Goal: Task Accomplishment & Management: Manage account settings

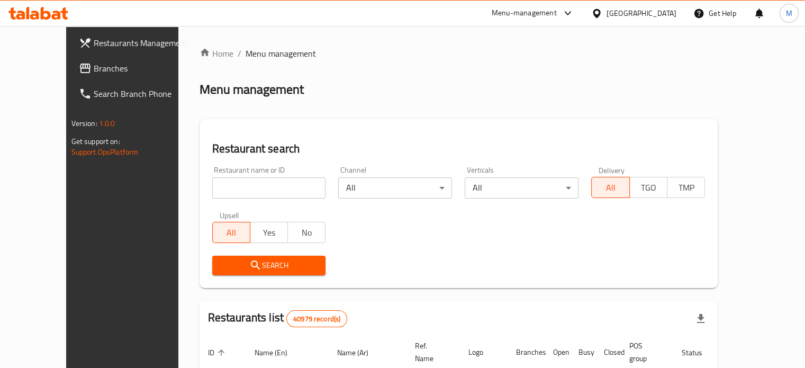
click at [217, 183] on input "search" at bounding box center [269, 187] width 114 height 21
type input "monginis"
click at [249, 267] on icon "submit" at bounding box center [255, 265] width 13 height 13
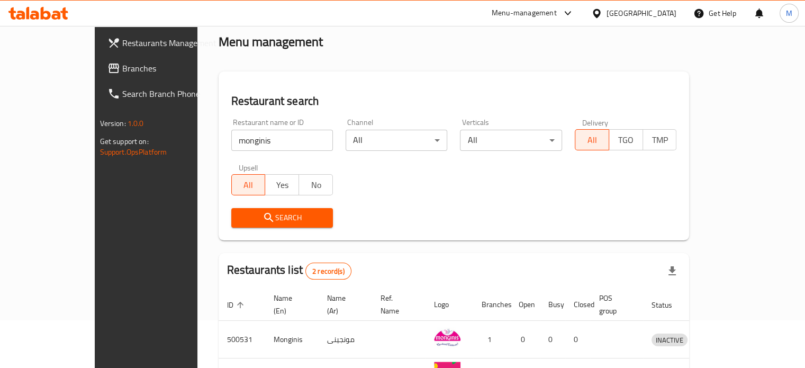
scroll to position [120, 0]
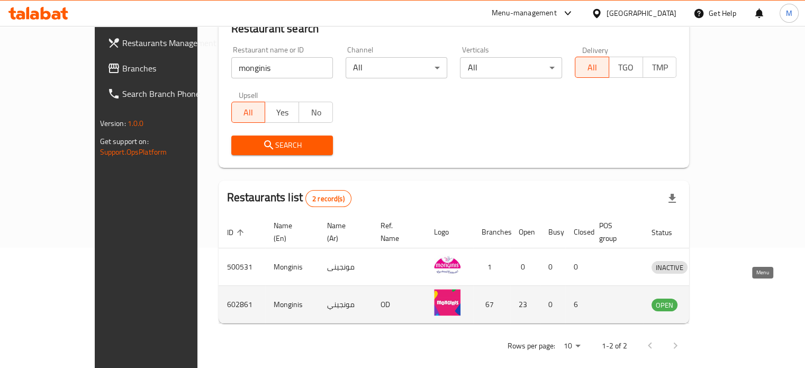
click at [719, 303] on icon "enhanced table" at bounding box center [717, 305] width 4 height 4
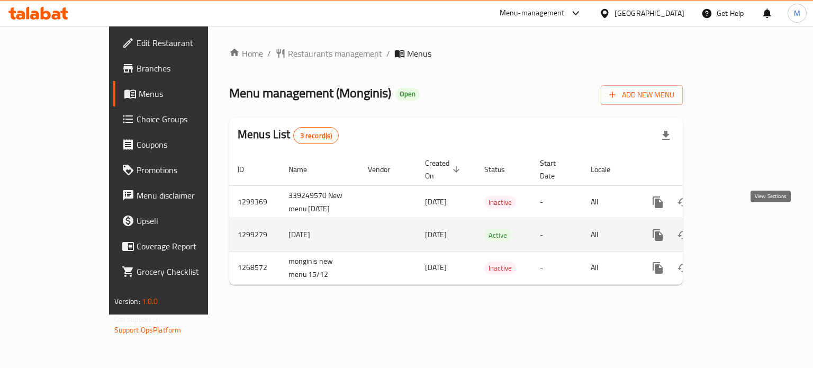
click at [739, 230] on icon "enhanced table" at bounding box center [734, 235] width 10 height 10
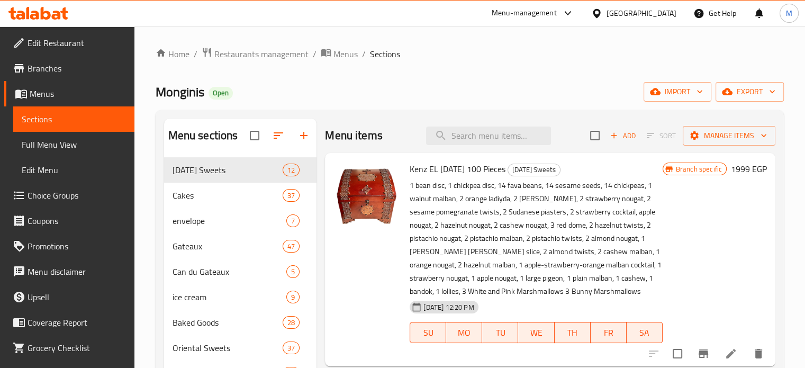
click at [25, 65] on span at bounding box center [20, 68] width 15 height 13
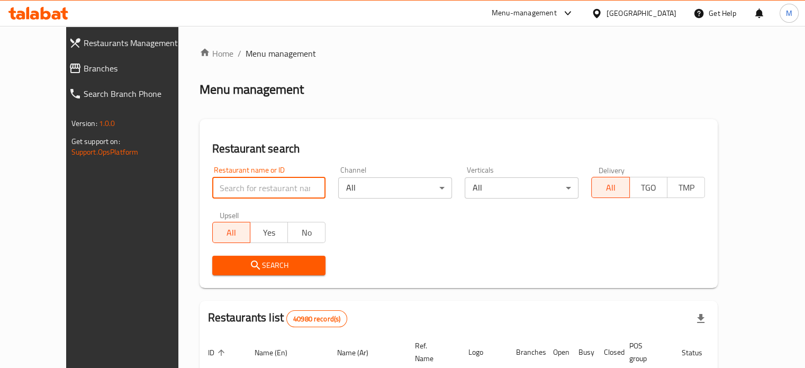
click at [215, 195] on input "search" at bounding box center [269, 187] width 114 height 21
paste input "653289"
type input "653289"
click button "Search" at bounding box center [269, 266] width 114 height 20
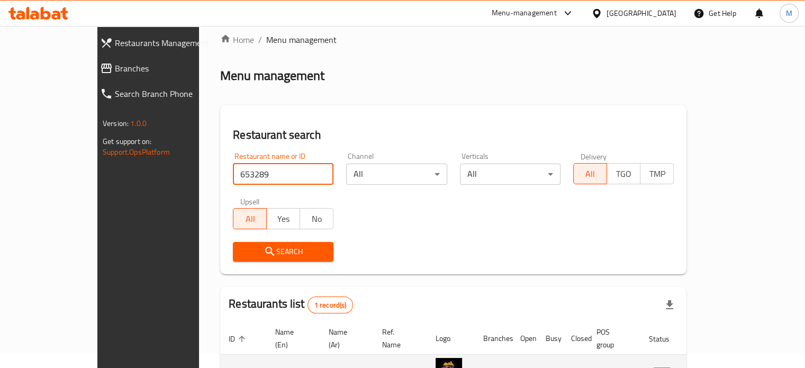
scroll to position [83, 0]
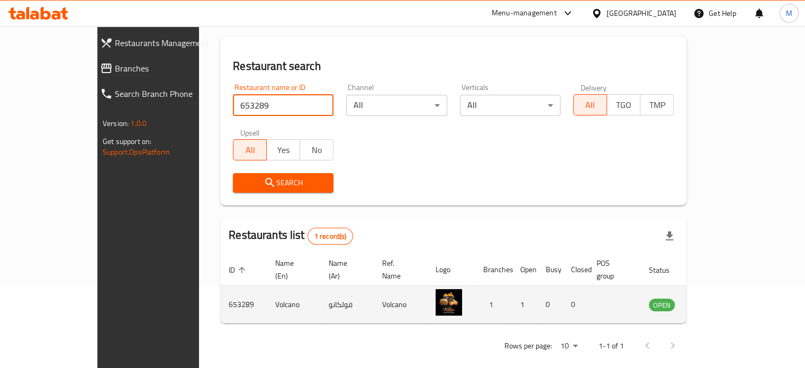
click at [715, 303] on icon "enhanced table" at bounding box center [713, 305] width 4 height 4
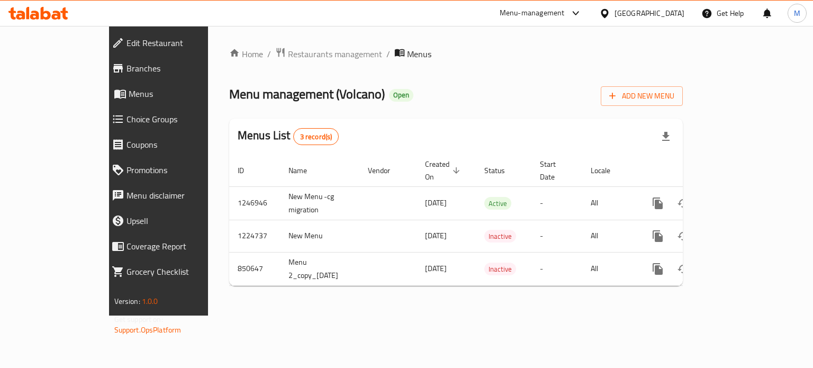
click at [565, 13] on div "Menu-management" at bounding box center [531, 13] width 65 height 13
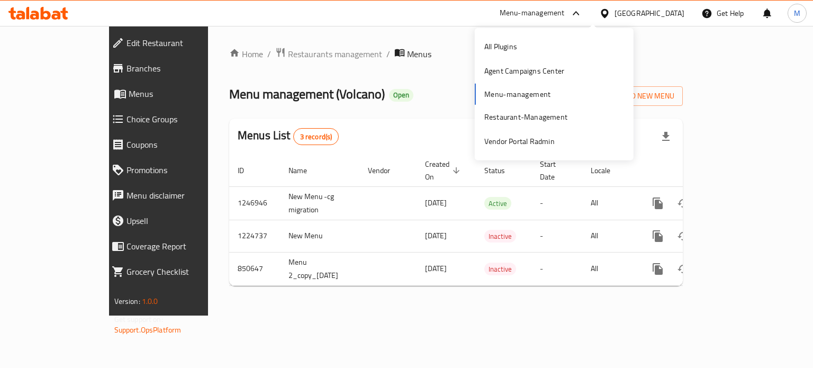
click at [499, 94] on div "All Plugins Agent Campaigns Center Menu-management Restaurant-Management Vendor…" at bounding box center [554, 94] width 159 height 120
click at [500, 117] on div "Restaurant-Management" at bounding box center [525, 117] width 83 height 12
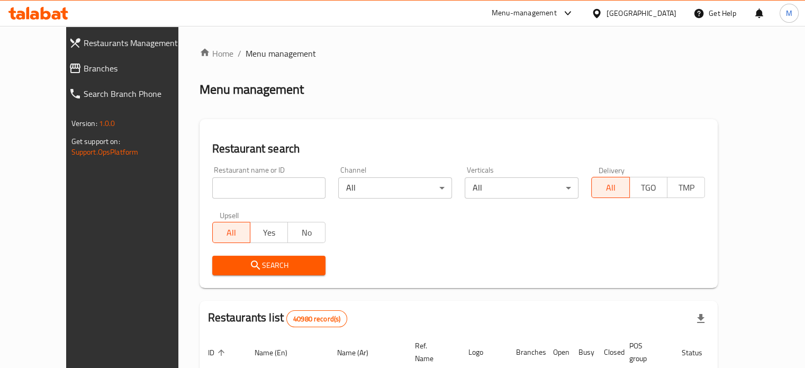
click at [222, 196] on input "search" at bounding box center [269, 187] width 114 height 21
type input "monginis"
click at [249, 264] on icon "submit" at bounding box center [255, 265] width 13 height 13
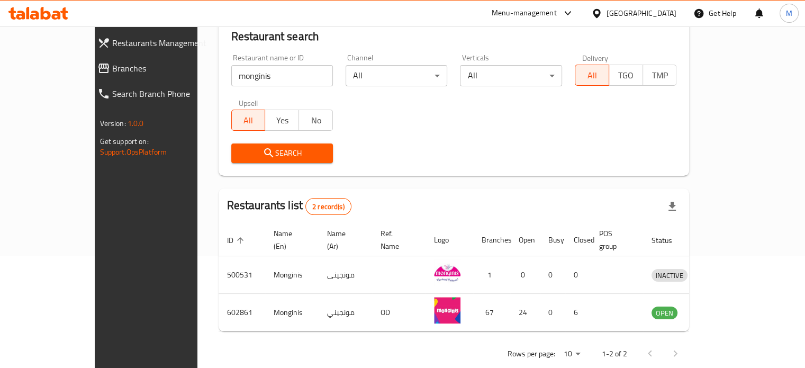
scroll to position [120, 0]
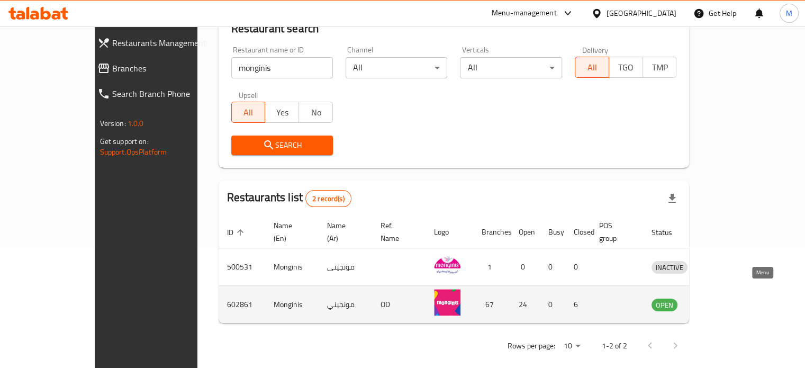
click at [721, 298] on icon "enhanced table" at bounding box center [714, 304] width 13 height 13
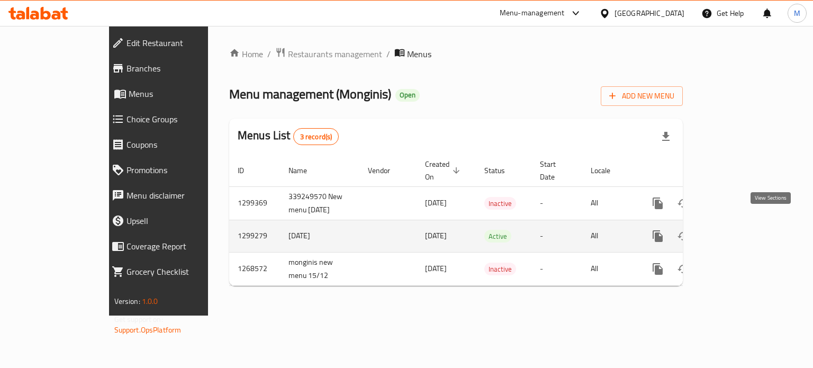
click at [740, 230] on icon "enhanced table" at bounding box center [733, 236] width 13 height 13
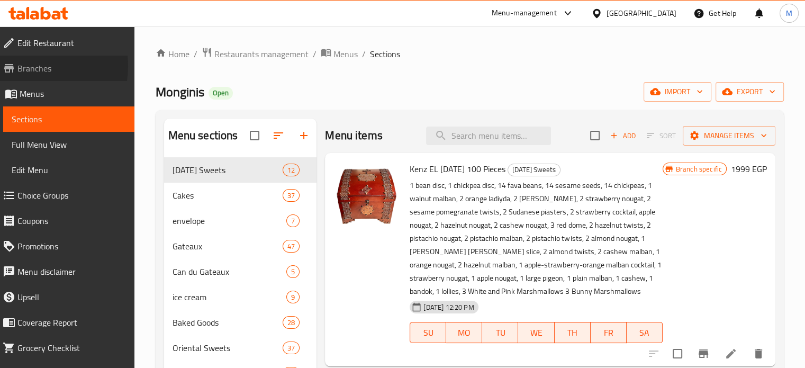
click at [29, 66] on span "Branches" at bounding box center [71, 68] width 108 height 13
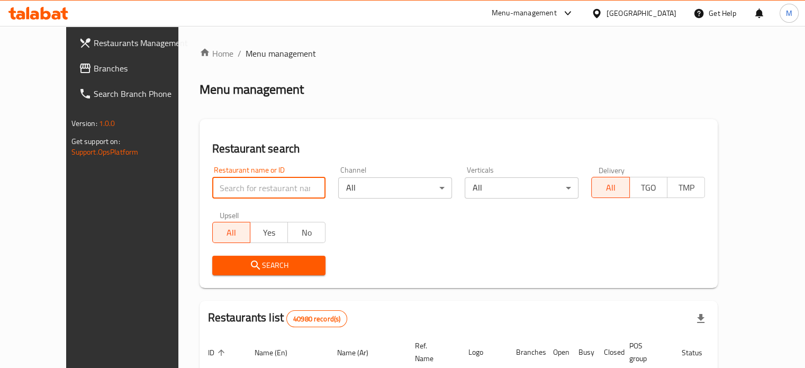
click at [229, 195] on input "search" at bounding box center [269, 187] width 114 height 21
paste input "653289"
type input "653289"
click button "Search" at bounding box center [269, 266] width 114 height 20
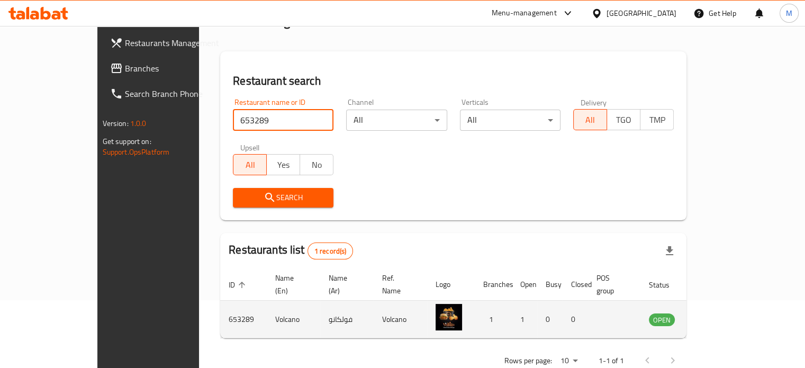
scroll to position [83, 0]
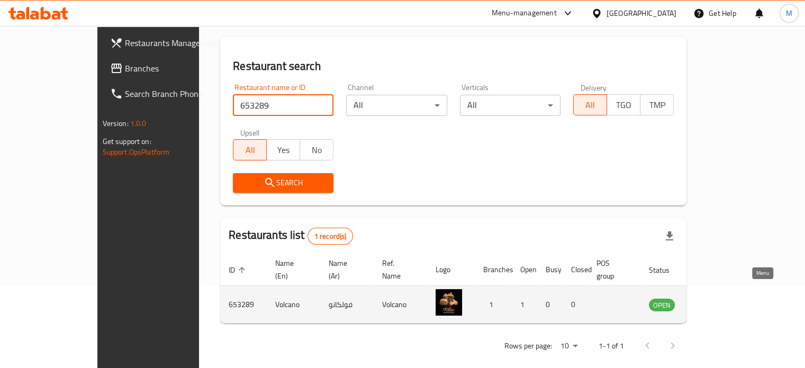
click at [724, 298] on link "enhanced table" at bounding box center [714, 304] width 20 height 13
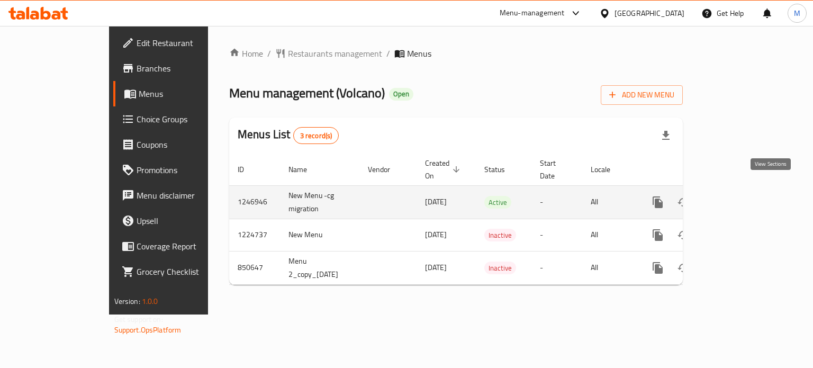
click at [739, 197] on icon "enhanced table" at bounding box center [734, 202] width 10 height 10
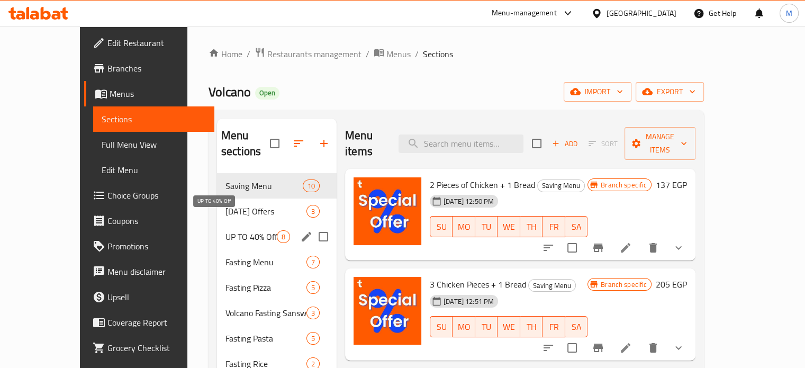
click at [225, 230] on span "UP TO 40% Off" at bounding box center [250, 236] width 51 height 13
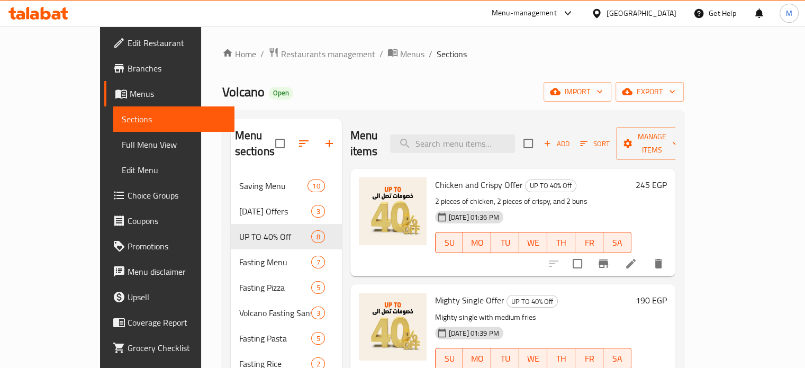
click at [222, 97] on span "Volcano" at bounding box center [243, 92] width 42 height 24
copy span "Volcano"
click at [570, 138] on span "Add" at bounding box center [556, 144] width 29 height 12
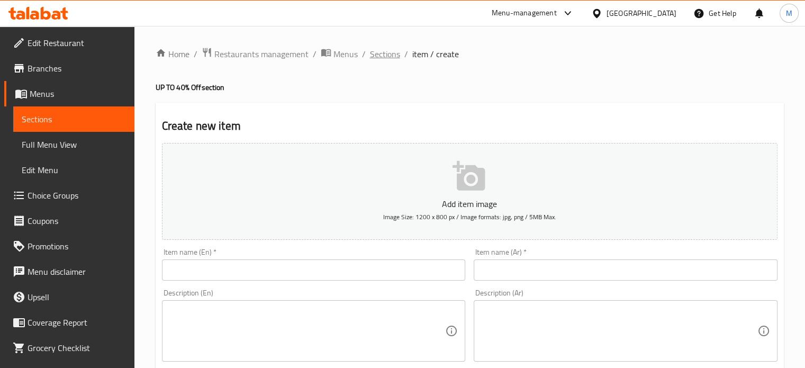
click at [383, 58] on span "Sections" at bounding box center [385, 54] width 30 height 13
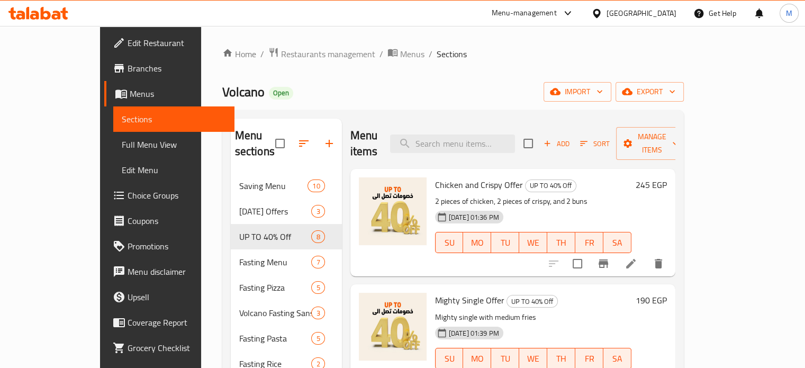
click at [316, 131] on button "button" at bounding box center [328, 143] width 25 height 25
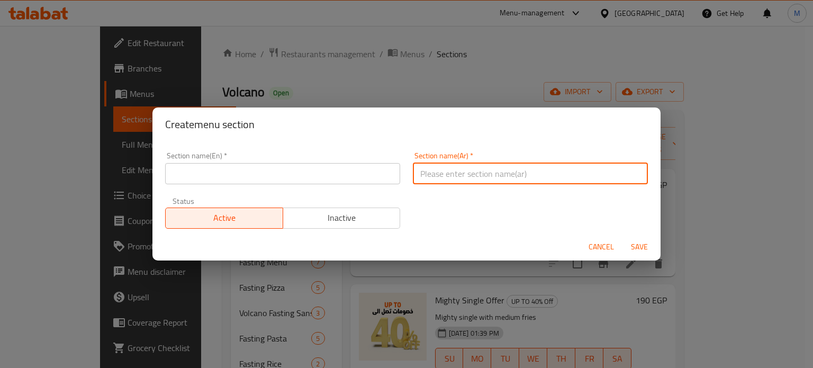
click at [424, 177] on input "text" at bounding box center [530, 173] width 235 height 21
click at [429, 179] on input "عروض الكومبو" at bounding box center [530, 173] width 235 height 21
type input "عروض الكومبو"
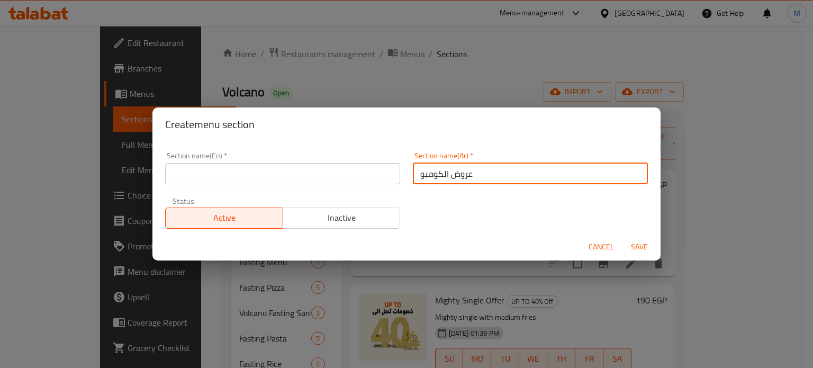
click at [228, 169] on input "text" at bounding box center [282, 173] width 235 height 21
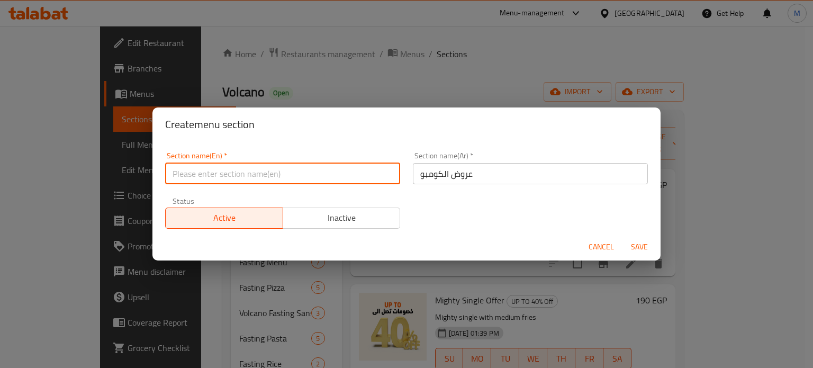
paste input "Combo offers"
click at [204, 175] on input "Combo offers" at bounding box center [282, 173] width 235 height 21
type input "Combo Offers"
drag, startPoint x: 363, startPoint y: 209, endPoint x: 387, endPoint y: 217, distance: 25.3
click at [363, 209] on button "Inactive" at bounding box center [342, 217] width 118 height 21
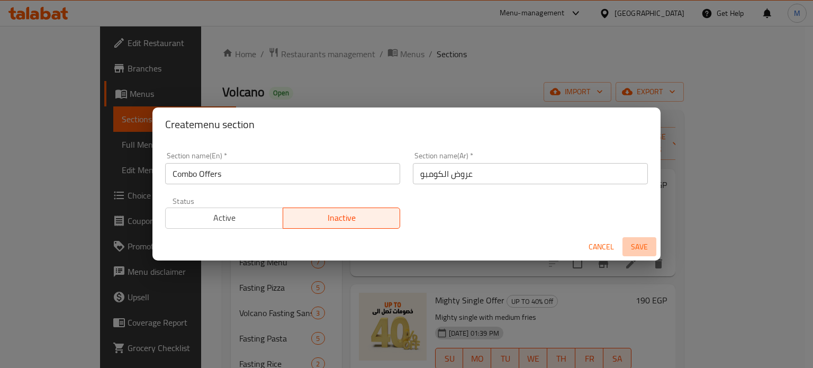
click at [641, 247] on span "Save" at bounding box center [638, 246] width 25 height 13
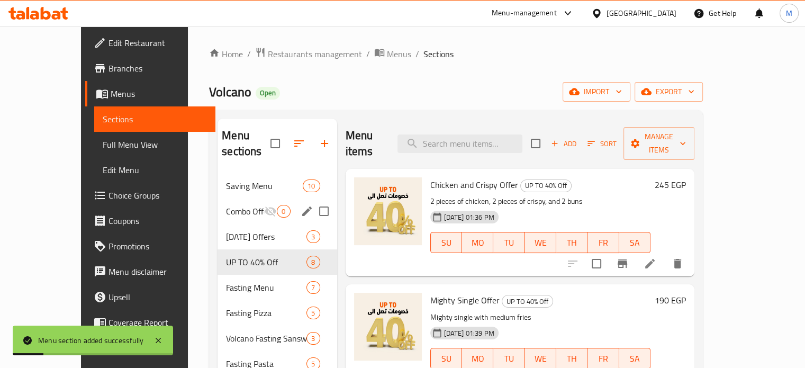
click at [235, 203] on div "Combo Offers 0" at bounding box center [276, 210] width 119 height 25
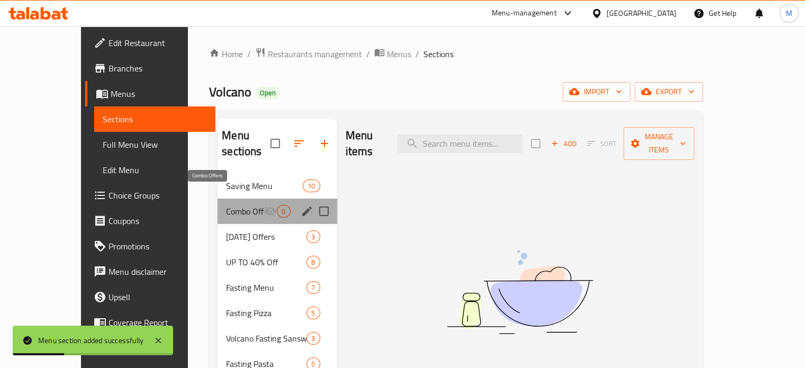
click at [226, 205] on span "Combo Offers" at bounding box center [245, 211] width 38 height 13
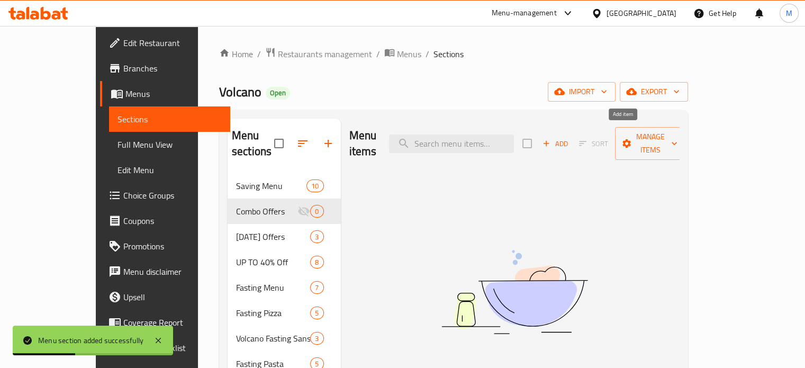
click at [569, 140] on span "Add" at bounding box center [555, 144] width 29 height 12
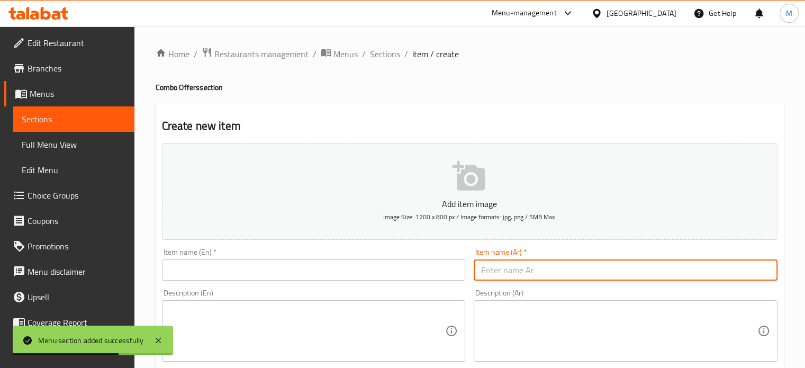
drag, startPoint x: 565, startPoint y: 270, endPoint x: 522, endPoint y: 280, distance: 44.7
click at [565, 270] on input "text" at bounding box center [626, 269] width 304 height 21
paste input "دبل راب كومبو"
click at [531, 266] on input "دبل راب كومبو" at bounding box center [626, 269] width 304 height 21
click at [511, 270] on input "دابل راب كومبو" at bounding box center [626, 269] width 304 height 21
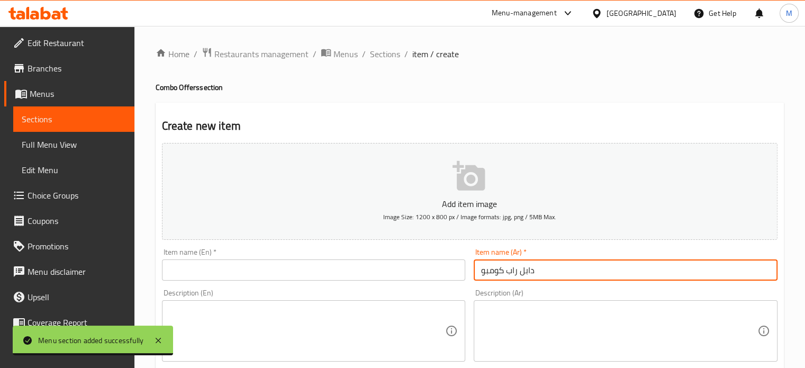
click at [511, 270] on input "دابل راب كومبو" at bounding box center [626, 269] width 304 height 21
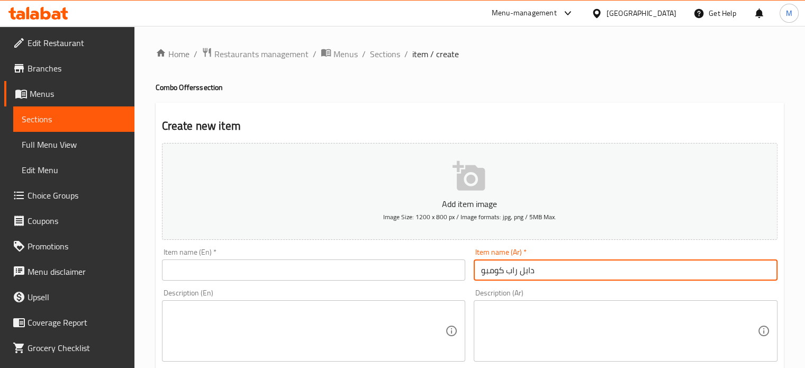
type input "دابل راب كومبو"
click at [219, 265] on input "text" at bounding box center [314, 269] width 304 height 21
paste input "Double Wrap Combo"
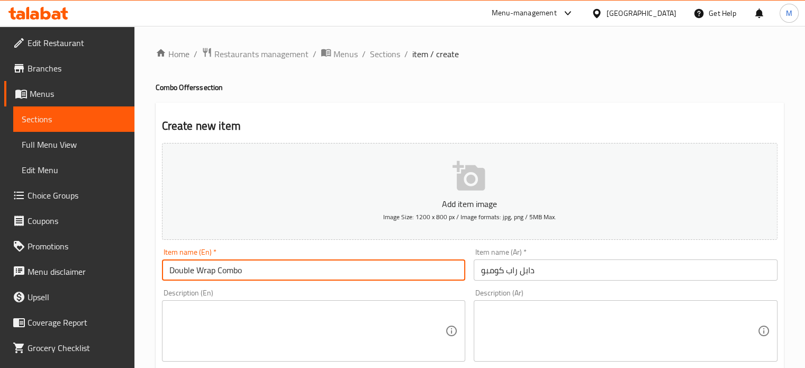
type input "Double Wrap Combo"
paste textarea "2 راب + كومبو"
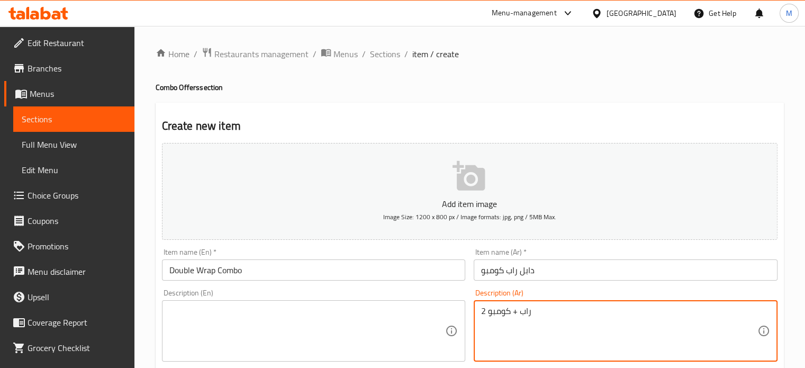
type textarea "2 راب + كومبو"
click at [512, 311] on textarea "2 راب + كومبو" at bounding box center [619, 331] width 276 height 50
click at [348, 334] on textarea at bounding box center [307, 331] width 276 height 50
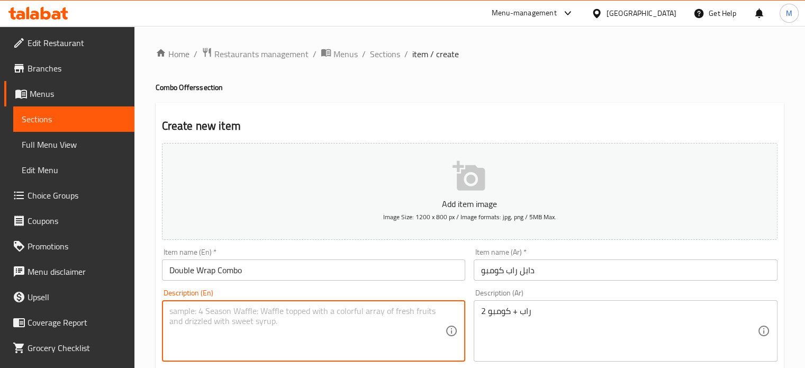
paste textarea "2 Rap + Combo"
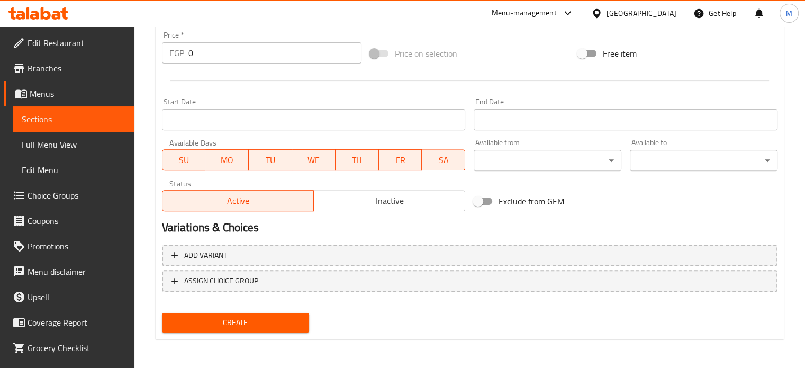
type textarea "2 Rap + Combo"
drag, startPoint x: 193, startPoint y: 57, endPoint x: 179, endPoint y: 48, distance: 16.0
click at [184, 52] on div "EGP 0 Price *" at bounding box center [261, 52] width 199 height 21
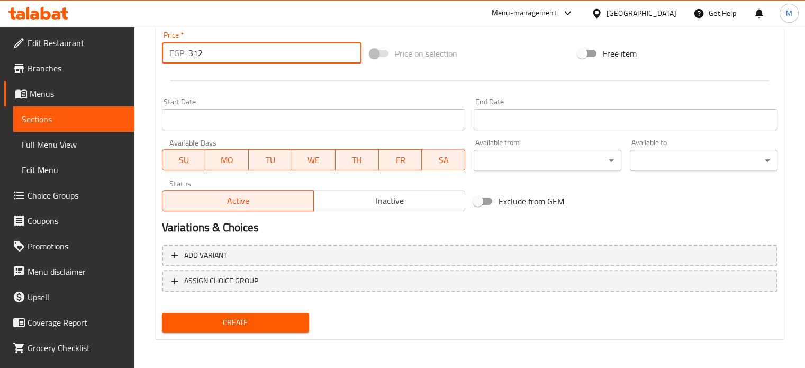
type input "312"
click at [258, 319] on span "Create" at bounding box center [235, 322] width 131 height 13
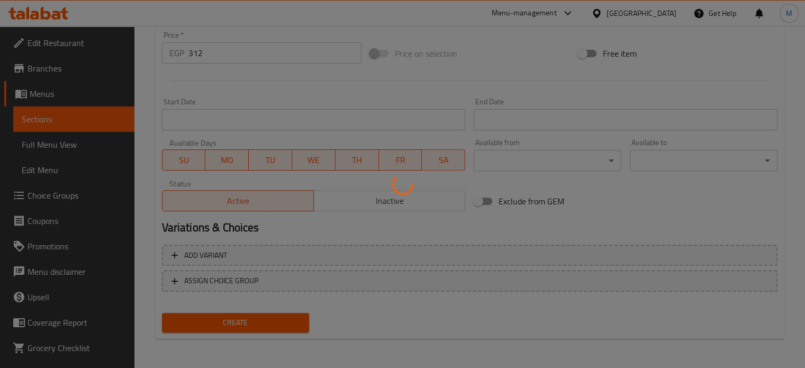
type input "0"
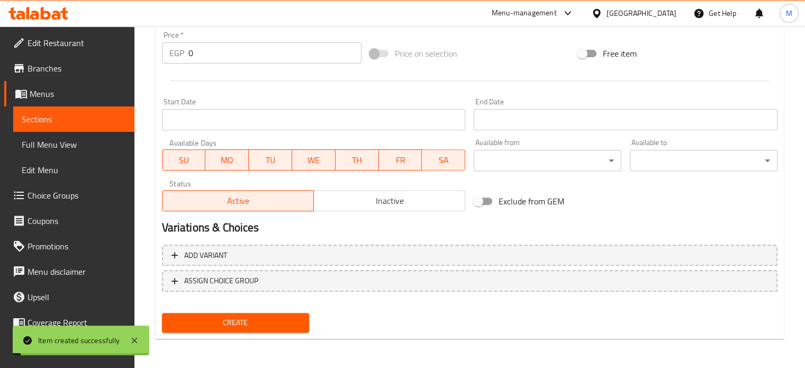
scroll to position [0, 0]
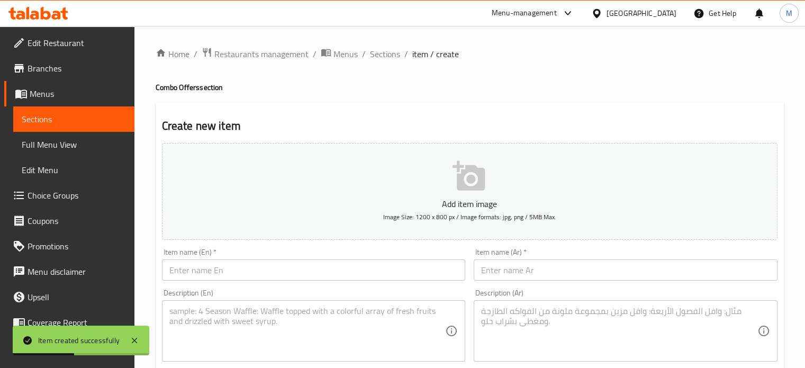
click at [544, 276] on input "text" at bounding box center [626, 269] width 304 height 21
paste input "تشيكن لوفر كومبو"
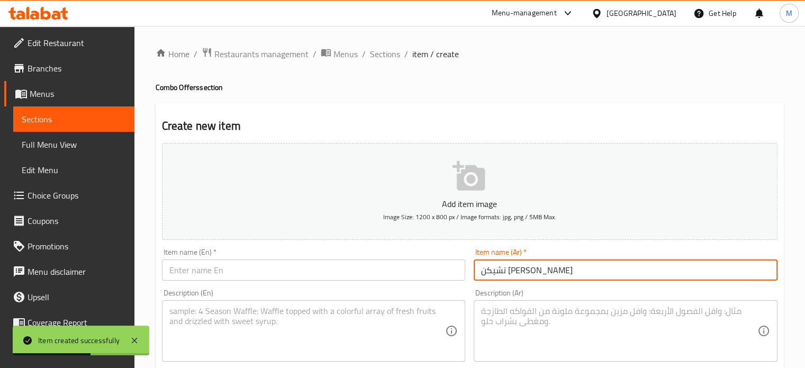
type input "تشيكن لوفر كومبو"
click at [314, 278] on input "text" at bounding box center [314, 269] width 304 height 21
paste input "Chicken Lover Combo"
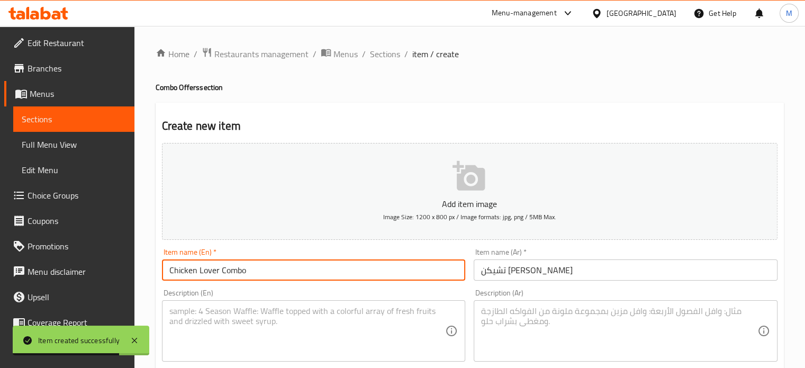
type input "Chicken Lover Combo"
click at [557, 325] on textarea at bounding box center [619, 331] width 276 height 50
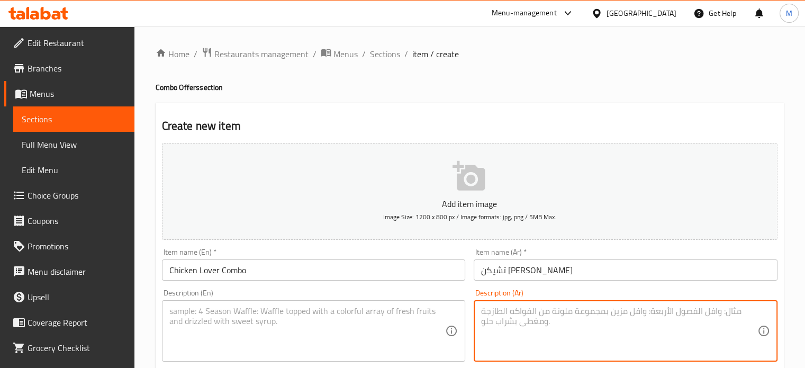
paste textarea "2 ميتي سنجل تشيكن + كومبو"
click at [548, 317] on textarea "2 ميتي سنجل تشيكن + كومبو" at bounding box center [619, 331] width 276 height 50
paste textarea "ن"
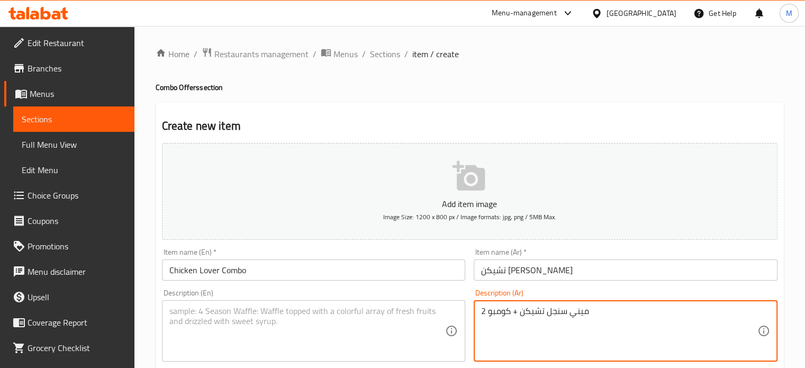
type textarea "2 ميني سنجل تشيكن + كومبو"
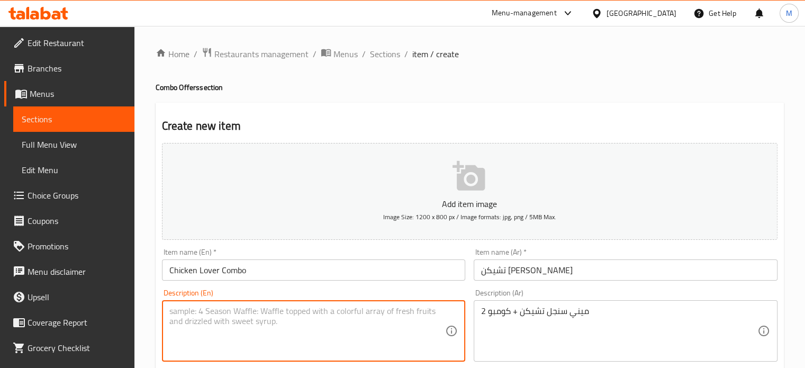
click at [241, 344] on textarea at bounding box center [307, 331] width 276 height 50
paste textarea "2 mini single chicken + combo"
type textarea "2 mini single chicken + combo"
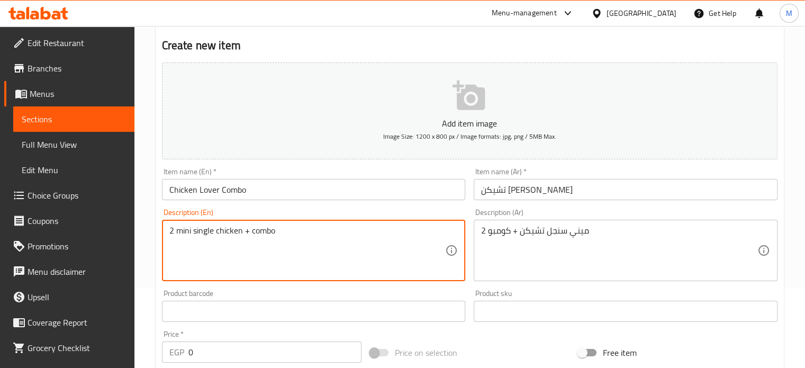
scroll to position [379, 0]
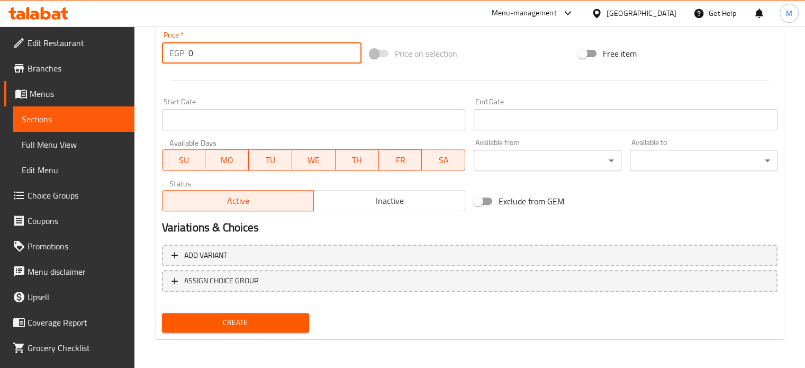
drag, startPoint x: 184, startPoint y: 47, endPoint x: 160, endPoint y: 48, distance: 24.3
click at [165, 48] on div "EGP 0 Price *" at bounding box center [261, 52] width 199 height 21
paste input "312.5"
type input "312.5"
click at [256, 323] on span "Create" at bounding box center [235, 322] width 131 height 13
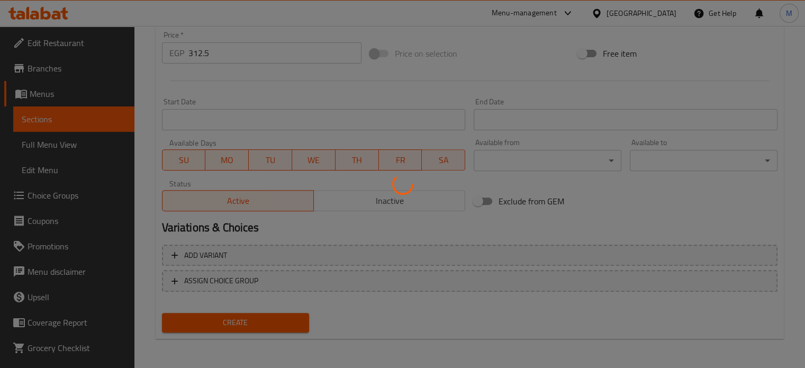
type input "0"
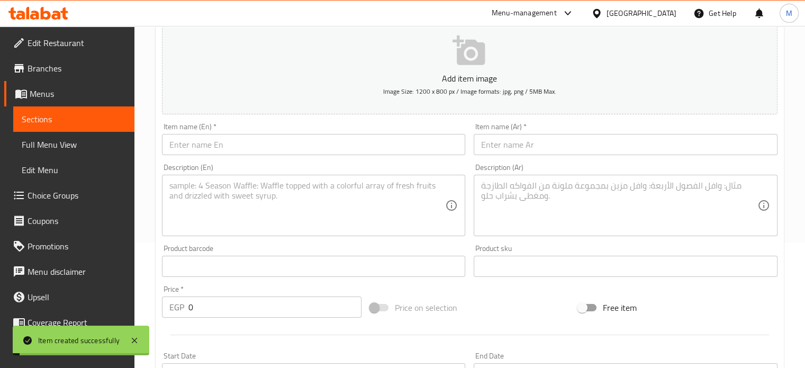
scroll to position [0, 0]
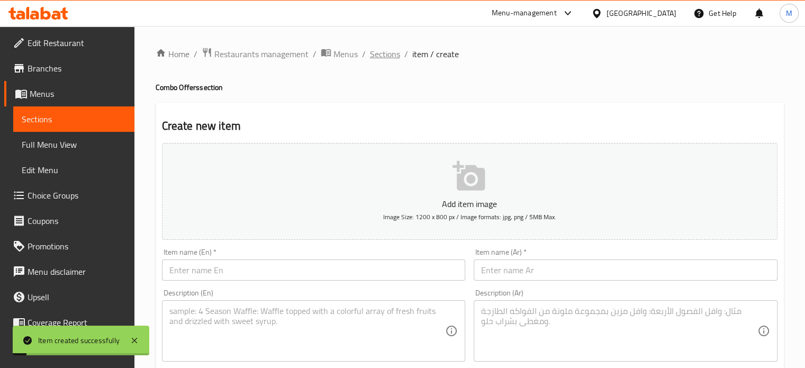
click at [386, 48] on span "Sections" at bounding box center [385, 54] width 30 height 13
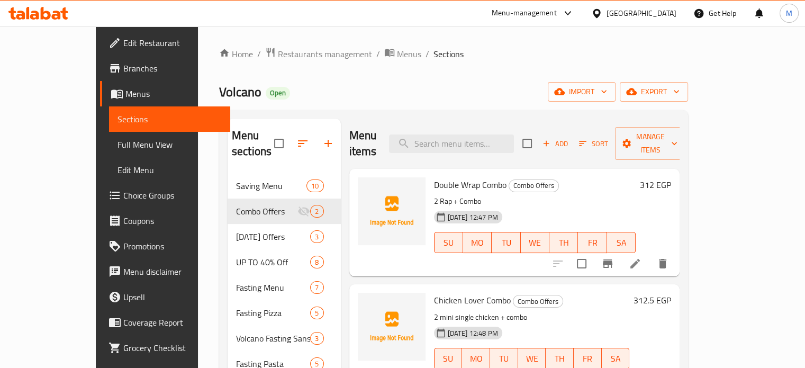
click at [641, 257] on icon at bounding box center [635, 263] width 13 height 13
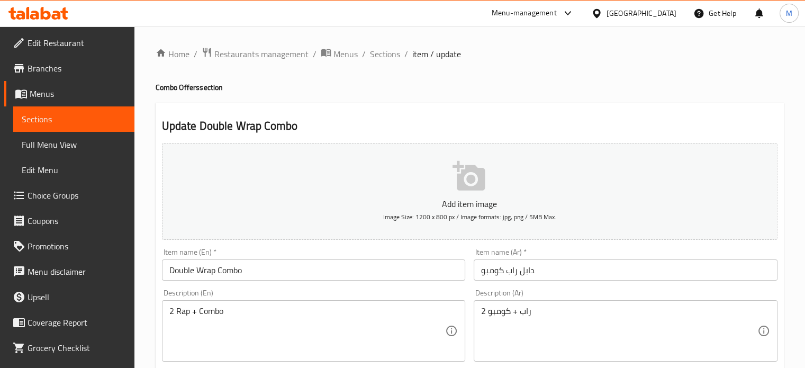
scroll to position [322, 0]
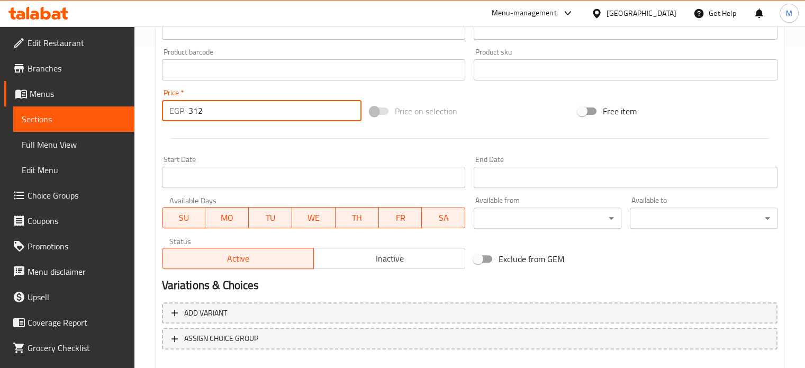
drag, startPoint x: 197, startPoint y: 110, endPoint x: 192, endPoint y: 111, distance: 5.3
click at [193, 111] on input "312" at bounding box center [274, 110] width 173 height 21
click at [195, 111] on input "312" at bounding box center [274, 110] width 173 height 21
paste input ".5"
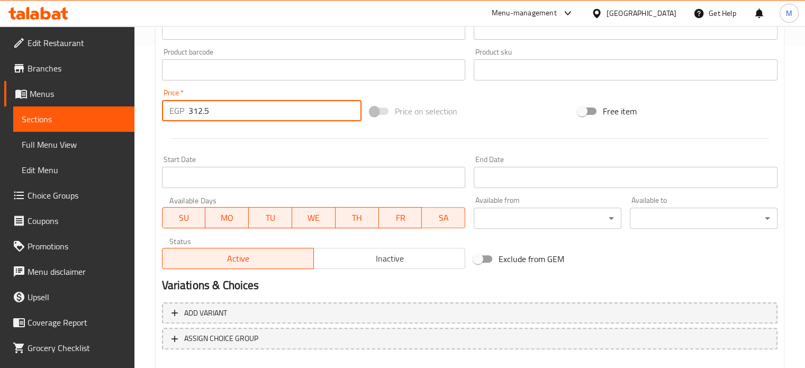
type input "312.5"
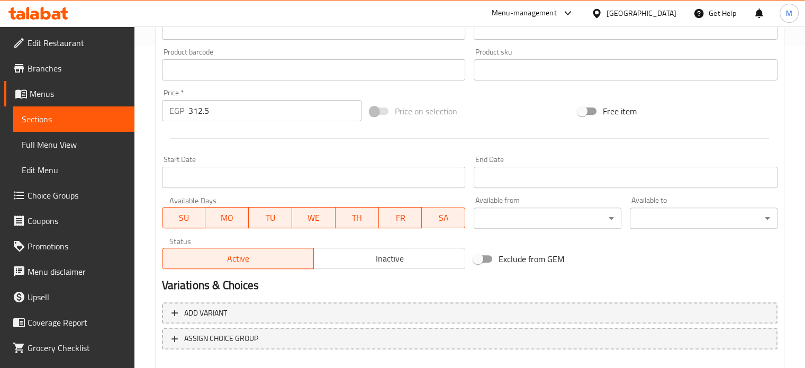
click at [469, 92] on div "Add item image Image Size: 1200 x 800 px / Image formats: jpg, png / 5MB Max. I…" at bounding box center [470, 45] width 624 height 456
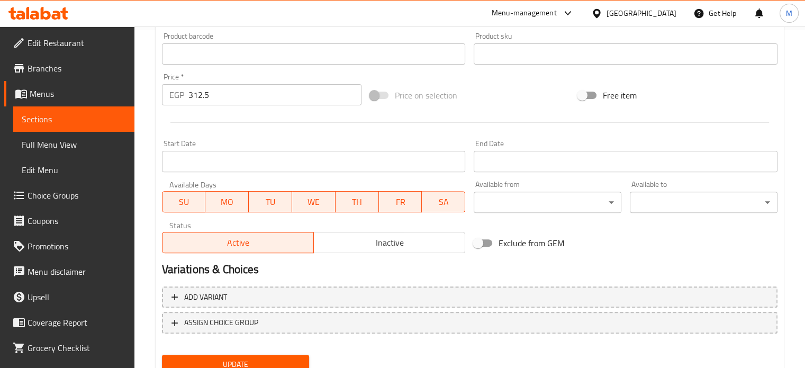
scroll to position [379, 0]
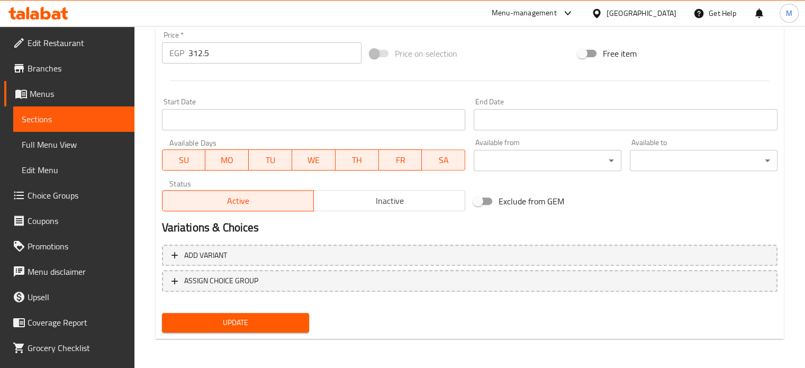
click at [224, 314] on button "Update" at bounding box center [236, 323] width 148 height 20
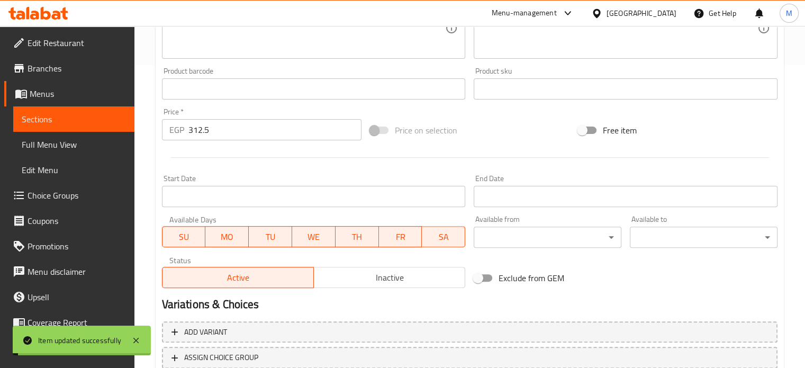
scroll to position [0, 0]
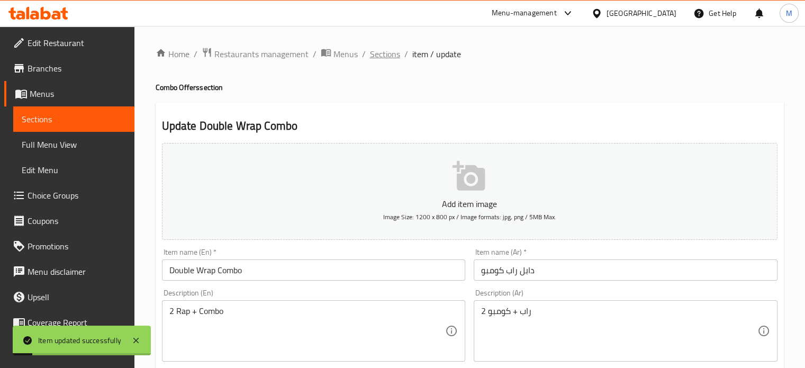
click at [384, 54] on span "Sections" at bounding box center [385, 54] width 30 height 13
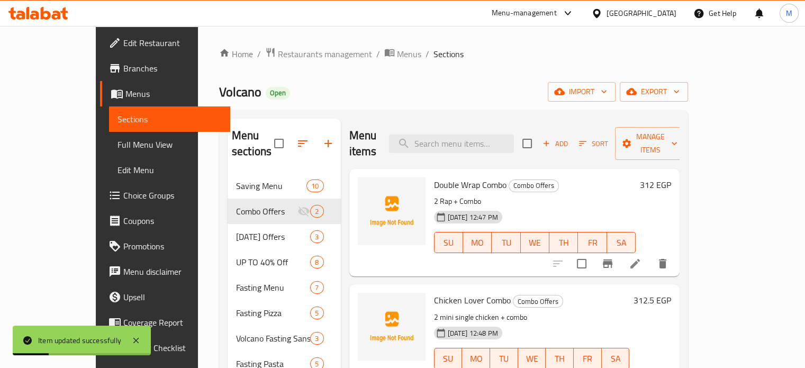
click at [569, 141] on span "Add" at bounding box center [555, 144] width 29 height 12
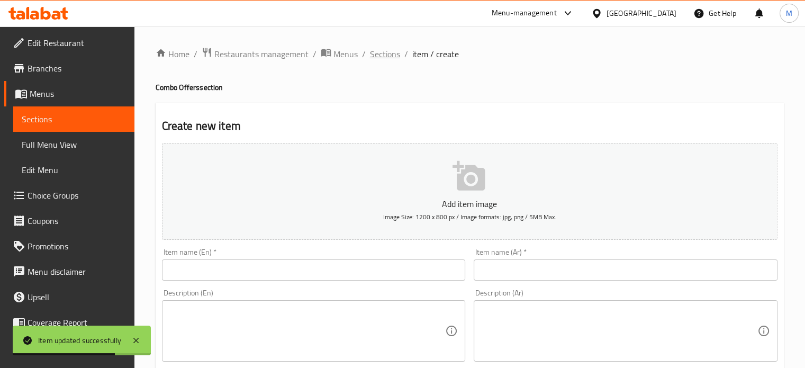
click at [379, 48] on span "Sections" at bounding box center [385, 54] width 30 height 13
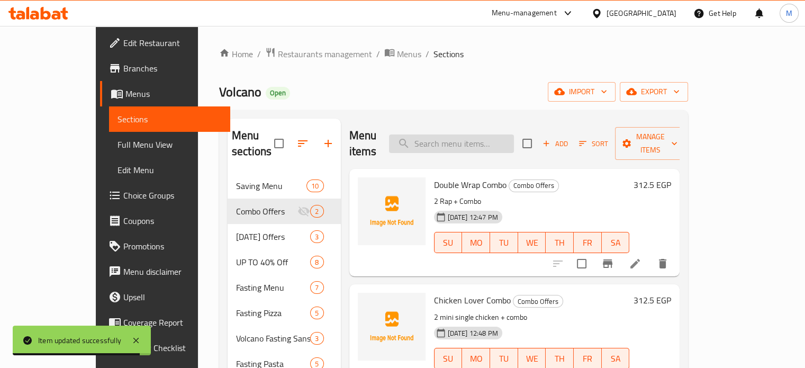
click at [473, 134] on input "search" at bounding box center [451, 143] width 125 height 19
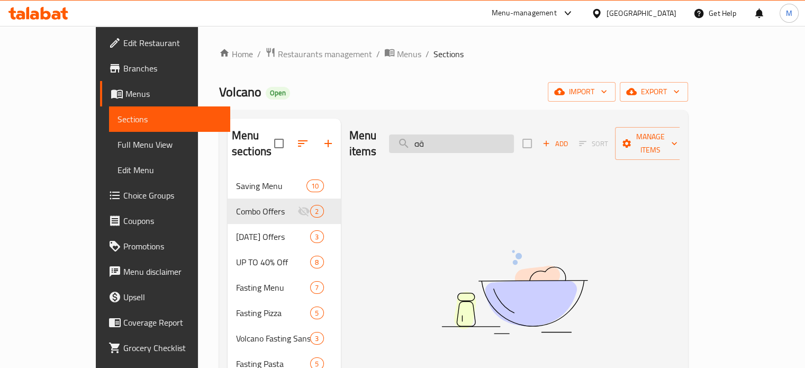
type input "ة"
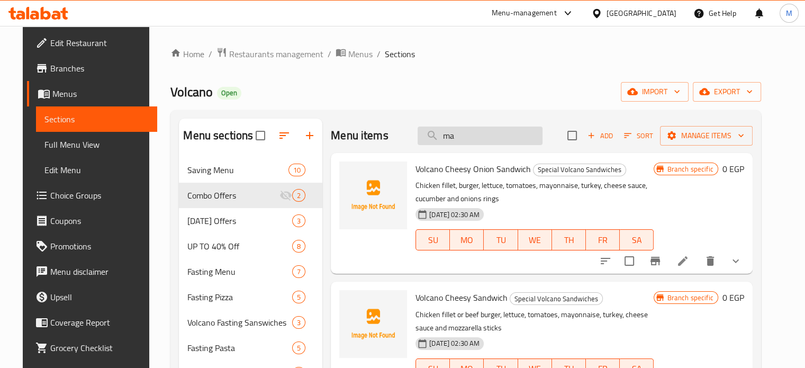
type input "m"
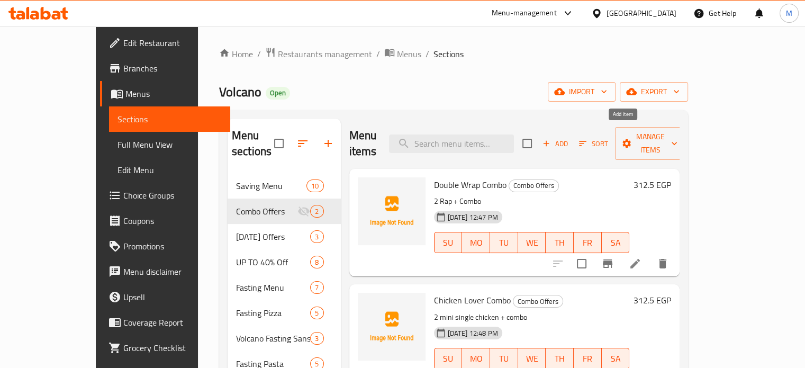
click at [569, 138] on span "Add" at bounding box center [555, 144] width 29 height 12
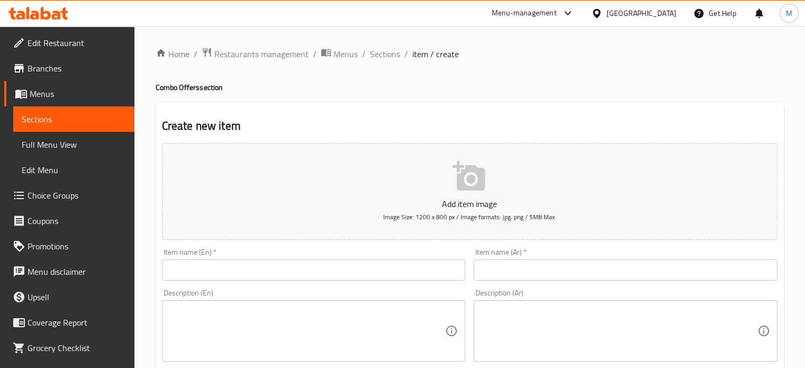
click at [521, 279] on input "text" at bounding box center [626, 269] width 304 height 21
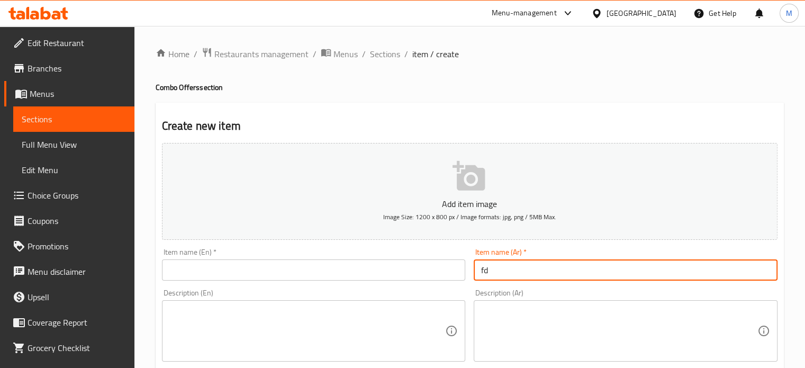
type input "f"
paste input "لوفر كومبو"
click at [524, 271] on input "بيف لوفر كومبو" at bounding box center [626, 269] width 304 height 21
click at [521, 268] on input "بيف لوفر كومبو" at bounding box center [626, 269] width 304 height 21
click at [522, 274] on input "بيف لوفر كومبو" at bounding box center [626, 269] width 304 height 21
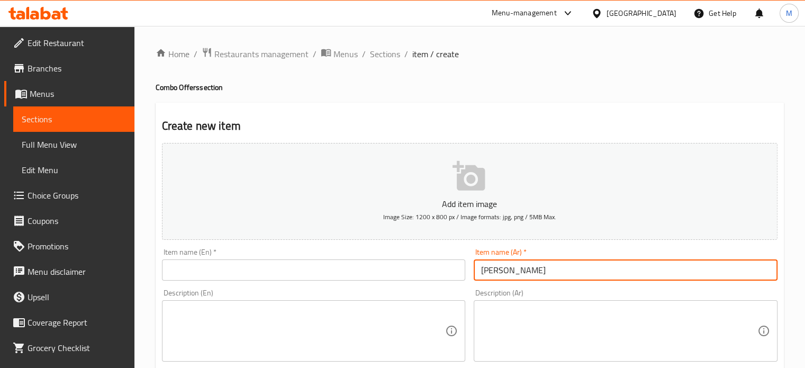
click at [522, 274] on input "بيف لوفر كومبو" at bounding box center [626, 269] width 304 height 21
type input "بيف لوفر كومبو"
click at [358, 272] on input "text" at bounding box center [314, 269] width 304 height 21
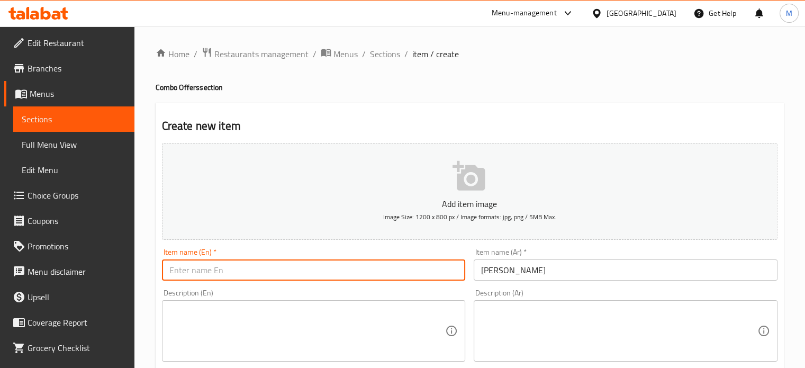
paste input "Beef Lover Combo"
type input "Beef Lover Combo"
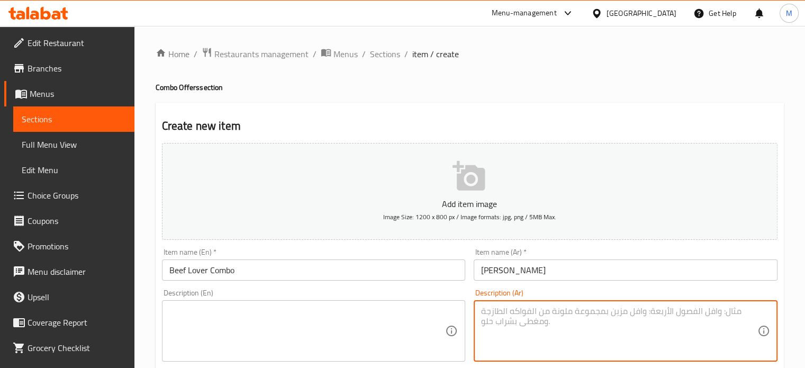
click at [534, 340] on textarea at bounding box center [619, 331] width 276 height 50
paste textarea "2 ميتي بيف سنجل + كومبو"
click at [556, 321] on textarea "2 ميتي بيف سنجل + كومبو" at bounding box center [619, 331] width 276 height 50
click at [555, 320] on textarea "2 ميتي بيف سنجل + كومبو" at bounding box center [619, 331] width 276 height 50
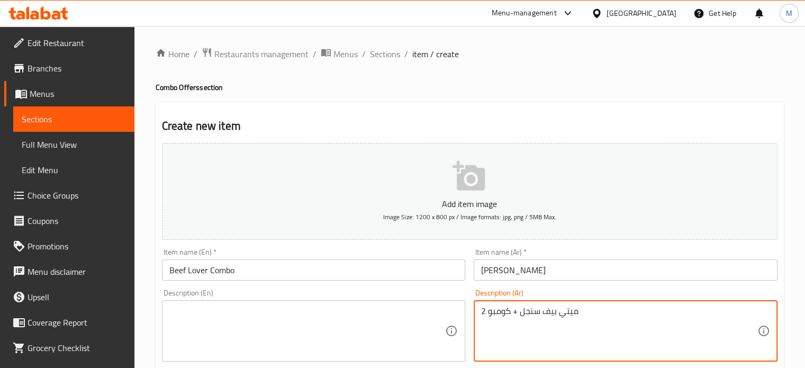
paste textarea "ا"
type textarea "2 مايتي بيف سنجل + كومبو"
click at [258, 317] on textarea at bounding box center [307, 331] width 276 height 50
paste textarea "2 Mighty Beef Single + Combo"
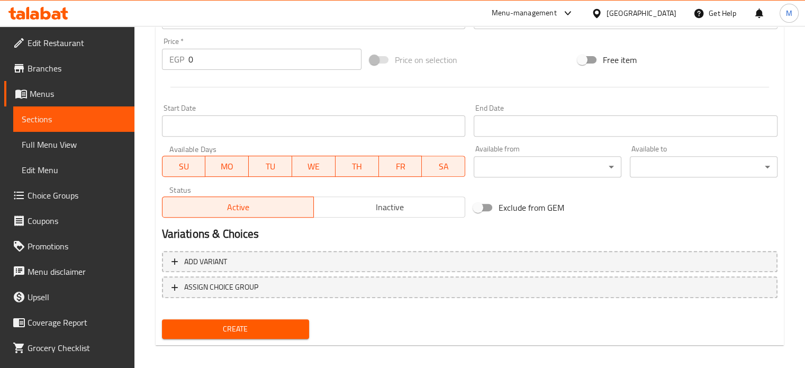
scroll to position [379, 0]
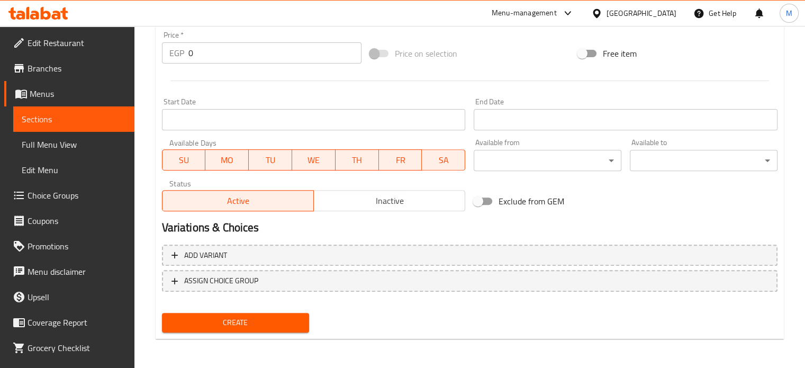
type textarea "2 Mighty Beef Single + Combo"
drag, startPoint x: 197, startPoint y: 48, endPoint x: 165, endPoint y: 49, distance: 32.3
click at [167, 49] on div "EGP 0 Price *" at bounding box center [261, 52] width 199 height 21
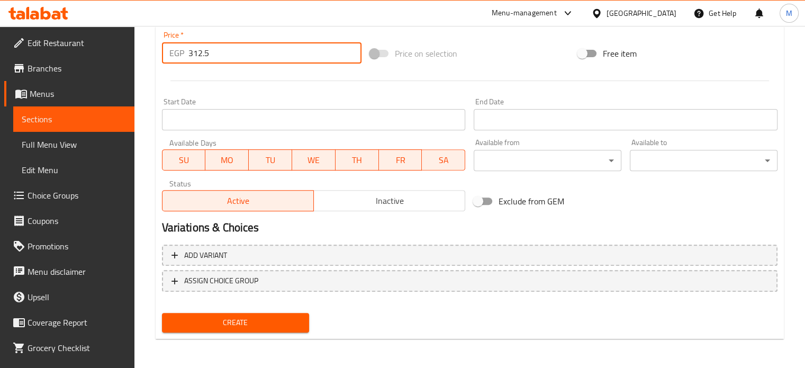
type input "312.5"
click at [240, 319] on span "Create" at bounding box center [235, 322] width 131 height 13
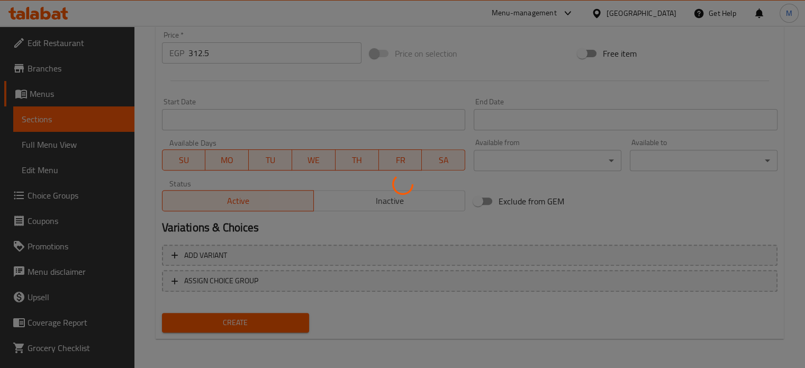
type input "0"
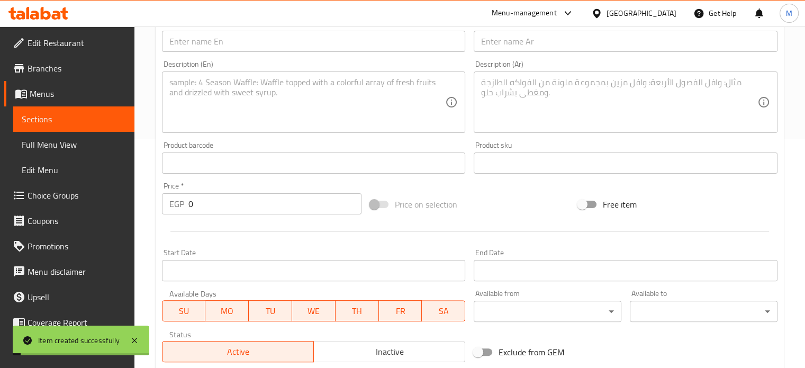
scroll to position [0, 0]
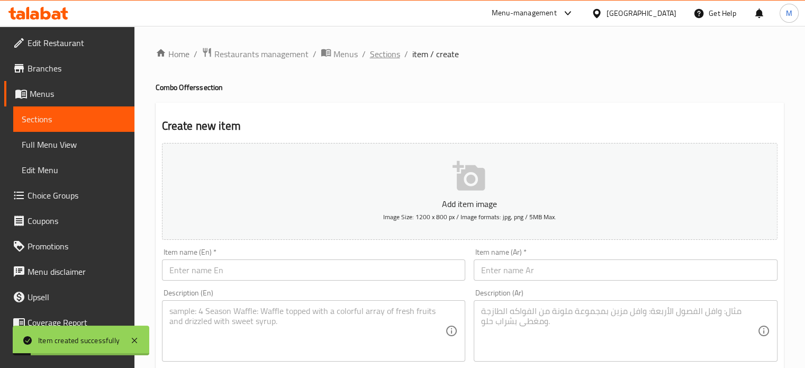
click at [390, 58] on span "Sections" at bounding box center [385, 54] width 30 height 13
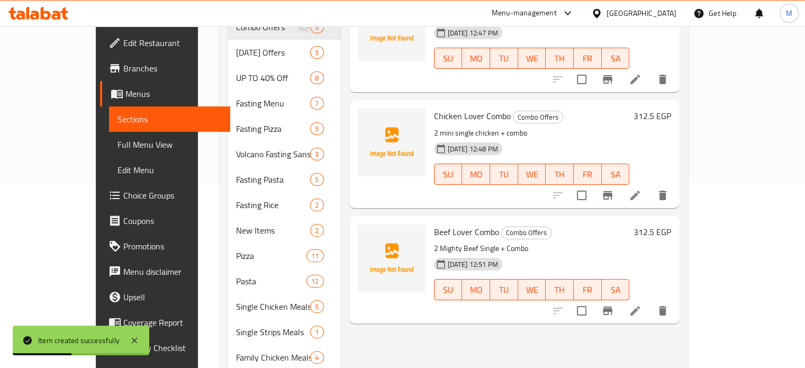
scroll to position [186, 0]
click at [641, 187] on icon at bounding box center [635, 193] width 13 height 13
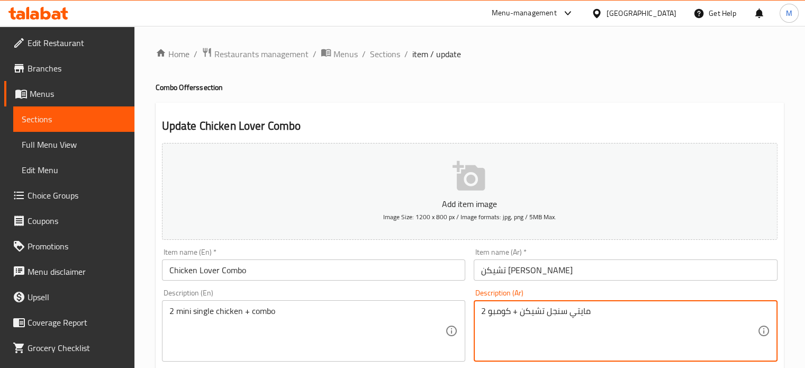
type textarea "2 مايتي سنجل تشيكن + كومبو"
click at [543, 302] on div "2 مايتي سنجل تشيكن + كومبو Description (Ar)" at bounding box center [626, 330] width 304 height 61
click at [546, 311] on textarea "2 مايتي سنجل تشيكن + كومبو" at bounding box center [619, 331] width 276 height 50
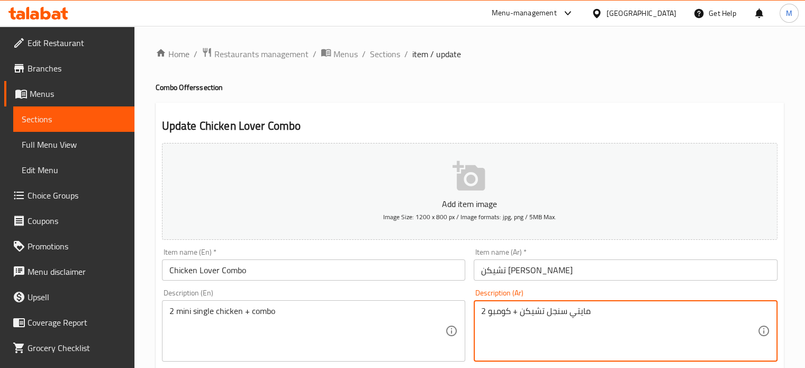
click at [546, 311] on textarea "2 مايتي سنجل تشيكن + كومبو" at bounding box center [619, 331] width 276 height 50
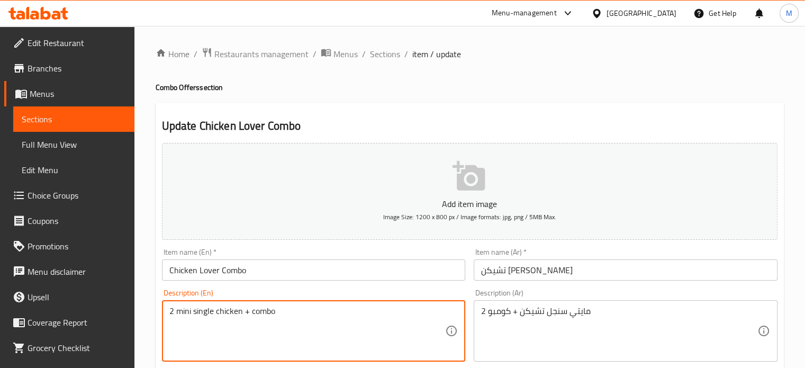
click at [236, 319] on textarea "2 mini single chicken + combo" at bounding box center [307, 331] width 276 height 50
paste textarea "Mighty Single Chicken + C"
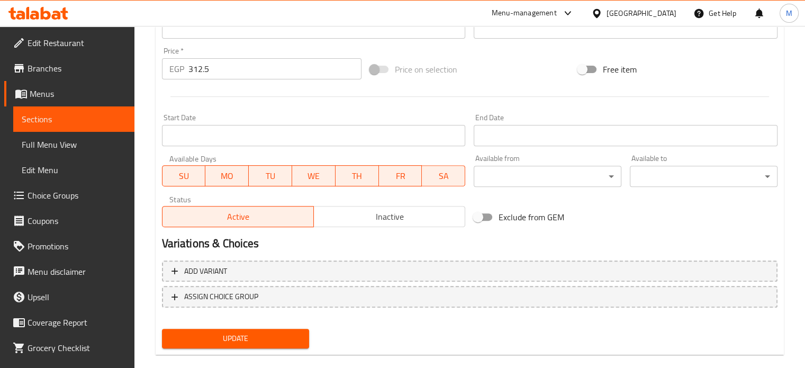
scroll to position [379, 0]
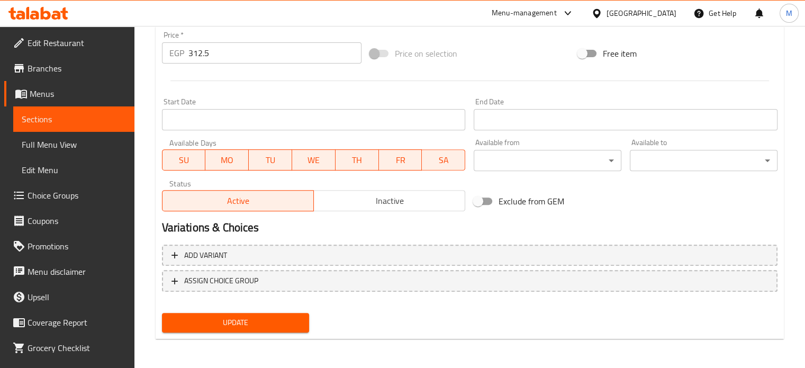
type textarea "2 Mighty Single Chicken + Combo"
click at [242, 323] on span "Update" at bounding box center [235, 322] width 131 height 13
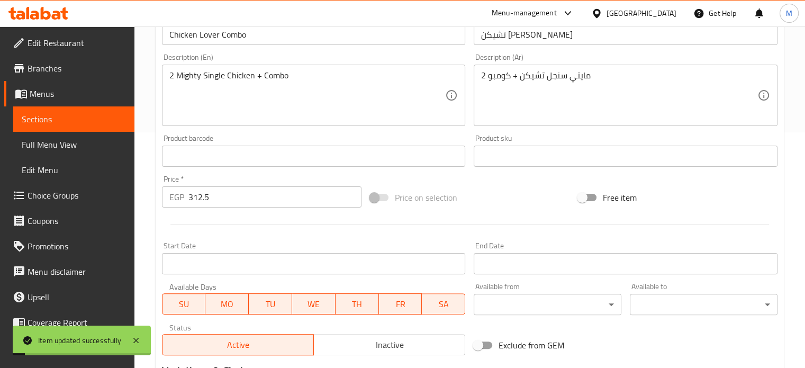
scroll to position [0, 0]
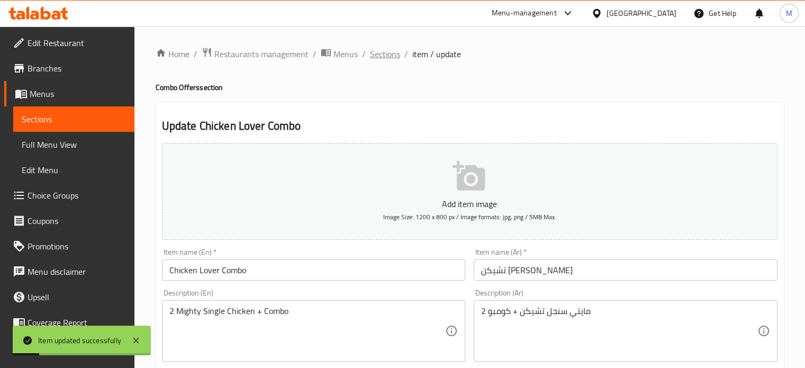
click at [387, 53] on span "Sections" at bounding box center [385, 54] width 30 height 13
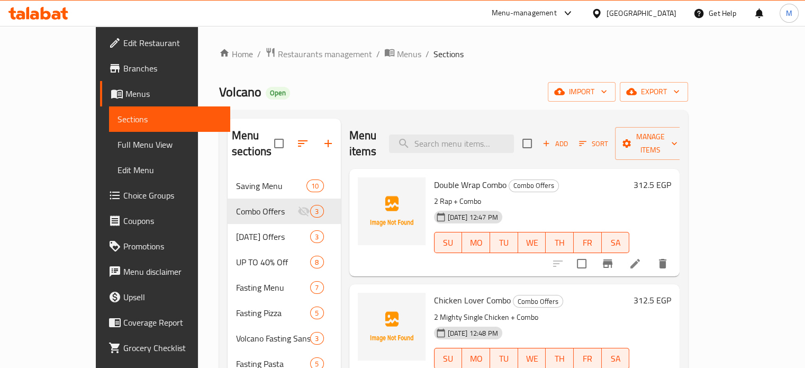
click at [569, 138] on span "Add" at bounding box center [555, 144] width 29 height 12
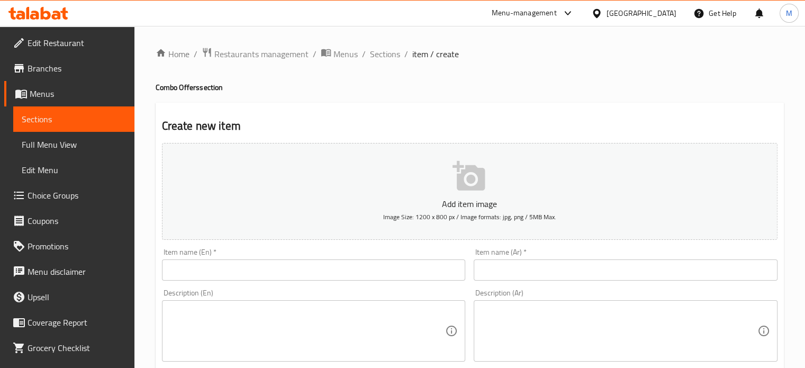
click at [502, 270] on input "text" at bounding box center [626, 269] width 304 height 21
paste input "راب & ريزو كومبو"
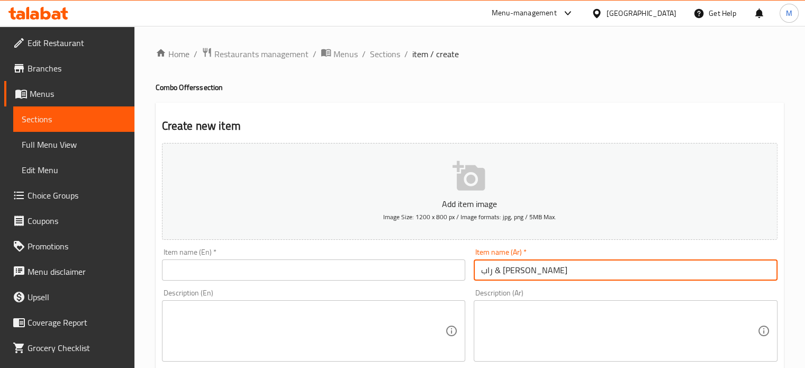
type input "راب & ريزو كومبو"
click at [281, 268] on input "text" at bounding box center [314, 269] width 304 height 21
paste input "Rap & Rizzo Combo"
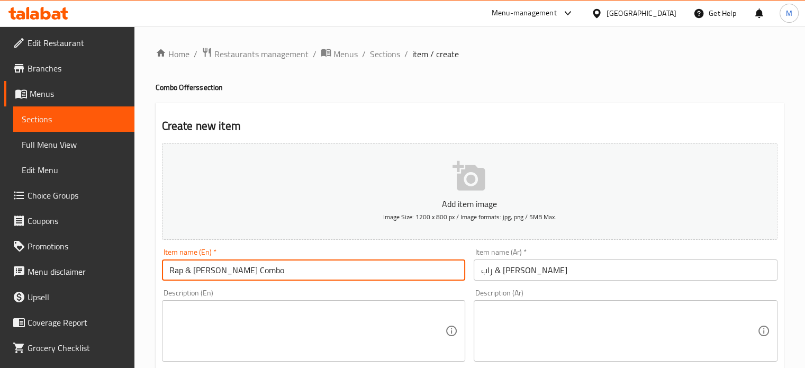
type input "Rap & Rizzo Combo"
click at [534, 328] on textarea at bounding box center [619, 331] width 276 height 50
paste textarea "1 راب + ريزو + كومبو"
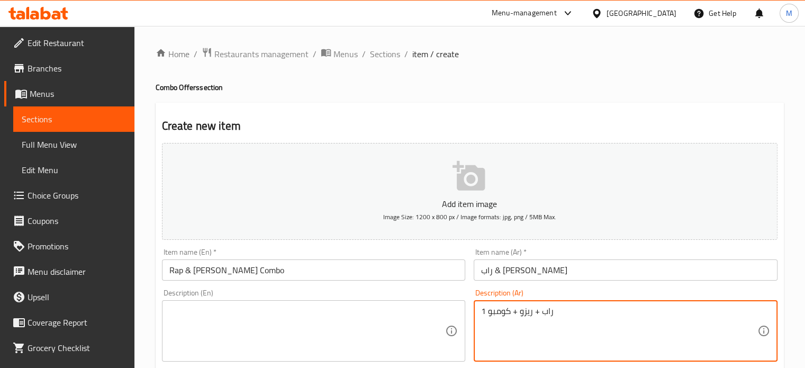
type textarea "1 راب + ريزو + كومبو"
click at [273, 317] on textarea at bounding box center [307, 331] width 276 height 50
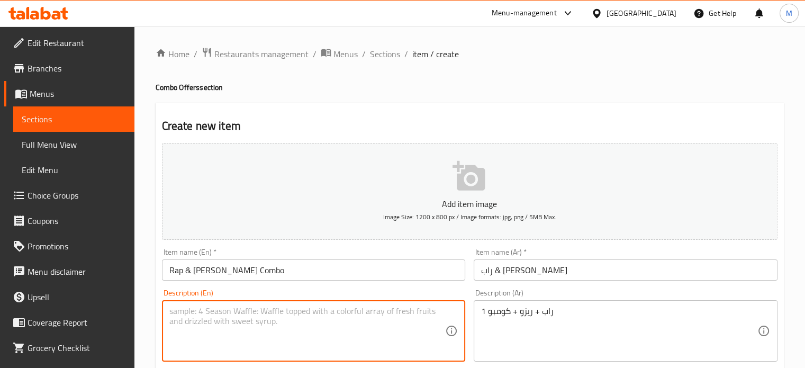
paste textarea "1 wrap + riso + combo"
type textarea "1 wrap + riso + combo"
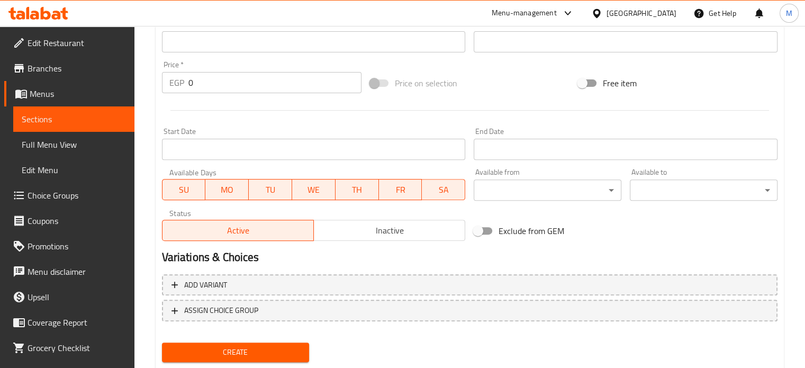
scroll to position [379, 0]
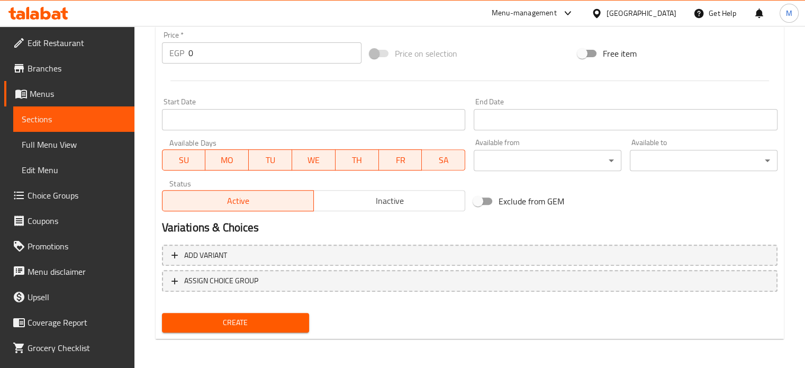
drag, startPoint x: 206, startPoint y: 44, endPoint x: 181, endPoint y: 48, distance: 24.7
click at [183, 48] on div "EGP 0 Price *" at bounding box center [261, 52] width 199 height 21
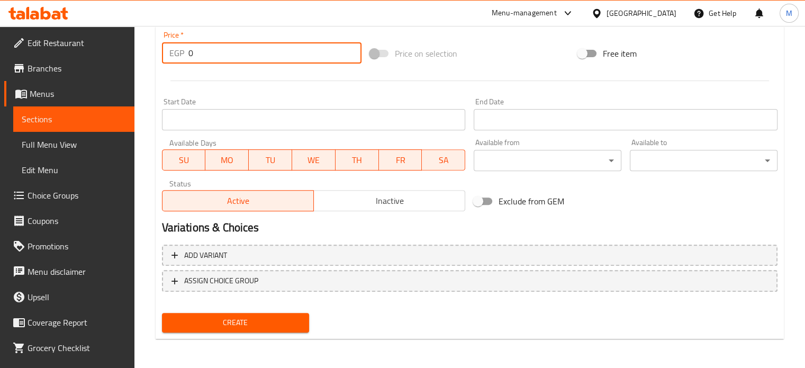
paste input "262.5"
type input "262.5"
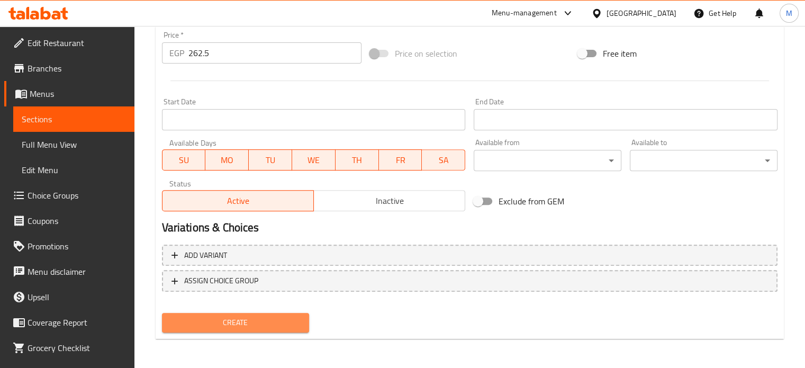
click at [266, 316] on span "Create" at bounding box center [235, 322] width 131 height 13
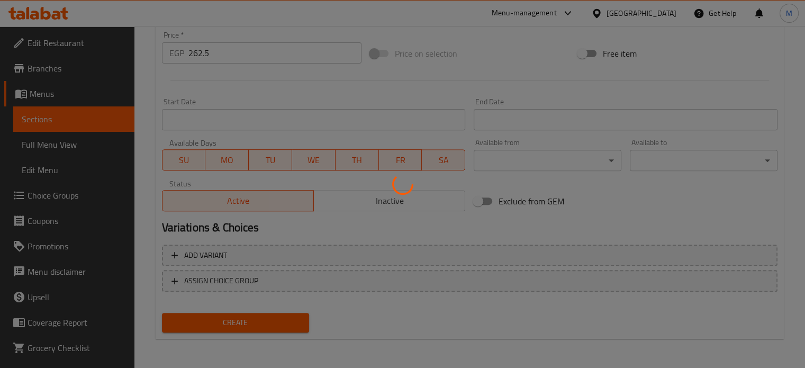
type input "0"
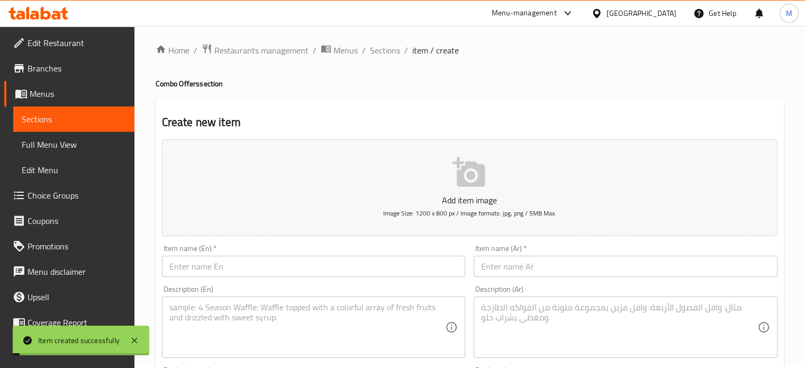
scroll to position [0, 0]
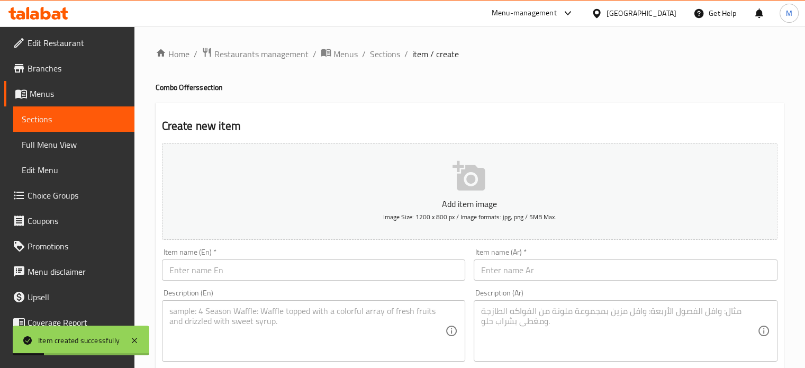
click at [536, 269] on input "text" at bounding box center [626, 269] width 304 height 21
paste input "تشيكن ميكس كومبو"
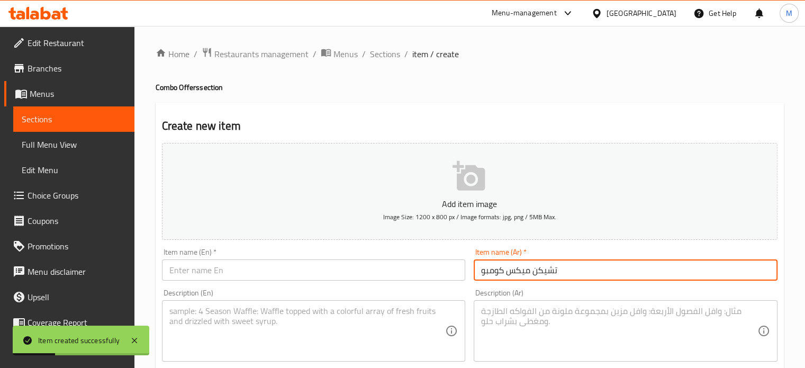
type input "تشيكن ميكس كومبو"
click at [294, 280] on input "text" at bounding box center [314, 269] width 304 height 21
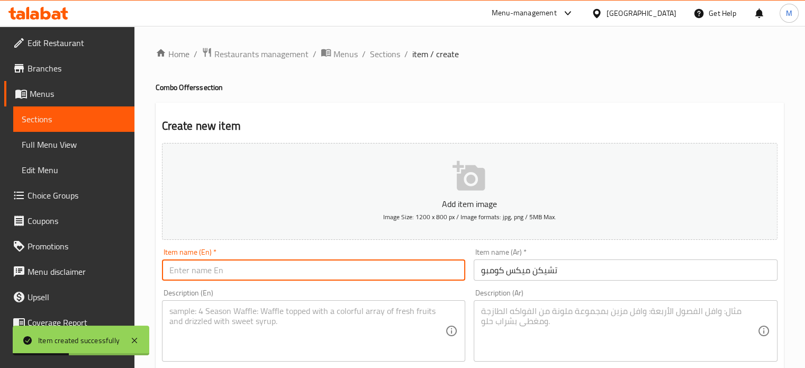
paste input "Chicken Mix Combo"
type input "Chicken Mix Combo"
click at [506, 321] on textarea at bounding box center [619, 331] width 276 height 50
paste textarea "ميتي سنجل + قطع فراخ + كولسلو + كومبو"
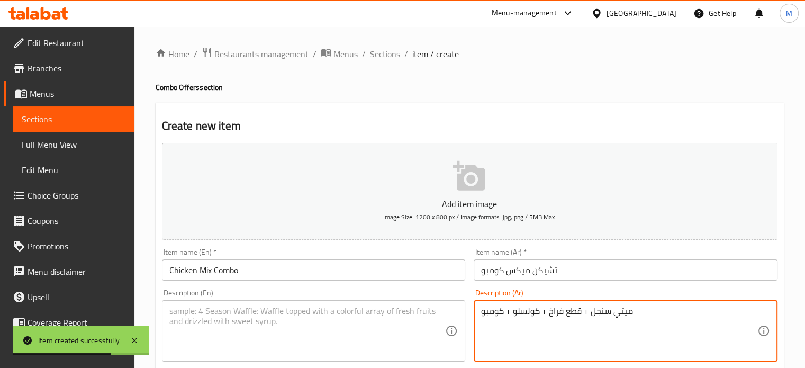
click at [628, 311] on textarea "ميتي سنجل + قطع فراخ + كولسلو + كومبو" at bounding box center [619, 331] width 276 height 50
click at [587, 316] on textarea "مايتي سنجل + قطع فراخ + كولسلو + كومبو" at bounding box center [619, 331] width 276 height 50
type textarea "مايتي سنجل + قطع فراخ + كولسلو + كومبو"
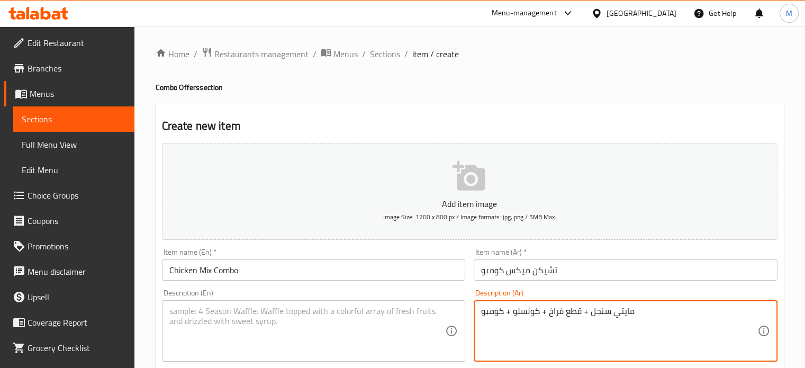
click at [306, 331] on textarea at bounding box center [307, 331] width 276 height 50
paste textarea "Mighty Single + Chicken Pieces + Coleslaw + Combo"
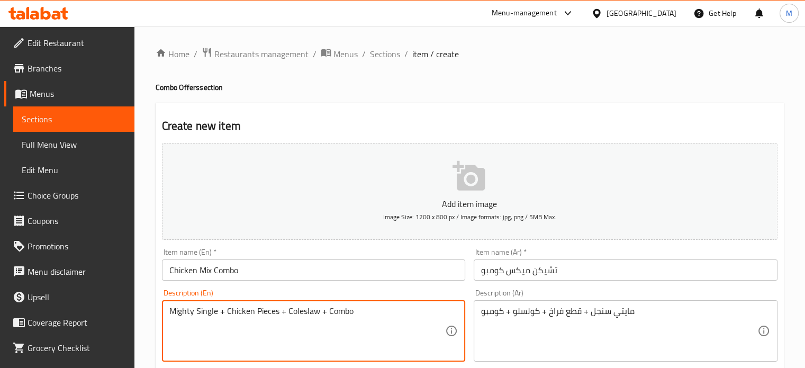
type textarea "Mighty Single + Chicken Pieces + Coleslaw + Combo"
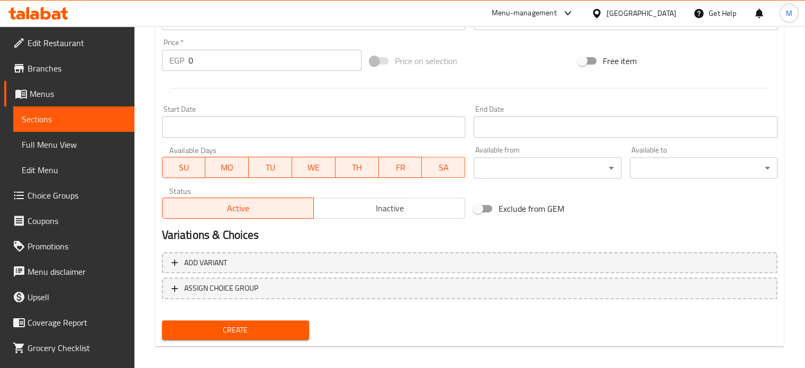
scroll to position [379, 0]
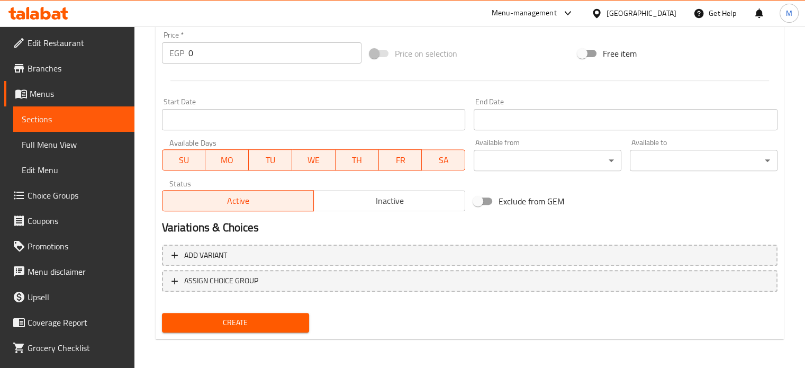
paste textarea "287.5"
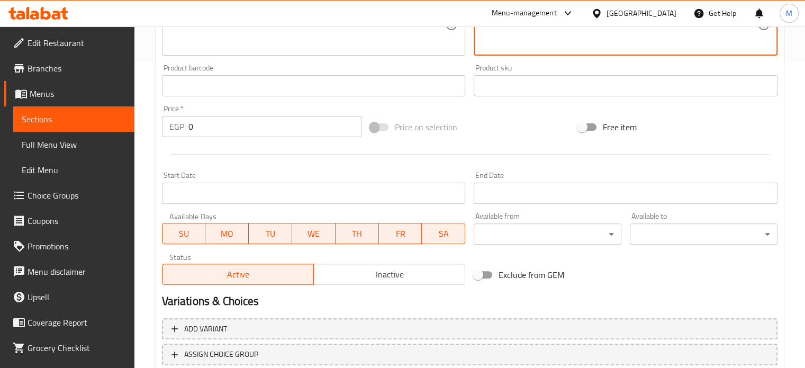
type textarea "مايتي سنجل + قطع فراخ + كول 287.5سلو + كومبو"
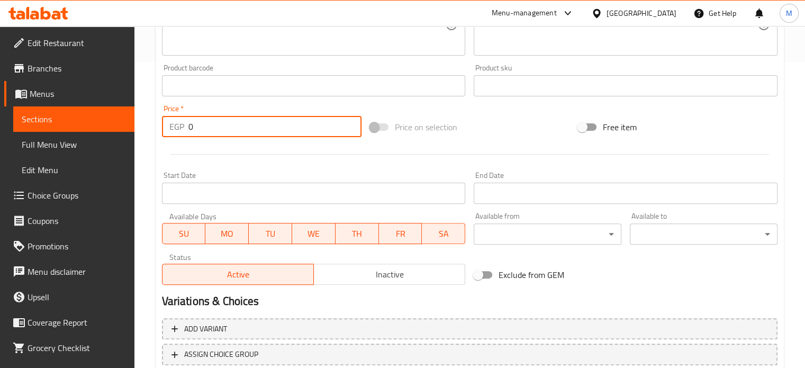
drag, startPoint x: 200, startPoint y: 125, endPoint x: 166, endPoint y: 124, distance: 33.9
click at [170, 125] on div "EGP 0 Price *" at bounding box center [261, 126] width 199 height 21
paste input "287.5"
type input "287.5"
click at [482, 121] on div "Price on selection" at bounding box center [470, 127] width 208 height 29
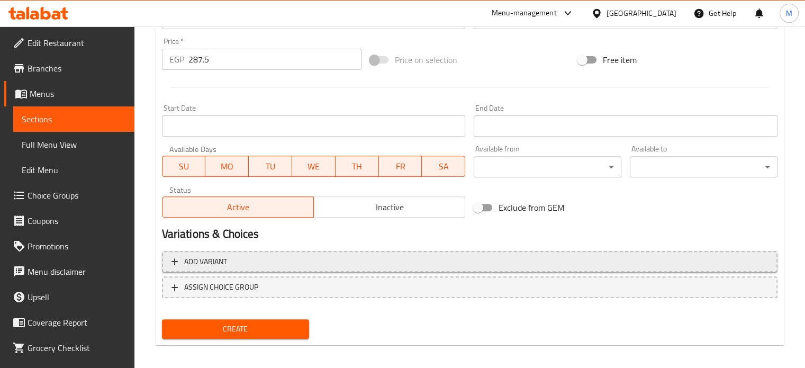
scroll to position [379, 0]
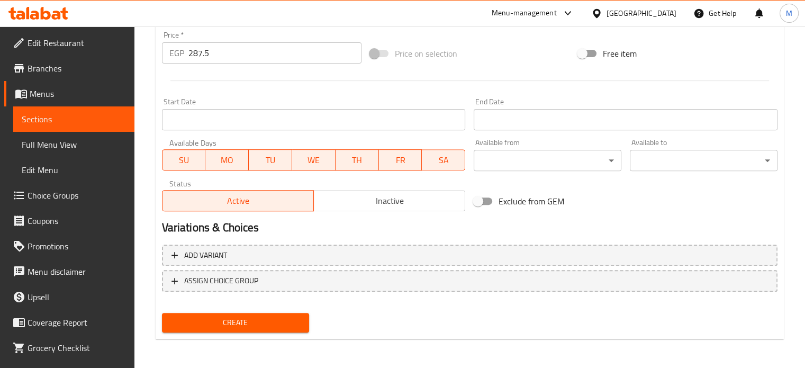
click at [259, 324] on span "Create" at bounding box center [235, 322] width 131 height 13
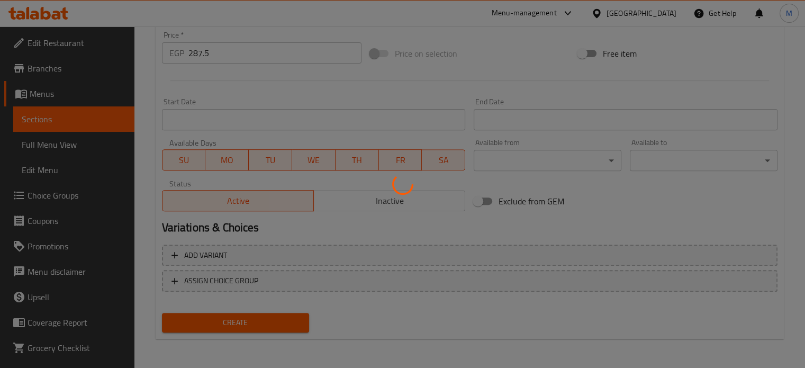
type input "0"
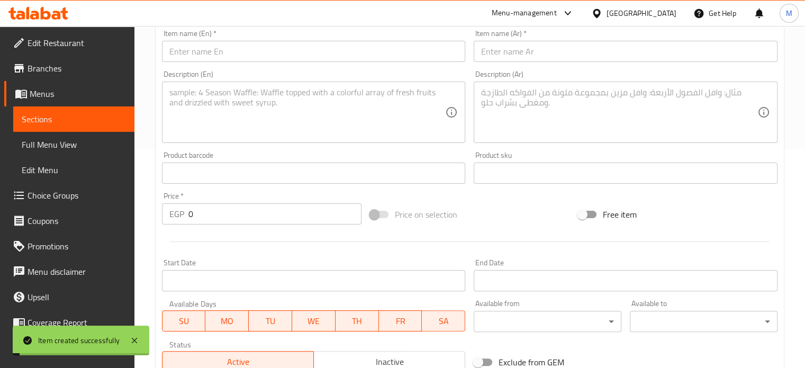
scroll to position [0, 0]
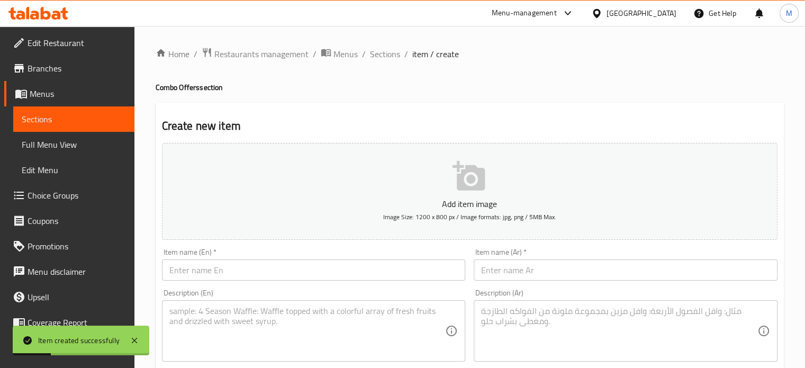
paste input "راب & تشيكن كومبو"
click at [494, 277] on input "text" at bounding box center [626, 269] width 304 height 21
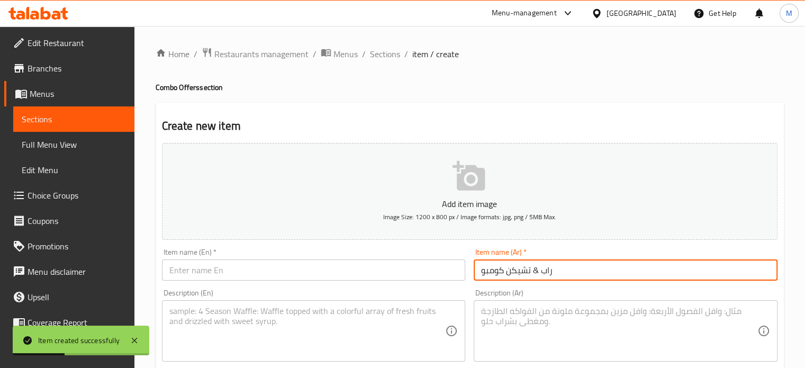
type input "راب & تشيكن كومبو"
click at [292, 261] on input "text" at bounding box center [314, 269] width 304 height 21
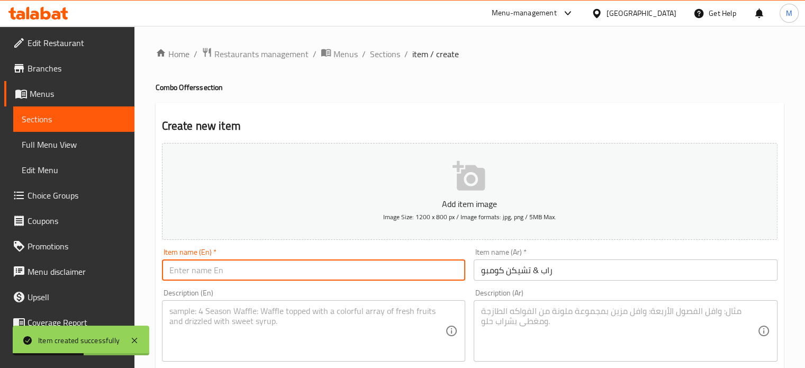
paste input "Wrap & Chicken Combo"
type input "Wrap & Chicken Combo"
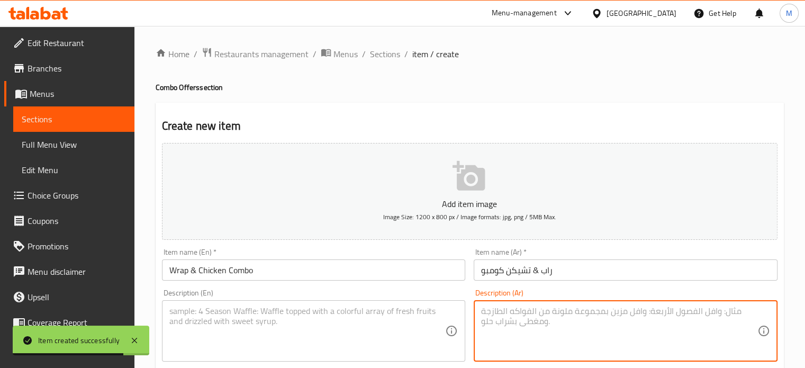
click at [486, 307] on textarea at bounding box center [619, 331] width 276 height 50
paste textarea "راب + قطعة فراخ + كولسلو + كومبو"
type textarea "راب + قطعة فراخ + كولسلو + كومبو"
click at [358, 321] on textarea at bounding box center [307, 331] width 276 height 50
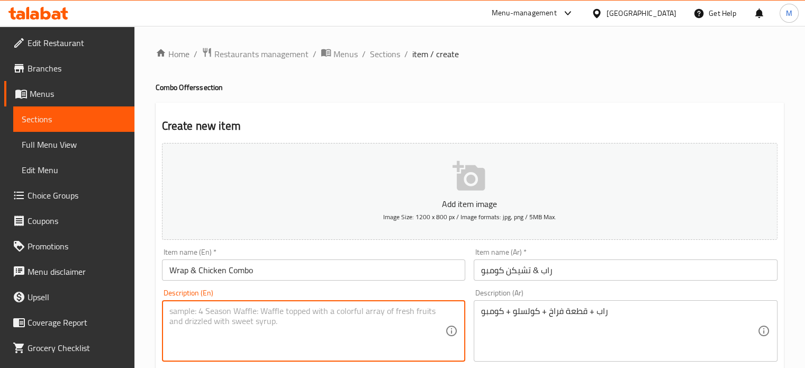
paste textarea "Wrap + Chicken Piece + Coleslaw + Combo"
type textarea "Wrap + Chicken Piece + Coleslaw + Combo"
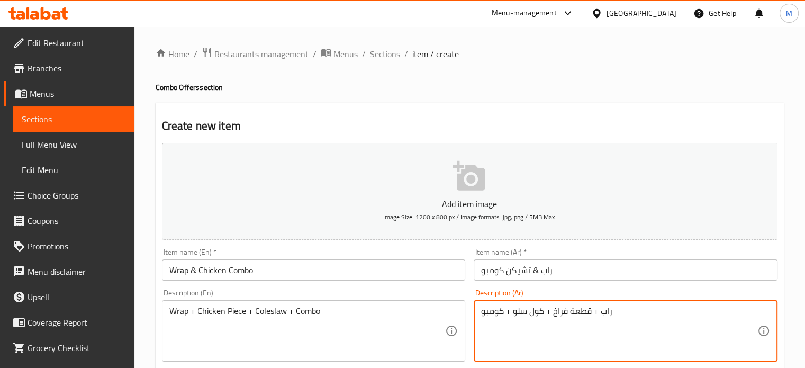
scroll to position [379, 0]
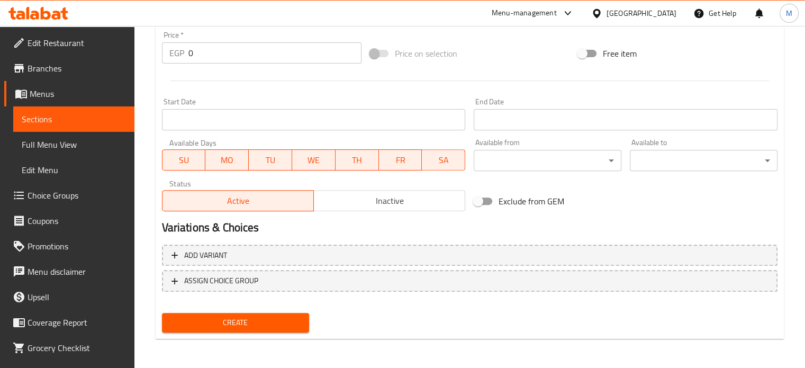
type textarea "راب + قطعة فراخ + كول سلو + كومبو"
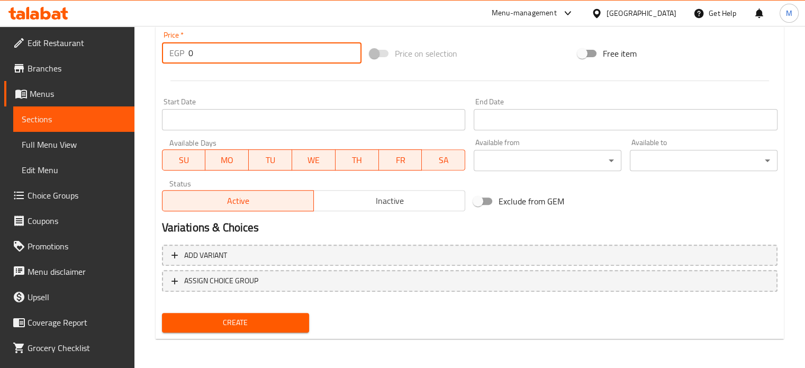
drag, startPoint x: 188, startPoint y: 49, endPoint x: 168, endPoint y: 47, distance: 20.2
click at [170, 48] on div "EGP 0 Price *" at bounding box center [261, 52] width 199 height 21
paste input "287.5"
type input "287.5"
click at [496, 65] on div "Price on selection" at bounding box center [470, 53] width 208 height 29
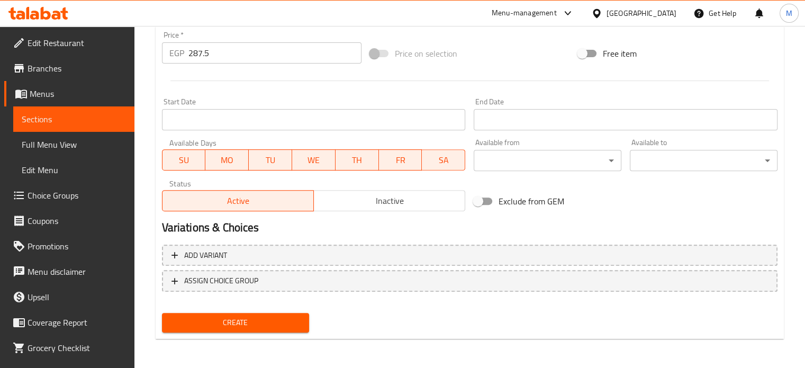
click at [262, 331] on div "Create" at bounding box center [236, 322] width 156 height 28
click at [265, 329] on button "Create" at bounding box center [236, 323] width 148 height 20
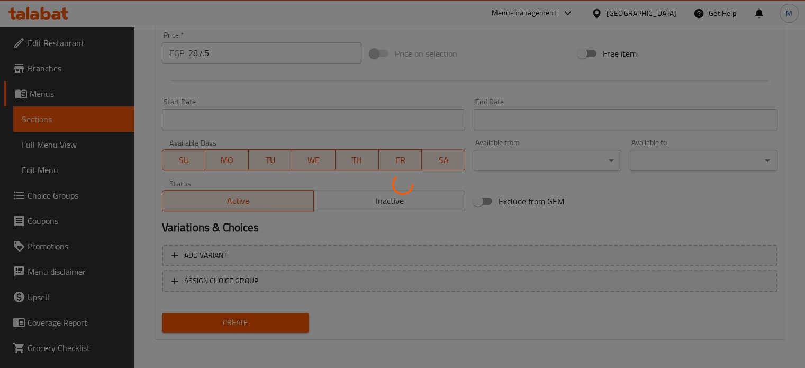
type input "0"
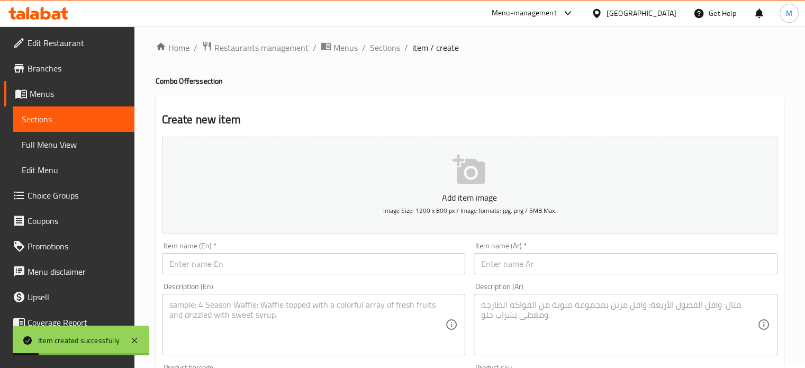
scroll to position [0, 0]
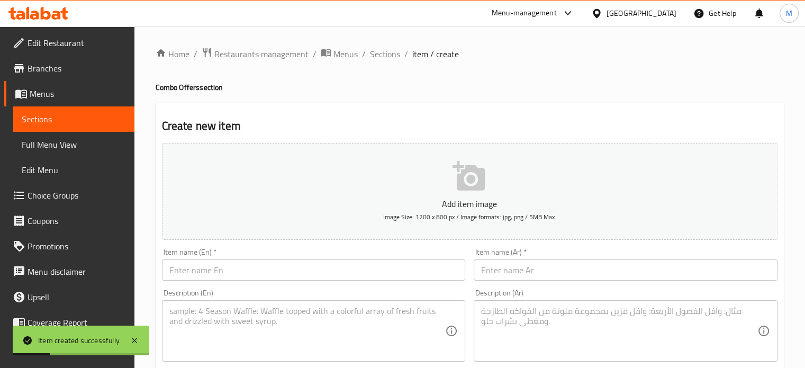
click at [537, 260] on input "text" at bounding box center [626, 269] width 304 height 21
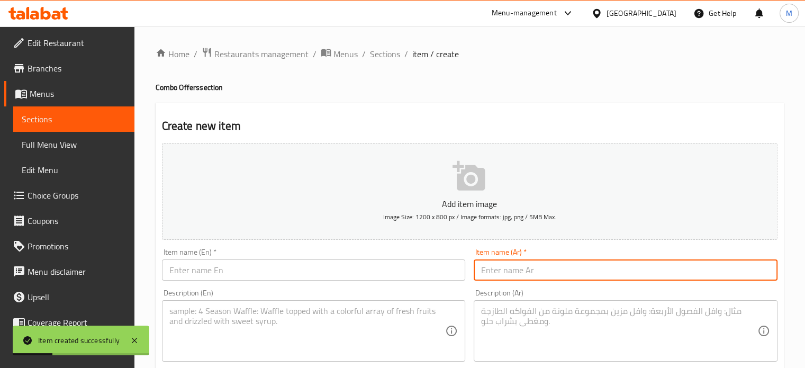
paste input "كريسبي ميكس كومبو"
type input "كريسبي ميكس كومبو"
click at [330, 275] on input "text" at bounding box center [314, 269] width 304 height 21
paste input "Crispy Mix Combo"
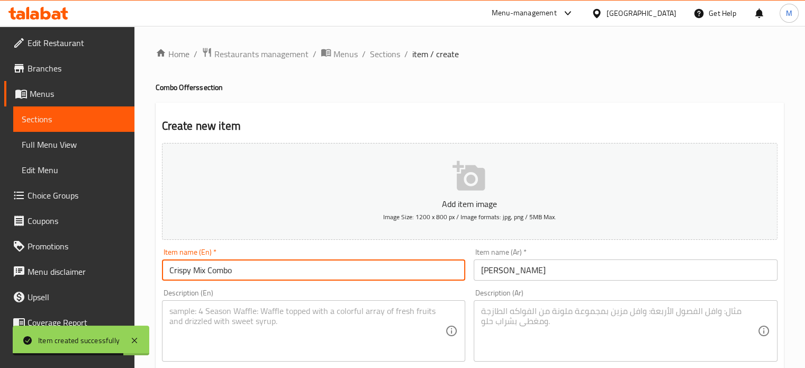
type input "Crispy Mix Combo"
click at [550, 266] on input "كريسبي ميكس كومبو" at bounding box center [626, 269] width 304 height 21
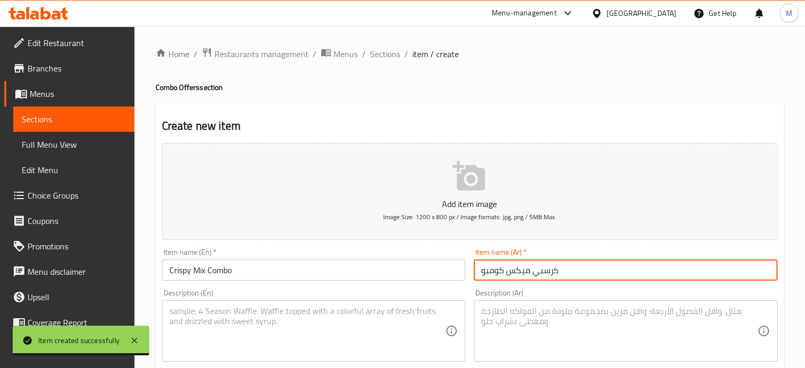
type input "كرسبي ميكس كومبو"
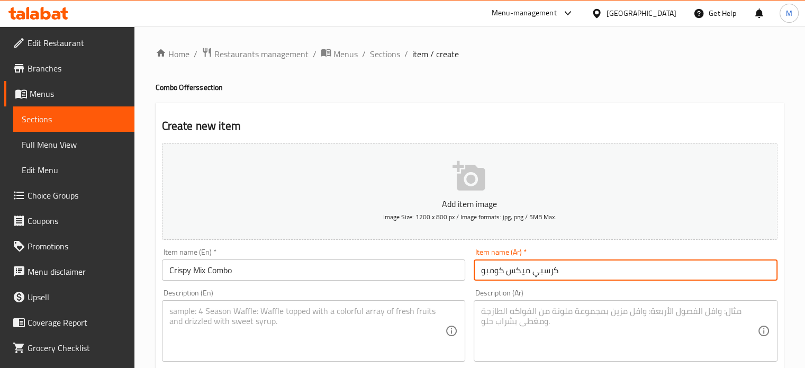
click at [530, 324] on textarea at bounding box center [619, 331] width 276 height 50
paste textarea "2 قطعة فراخ + 2 استربس + كومبو"
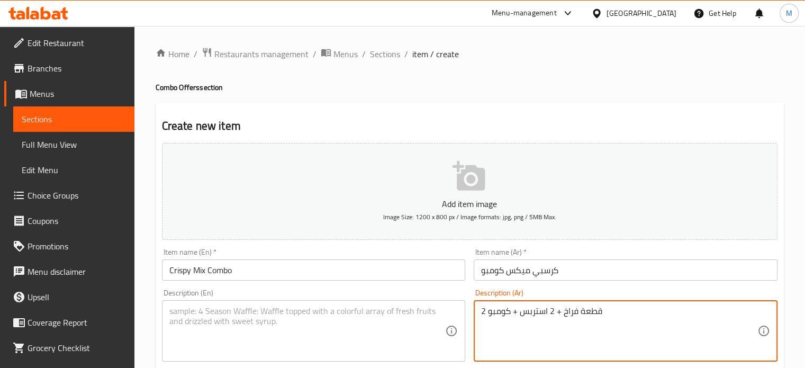
type textarea "2 قطعة فراخ + 2 استربس + كومبو"
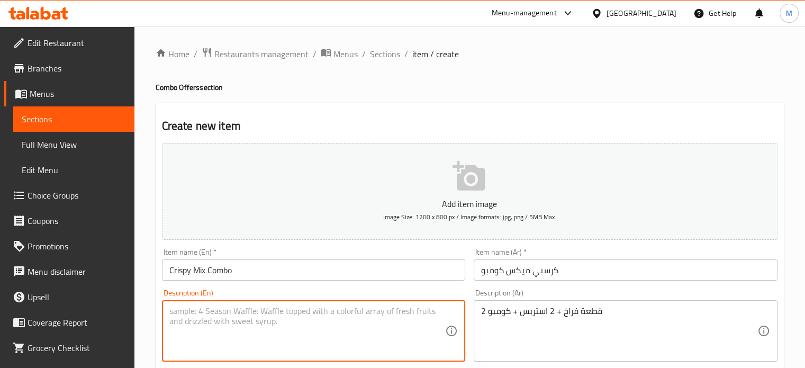
click at [298, 321] on textarea at bounding box center [307, 331] width 276 height 50
paste textarea "2 pieces of chicken + 2 strips + combo"
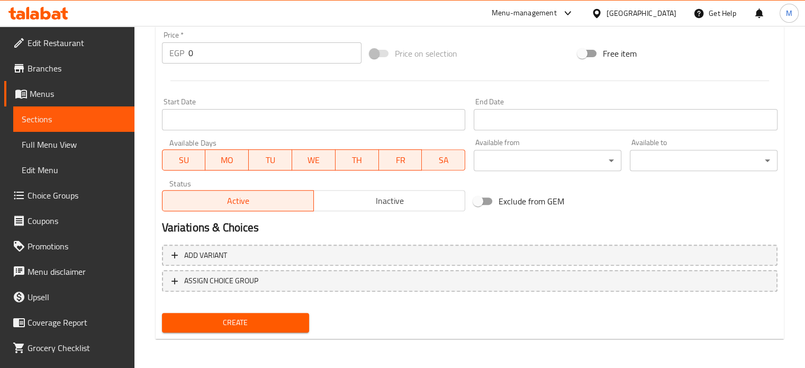
type textarea "2 pieces of chicken + 2 strips + combo"
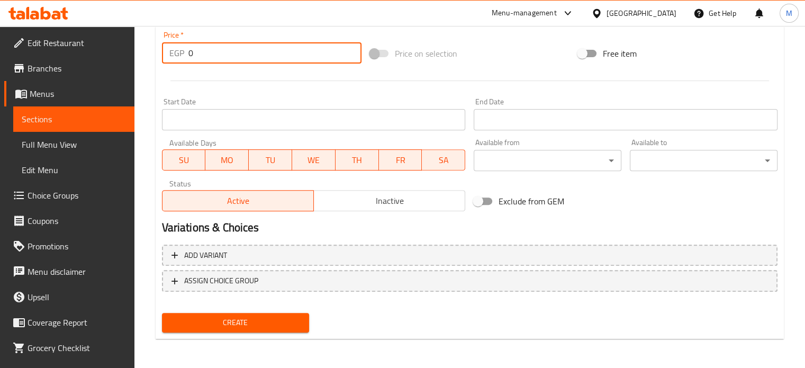
drag, startPoint x: 182, startPoint y: 54, endPoint x: 161, endPoint y: 50, distance: 21.6
click at [171, 53] on div "EGP 0 Price *" at bounding box center [261, 52] width 199 height 21
type input "312.5"
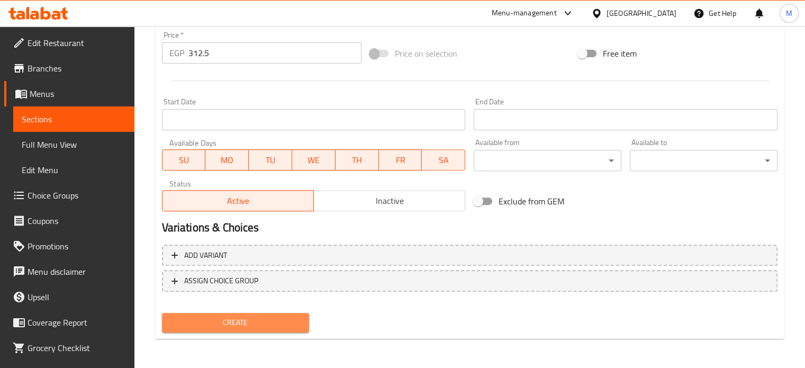
click at [237, 331] on button "Create" at bounding box center [236, 323] width 148 height 20
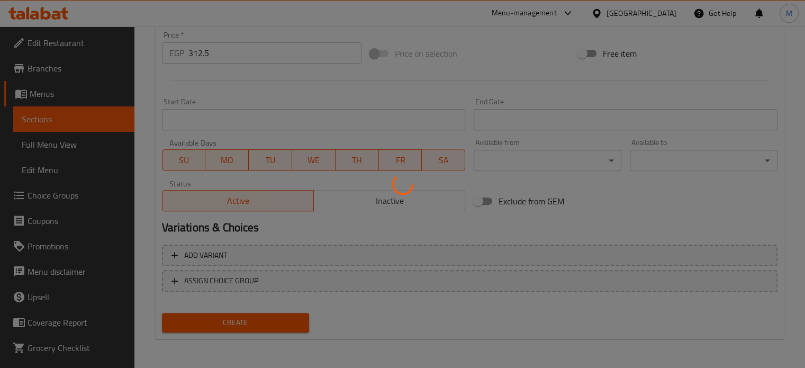
type input "0"
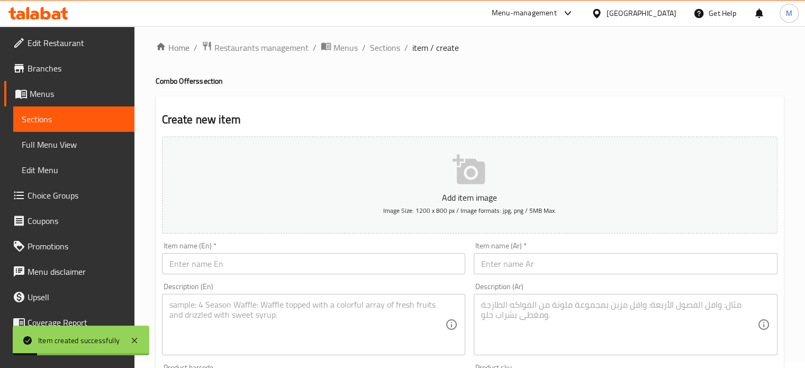
scroll to position [0, 0]
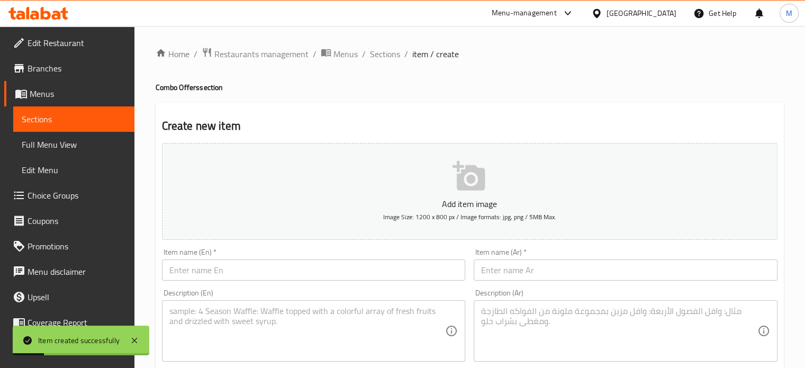
drag, startPoint x: 521, startPoint y: 266, endPoint x: 509, endPoint y: 258, distance: 14.0
click at [521, 266] on input "text" at bounding box center [626, 269] width 304 height 21
paste input "العيلة الجامبو"
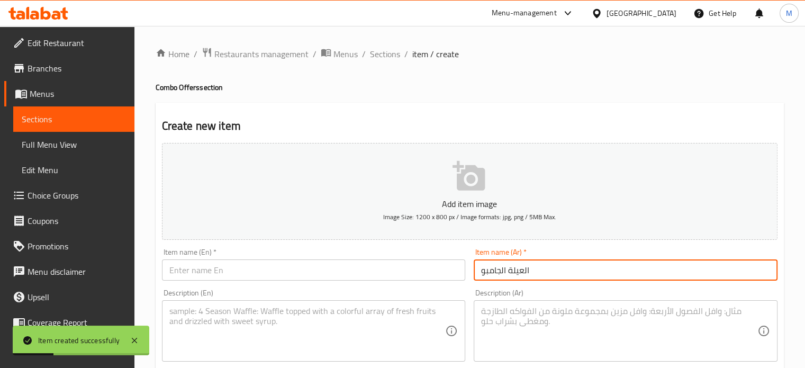
type input "العيلة الجامبو"
click at [259, 274] on input "text" at bounding box center [314, 269] width 304 height 21
paste input "The Jumbo Family"
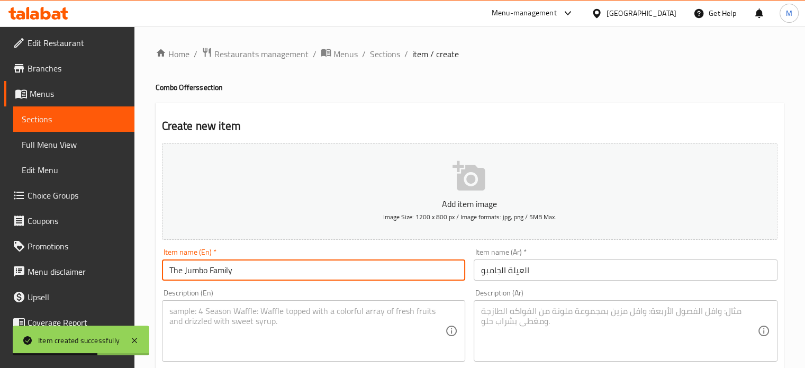
type input "The Jumbo Family"
click at [518, 315] on textarea at bounding box center [619, 331] width 276 height 50
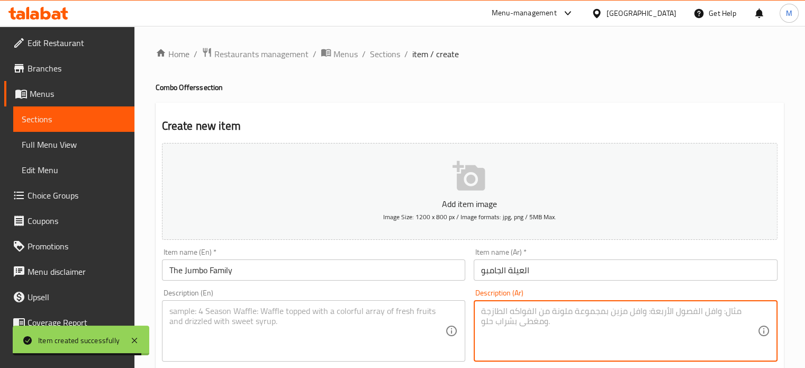
paste textarea "5 قطع فراخ + 5 استربس + بطاطس + كولا لتر + 3 خبز"
type textarea "5 قطع فراخ + 5 استربس + بطاطس + كولا لتر + 3 خبز"
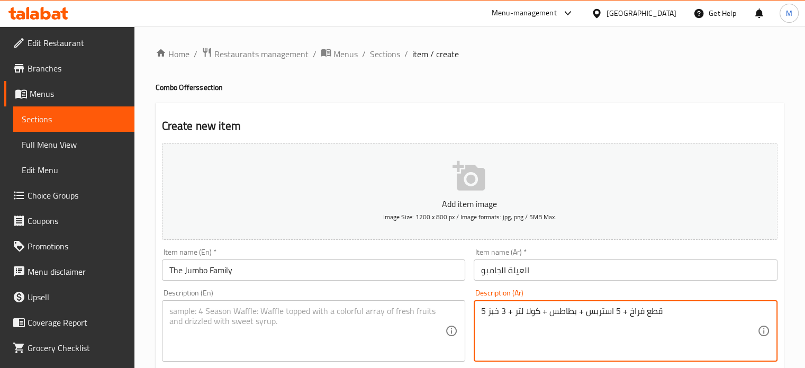
click at [288, 325] on textarea at bounding box center [307, 331] width 276 height 50
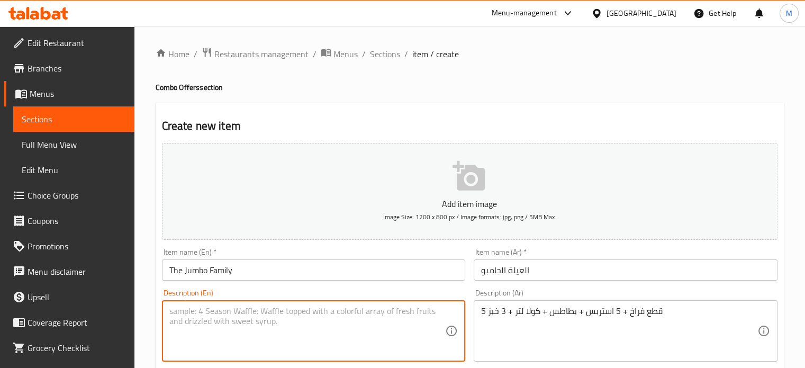
paste textarea "5 chicken pieces + 5 strips + fries + 1 liter cola + 3 bread"
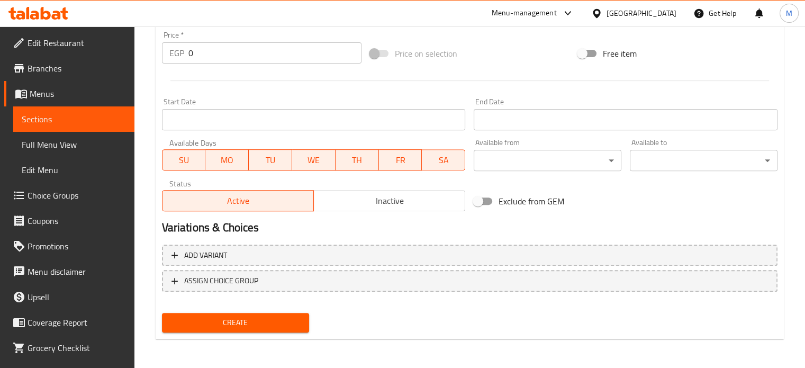
type textarea "5 chicken pieces + 5 strips + fries + 1 liter cola + 3 bread"
click at [181, 48] on div "EGP 0 Price *" at bounding box center [261, 52] width 199 height 21
paste input "718.75"
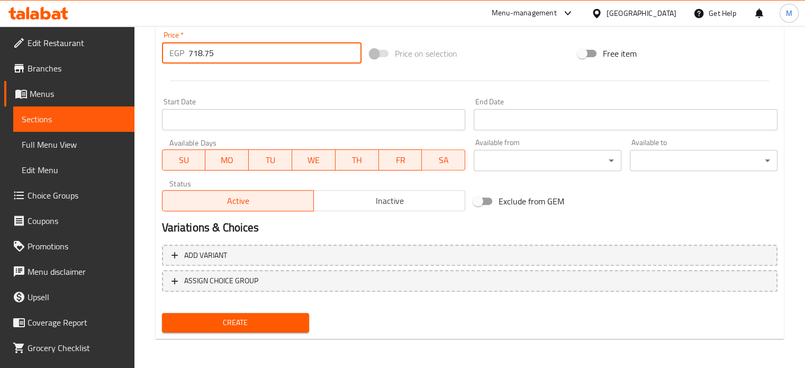
type input "718.75"
click at [240, 320] on span "Create" at bounding box center [235, 322] width 131 height 13
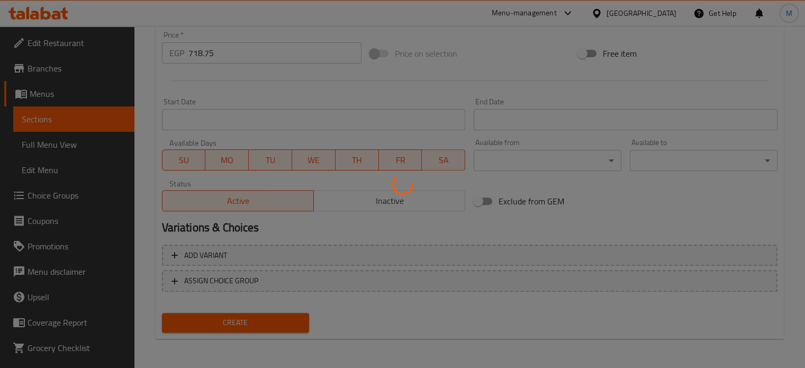
type input "0"
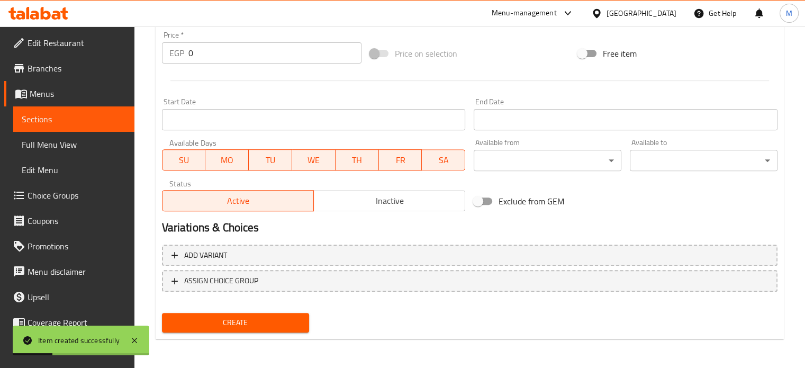
scroll to position [0, 0]
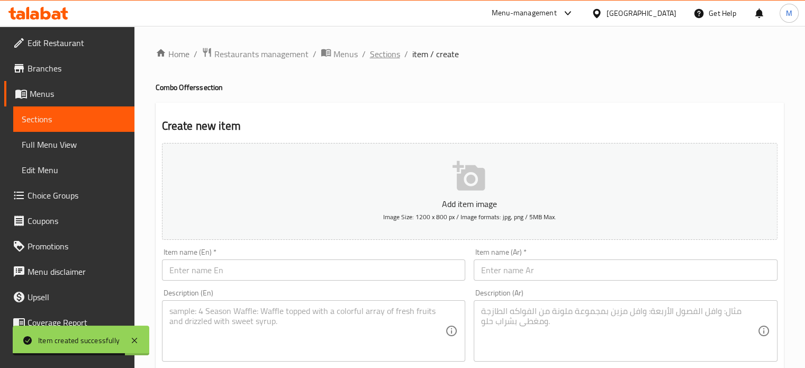
click at [387, 54] on span "Sections" at bounding box center [385, 54] width 30 height 13
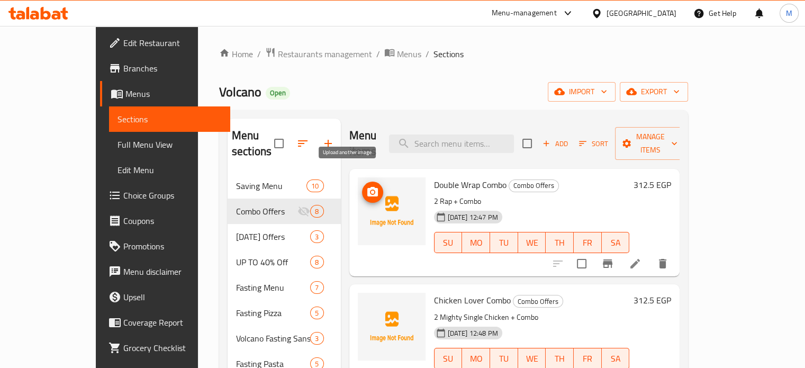
click at [370, 190] on circle "upload picture" at bounding box center [371, 191] width 3 height 3
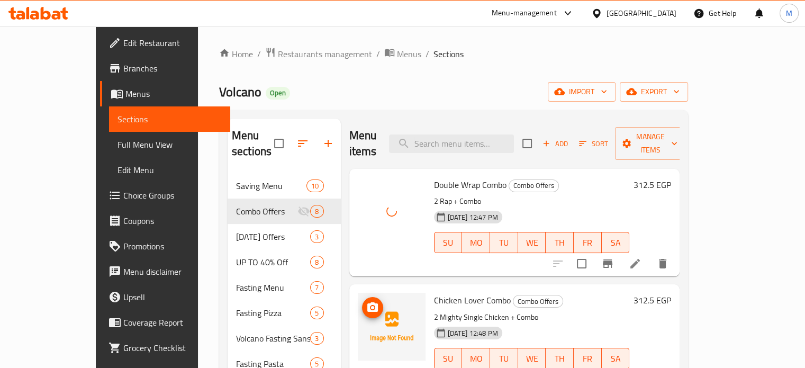
click at [366, 301] on icon "upload picture" at bounding box center [372, 307] width 13 height 13
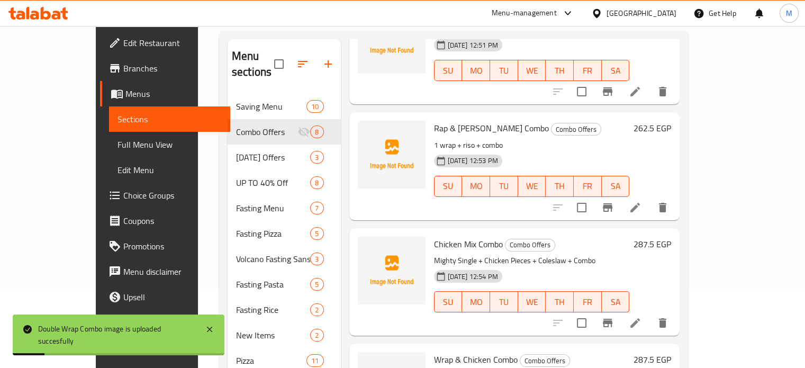
scroll to position [322, 0]
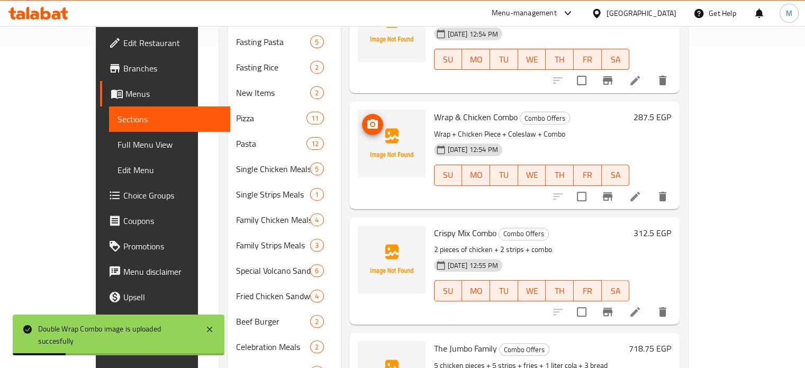
click at [366, 118] on icon "upload picture" at bounding box center [372, 124] width 13 height 13
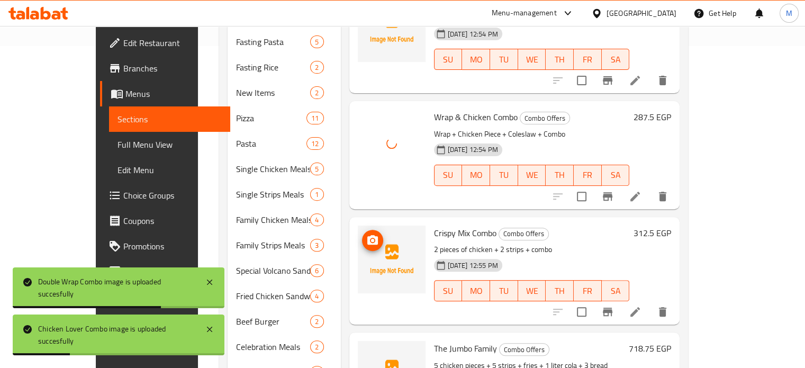
click at [367, 235] on icon "upload picture" at bounding box center [372, 240] width 11 height 10
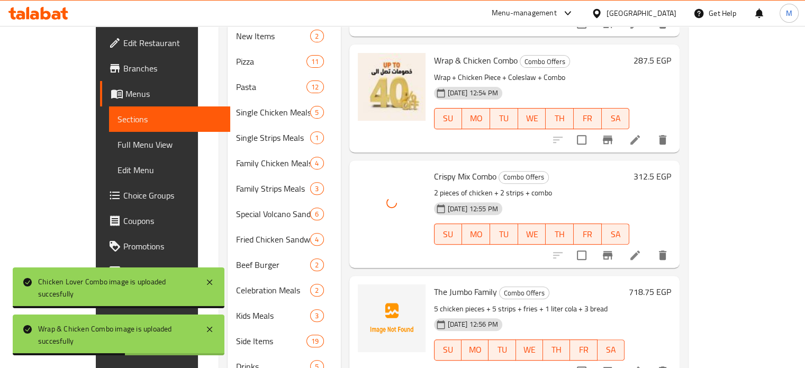
scroll to position [407, 0]
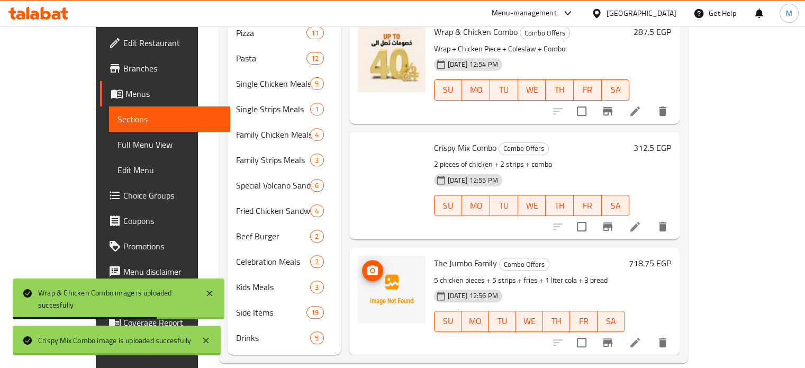
click at [367, 265] on icon "upload picture" at bounding box center [372, 270] width 11 height 10
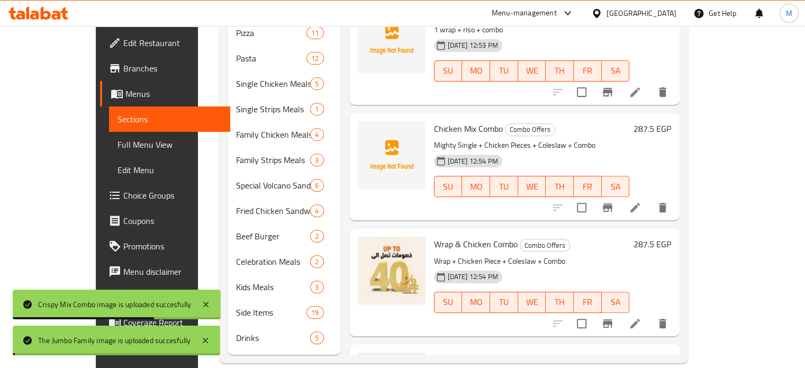
scroll to position [110, 0]
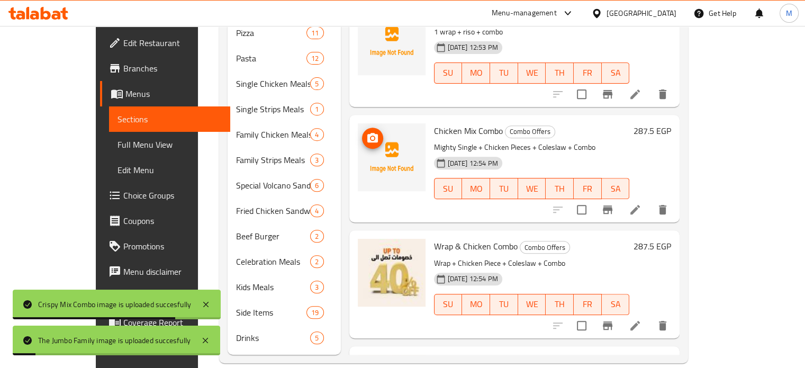
click at [362, 128] on button "upload picture" at bounding box center [372, 138] width 21 height 21
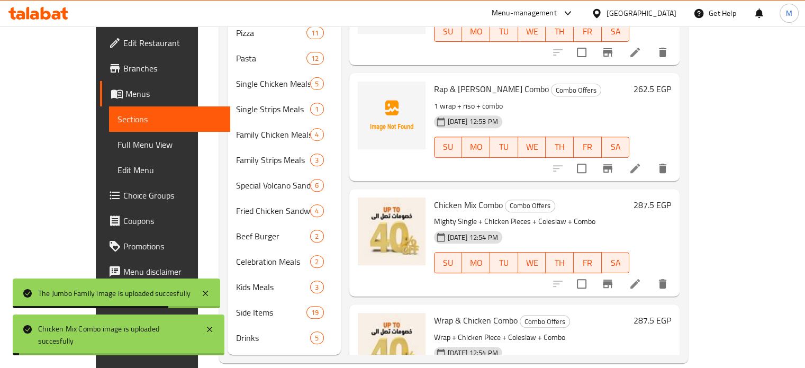
scroll to position [0, 0]
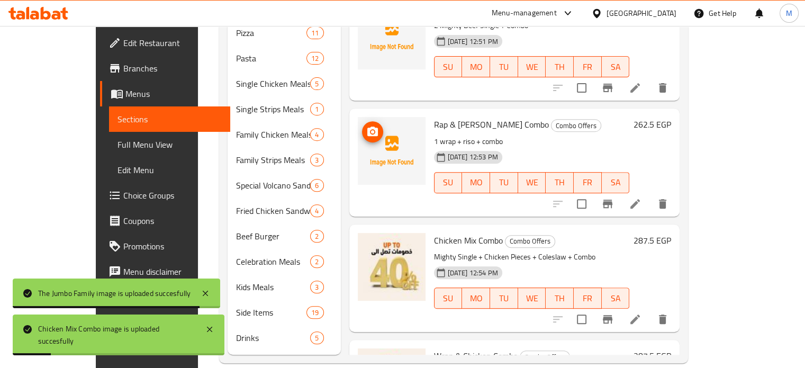
click at [366, 125] on icon "upload picture" at bounding box center [372, 131] width 13 height 13
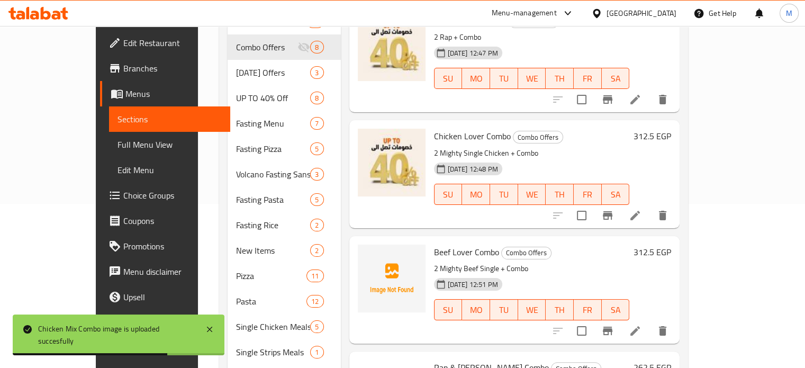
scroll to position [107, 0]
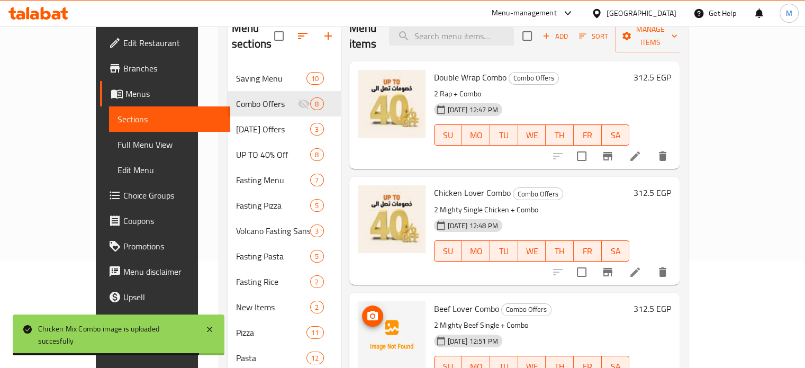
click at [366, 310] on icon "upload picture" at bounding box center [372, 316] width 13 height 13
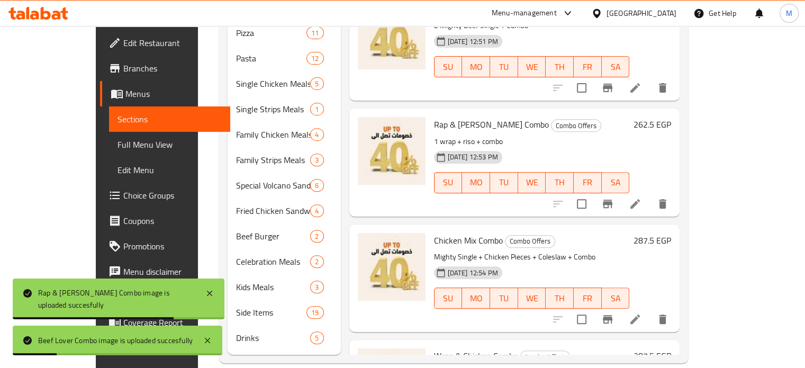
scroll to position [0, 0]
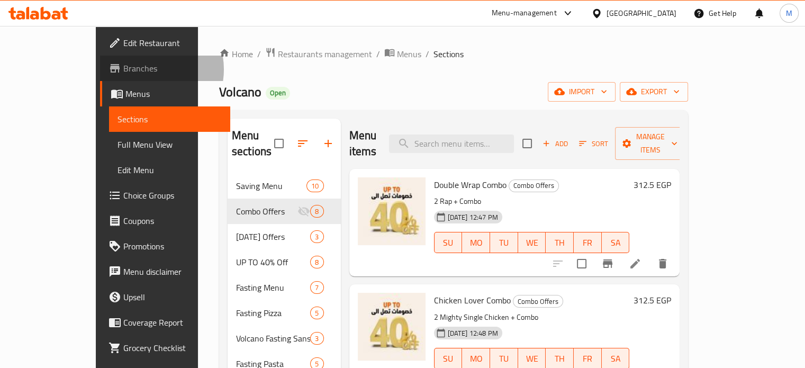
click at [123, 69] on span "Branches" at bounding box center [172, 68] width 98 height 13
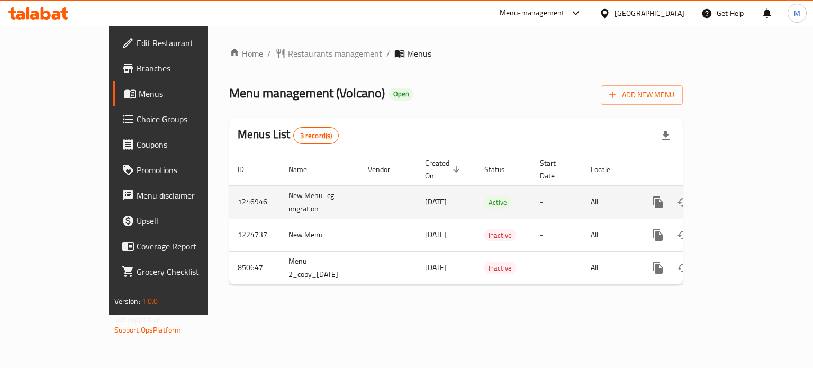
click at [740, 196] on icon "enhanced table" at bounding box center [733, 202] width 13 height 13
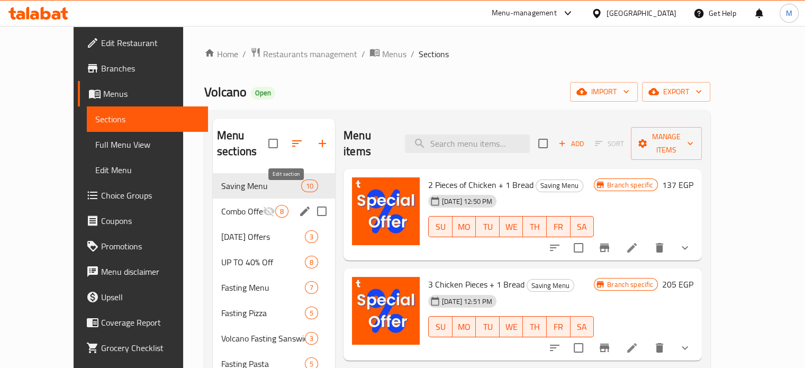
click at [298, 205] on icon "edit" at bounding box center [304, 211] width 13 height 13
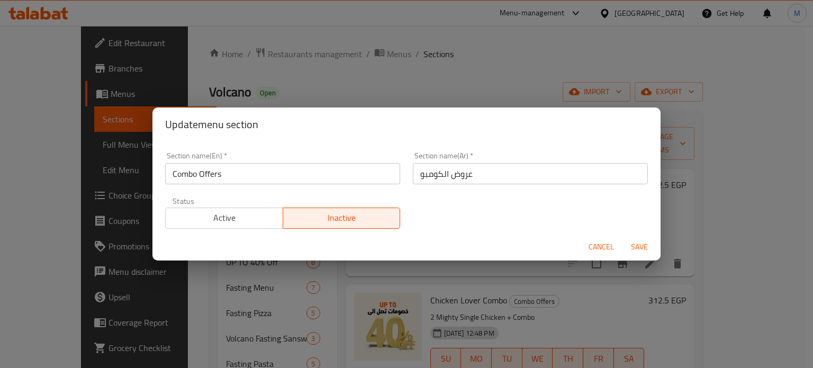
click at [251, 217] on span "Active" at bounding box center [224, 217] width 109 height 15
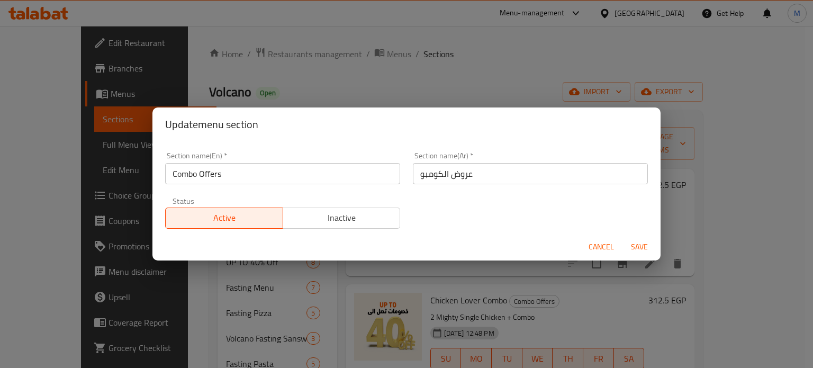
click at [633, 247] on span "Save" at bounding box center [638, 246] width 25 height 13
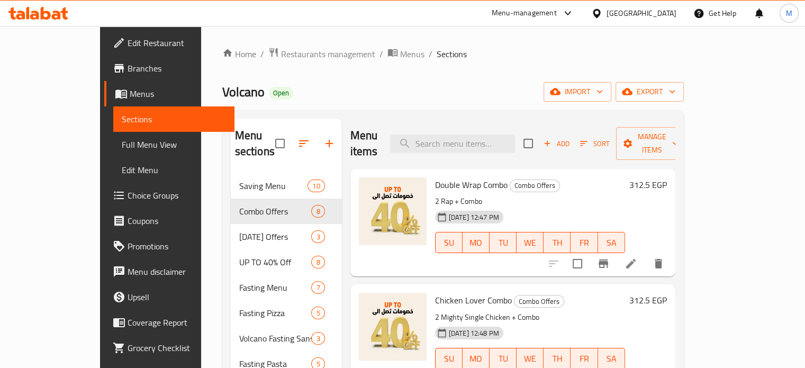
click at [557, 8] on div "Menu-management" at bounding box center [524, 13] width 65 height 13
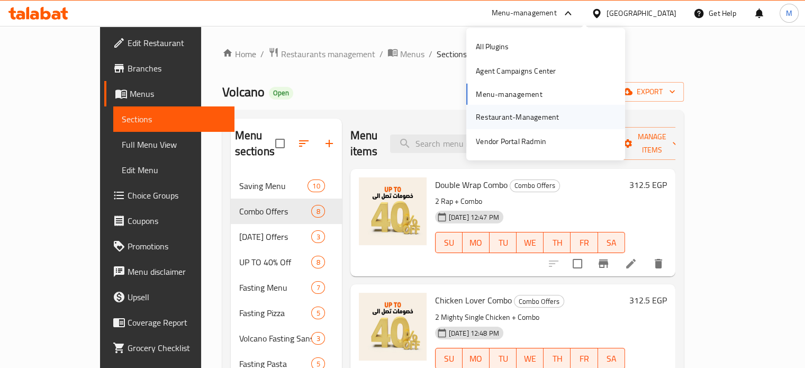
click at [497, 107] on div "Restaurant-Management" at bounding box center [517, 117] width 100 height 24
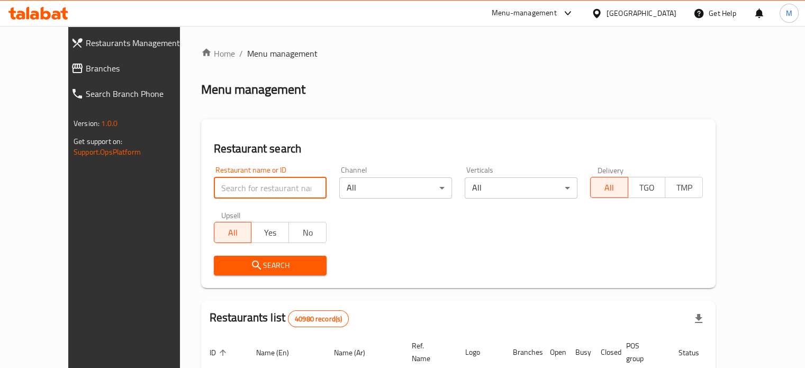
click at [220, 186] on input "search" at bounding box center [270, 187] width 113 height 21
paste input "697910"
type input "697910"
click button "Search" at bounding box center [270, 266] width 113 height 20
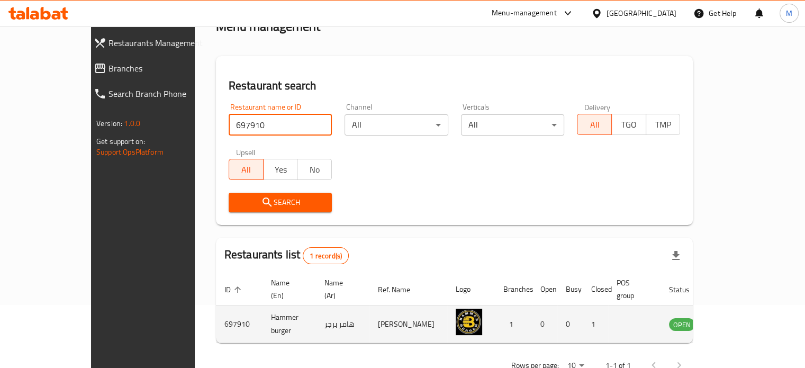
scroll to position [83, 0]
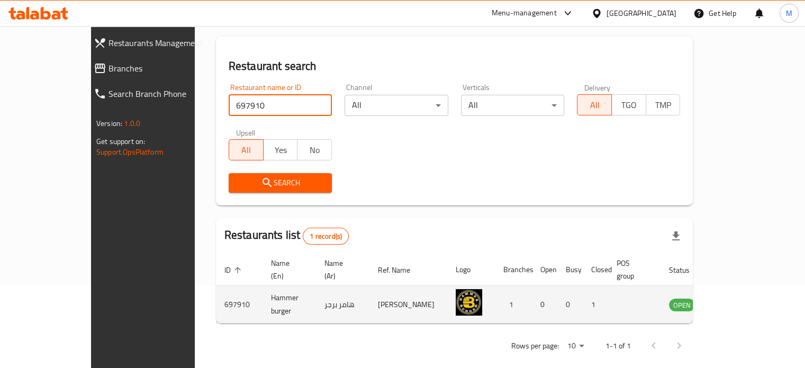
click at [737, 298] on icon "enhanced table" at bounding box center [730, 304] width 13 height 13
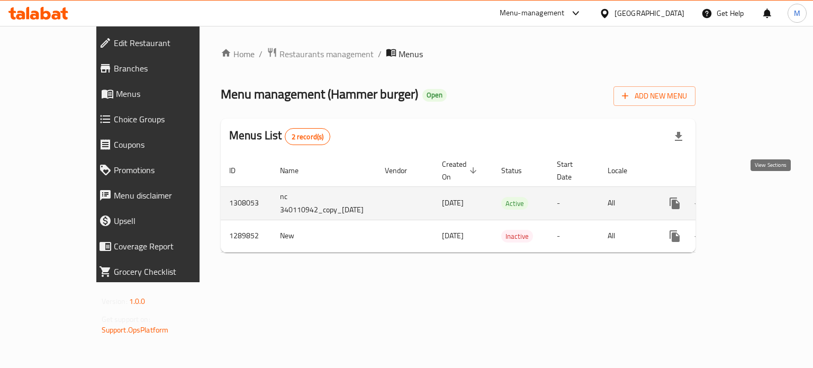
click at [763, 190] on link "enhanced table" at bounding box center [750, 202] width 25 height 25
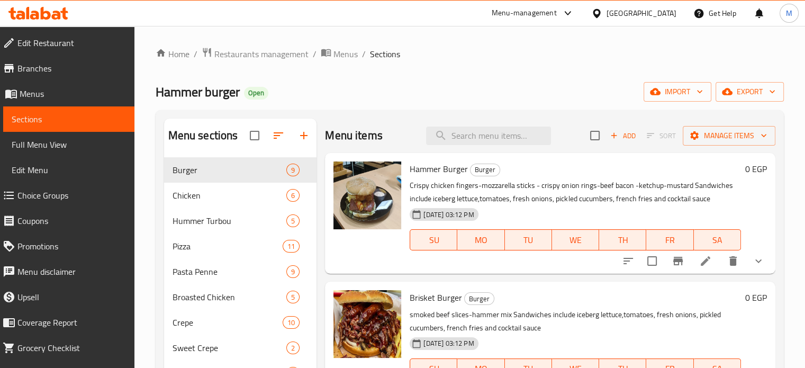
click at [295, 135] on button "button" at bounding box center [303, 135] width 25 height 25
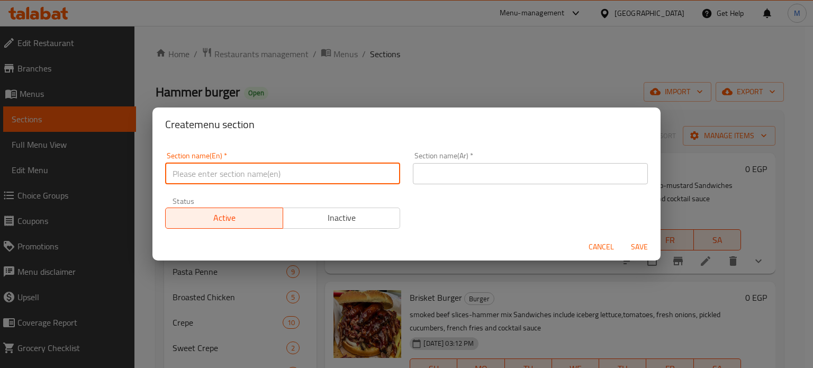
click at [296, 175] on input "text" at bounding box center [282, 173] width 235 height 21
type input "Up To 40% Of"
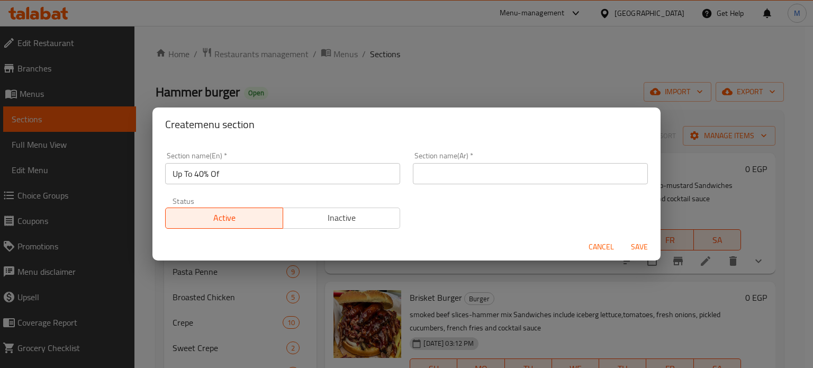
click at [494, 156] on div "Section name(Ar)   * Section name(Ar) *" at bounding box center [530, 168] width 235 height 32
click at [495, 169] on input "text" at bounding box center [530, 173] width 235 height 21
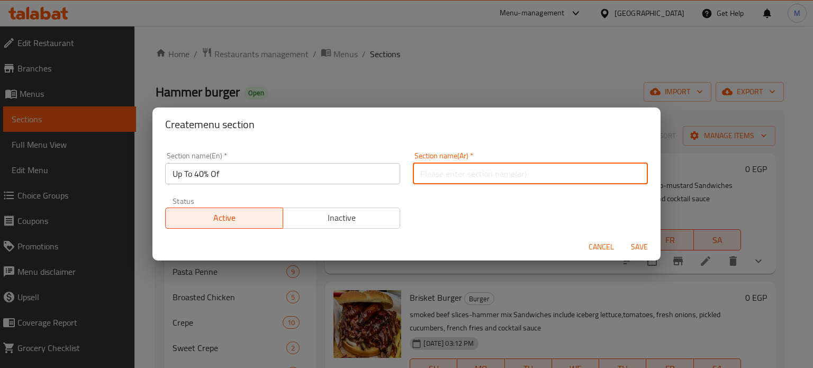
type input "خصومات تصل إلى 40%"
click at [366, 217] on span "Inactive" at bounding box center [341, 217] width 109 height 15
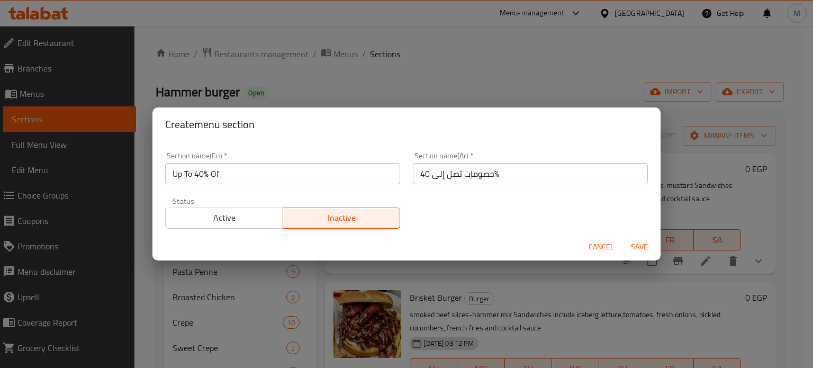
click at [645, 250] on span "Save" at bounding box center [638, 246] width 25 height 13
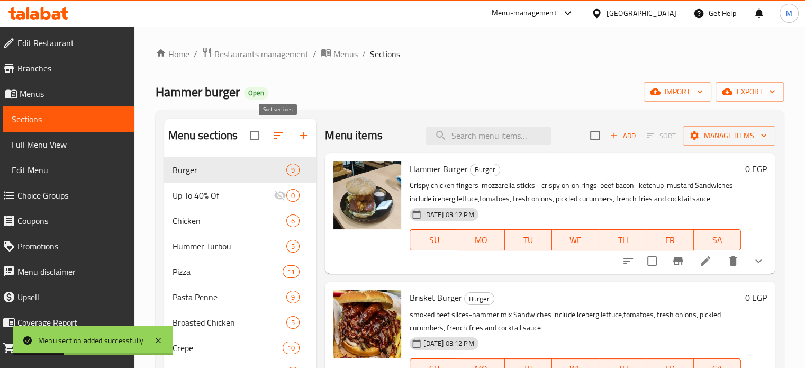
click at [273, 140] on icon "button" at bounding box center [278, 135] width 13 height 13
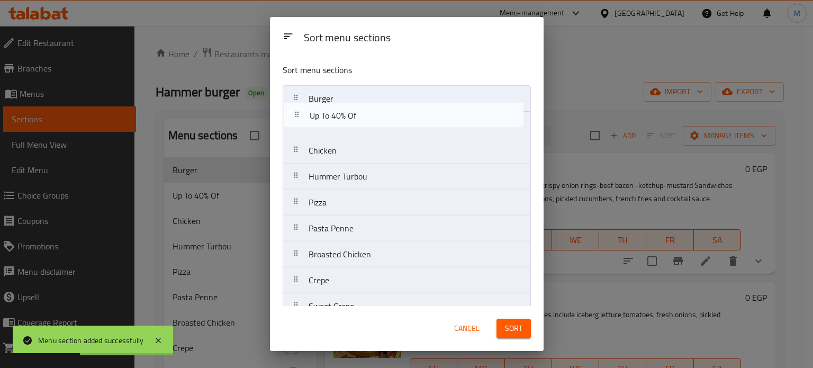
click at [330, 105] on nav "Burger Up To 40% Of Chicken Hummer Turbou Pizza Pasta Penne Broasted Chicken Cr…" at bounding box center [407, 241] width 248 height 312
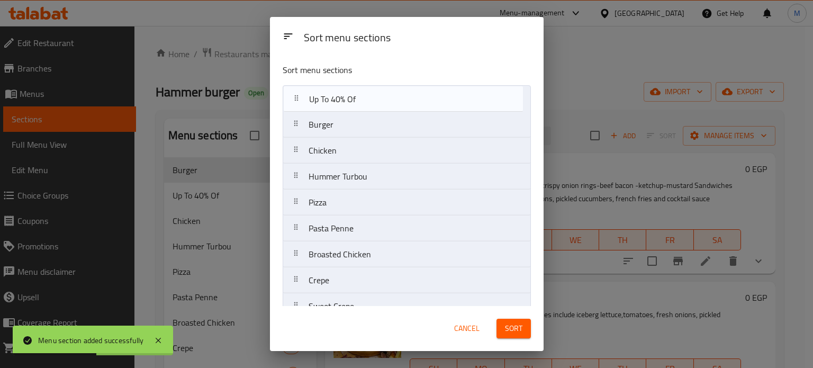
drag, startPoint x: 381, startPoint y: 129, endPoint x: 381, endPoint y: 91, distance: 37.6
click at [381, 91] on nav "Burger Up To 40% Of Chicken Hummer Turbou Pizza Pasta Penne Broasted Chicken Cr…" at bounding box center [407, 241] width 248 height 312
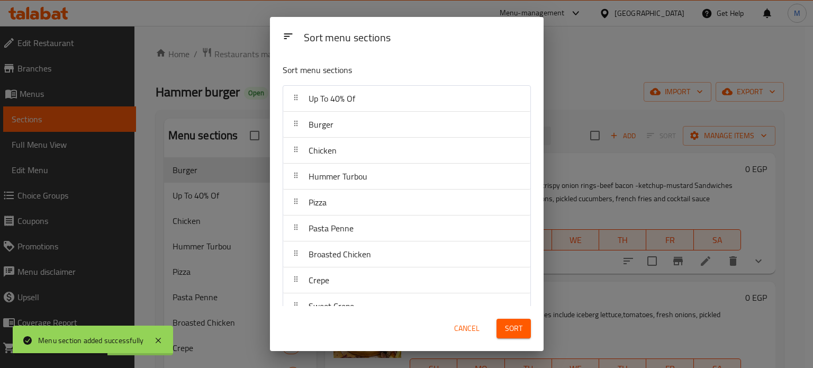
click at [516, 332] on span "Sort" at bounding box center [513, 328] width 17 height 13
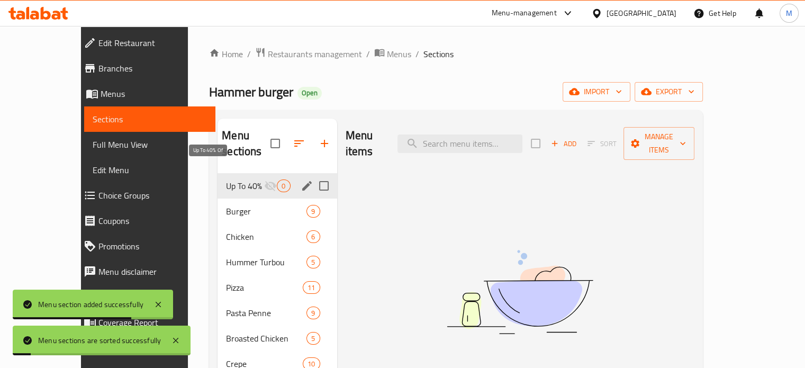
click at [226, 179] on span "Up To 40% Of" at bounding box center [245, 185] width 38 height 13
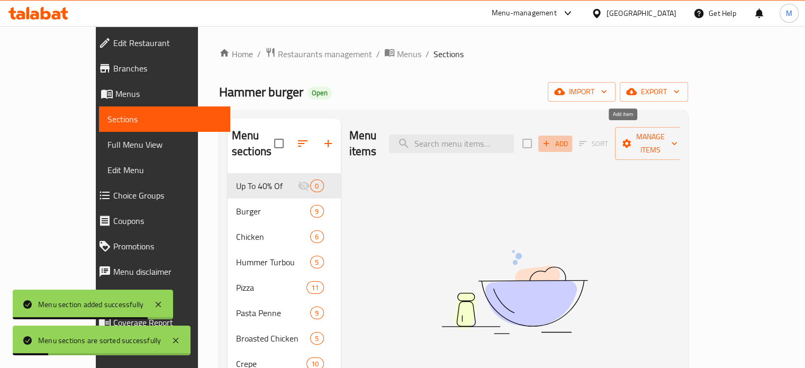
click at [569, 138] on span "Add" at bounding box center [555, 144] width 29 height 12
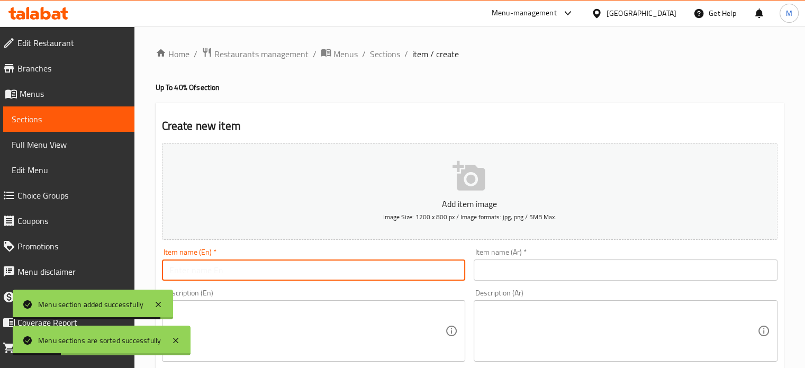
paste input "Double taste"
click at [224, 271] on input "text" at bounding box center [314, 269] width 304 height 21
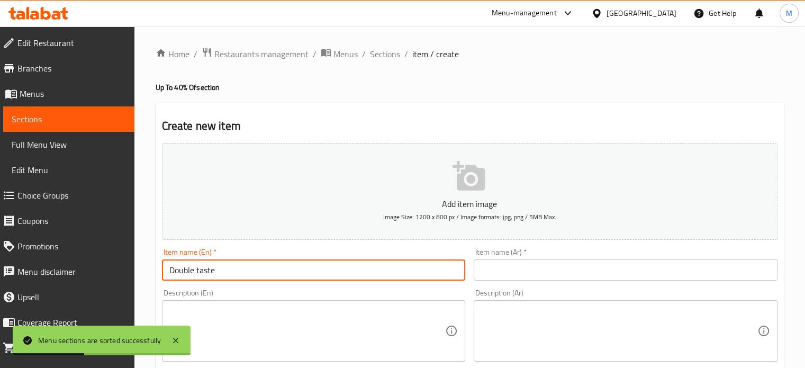
type input "Double taste"
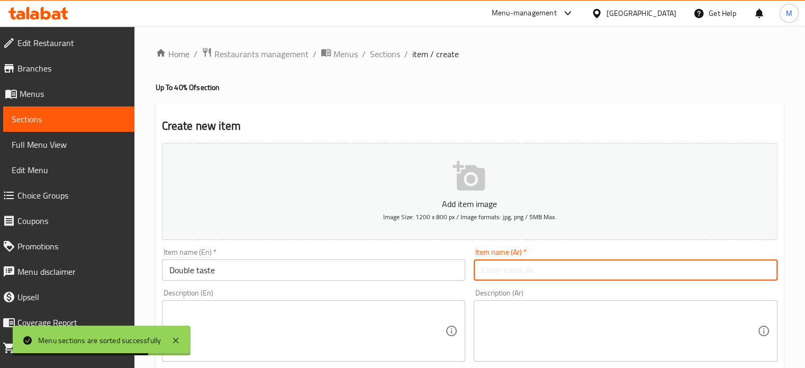
click at [527, 272] on input "text" at bounding box center [626, 269] width 304 height 21
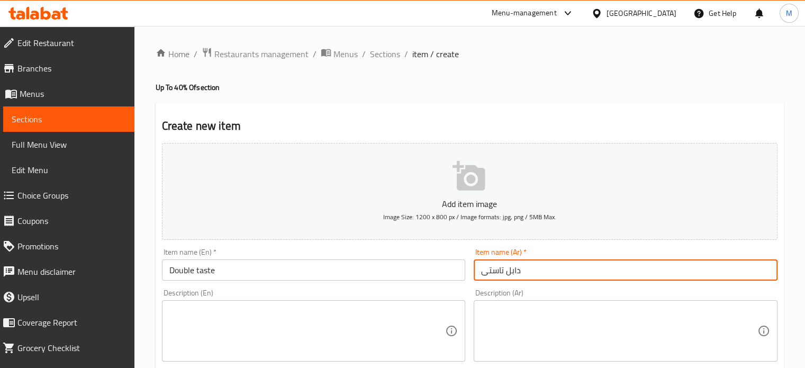
type input "دابل تاستى"
click at [298, 329] on textarea at bounding box center [307, 331] width 276 height 50
paste textarea "1 cheese burger - 1 chicken crispy and 1 Litre pepsi"
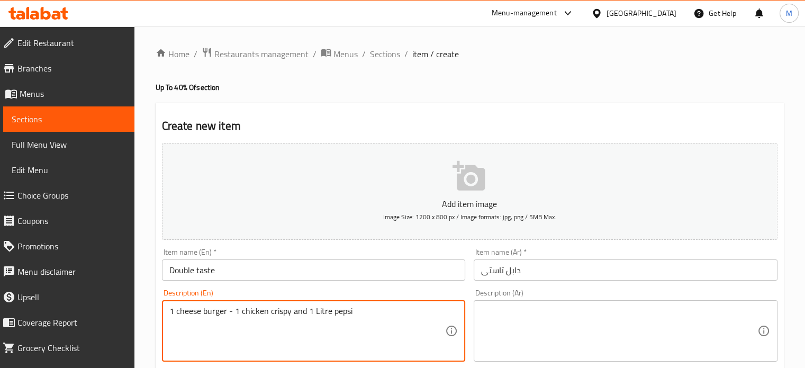
type textarea "1 cheese burger - 1 chicken crispy and 1 Litre pepsi"
click at [557, 325] on textarea at bounding box center [619, 331] width 276 height 50
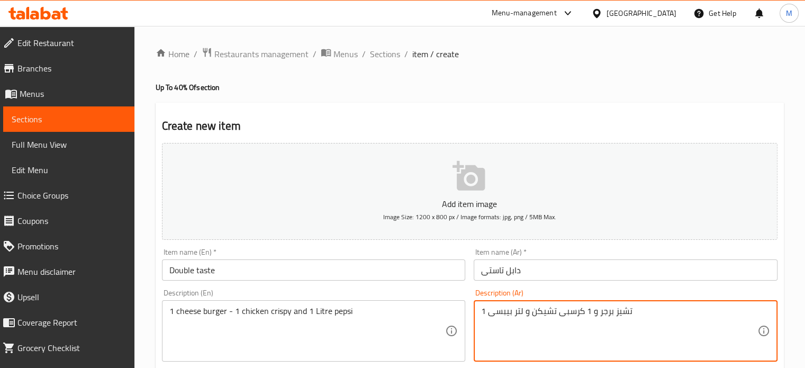
type textarea "1 تشيز برجر و 1 كرسبى تشيكن و لتر بيبسى"
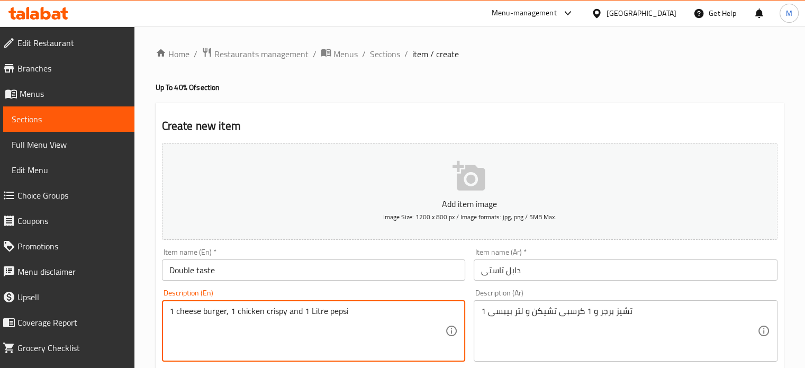
click at [283, 306] on textarea "1 cheese burger, 1 chicken crispy and 1 Litre pepsi" at bounding box center [307, 331] width 276 height 50
click at [286, 310] on textarea "1 cheese burger, 1 chicken crispy and 1 Litre pepsi" at bounding box center [307, 331] width 276 height 50
click at [285, 309] on textarea "1 cheese burger, 1 chicken crispy and 1 Litre pepsi" at bounding box center [307, 331] width 276 height 50
type textarea "1 cheese burger, 1 chicken crispy, and 1 Litre pepsi"
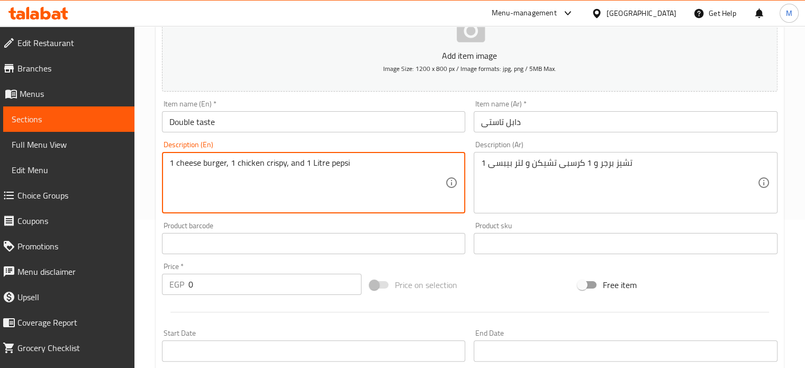
scroll to position [379, 0]
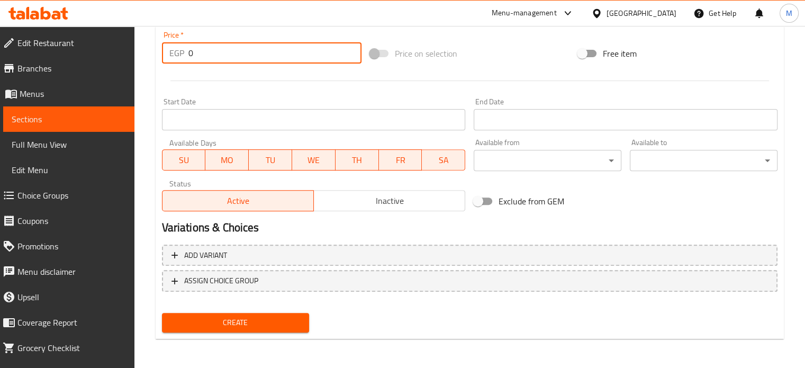
drag, startPoint x: 197, startPoint y: 48, endPoint x: 169, endPoint y: 53, distance: 28.5
click at [174, 52] on div "EGP 0 Price *" at bounding box center [261, 52] width 199 height 21
paste input "325"
type input "325"
click at [250, 308] on div "Create" at bounding box center [236, 322] width 156 height 28
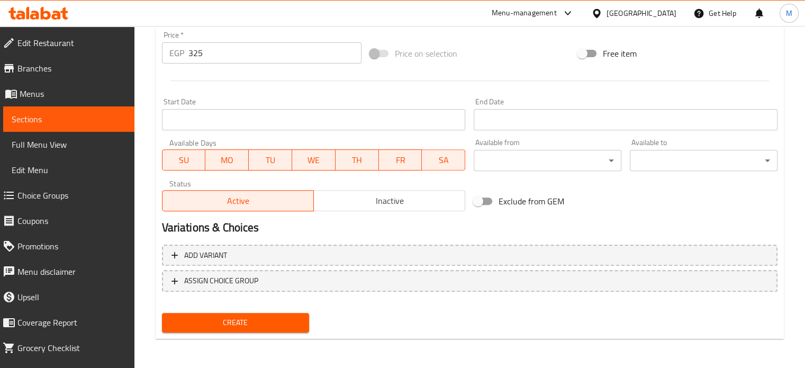
click at [260, 321] on span "Create" at bounding box center [235, 322] width 131 height 13
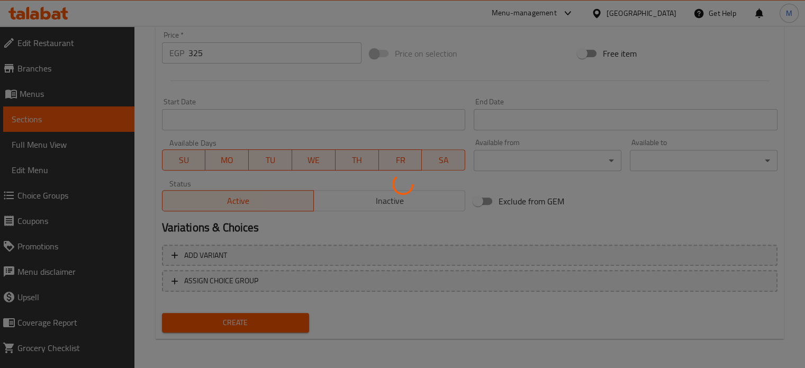
type input "0"
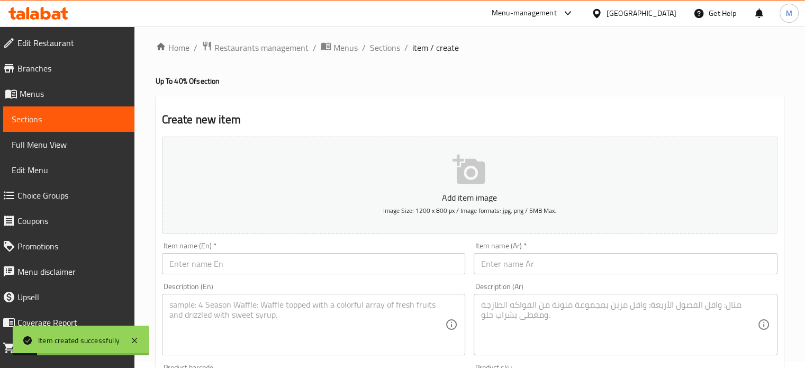
scroll to position [0, 0]
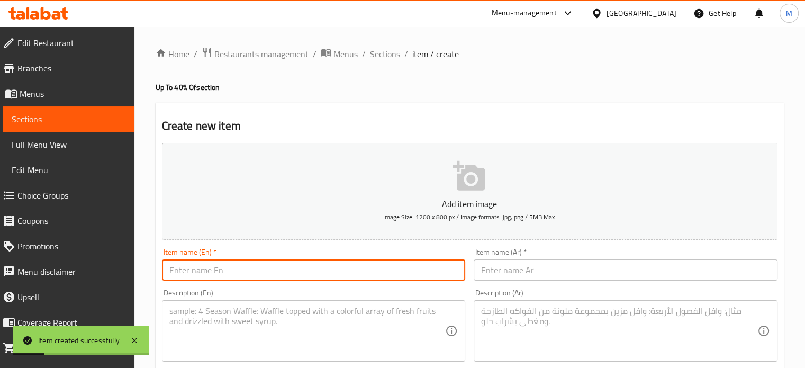
drag, startPoint x: 323, startPoint y: 268, endPoint x: 331, endPoint y: 266, distance: 7.7
click at [323, 268] on input "text" at bounding box center [314, 269] width 304 height 21
paste input "Yalla Combo"
type input "Yalla Combo"
click at [526, 262] on input "text" at bounding box center [626, 269] width 304 height 21
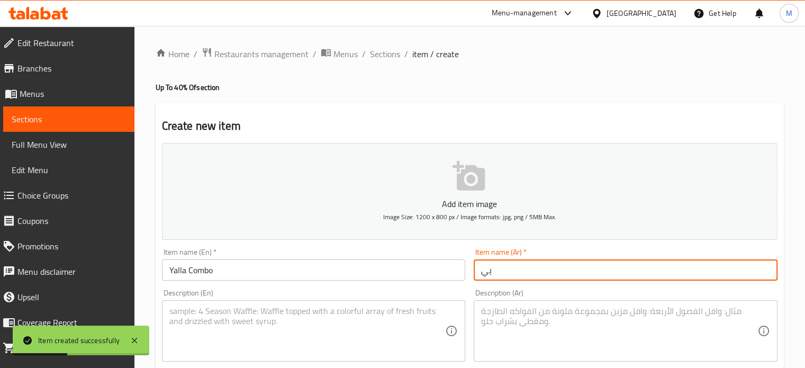
type input "ي"
type input "يلا كومبو"
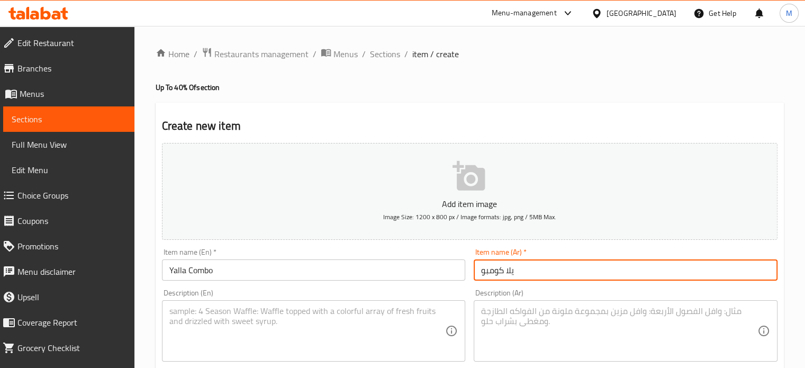
click at [251, 316] on textarea at bounding box center [307, 331] width 276 height 50
paste textarea "1 hammer burger - 1 hammer chicken - 1 Rizo"
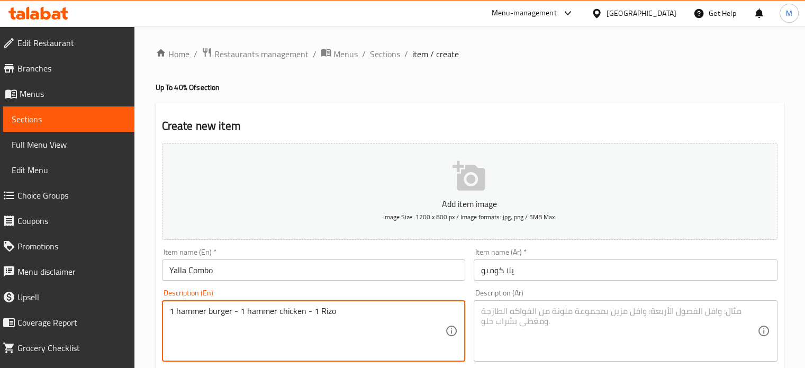
type textarea "1 hammer burger - 1 hammer chicken - 1 Rizo"
click at [563, 316] on textarea at bounding box center [619, 331] width 276 height 50
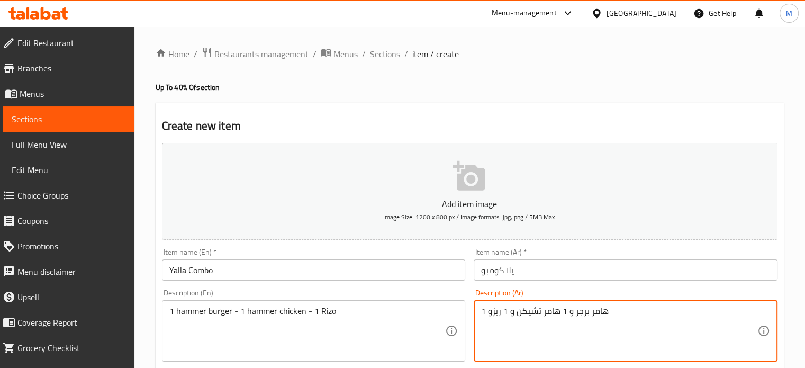
type textarea "1 هامر برجر و 1 هامر تشيكن و 1 ريزو"
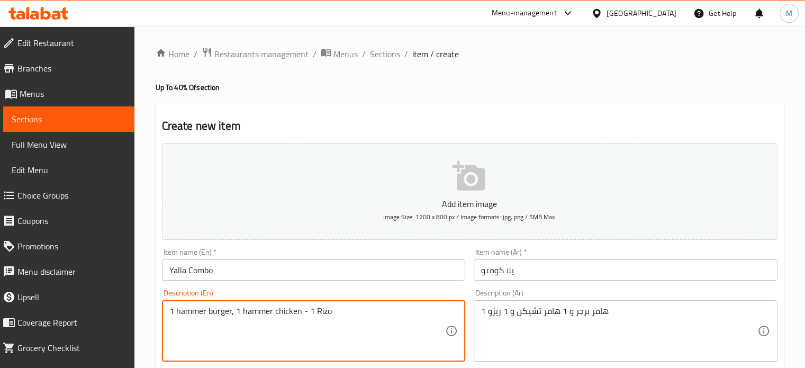
click at [305, 319] on textarea "1 hammer burger, 1 hammer chicken - 1 Rizo" at bounding box center [307, 331] width 276 height 50
type textarea "1 hammer burger, 1 hammer chicken, and 1 Rizo"
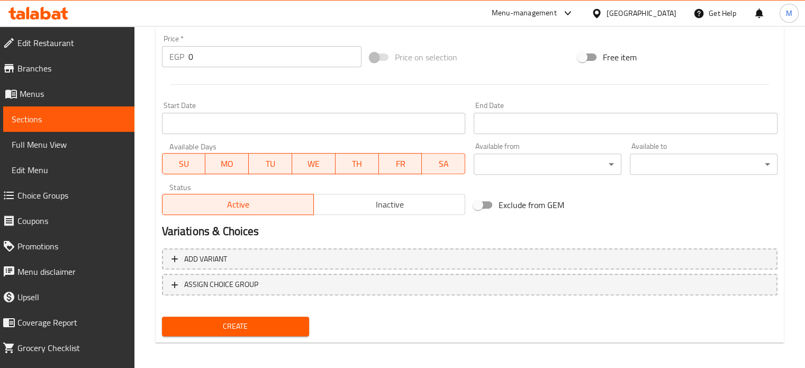
scroll to position [379, 0]
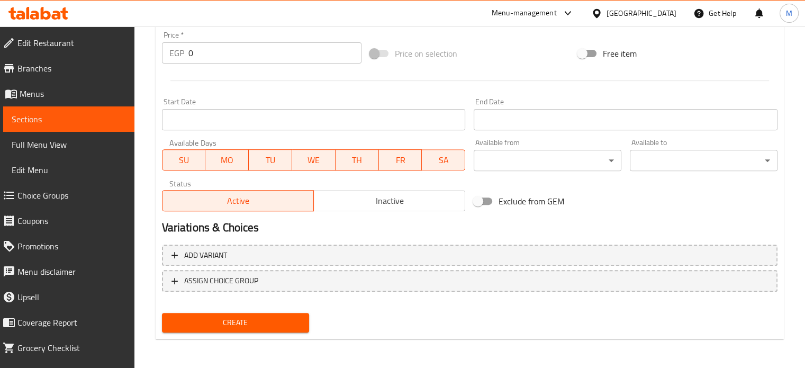
click at [160, 49] on div "Price   * EGP 0 Price *" at bounding box center [262, 47] width 208 height 41
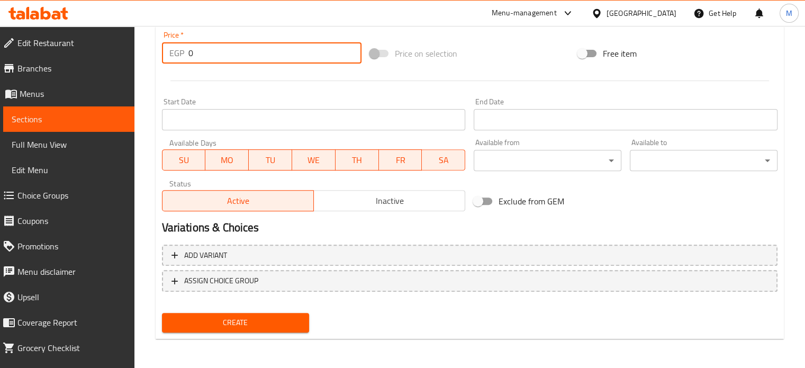
paste input "468.75"
type input "468.75"
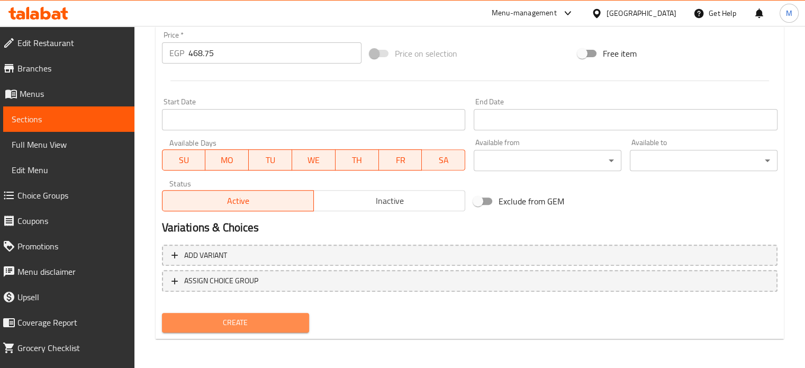
click at [255, 323] on span "Create" at bounding box center [235, 322] width 131 height 13
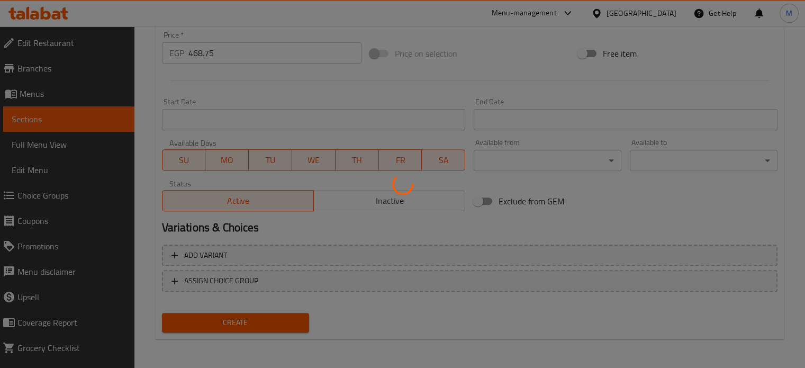
type input "0"
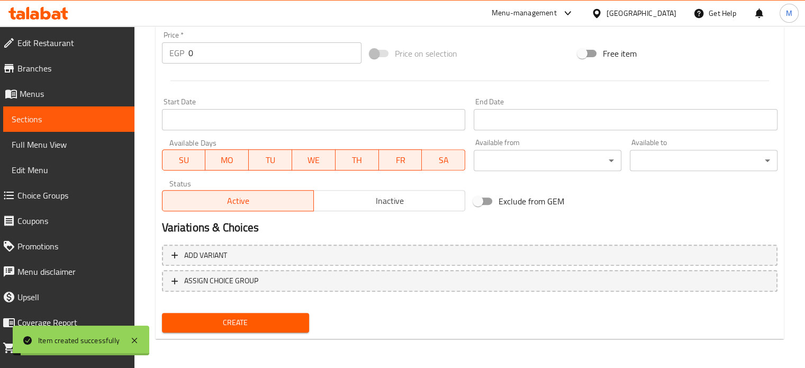
scroll to position [0, 0]
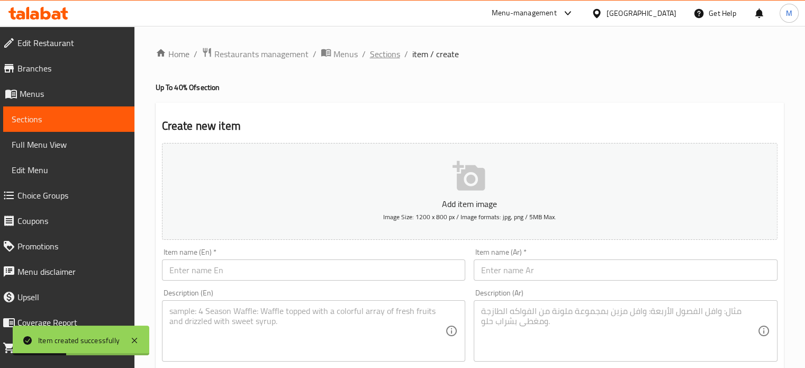
click at [380, 53] on span "Sections" at bounding box center [385, 54] width 30 height 13
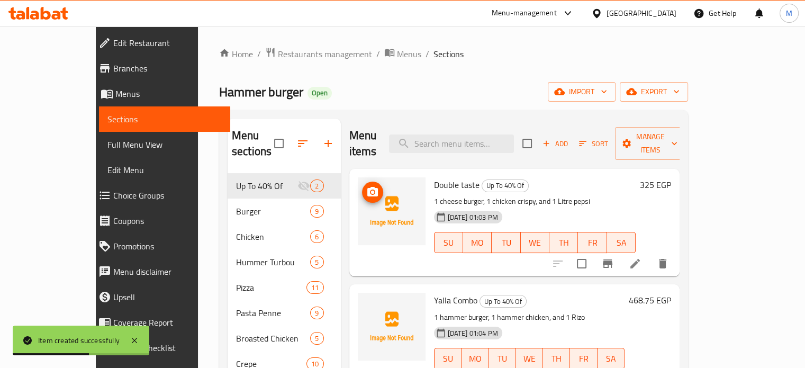
click at [366, 186] on icon "upload picture" at bounding box center [372, 192] width 13 height 13
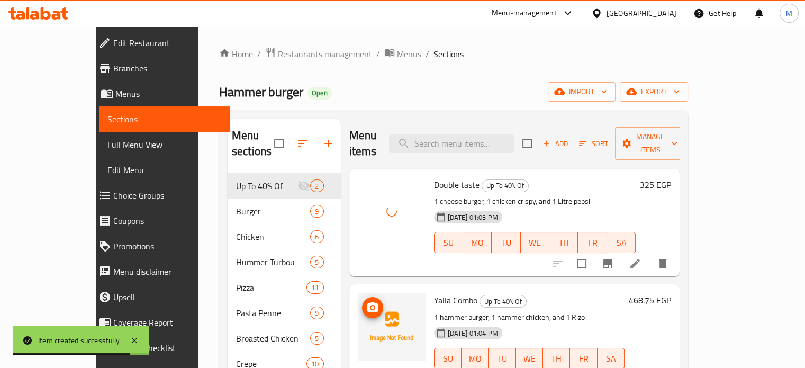
click at [366, 301] on icon "upload picture" at bounding box center [372, 307] width 13 height 13
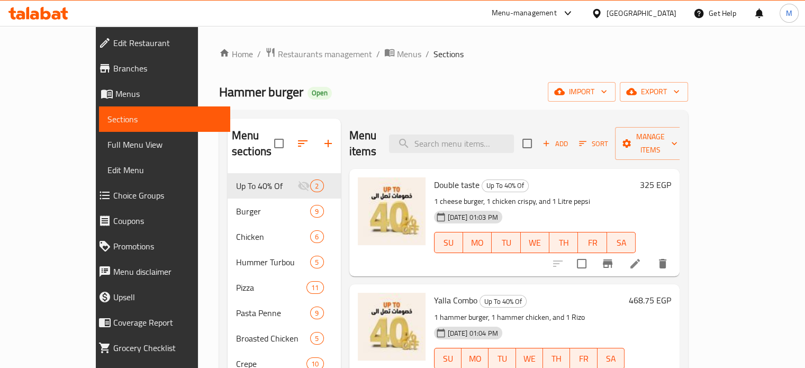
click at [113, 71] on span "Branches" at bounding box center [167, 68] width 108 height 13
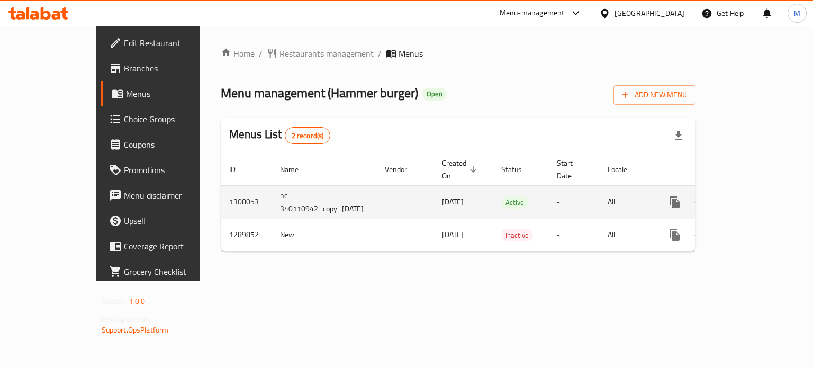
click at [757, 196] on icon "enhanced table" at bounding box center [750, 202] width 13 height 13
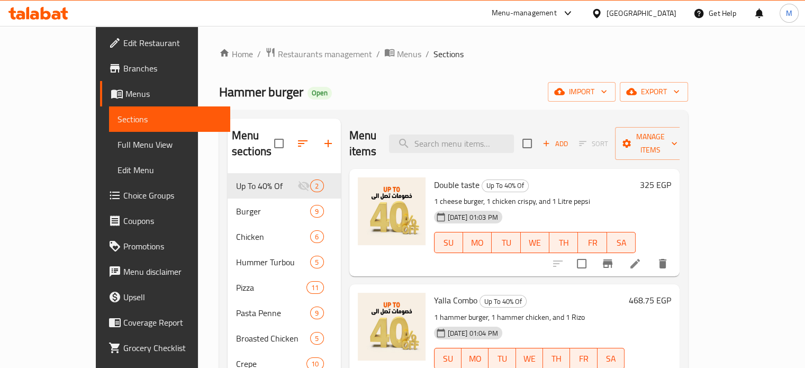
click at [219, 86] on span "Hammer burger" at bounding box center [261, 92] width 84 height 24
copy span "Hammer burger"
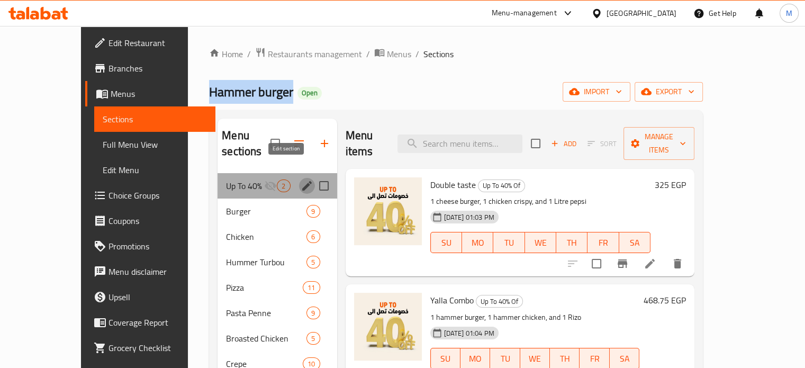
click at [301, 179] on icon "edit" at bounding box center [307, 185] width 13 height 13
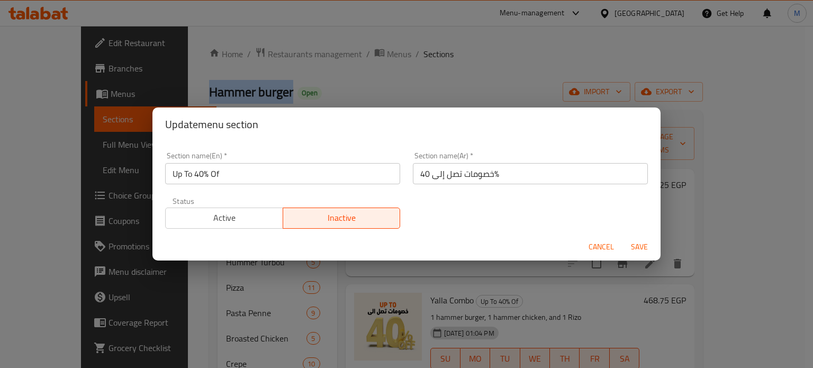
click at [247, 225] on button "Active" at bounding box center [224, 217] width 118 height 21
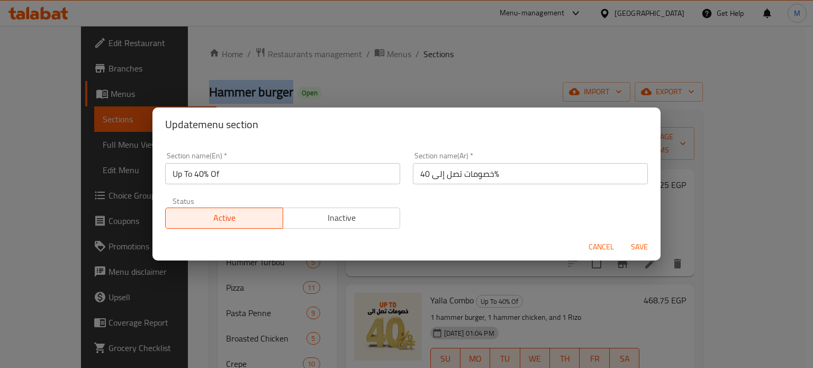
click at [638, 247] on span "Save" at bounding box center [638, 246] width 25 height 13
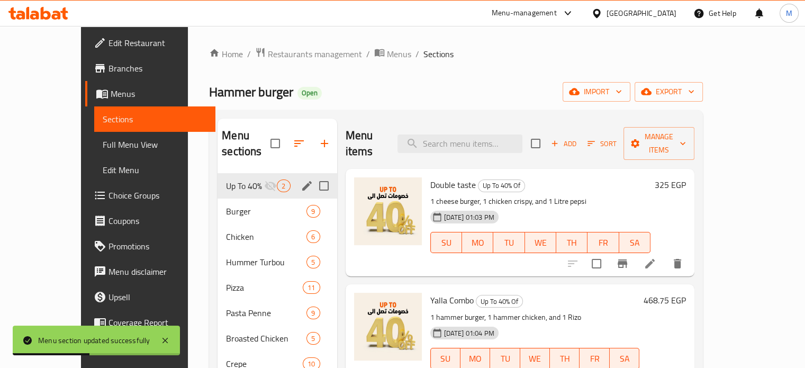
click at [557, 13] on div "Menu-management" at bounding box center [524, 13] width 65 height 13
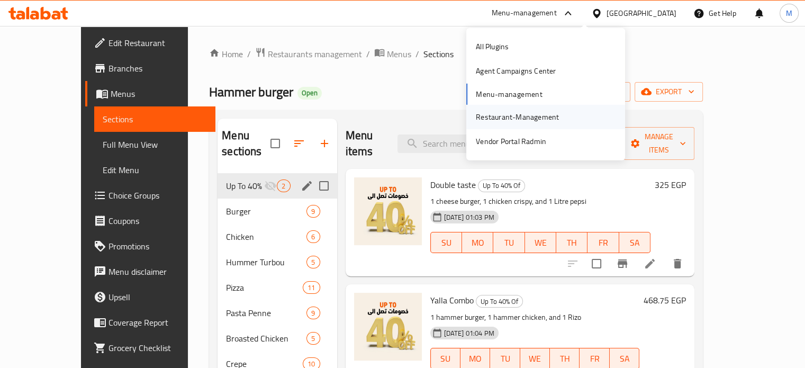
click at [498, 118] on div "Restaurant-Management" at bounding box center [517, 117] width 83 height 12
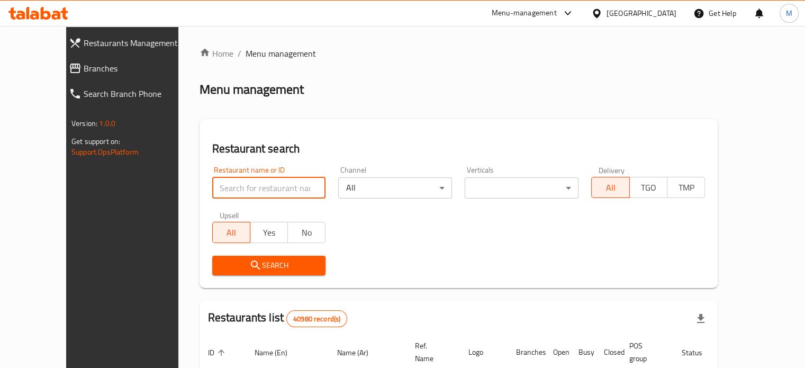
click at [212, 183] on input "search" at bounding box center [269, 187] width 114 height 21
paste input "697498"
type input "697498"
click button "Search" at bounding box center [269, 266] width 114 height 20
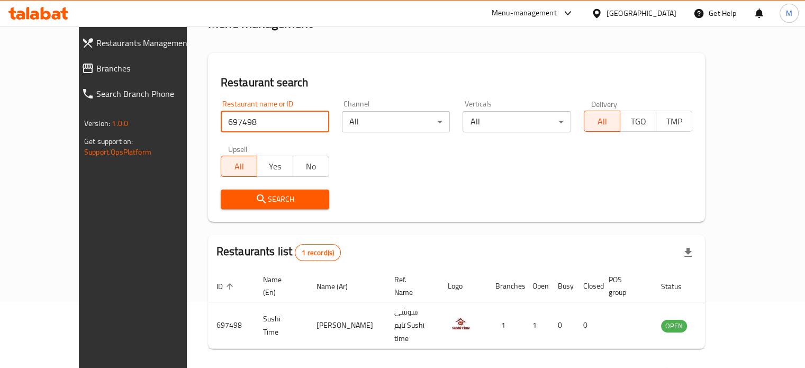
scroll to position [83, 0]
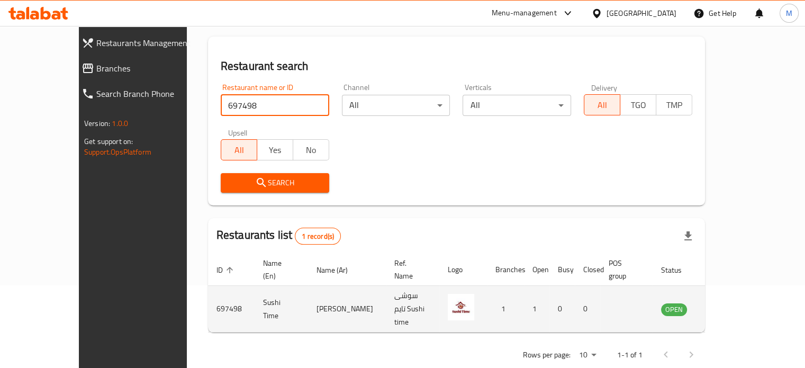
click at [729, 303] on icon "enhanced table" at bounding box center [722, 309] width 13 height 13
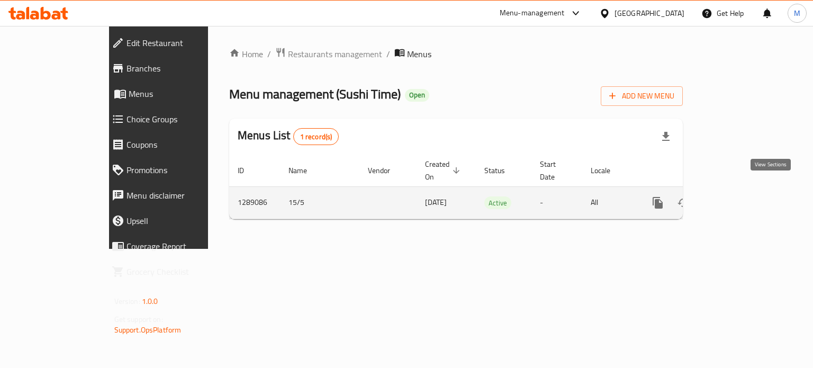
click at [739, 198] on icon "enhanced table" at bounding box center [734, 203] width 10 height 10
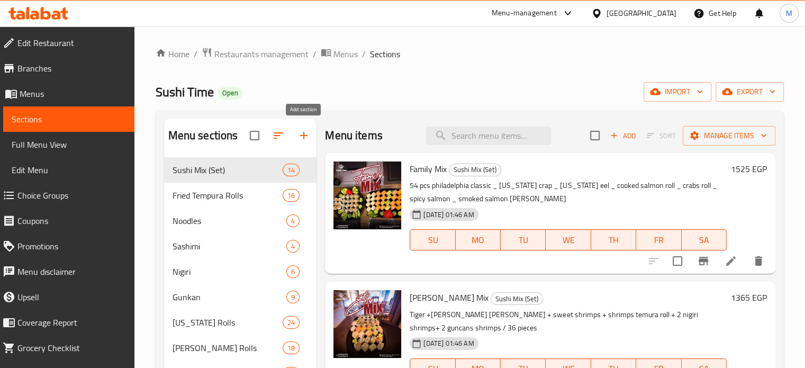
click at [309, 134] on icon "button" at bounding box center [303, 135] width 13 height 13
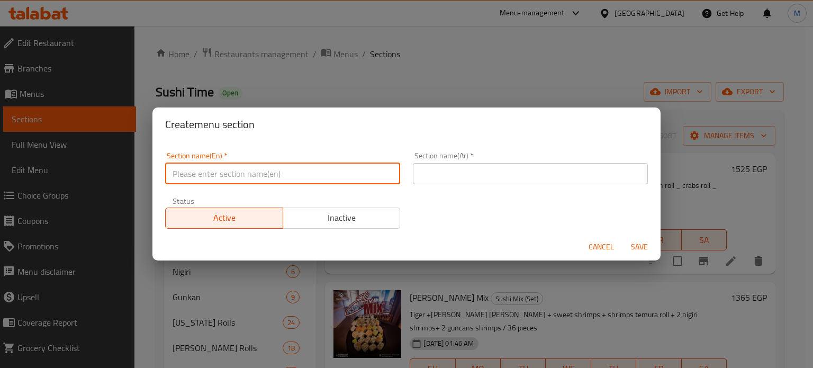
click at [270, 181] on input "text" at bounding box center [282, 173] width 235 height 21
type input "Up To 40% Of"
click at [462, 165] on input "text" at bounding box center [530, 173] width 235 height 21
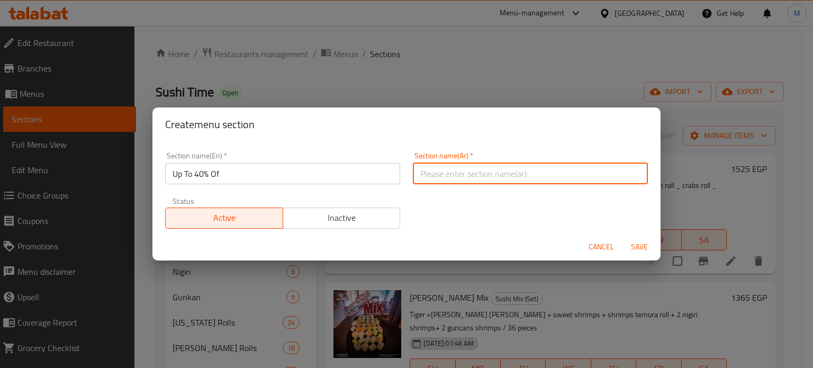
type input "خصومات تصل إلى 40%"
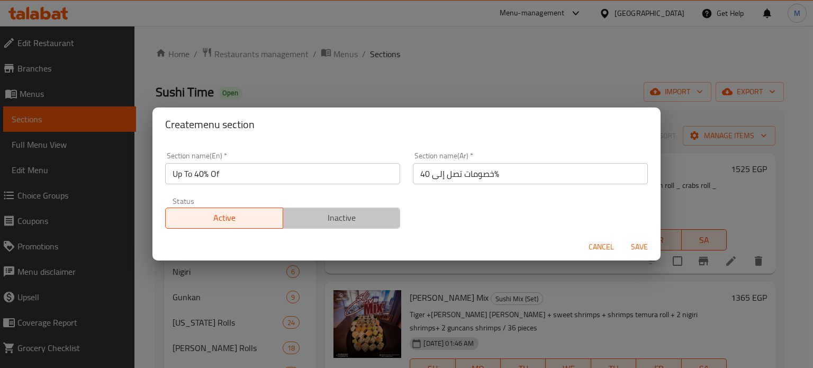
click at [389, 216] on span "Inactive" at bounding box center [341, 217] width 109 height 15
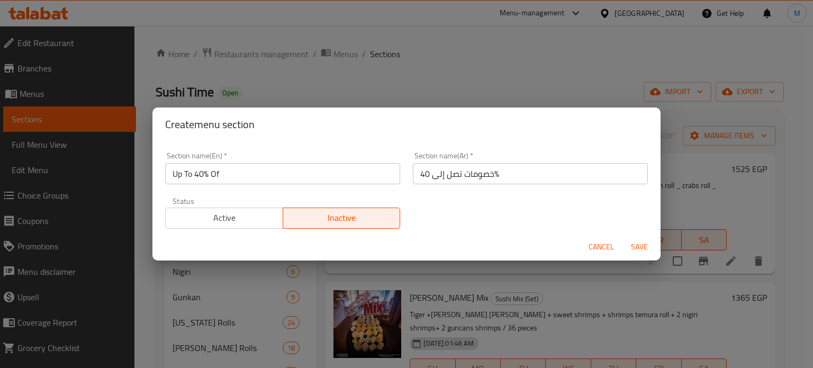
click at [636, 247] on span "Save" at bounding box center [638, 246] width 25 height 13
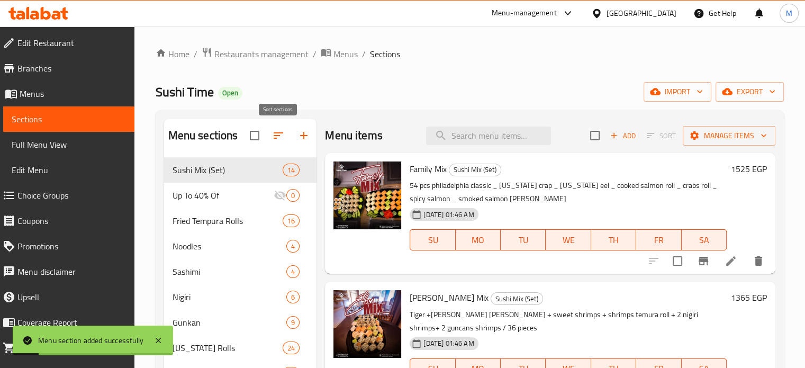
click at [274, 141] on icon "button" at bounding box center [278, 135] width 13 height 13
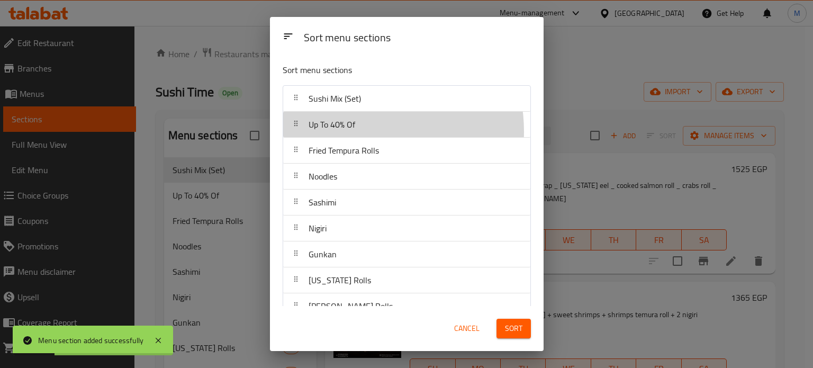
drag, startPoint x: 361, startPoint y: 131, endPoint x: 370, endPoint y: 112, distance: 21.5
click at [361, 129] on div "Up To 40% Of" at bounding box center [406, 124] width 239 height 25
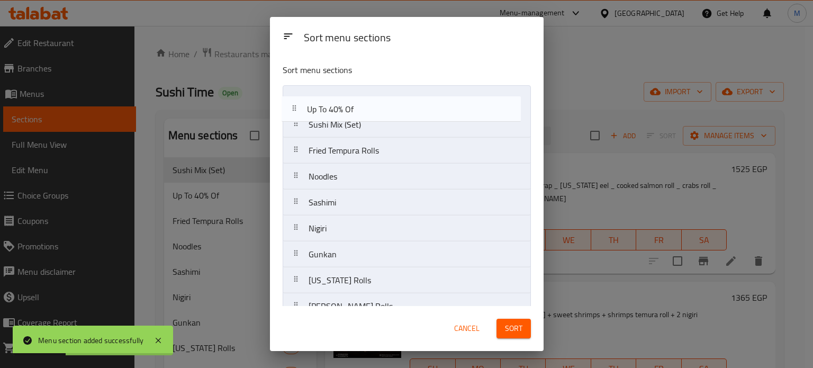
drag, startPoint x: 379, startPoint y: 120, endPoint x: 377, endPoint y: 98, distance: 21.8
click at [377, 98] on nav "Sushi Mix (Set) Up To 40% Of Fried Tempura Rolls Noodles Sashimi Nigiri Gunkan …" at bounding box center [407, 267] width 248 height 364
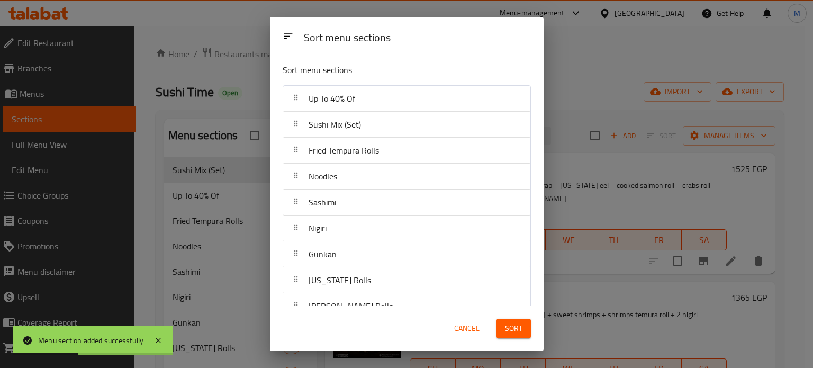
click at [509, 317] on div "Sort" at bounding box center [513, 328] width 47 height 32
click at [508, 323] on span "Sort" at bounding box center [513, 328] width 17 height 13
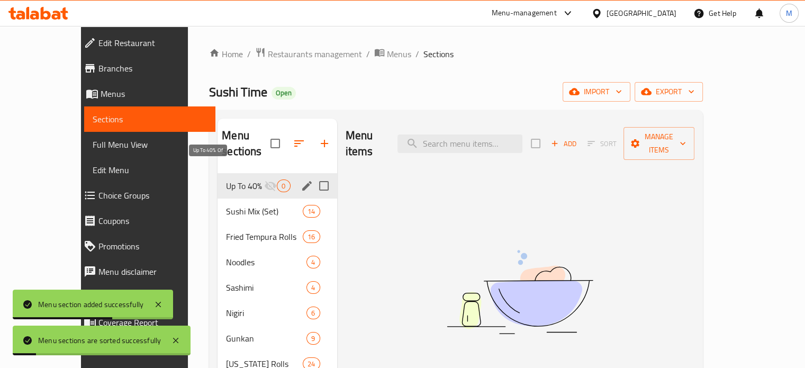
click at [226, 179] on span "Up To 40% Of" at bounding box center [245, 185] width 38 height 13
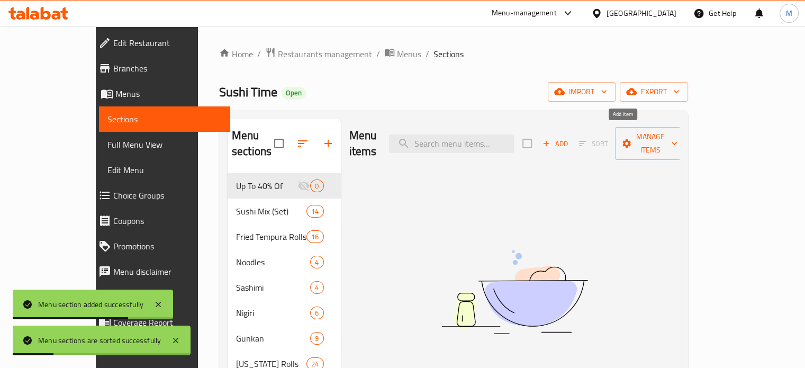
click at [569, 138] on span "Add" at bounding box center [555, 144] width 29 height 12
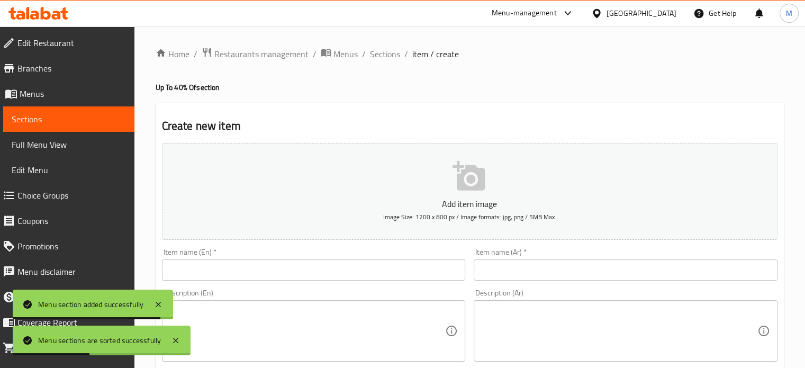
click at [220, 262] on input "text" at bounding box center [314, 269] width 304 height 21
paste input "now mix"
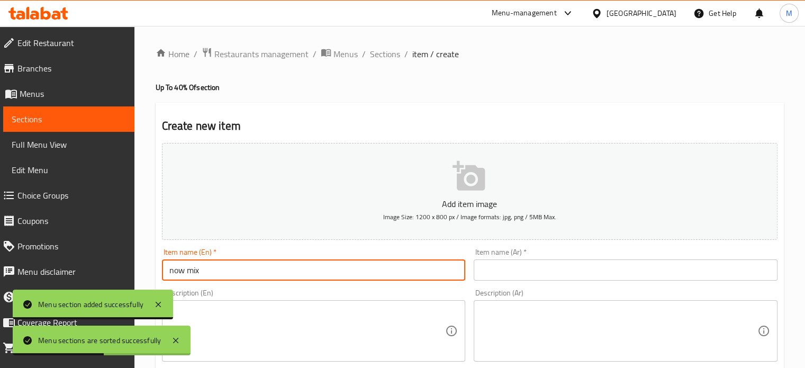
type input "now mix"
click at [517, 268] on input "text" at bounding box center [626, 269] width 304 height 21
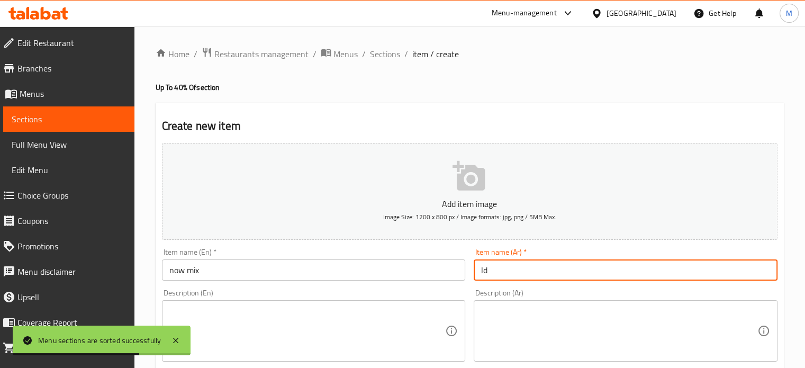
type input "l"
type input "م"
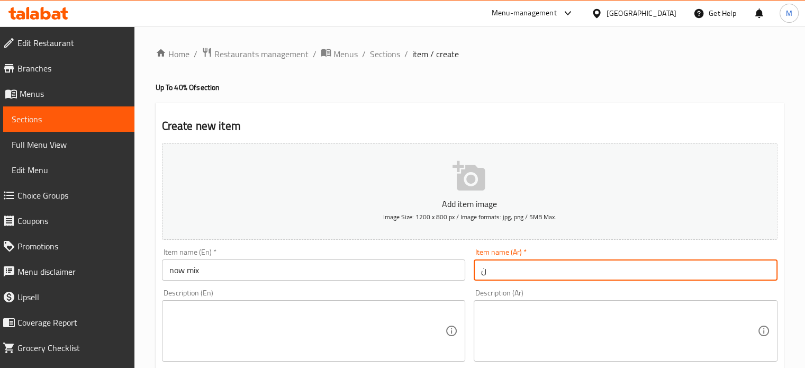
click at [517, 269] on input "ن" at bounding box center [626, 269] width 304 height 21
type input "ناو ميكس 16 قطعة"
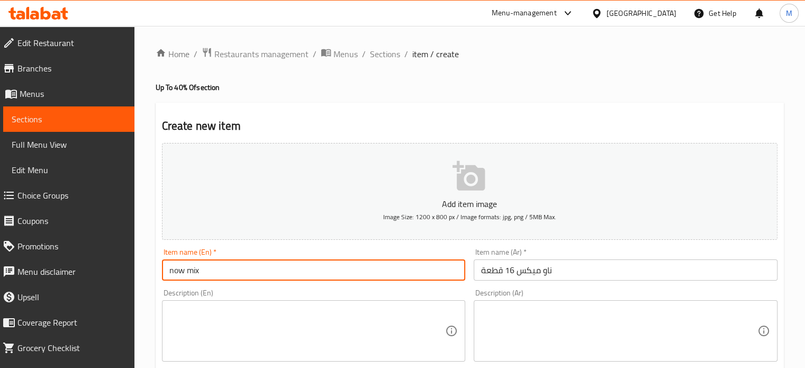
click at [254, 265] on input "now mix" at bounding box center [314, 269] width 304 height 21
click at [550, 277] on input "ناو ميكس 16 قطعة" at bounding box center [626, 269] width 304 height 21
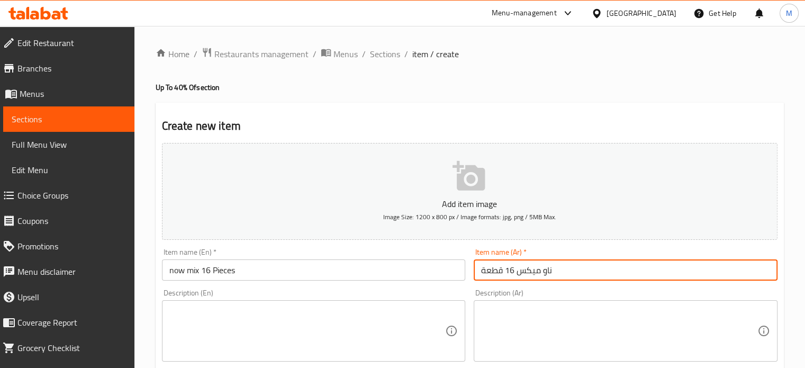
click at [550, 277] on input "ناو ميكس 16 قطعة" at bounding box center [626, 269] width 304 height 21
click at [224, 275] on input "now mix 16 Pieces" at bounding box center [314, 269] width 304 height 21
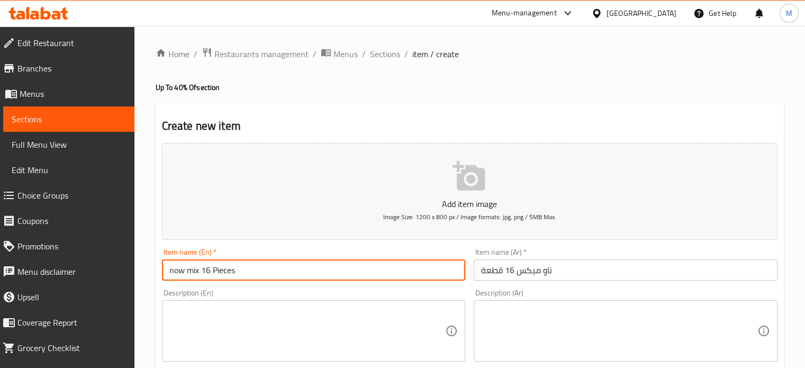
click at [224, 275] on input "now mix 16 Pieces" at bounding box center [314, 269] width 304 height 21
paste input "Now Mix 16 p"
type input "Now Mix 16 pieces"
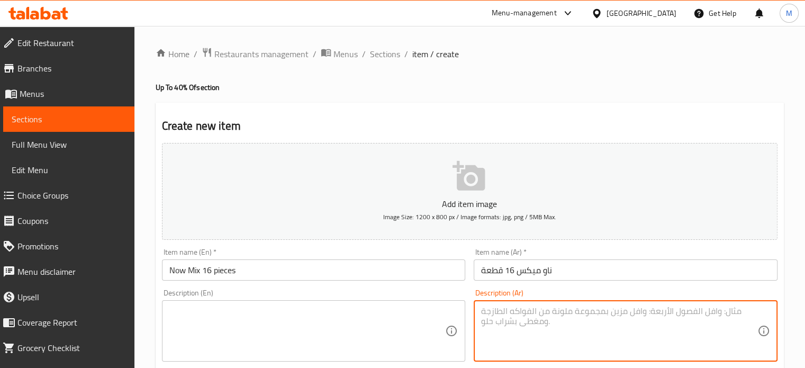
click at [548, 352] on textarea at bounding box center [619, 331] width 276 height 50
paste textarea "4 قطع فيلادلفيا كلاسيك 4 قطع سبايسي ليمون 4 قطع ماجو 4 قطع شرمب رول"
type textarea "4 قطع فيلادلفيا كلاسيك 4 قطع سبايسي ليمون 4 قطع ماجو 4 قطع شرمب رول"
click at [303, 329] on textarea at bounding box center [307, 331] width 276 height 50
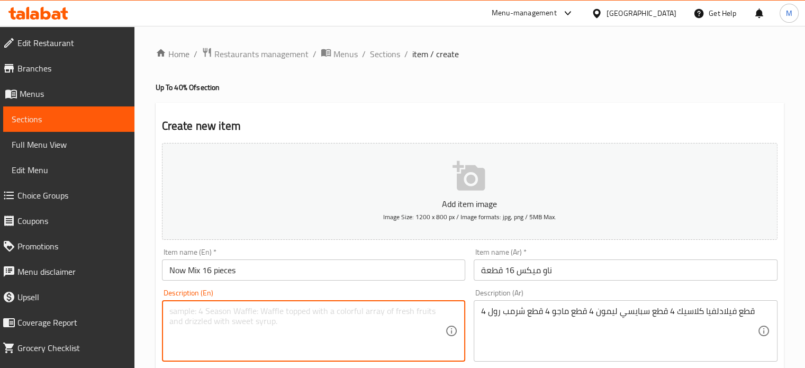
paste textarea "4 pieces Philadelphia Classic, 4 pieces Spicy Lemon, 4 pieces Mago, 4 pieces Sh…"
type textarea "4 pieces Philadelphia Classic, 4 pieces Spicy Lemon, 4 pieces Mago, 4 pieces Sh…"
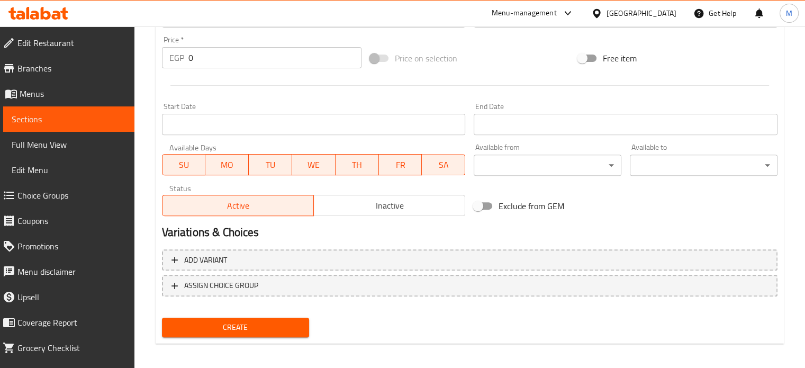
scroll to position [379, 0]
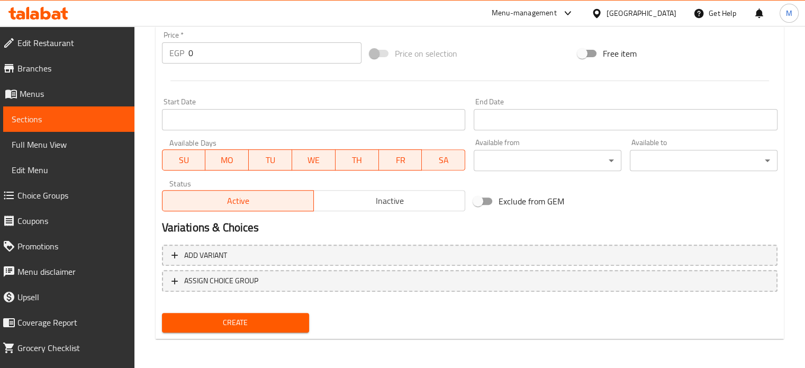
drag, startPoint x: 195, startPoint y: 60, endPoint x: 180, endPoint y: 56, distance: 14.8
click at [186, 57] on div "EGP 0 Price *" at bounding box center [261, 52] width 199 height 21
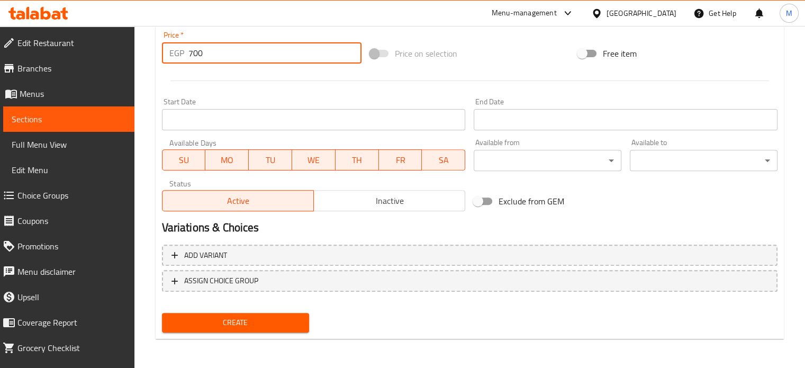
type input "700"
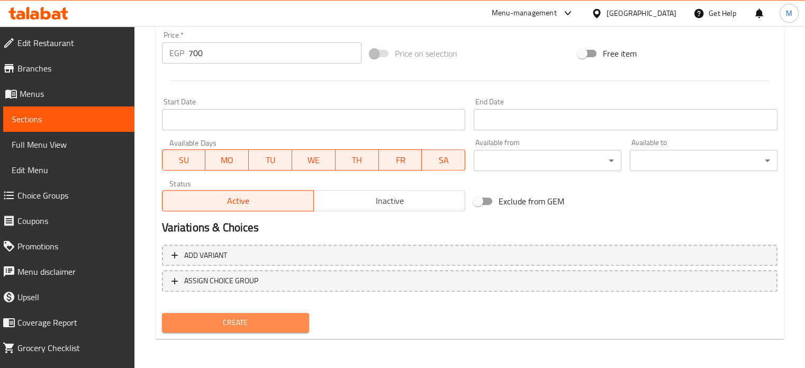
click at [234, 325] on span "Create" at bounding box center [235, 322] width 131 height 13
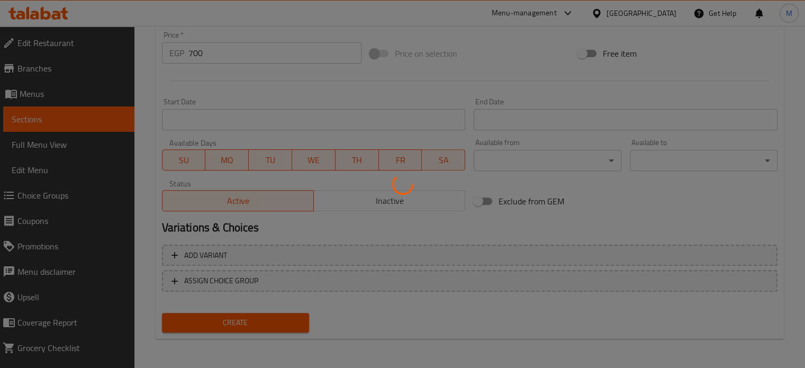
type input "0"
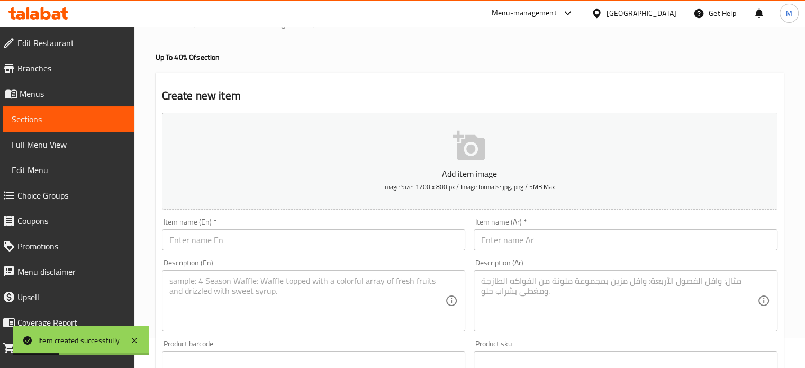
scroll to position [0, 0]
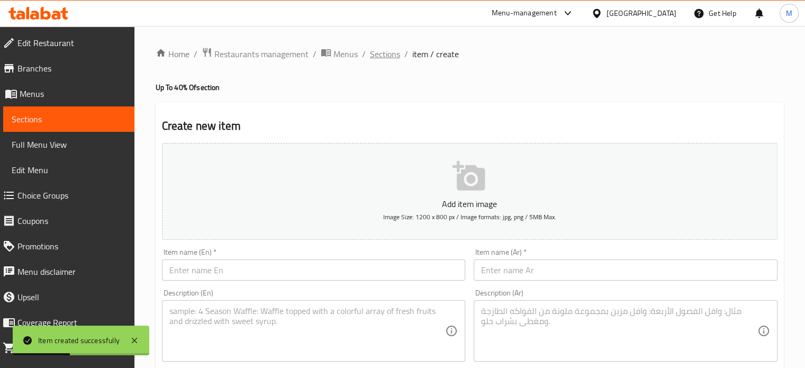
click at [393, 58] on span "Sections" at bounding box center [385, 54] width 30 height 13
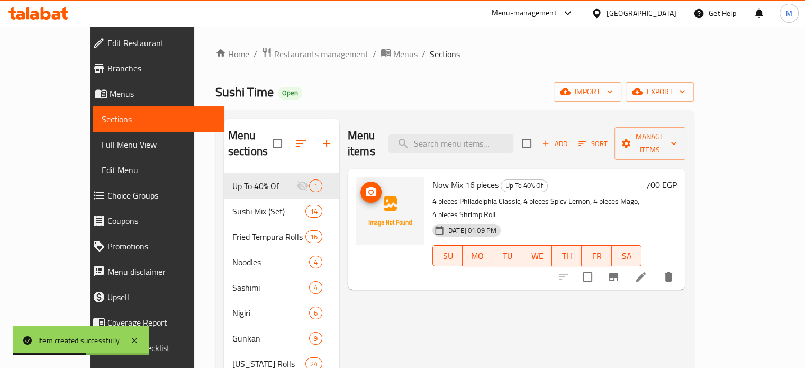
click at [369, 190] on circle "upload picture" at bounding box center [370, 191] width 3 height 3
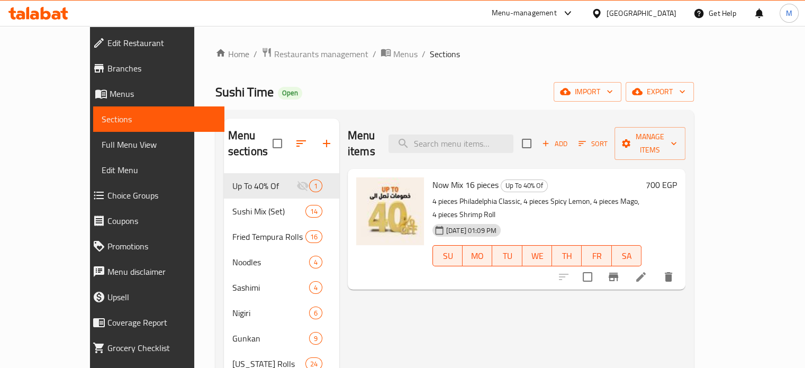
click at [107, 71] on span "Branches" at bounding box center [161, 68] width 108 height 13
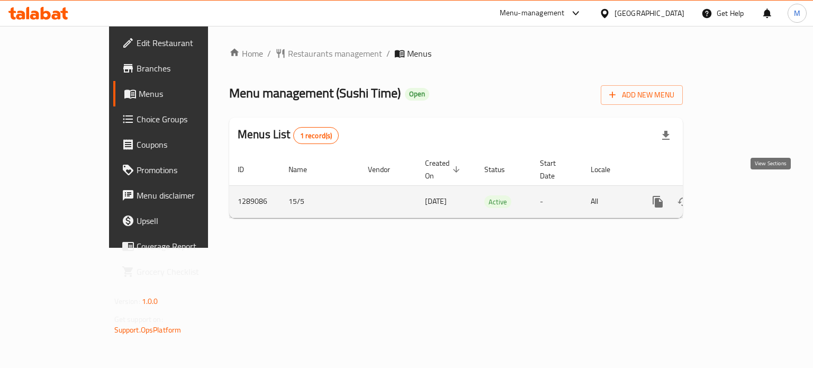
click at [740, 195] on icon "enhanced table" at bounding box center [733, 201] width 13 height 13
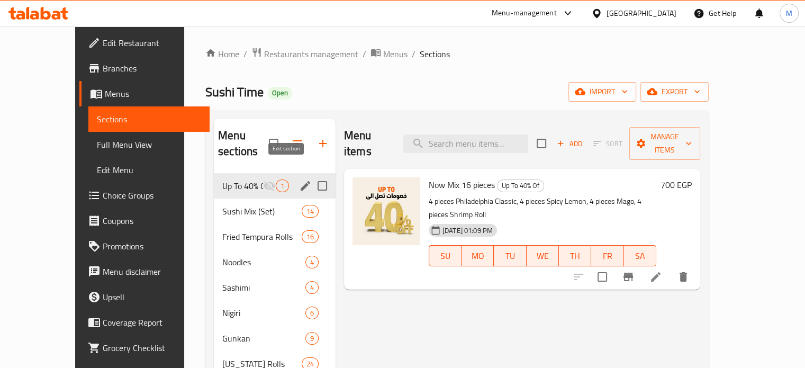
click at [299, 179] on icon "edit" at bounding box center [305, 185] width 13 height 13
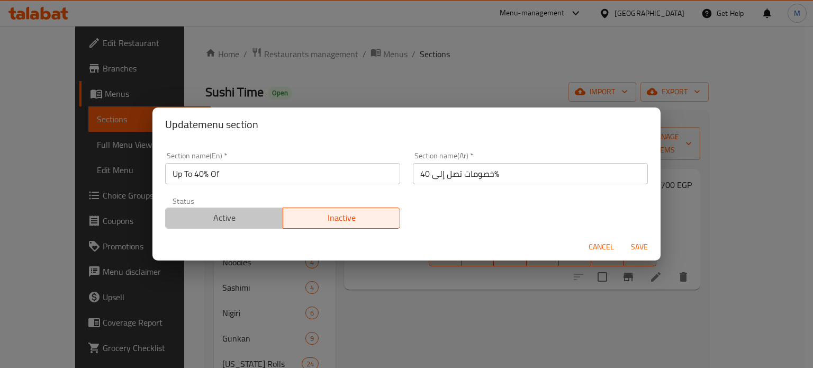
click at [241, 215] on span "Active" at bounding box center [224, 217] width 109 height 15
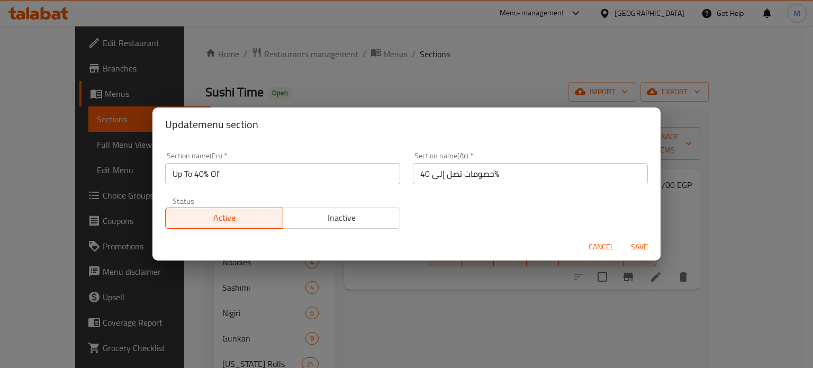
click at [635, 241] on span "Save" at bounding box center [638, 246] width 25 height 13
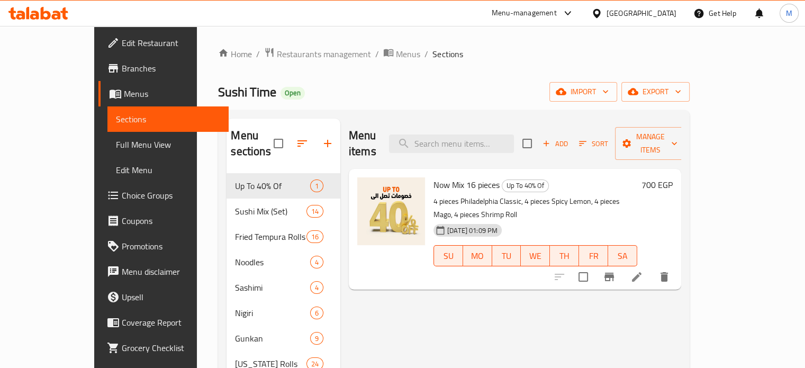
click at [218, 89] on span "Sushi Time" at bounding box center [247, 92] width 58 height 24
copy span "Sushi Time"
click at [557, 16] on div "Menu-management" at bounding box center [524, 13] width 65 height 13
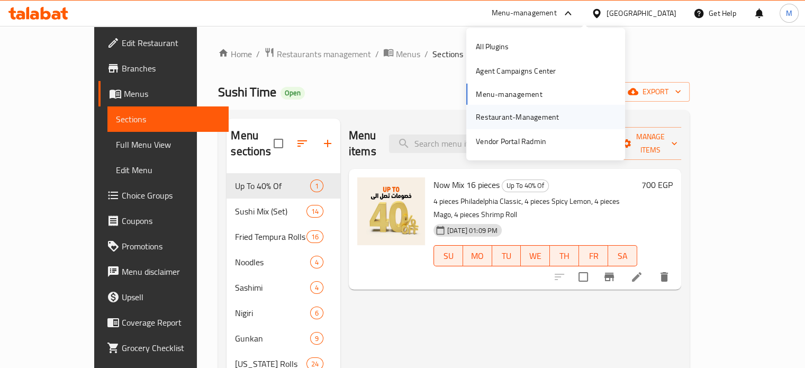
click at [489, 111] on div "Restaurant-Management" at bounding box center [517, 117] width 83 height 12
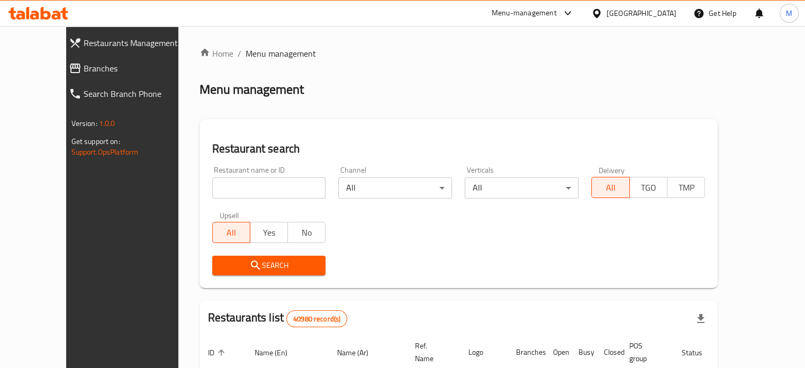
click at [232, 193] on input "search" at bounding box center [269, 187] width 114 height 21
paste input "680384"
type input "680384"
click button "Search" at bounding box center [269, 266] width 114 height 20
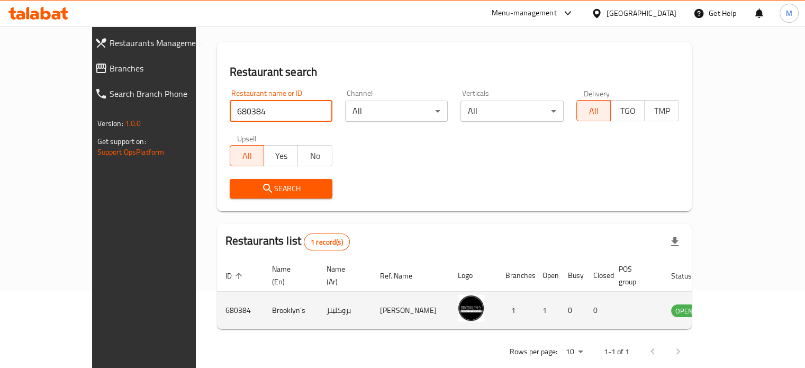
scroll to position [95, 0]
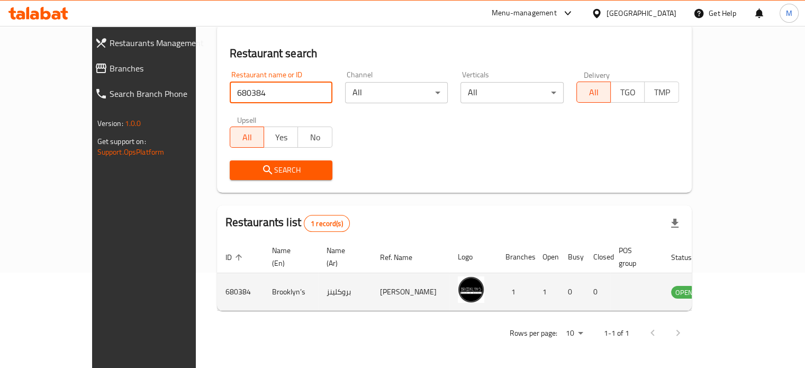
click at [754, 299] on td "enhanced table" at bounding box center [736, 292] width 37 height 38
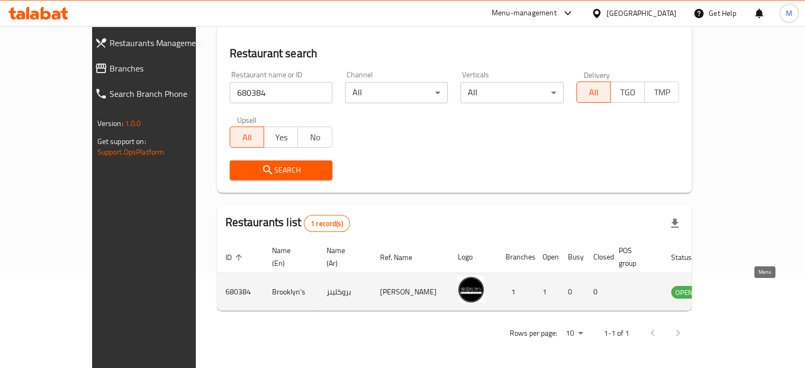
click at [739, 293] on icon "enhanced table" at bounding box center [733, 292] width 12 height 9
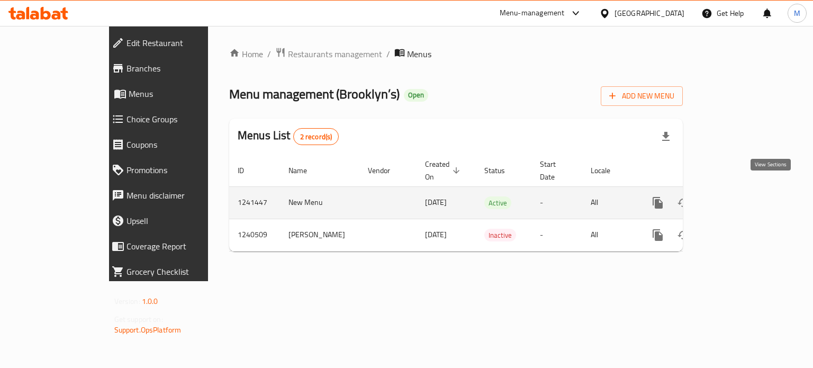
click at [740, 196] on icon "enhanced table" at bounding box center [733, 202] width 13 height 13
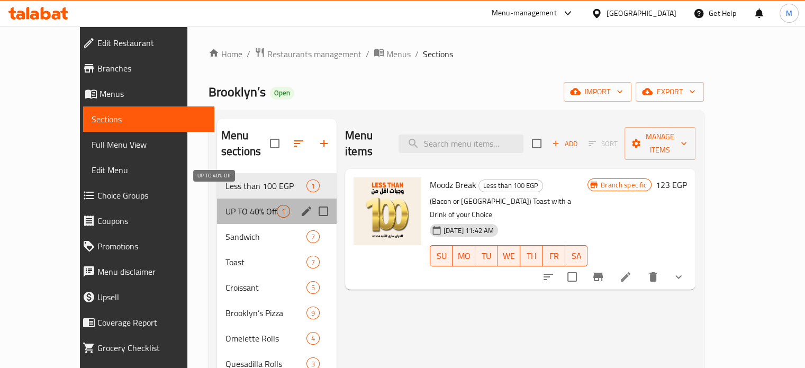
click at [231, 205] on span "UP TO 40% Off" at bounding box center [250, 211] width 51 height 13
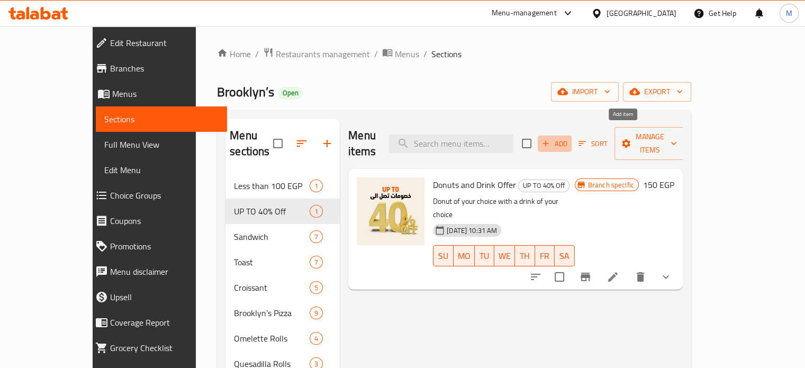
click at [569, 138] on span "Add" at bounding box center [554, 144] width 29 height 12
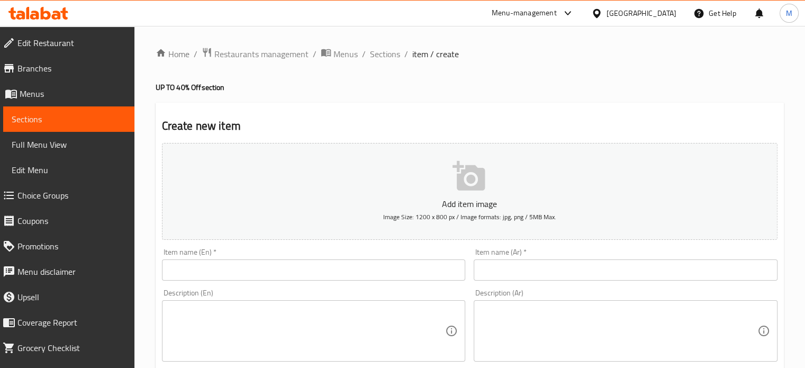
click at [415, 277] on input "text" at bounding box center [314, 269] width 304 height 21
paste input "Bakery combo"
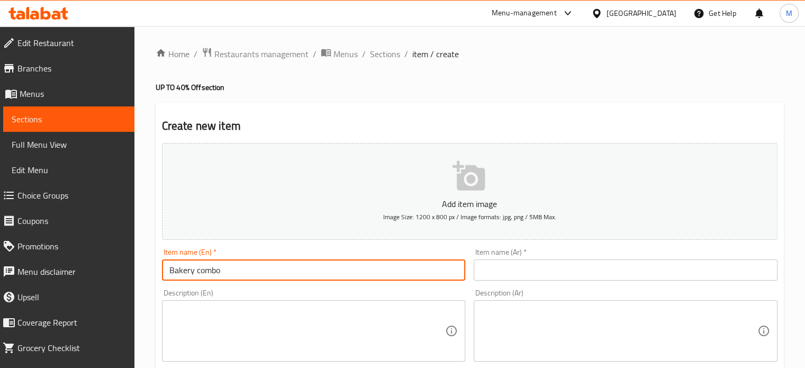
type input "Bakery combo"
click at [537, 269] on input "text" at bounding box center [626, 269] width 304 height 21
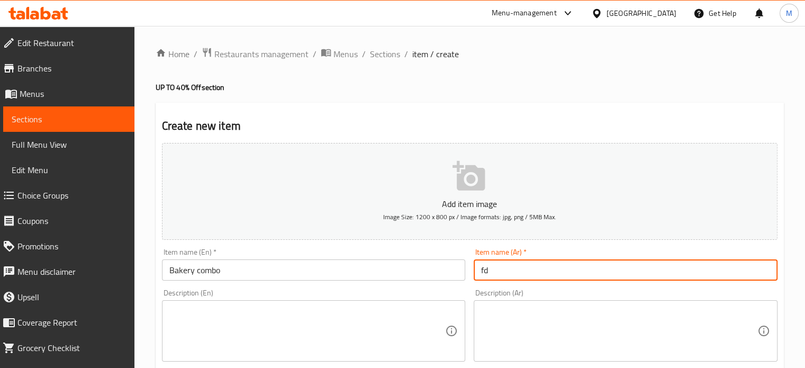
type input "f"
type input "بيكرى كومبو"
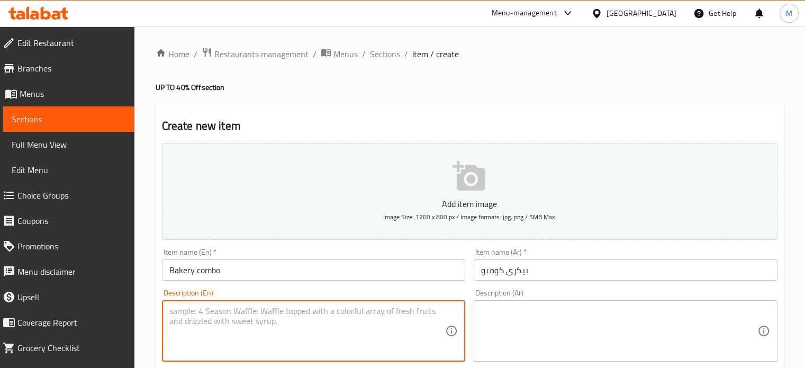
click at [339, 323] on textarea at bounding box center [307, 331] width 276 height 50
paste textarea "Choose your favorite type of Bakery + soda"
type textarea "Choose your favorite type of Bakery + soda"
click at [512, 339] on textarea at bounding box center [619, 331] width 276 height 50
paste textarea "اختر نوع المخبوزات المفضل لديك + الصودا"
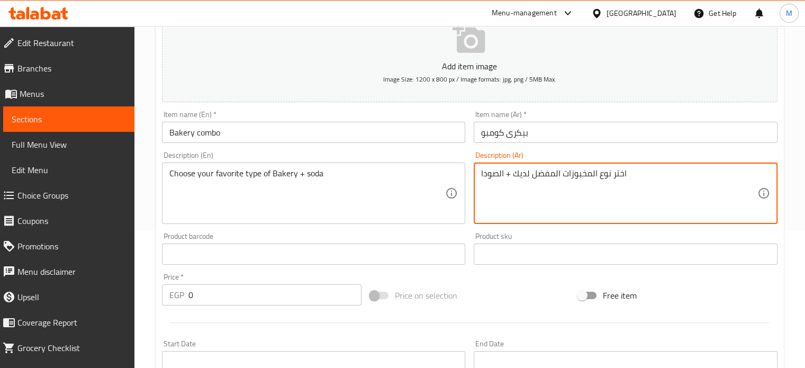
scroll to position [153, 0]
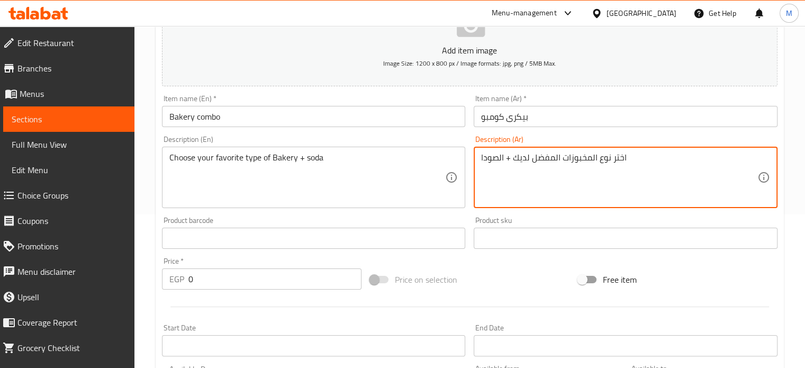
type textarea "اختر نوع المخبوزات المفضل لديك + الصودا"
drag, startPoint x: 198, startPoint y: 279, endPoint x: 157, endPoint y: 275, distance: 42.0
click at [158, 275] on div "Price   * EGP 0 Price *" at bounding box center [262, 273] width 208 height 41
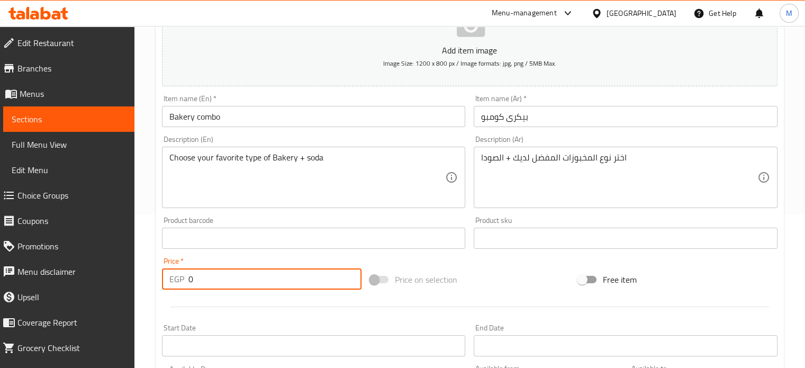
paste input "126.667"
type input "126.667"
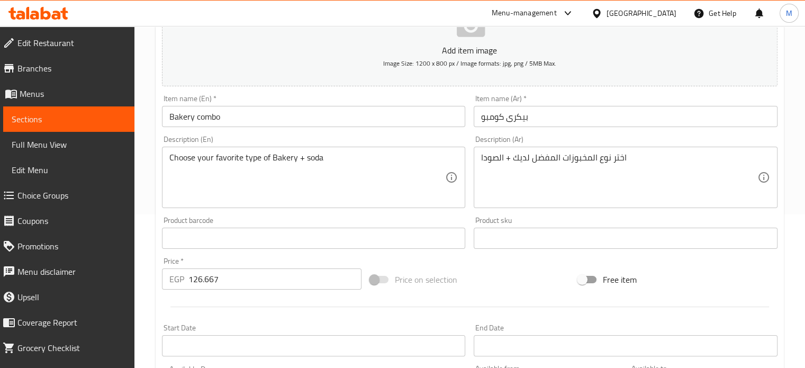
click at [220, 278] on input "126.667" at bounding box center [274, 278] width 173 height 21
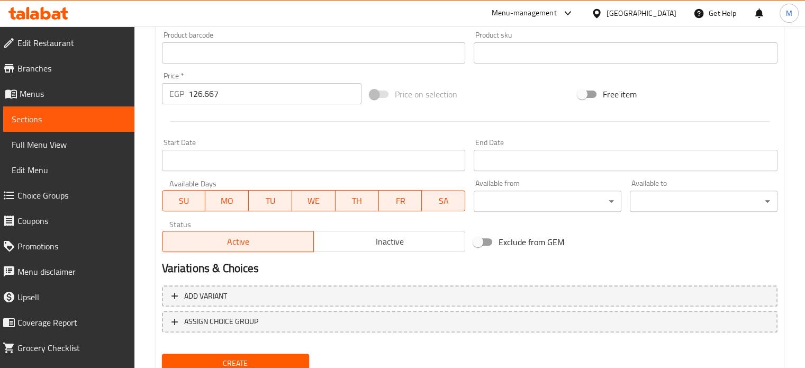
scroll to position [379, 0]
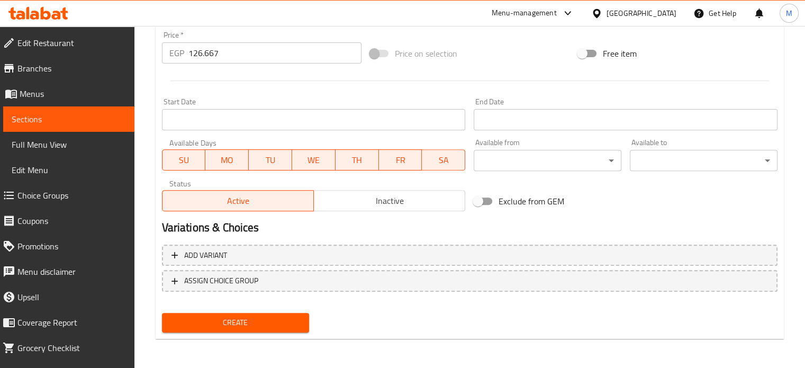
click at [358, 197] on span "Inactive" at bounding box center [389, 200] width 143 height 15
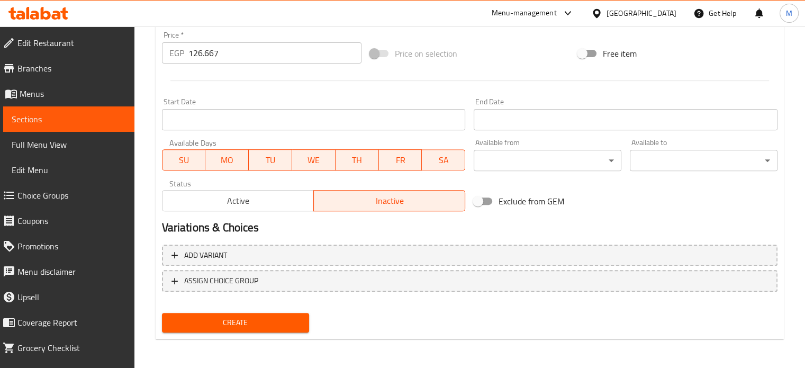
click at [249, 314] on button "Create" at bounding box center [236, 323] width 148 height 20
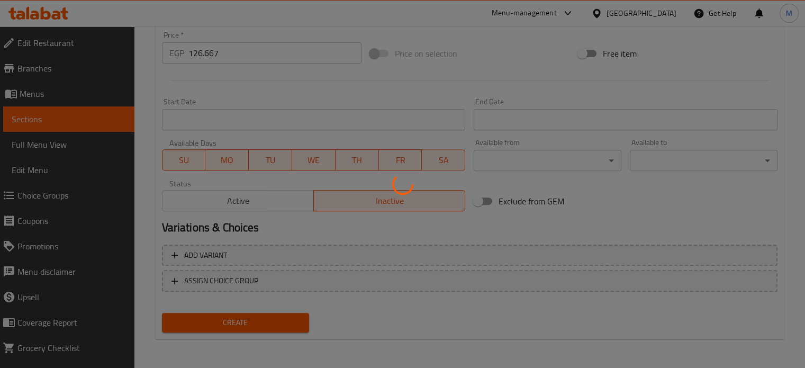
type input "0"
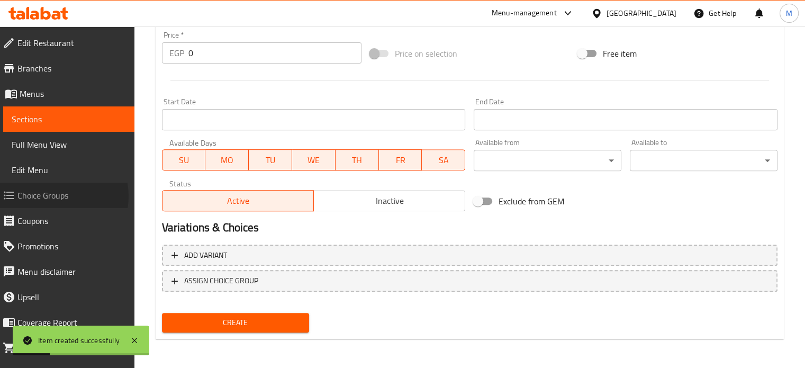
click at [56, 196] on span "Choice Groups" at bounding box center [71, 195] width 108 height 13
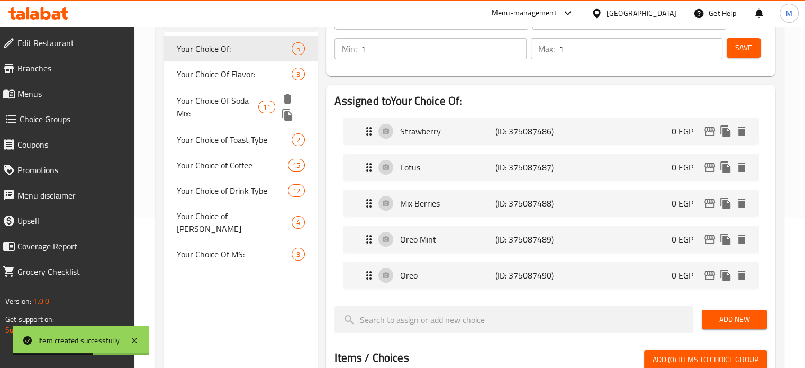
click at [223, 110] on span "Your Choice Of Soda Mix:" at bounding box center [218, 106] width 82 height 25
type input "Your Choice Of Soda Mix:"
type input "اختيارك من الصودا ميكس:"
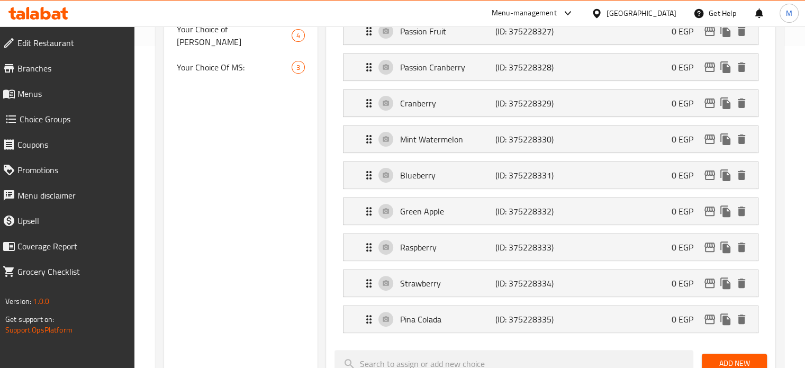
scroll to position [0, 0]
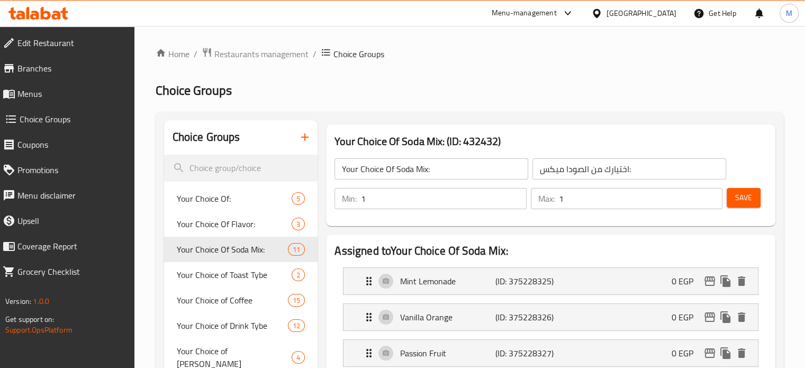
click at [304, 141] on icon "button" at bounding box center [304, 137] width 13 height 13
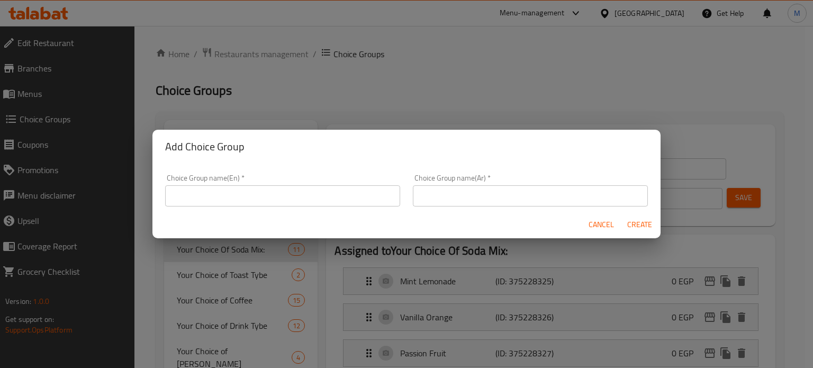
click at [460, 194] on input "text" at bounding box center [530, 195] width 235 height 21
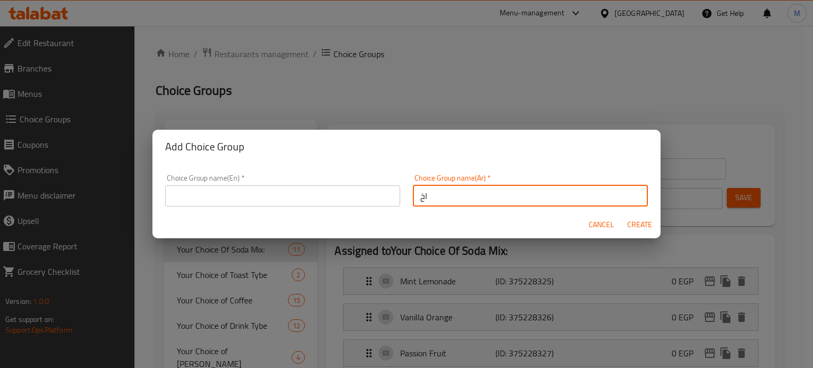
type input "ا"
click at [460, 193] on input "اختيارك من نوع المخبوزات" at bounding box center [530, 195] width 235 height 21
type input "اختيارك من نوع المخبوزات"
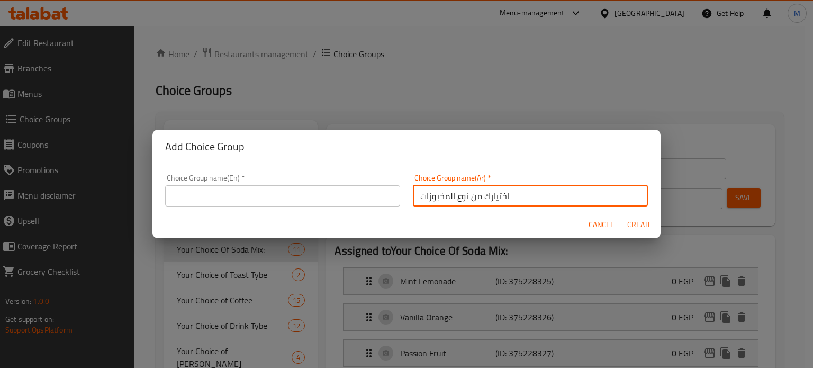
click at [245, 195] on input "text" at bounding box center [282, 195] width 235 height 21
paste input "Your choice of baked goods"
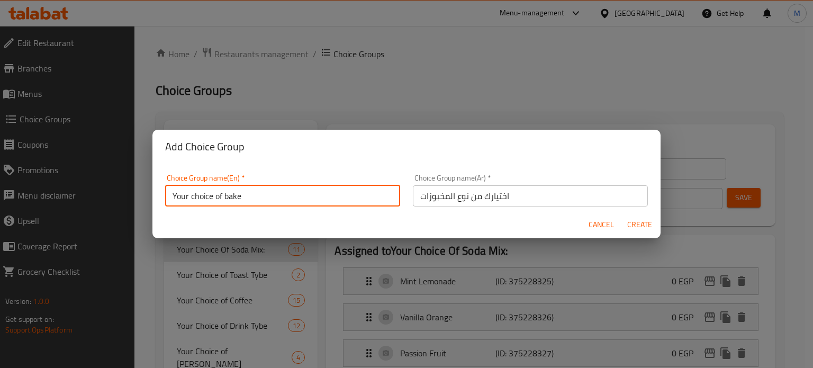
click at [232, 196] on input "Your choice of bake" at bounding box center [282, 195] width 235 height 21
paste input "ry"
type input "Your choice of bakery"
click at [607, 223] on span "Cancel" at bounding box center [600, 224] width 25 height 13
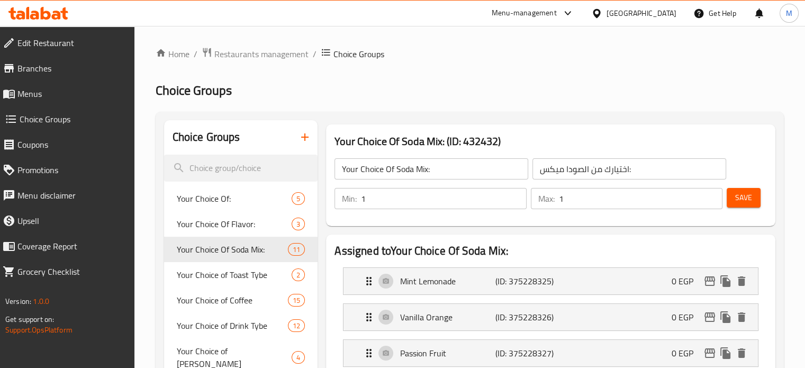
click at [33, 99] on span "Menus" at bounding box center [71, 93] width 108 height 13
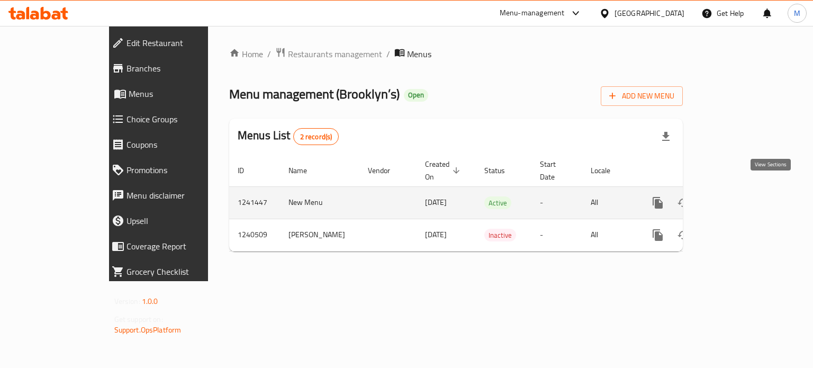
click at [740, 196] on icon "enhanced table" at bounding box center [733, 202] width 13 height 13
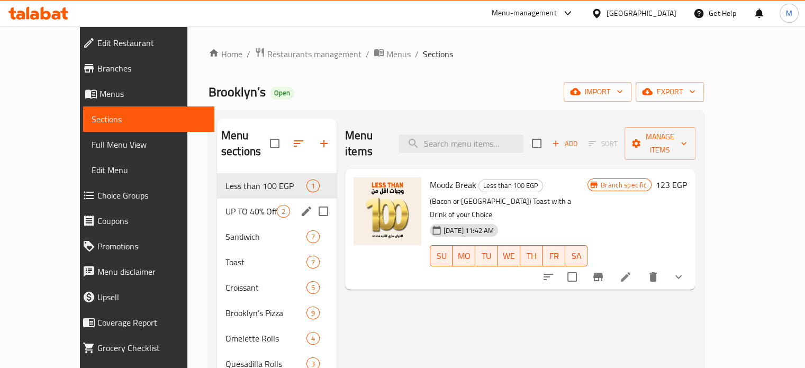
click at [238, 205] on span "UP TO 40% Off" at bounding box center [250, 211] width 51 height 13
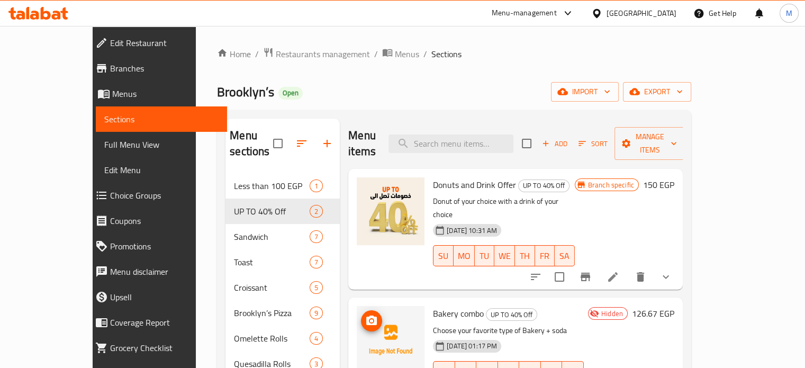
click at [366, 315] on icon "upload picture" at bounding box center [371, 320] width 11 height 10
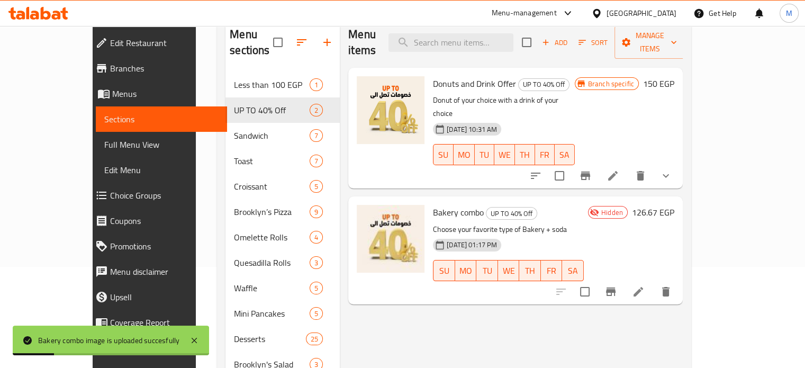
scroll to position [116, 0]
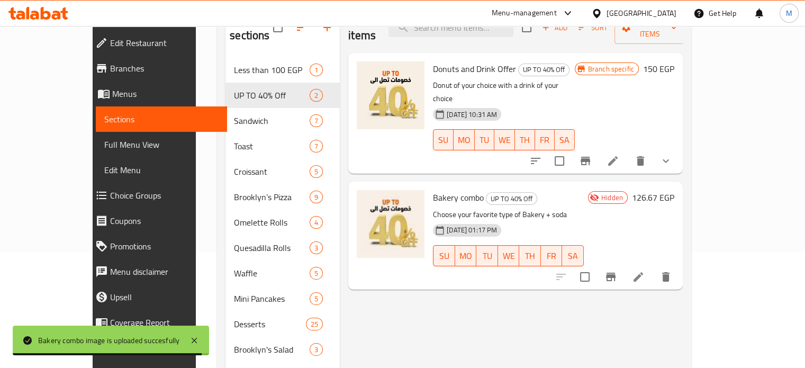
click at [433, 189] on span "Bakery combo" at bounding box center [458, 197] width 51 height 16
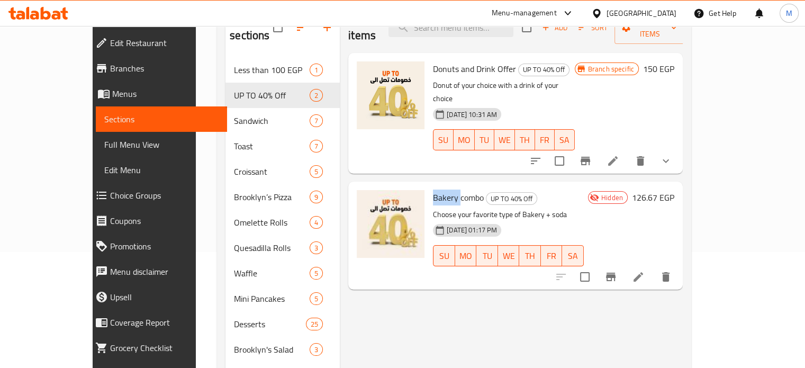
copy span "Bakery"
click at [110, 190] on span "Choice Groups" at bounding box center [164, 195] width 108 height 13
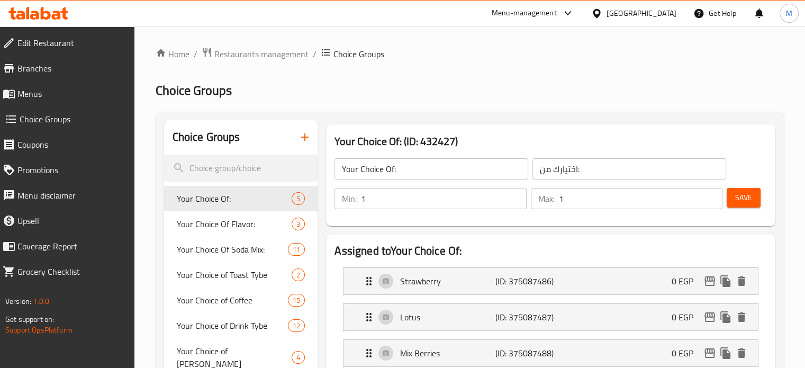
click at [309, 134] on icon "button" at bounding box center [304, 137] width 13 height 13
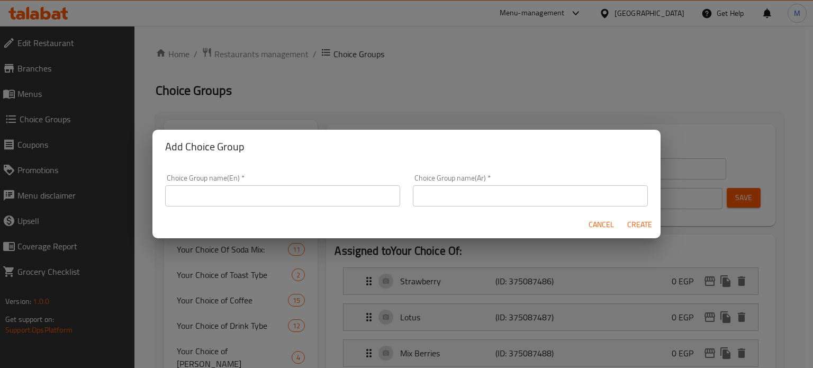
click at [462, 181] on div "Choice Group name(Ar)   * Choice Group name(Ar) *" at bounding box center [530, 190] width 235 height 32
click at [461, 189] on input "text" at bounding box center [530, 195] width 235 height 21
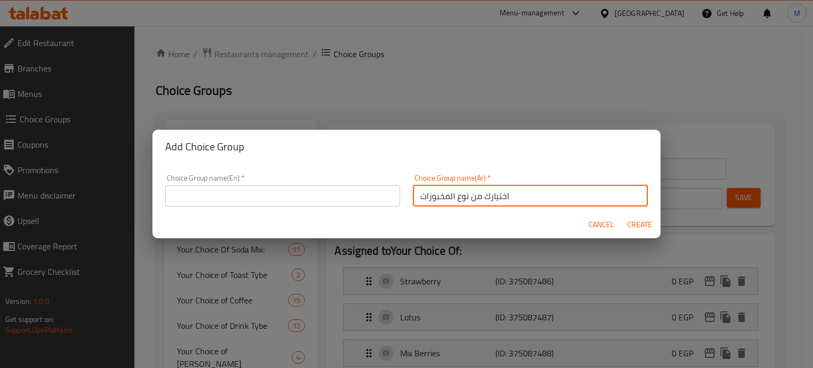
click at [432, 205] on input "اختيارك من نوع المخبوزات" at bounding box center [530, 195] width 235 height 21
type input "اختيارك من نوع المخبوزات"
click at [287, 202] on input "text" at bounding box center [282, 195] width 235 height 21
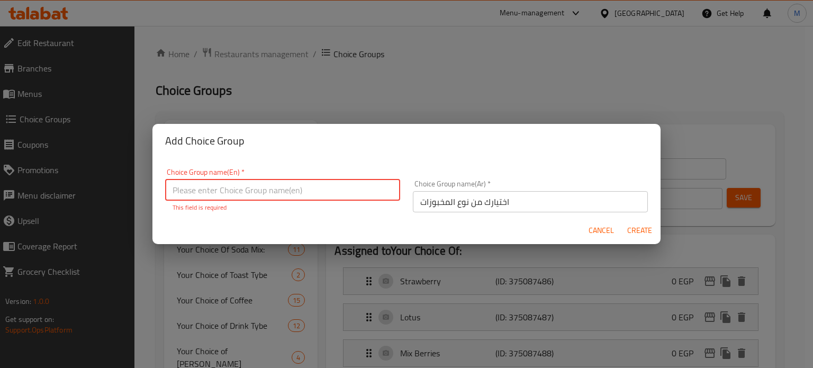
click at [251, 190] on input "text" at bounding box center [282, 189] width 235 height 21
paste input "Your choice of baked goods"
drag, startPoint x: 266, startPoint y: 188, endPoint x: 223, endPoint y: 185, distance: 42.5
click at [223, 185] on input "Your choice of baked goods" at bounding box center [282, 189] width 235 height 21
type input "Your choice of bakery"
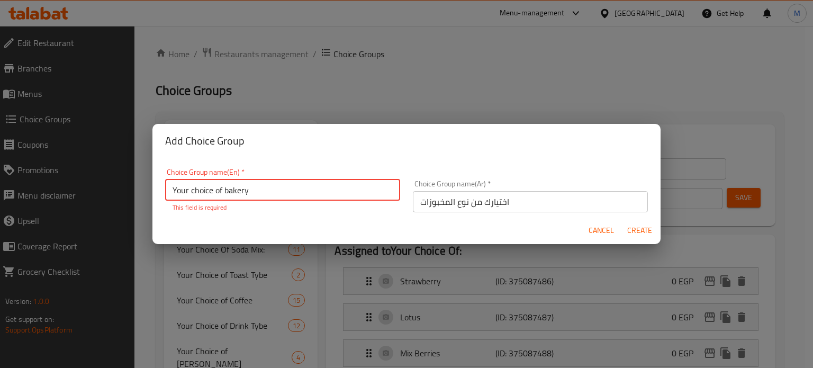
click at [631, 229] on span "Create" at bounding box center [638, 230] width 25 height 13
type input "Your choice of bakery"
type input "اختيارك من نوع المخبوزات"
type input "0"
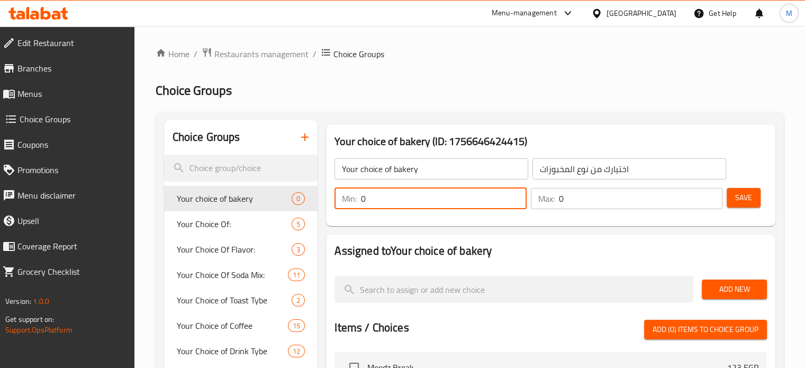
drag, startPoint x: 367, startPoint y: 198, endPoint x: 335, endPoint y: 194, distance: 32.0
click at [335, 195] on div "Min: 0 ​" at bounding box center [430, 198] width 192 height 21
type input "1"
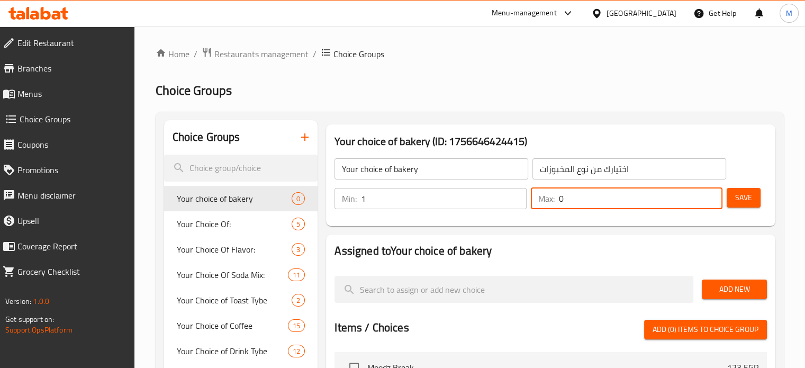
drag, startPoint x: 564, startPoint y: 199, endPoint x: 524, endPoint y: 190, distance: 40.8
click at [530, 192] on div "Max: 0 ​" at bounding box center [627, 198] width 196 height 25
type input "1"
click at [728, 290] on span "Add New" at bounding box center [734, 289] width 48 height 13
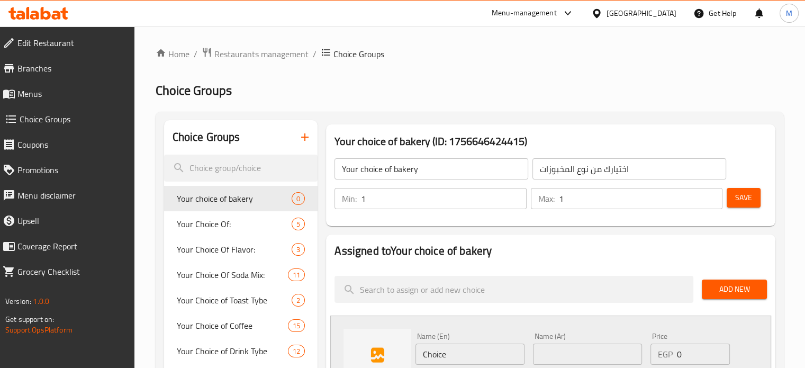
click at [455, 345] on input "Choice" at bounding box center [469, 353] width 109 height 21
paste input "Danish cheese basil"
type input "Danish cheese basil"
click at [583, 347] on input "text" at bounding box center [587, 353] width 109 height 21
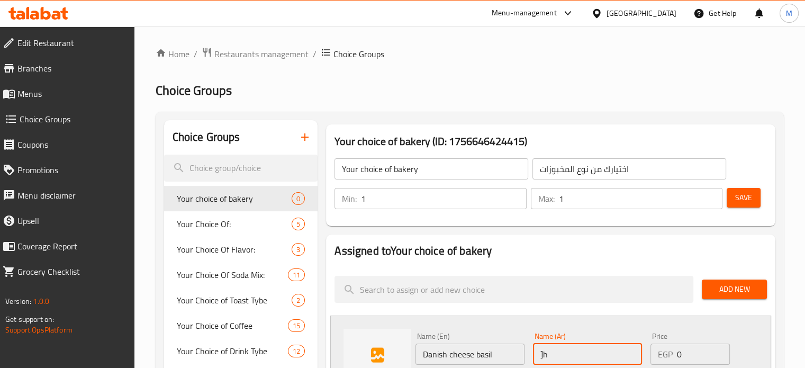
type input "]"
type input "دانش جبنة ريحان"
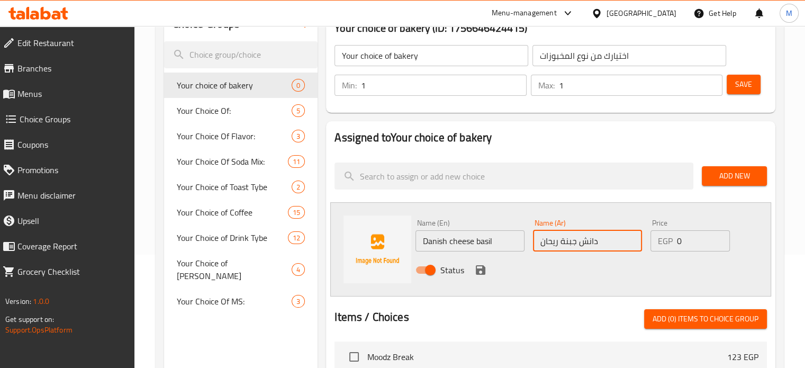
scroll to position [117, 0]
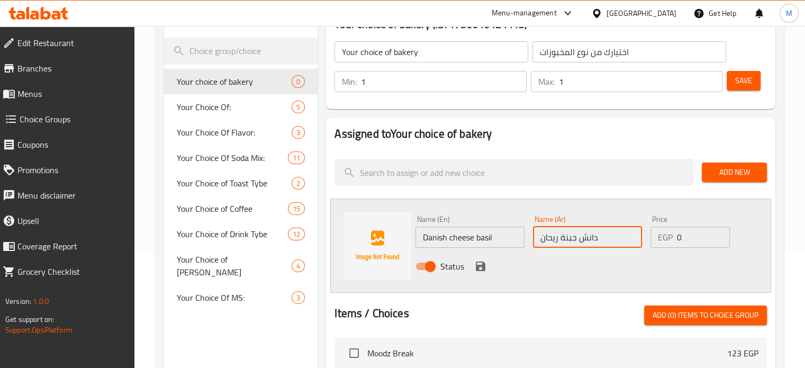
click at [480, 268] on icon "save" at bounding box center [480, 266] width 13 height 13
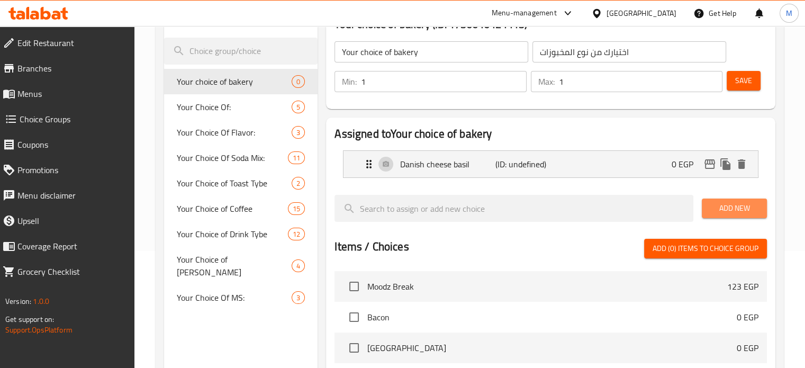
click at [717, 203] on span "Add New" at bounding box center [734, 208] width 48 height 13
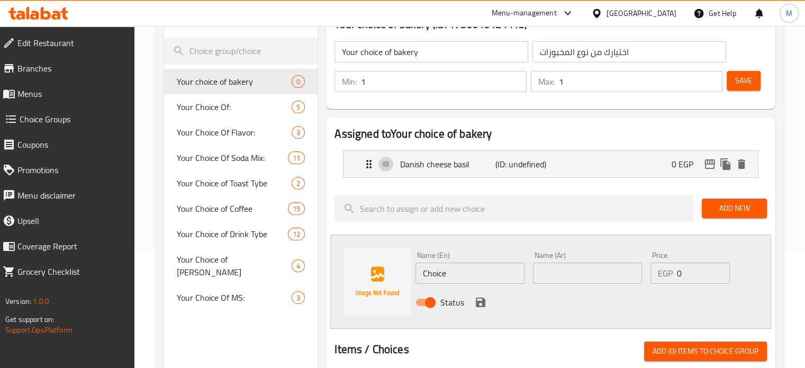
click at [497, 275] on input "Choice" at bounding box center [469, 272] width 109 height 21
click at [548, 270] on input "text" at bounding box center [587, 272] width 109 height 21
paste input "[PERSON_NAME]"
type input "[PERSON_NAME]"
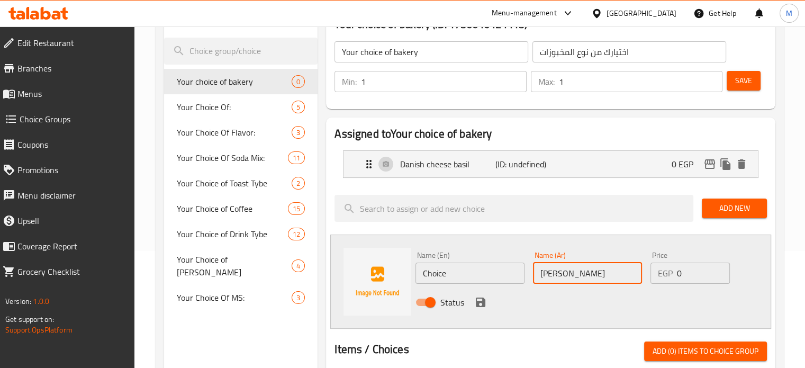
click at [520, 274] on input "Choice" at bounding box center [469, 272] width 109 height 21
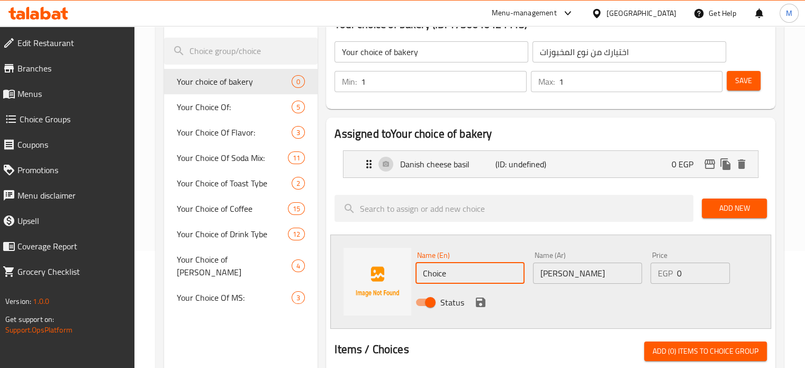
click at [520, 274] on input "Choice" at bounding box center [469, 272] width 109 height 21
paste input "[PERSON_NAME]"
type input "[PERSON_NAME]"
click at [563, 274] on input "[PERSON_NAME]" at bounding box center [587, 272] width 109 height 21
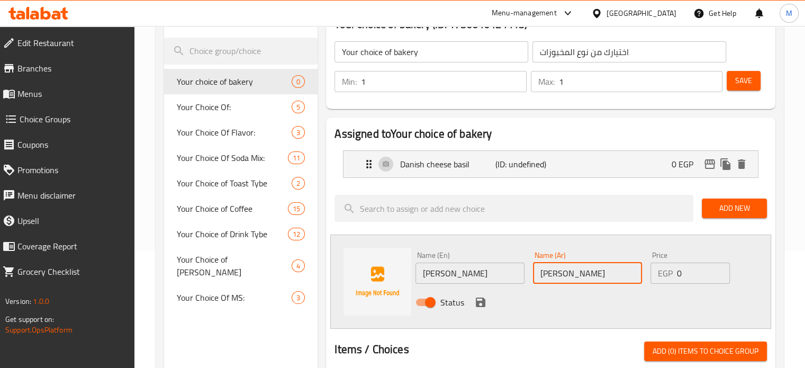
click at [563, 274] on input "[PERSON_NAME]" at bounding box center [587, 272] width 109 height 21
click at [569, 278] on input "هلال كورواسون" at bounding box center [587, 272] width 109 height 21
type input "[PERSON_NAME]"
click at [483, 298] on icon "save" at bounding box center [481, 302] width 10 height 10
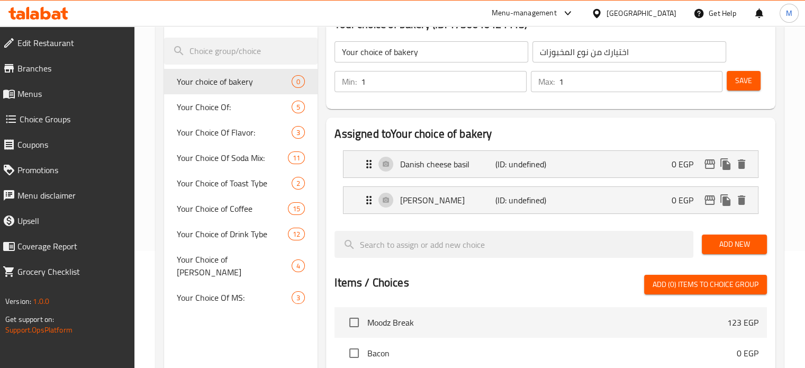
click at [730, 238] on span "Add New" at bounding box center [734, 244] width 48 height 13
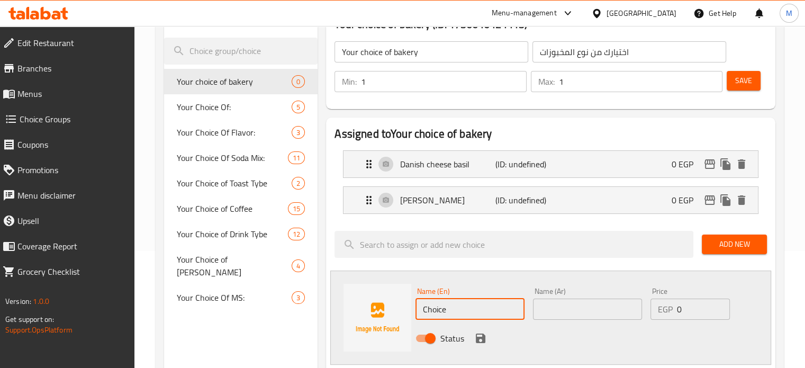
click at [459, 303] on input "Choice" at bounding box center [469, 308] width 109 height 21
paste input "Pain bibyon pistachio"
type input "Pain bibyon pistachio"
click at [543, 315] on input "text" at bounding box center [587, 308] width 109 height 21
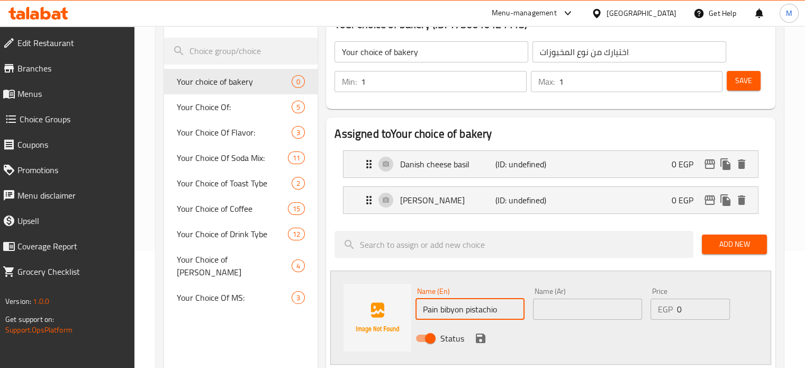
paste input "باين بيبيون فستق حلبي"
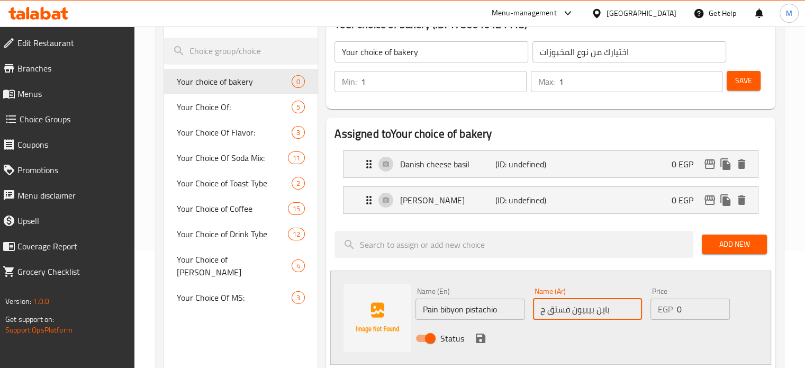
type input "باين بيبيون فستق"
click at [478, 341] on icon "save" at bounding box center [481, 338] width 10 height 10
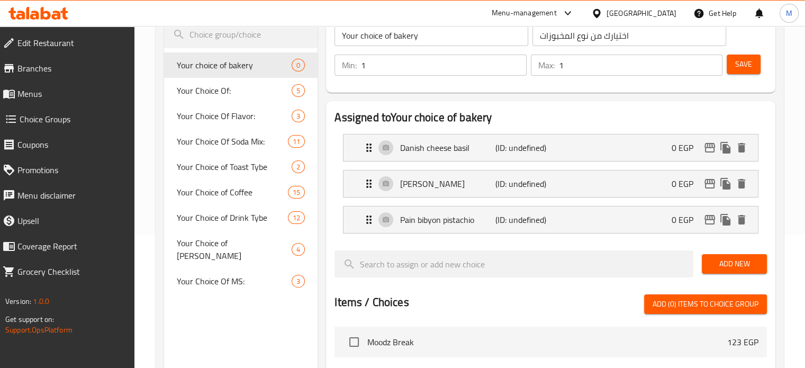
scroll to position [158, 0]
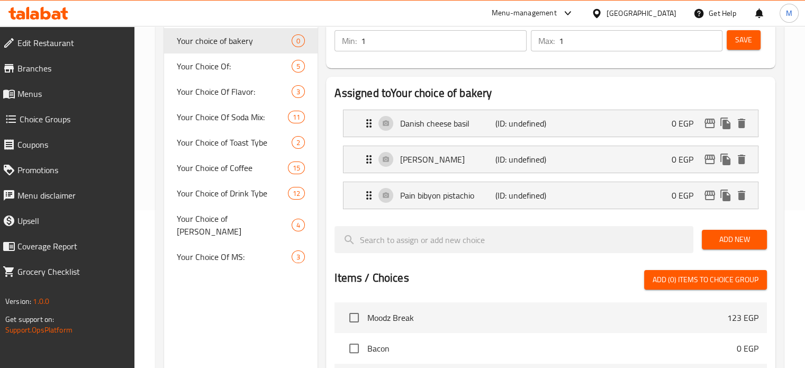
click at [749, 234] on span "Add New" at bounding box center [734, 239] width 48 height 13
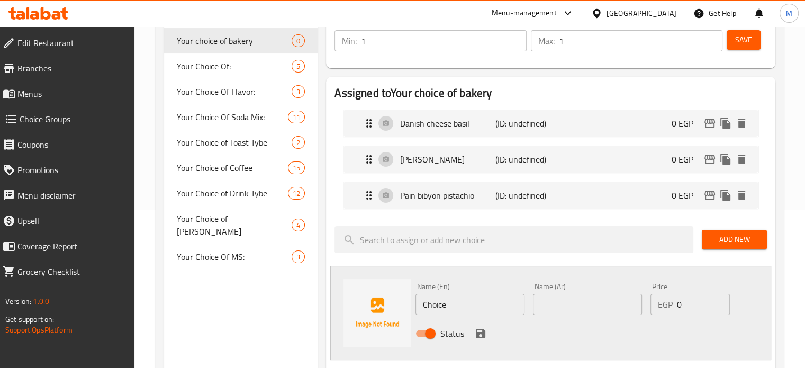
click at [440, 311] on input "Choice" at bounding box center [469, 304] width 109 height 21
paste input "Pain bibyon chocolate"
type input "Pain bibyon chocolate"
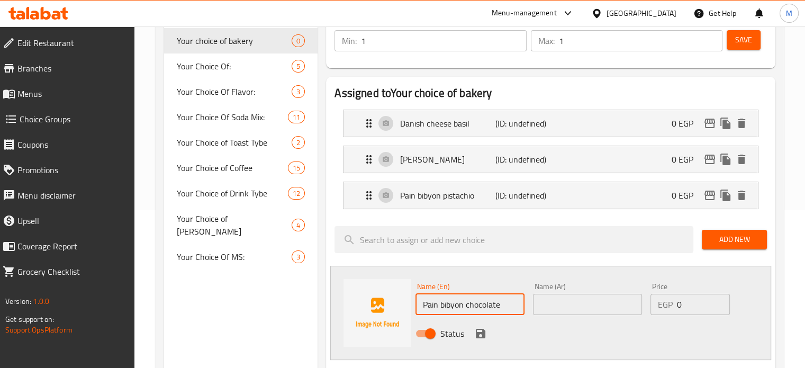
click at [547, 309] on input "text" at bounding box center [587, 304] width 109 height 21
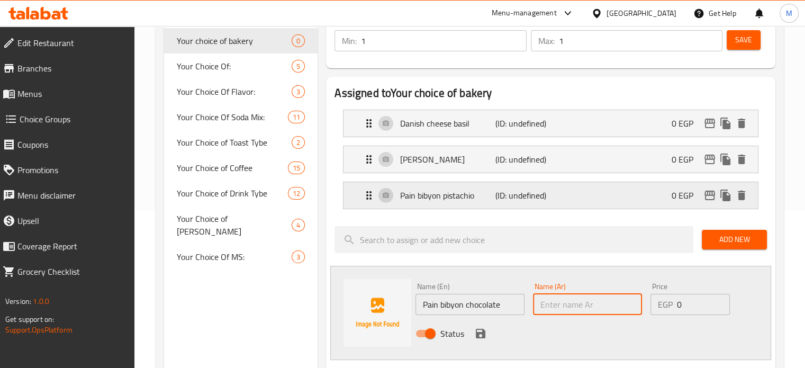
click at [538, 201] on p "(ID: undefined)" at bounding box center [526, 195] width 63 height 13
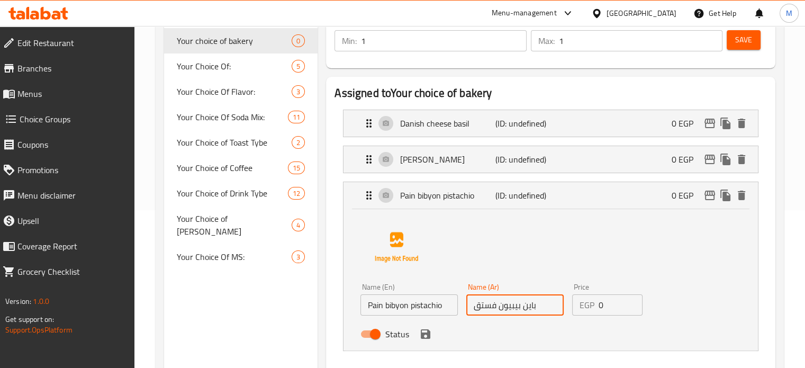
click at [558, 304] on input "باين بيبيون فستق" at bounding box center [514, 304] width 97 height 21
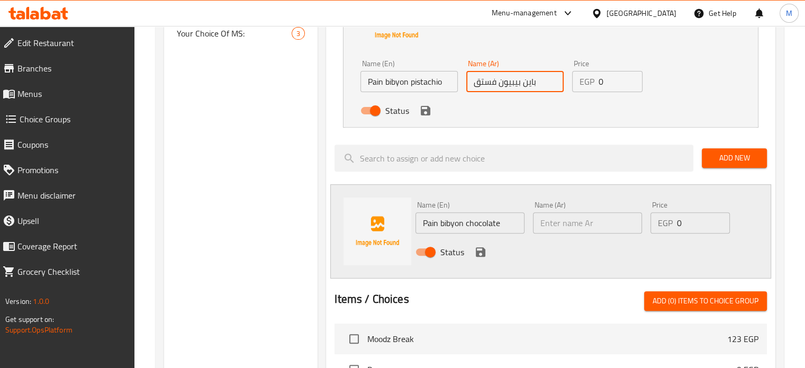
scroll to position [394, 0]
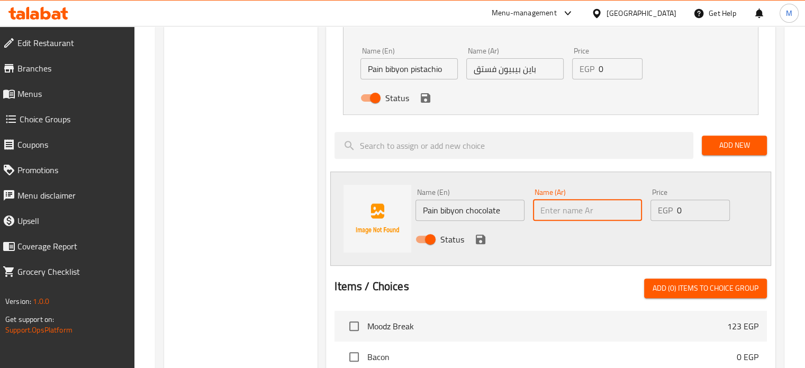
click at [585, 206] on input "text" at bounding box center [587, 209] width 109 height 21
paste input "باين بيبيون فستق"
click at [556, 213] on input "باين بيبيون فستق" at bounding box center [587, 209] width 109 height 21
type input "باين [PERSON_NAME]"
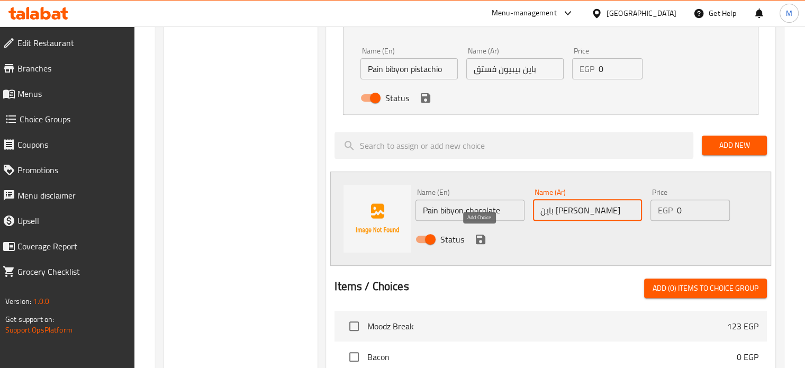
click at [480, 236] on icon "save" at bounding box center [480, 239] width 13 height 13
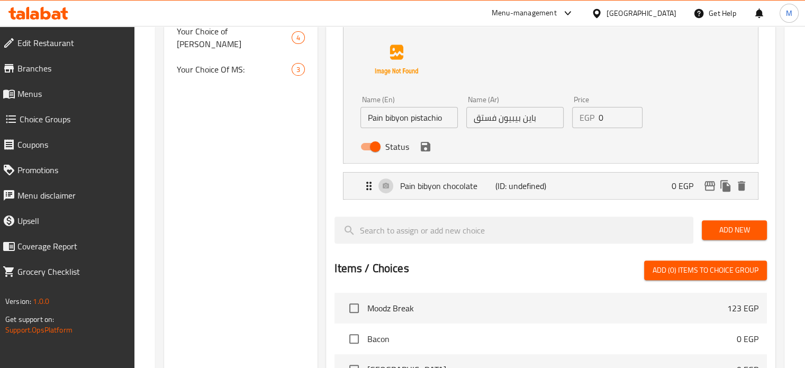
scroll to position [315, 0]
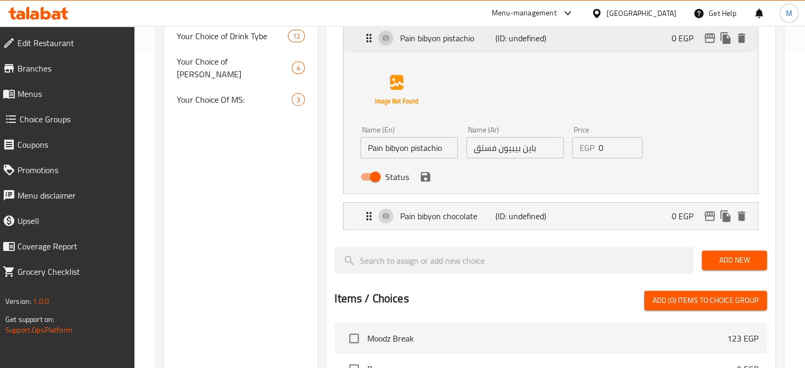
click at [650, 38] on div "Pain bibyon pistachio (ID: undefined) 0 EGP" at bounding box center [553, 38] width 383 height 26
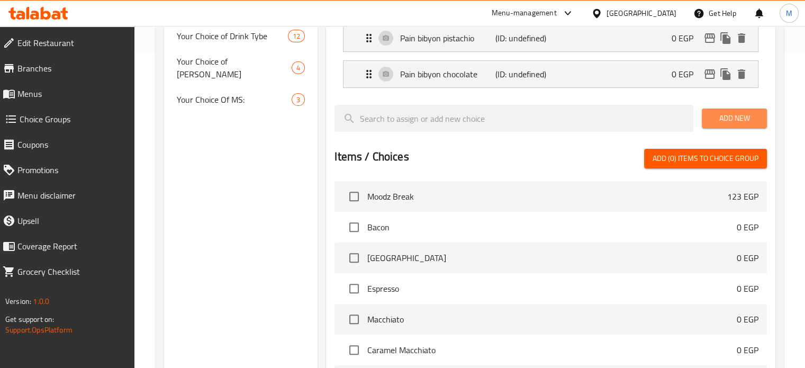
click at [725, 118] on span "Add New" at bounding box center [734, 118] width 48 height 13
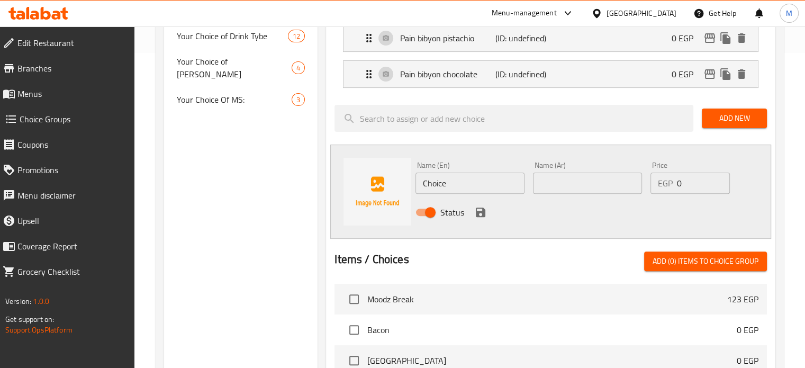
click at [468, 181] on input "Choice" at bounding box center [469, 182] width 109 height 21
paste input "Danish apple infused"
type input "Danish apple infused"
click at [571, 179] on input "text" at bounding box center [587, 182] width 109 height 21
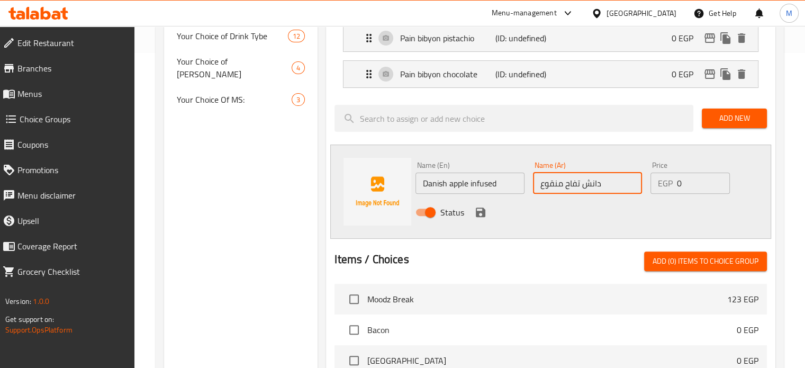
type input "دانش تفاح منقوع"
click at [478, 215] on icon "save" at bounding box center [481, 212] width 10 height 10
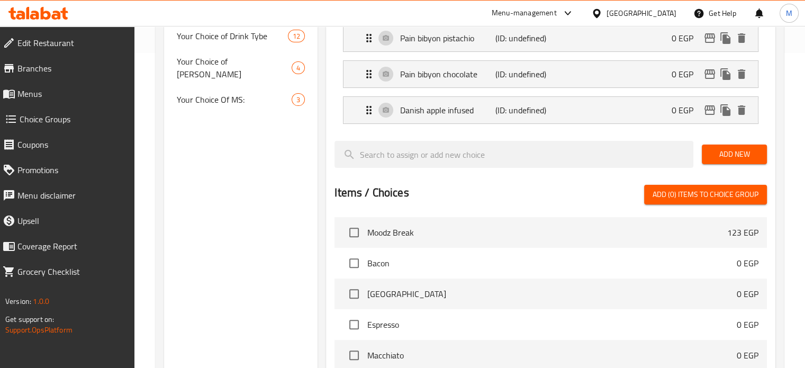
click at [732, 151] on span "Add New" at bounding box center [734, 154] width 48 height 13
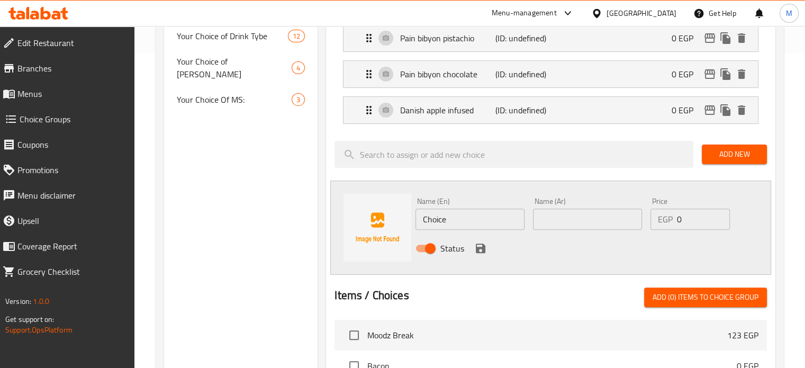
click at [478, 224] on input "Choice" at bounding box center [469, 218] width 109 height 21
paste input "Danish mango"
type input "Danish mango"
click at [564, 216] on input "text" at bounding box center [587, 218] width 109 height 21
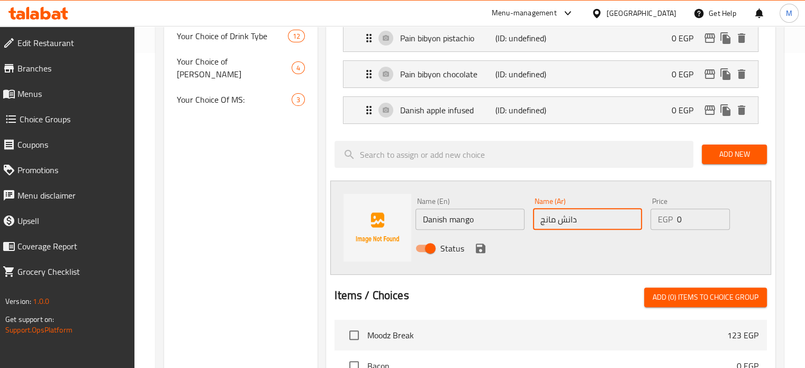
type input "دانش مانجا"
click at [477, 250] on icon "save" at bounding box center [481, 248] width 10 height 10
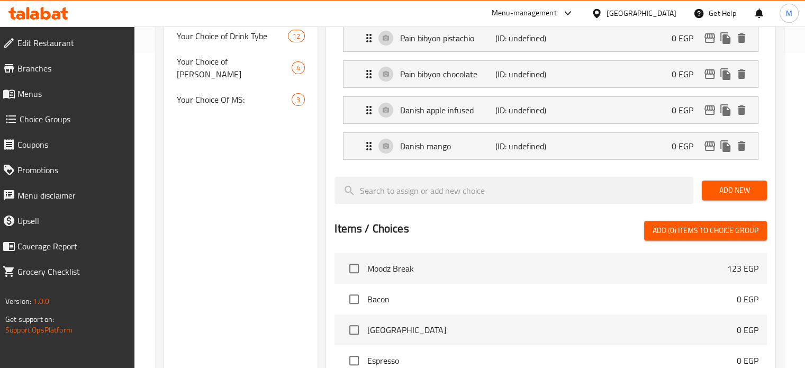
click at [728, 180] on button "Add New" at bounding box center [734, 190] width 65 height 20
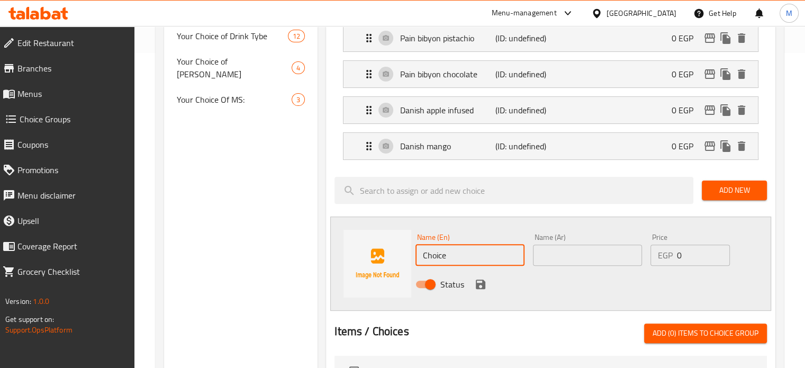
click at [495, 258] on input "Choice" at bounding box center [469, 254] width 109 height 21
paste input "pain douple coco"
type input "pain douple coco"
click at [569, 258] on input "text" at bounding box center [587, 254] width 109 height 21
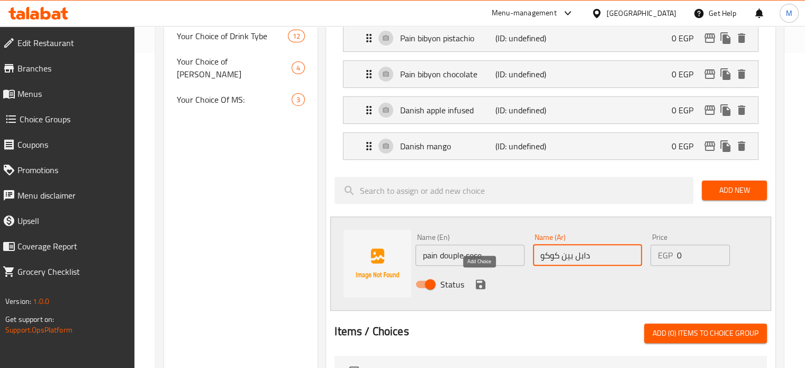
type input "دابل بين كوكو"
click at [481, 285] on icon "save" at bounding box center [481, 284] width 10 height 10
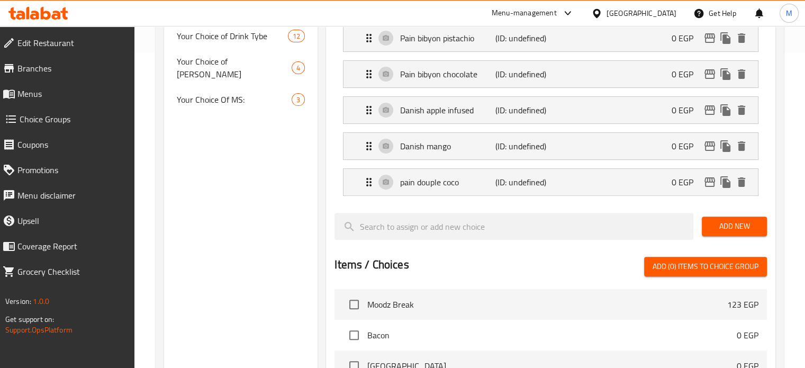
click at [728, 228] on span "Add New" at bounding box center [734, 226] width 48 height 13
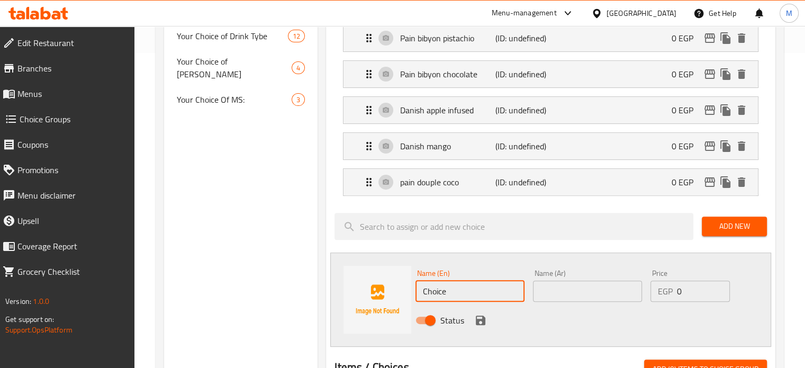
click at [478, 283] on input "Choice" at bounding box center [469, 290] width 109 height 21
paste input "croissant louts"
type input "croissant louts"
click at [531, 293] on div "Name (Ar) Name (Ar)" at bounding box center [587, 285] width 117 height 41
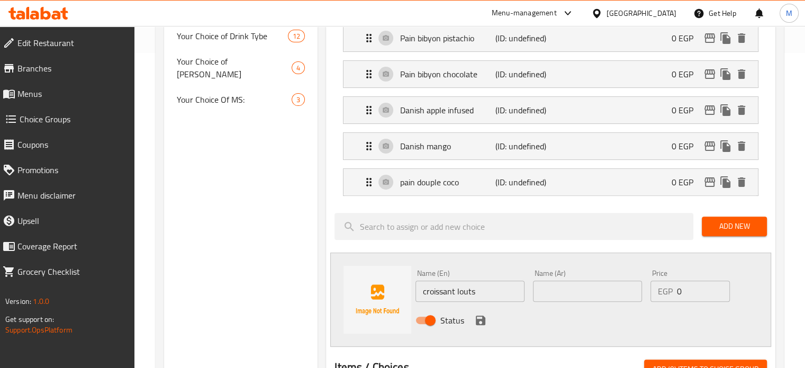
click at [552, 290] on input "text" at bounding box center [587, 290] width 109 height 21
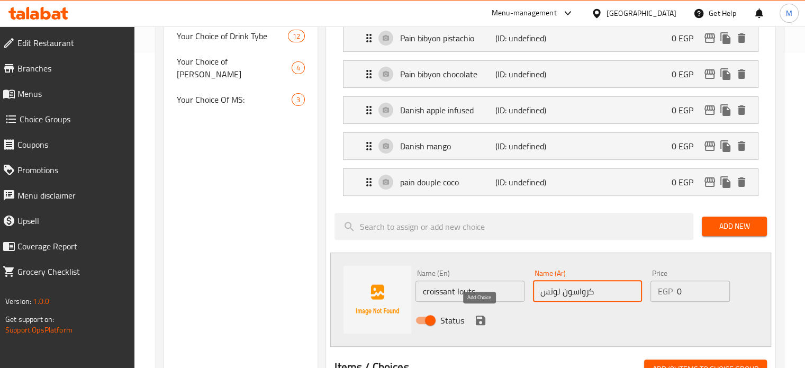
type input "كرواسون لوتس"
click at [485, 319] on icon "save" at bounding box center [480, 320] width 13 height 13
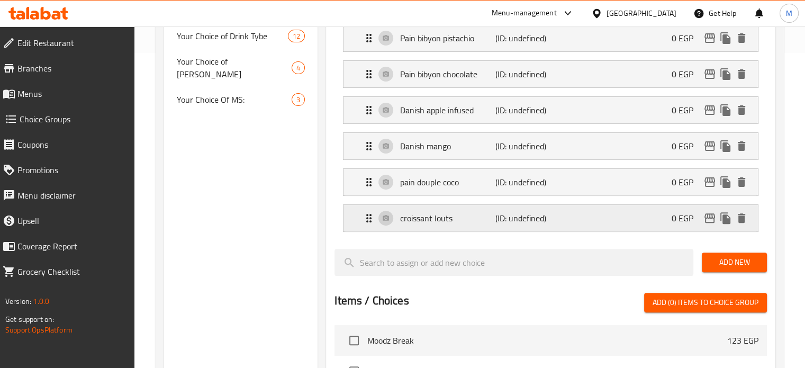
click at [727, 258] on span "Add New" at bounding box center [734, 262] width 48 height 13
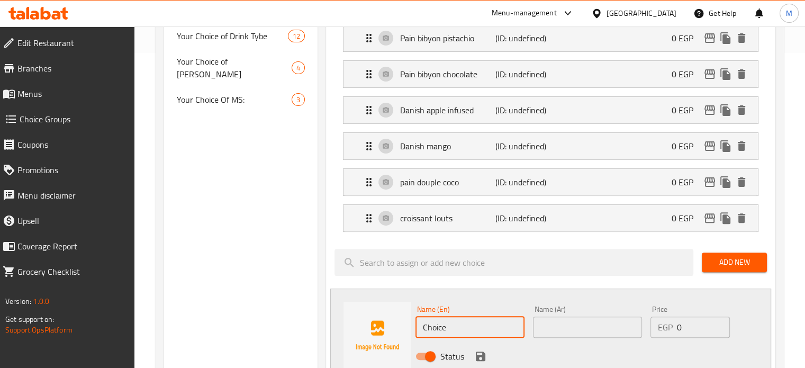
click at [459, 326] on input "Choice" at bounding box center [469, 326] width 109 height 21
paste input "croissant [PERSON_NAME]"
type input "croissant [PERSON_NAME]"
click at [570, 321] on input "text" at bounding box center [587, 326] width 109 height 21
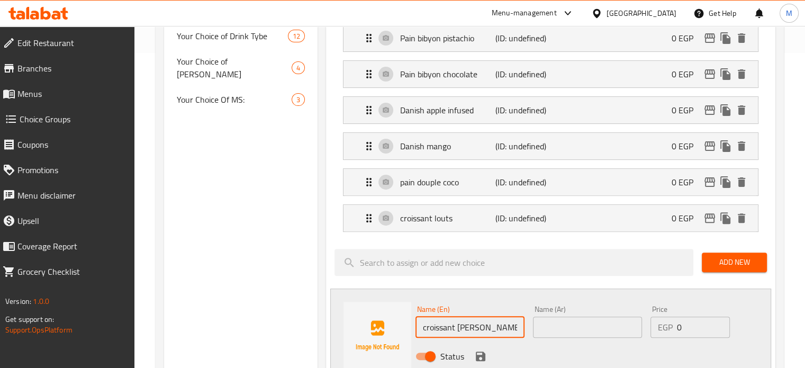
paste input "كرواسون اللوز"
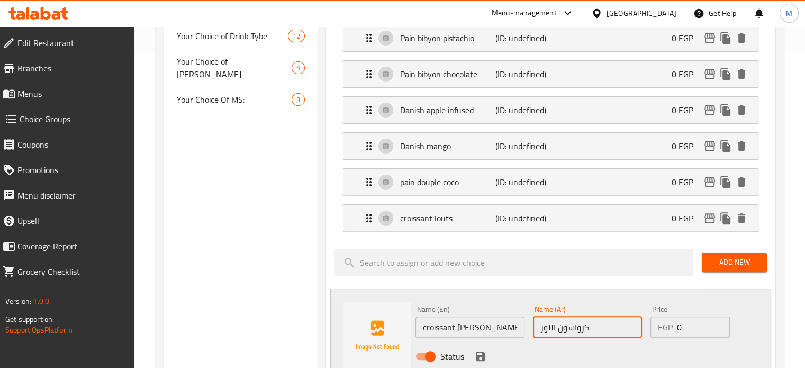
click at [548, 321] on input "كرواسون اللوز" at bounding box center [587, 326] width 109 height 21
click at [550, 326] on input "كرواسون اللوز" at bounding box center [587, 326] width 109 height 21
type input "كرواسون لوز"
click at [474, 356] on icon "save" at bounding box center [480, 356] width 13 height 13
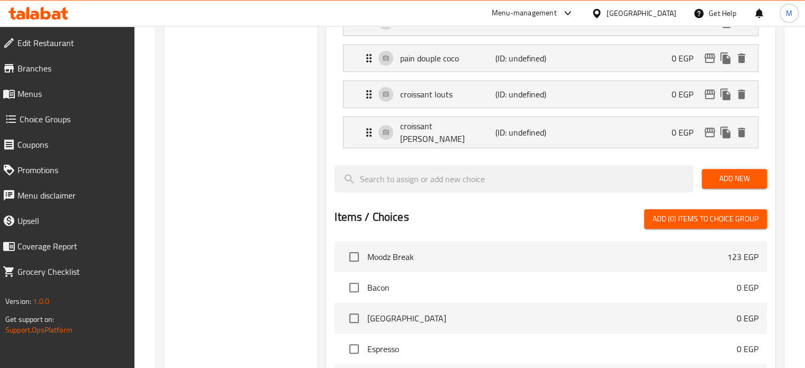
scroll to position [440, 0]
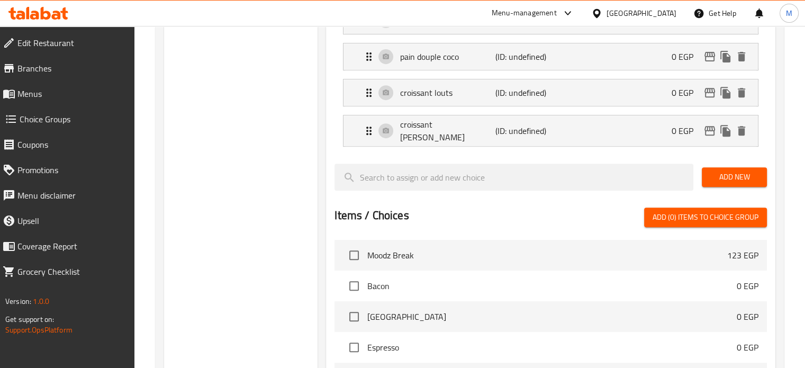
click at [720, 174] on span "Add New" at bounding box center [734, 176] width 48 height 13
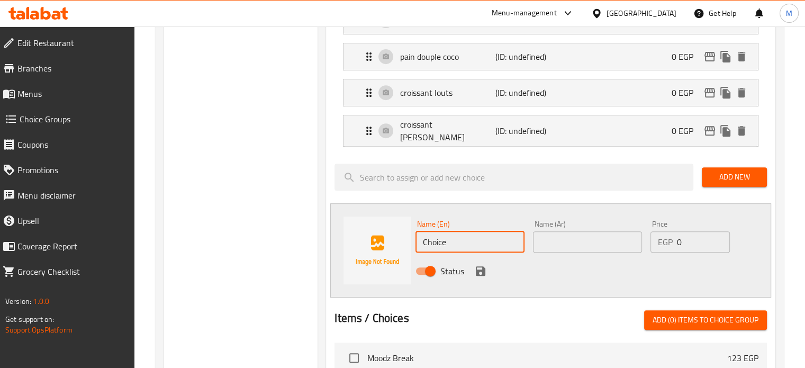
click at [460, 234] on input "Choice" at bounding box center [469, 241] width 109 height 21
paste input "Danish spinach sun side"
type input "Danish spinach sun side"
click at [579, 235] on input "text" at bounding box center [587, 241] width 109 height 21
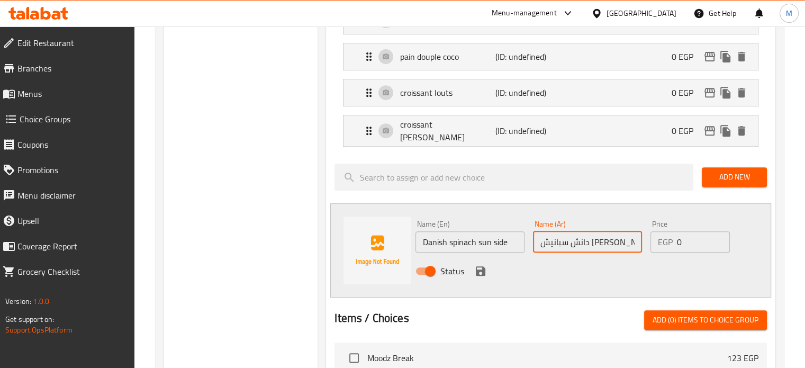
type input "دانش سبانيش [PERSON_NAME]"
click at [480, 265] on icon "save" at bounding box center [480, 271] width 13 height 13
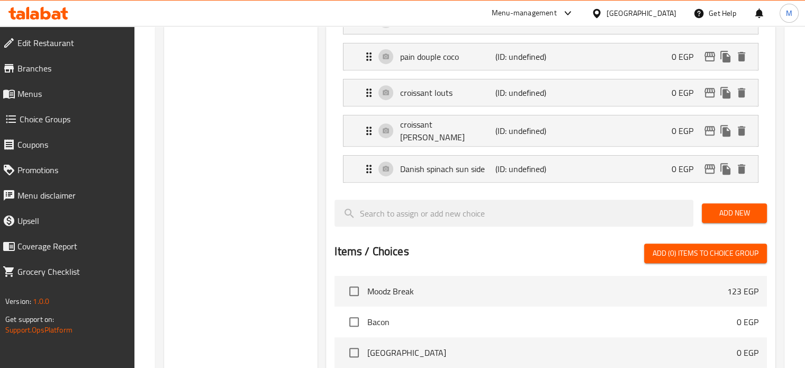
click at [757, 206] on span "Add New" at bounding box center [734, 212] width 48 height 13
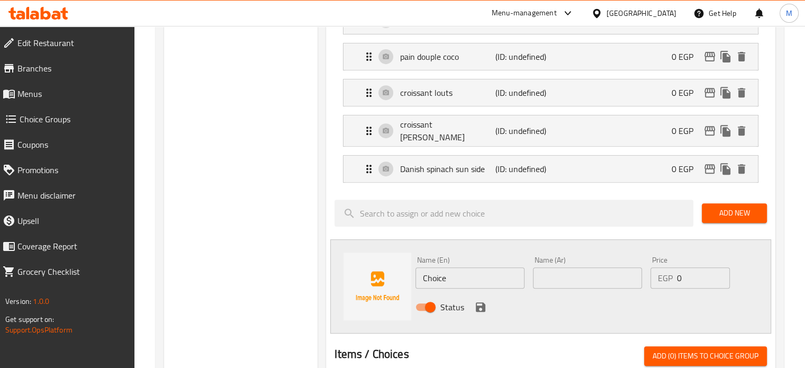
click at [482, 267] on input "Choice" at bounding box center [469, 277] width 109 height 21
paste input "Danish chicken sun dry"
type input "Danish chicken sun dry"
click at [572, 269] on input "text" at bounding box center [587, 277] width 109 height 21
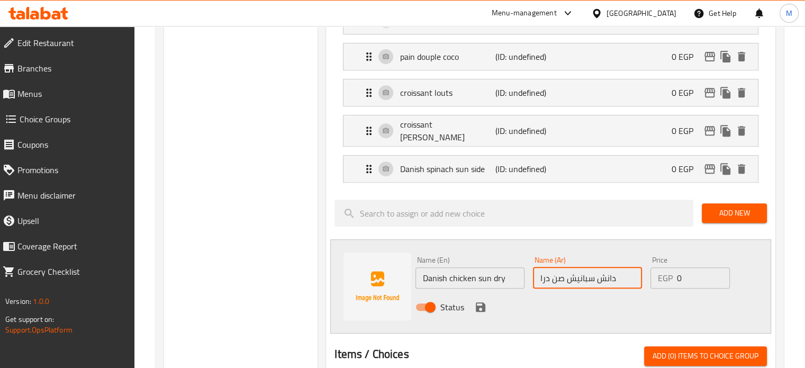
type input "دانش سبانيش صن دراى"
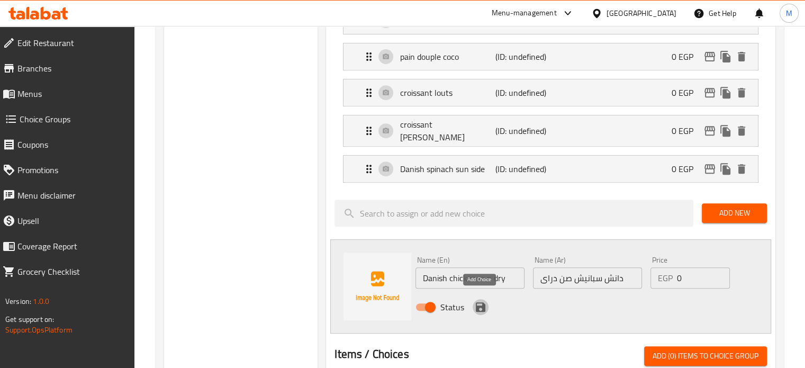
click at [482, 302] on icon "save" at bounding box center [481, 307] width 10 height 10
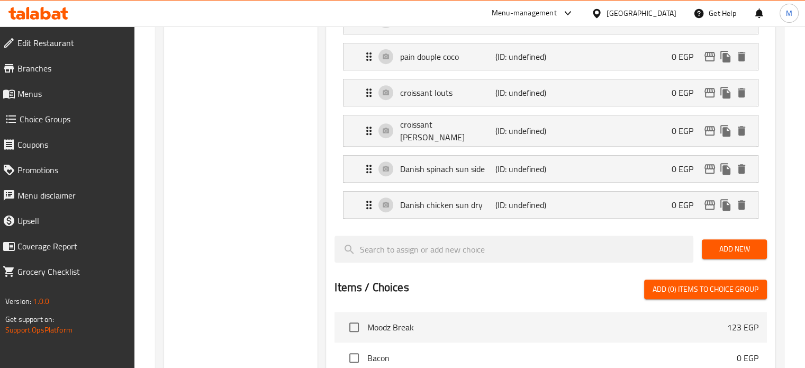
click at [730, 247] on span "Add New" at bounding box center [734, 248] width 48 height 13
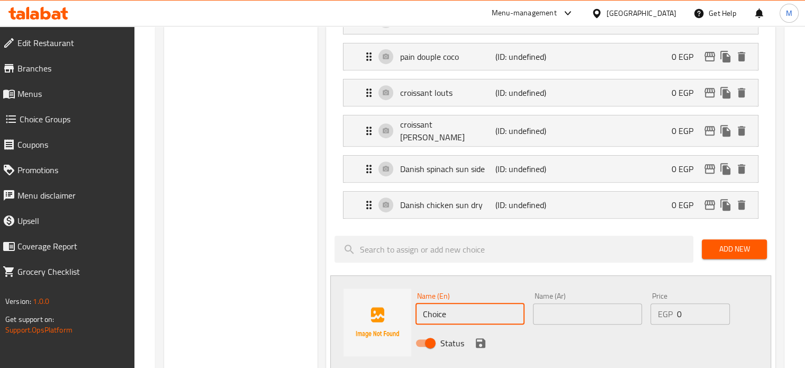
click at [453, 305] on input "Choice" at bounding box center [469, 313] width 109 height 21
paste input "Pain cheese & zaatar"
type input "Pain cheese & zaatar"
click at [577, 313] on input "text" at bounding box center [587, 313] width 109 height 21
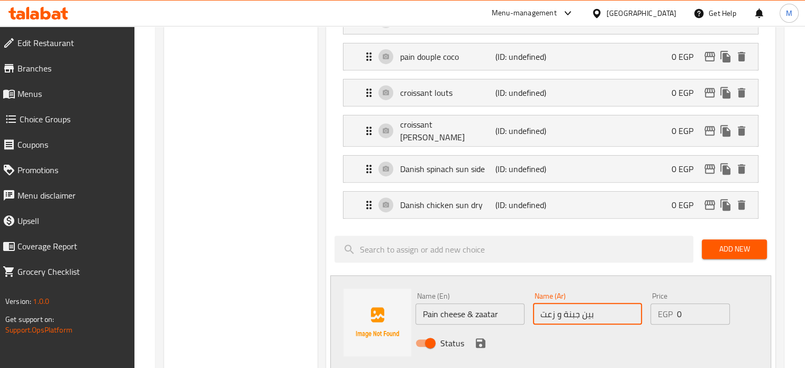
type input "بين جبنة و زعتر"
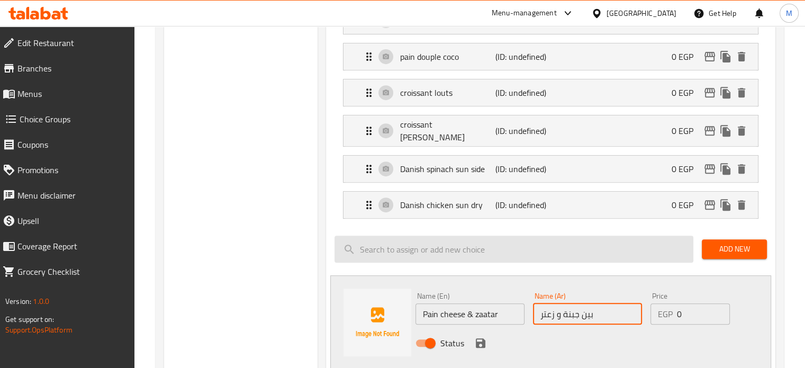
click at [484, 338] on icon "save" at bounding box center [481, 343] width 10 height 10
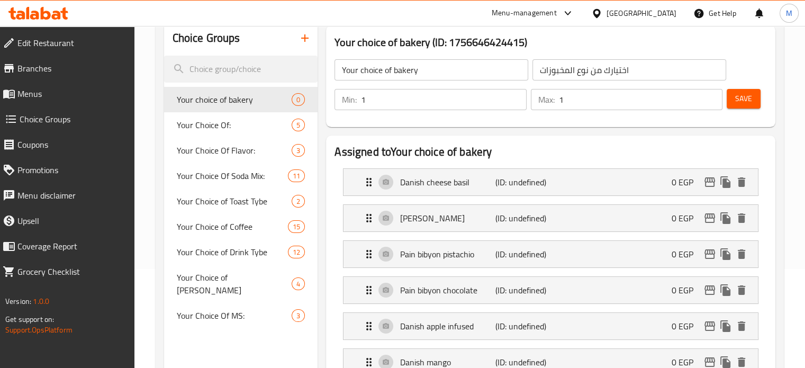
scroll to position [54, 0]
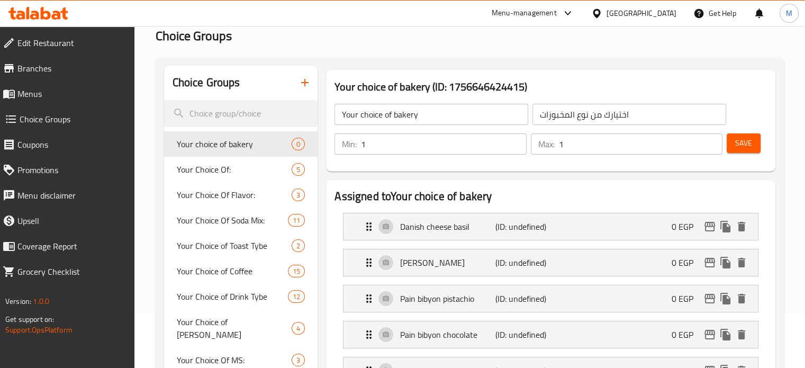
click at [739, 154] on div "Save" at bounding box center [742, 143] width 36 height 25
click at [742, 146] on span "Save" at bounding box center [743, 143] width 17 height 13
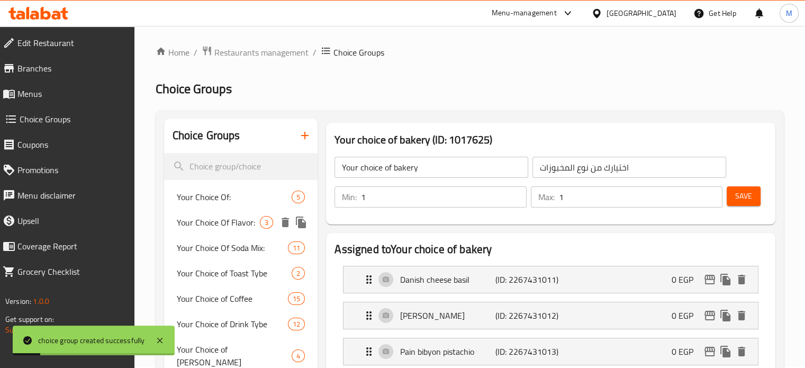
scroll to position [0, 0]
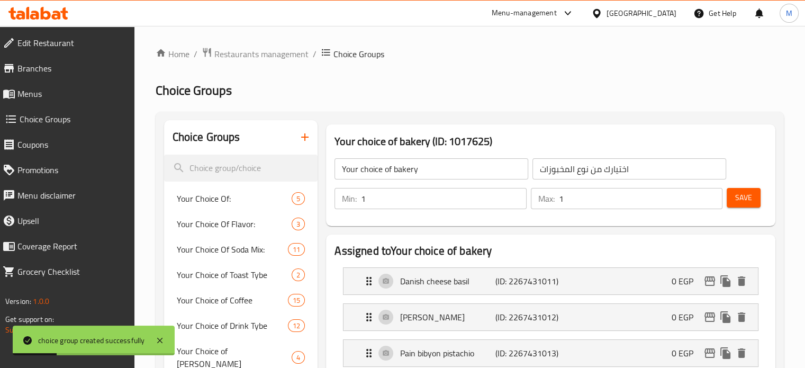
click at [303, 141] on icon "button" at bounding box center [304, 137] width 13 height 13
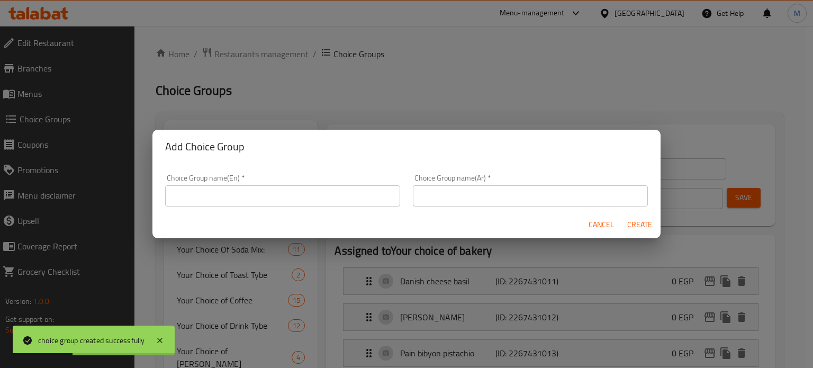
click at [440, 190] on input "text" at bounding box center [530, 195] width 235 height 21
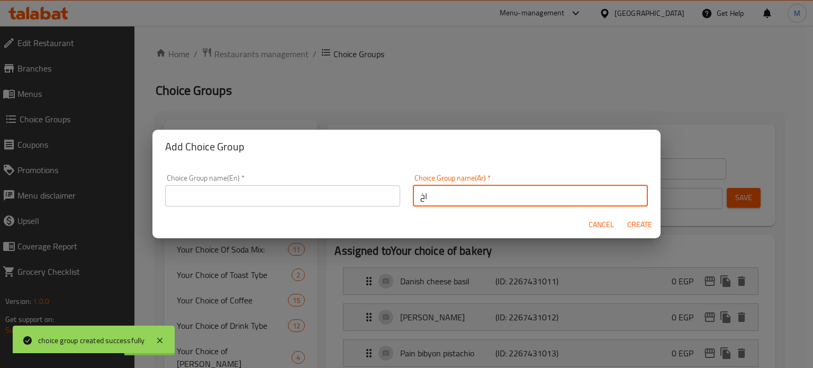
type input "ا"
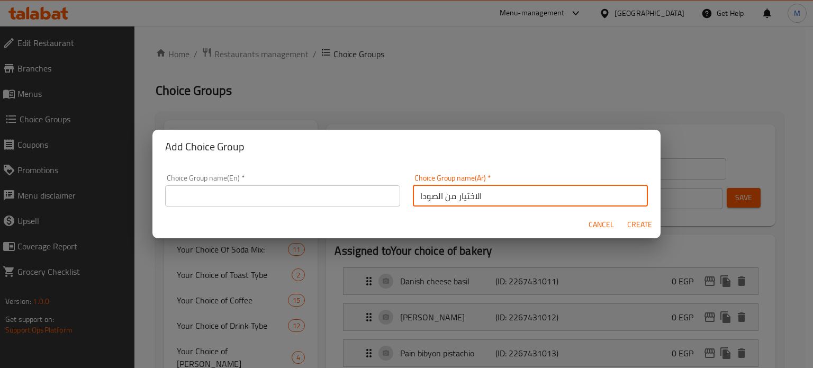
type input "الاختيار من الصودا"
click at [366, 198] on input "text" at bounding box center [282, 195] width 235 height 21
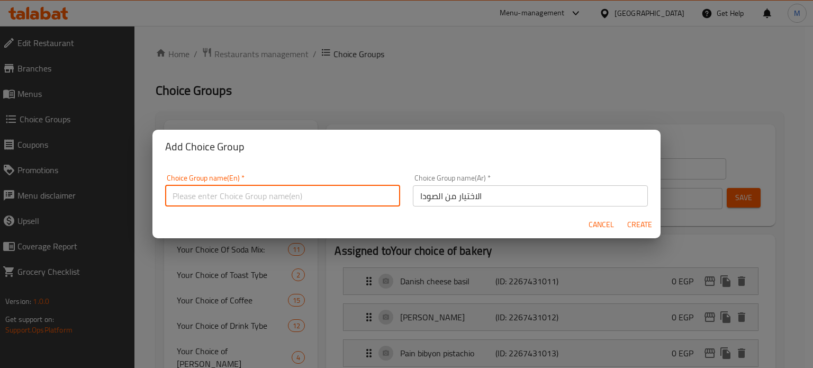
type input "h"
click at [455, 195] on input "الاختيار من الصودا" at bounding box center [530, 195] width 235 height 21
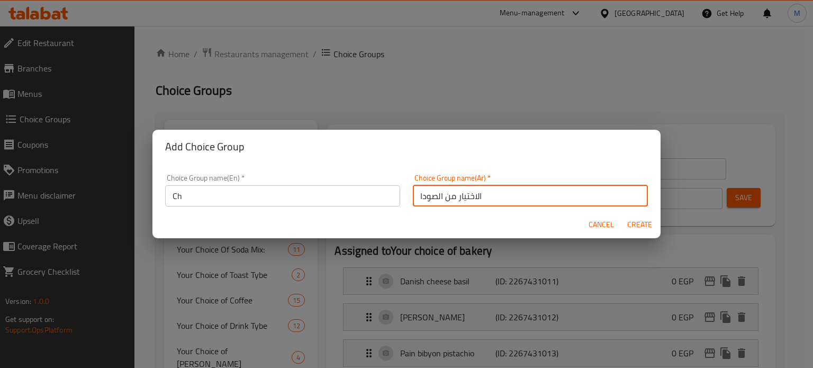
click at [455, 195] on input "الاختيار من الصودا" at bounding box center [530, 195] width 235 height 21
click at [216, 199] on input "Ch" at bounding box center [282, 195] width 235 height 21
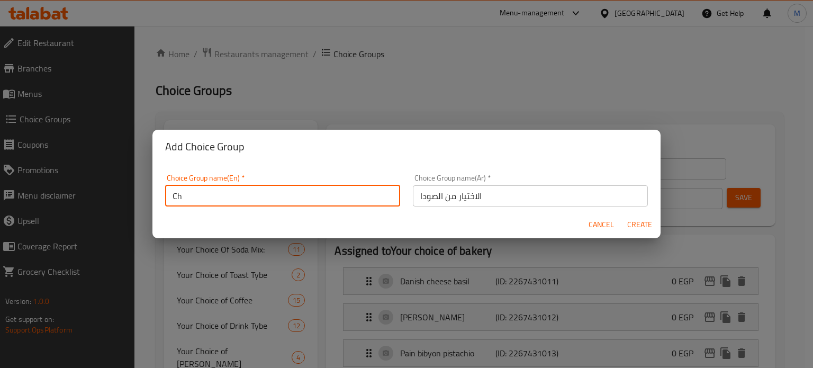
click at [216, 199] on input "Ch" at bounding box center [282, 195] width 235 height 21
paste input "oice of soda"
type input "Choice of soda"
click at [641, 224] on span "Create" at bounding box center [638, 224] width 25 height 13
type input "Choice of soda"
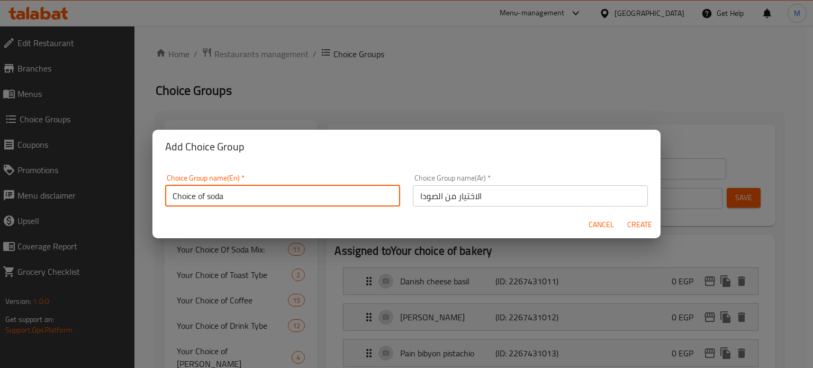
type input "الاختيار من الصودا"
type input "0"
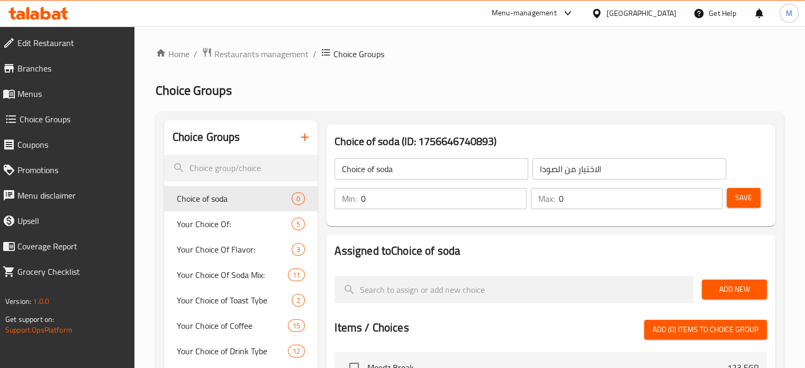
drag, startPoint x: 368, startPoint y: 196, endPoint x: 329, endPoint y: 188, distance: 40.1
click at [331, 190] on div "Min: 0 ​ Max: 0 ​" at bounding box center [528, 199] width 396 height 30
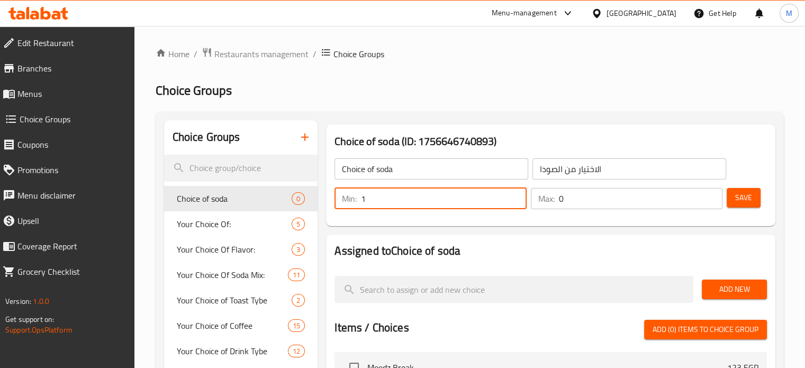
type input "1"
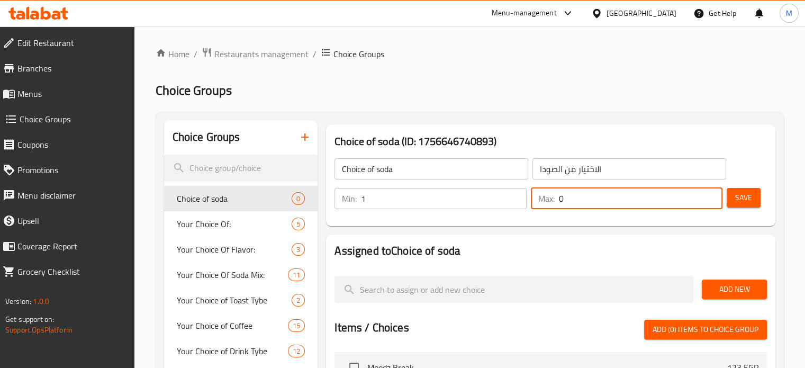
drag, startPoint x: 571, startPoint y: 200, endPoint x: 532, endPoint y: 192, distance: 40.1
click at [533, 192] on div "Max: 0 ​" at bounding box center [627, 198] width 192 height 21
type input "1"
click at [731, 285] on span "Add New" at bounding box center [734, 289] width 48 height 13
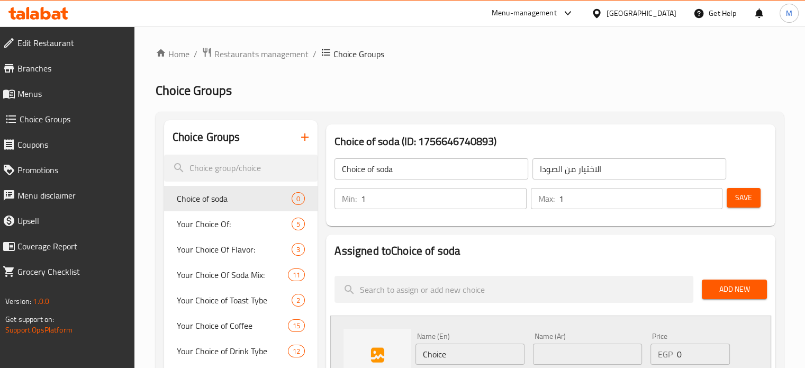
click at [459, 353] on input "Choice" at bounding box center [469, 353] width 109 height 21
paste input "V [PERSON_NAME]"
type input "V [PERSON_NAME]"
click at [553, 360] on input "text" at bounding box center [587, 353] width 109 height 21
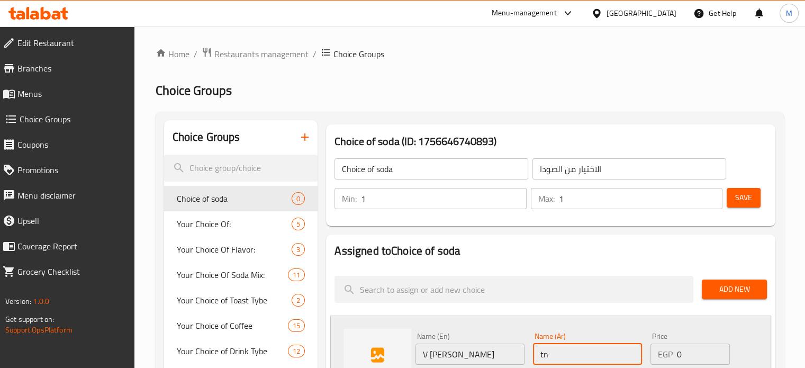
type input "t"
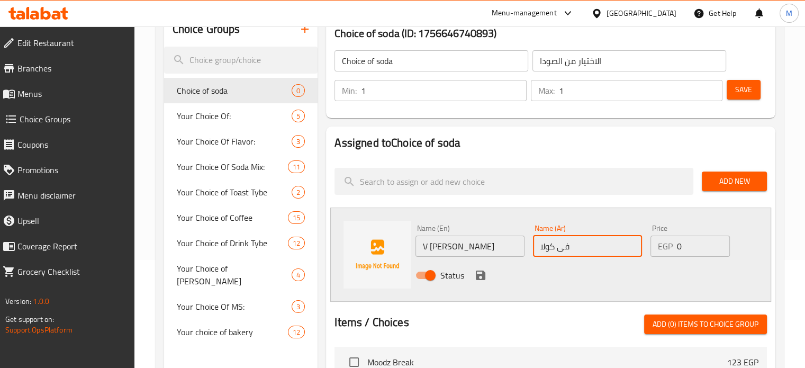
scroll to position [136, 0]
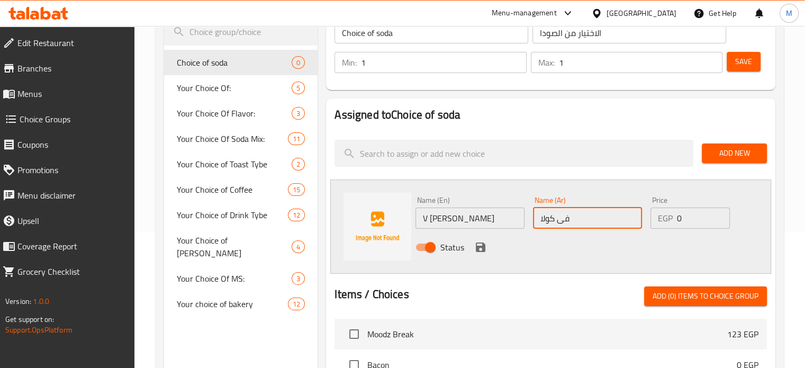
type input "فى كولا"
click at [483, 237] on div "Status" at bounding box center [587, 247] width 352 height 29
click at [480, 244] on icon "save" at bounding box center [480, 247] width 13 height 13
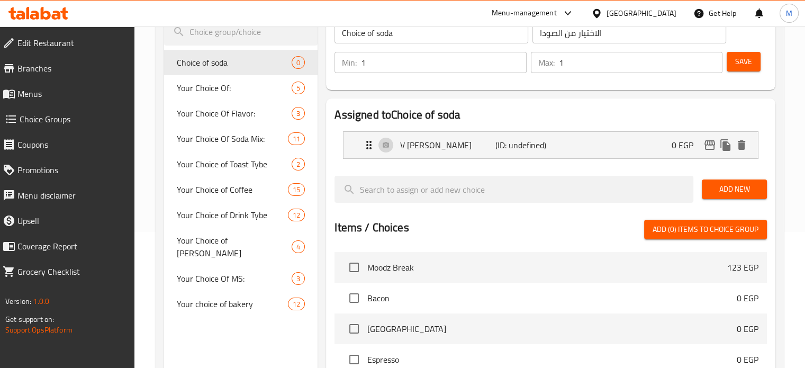
click at [745, 195] on span "Add New" at bounding box center [734, 189] width 48 height 13
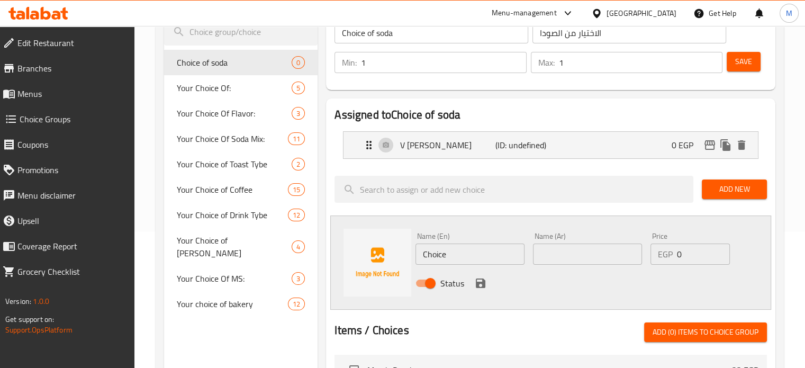
click at [560, 252] on input "text" at bounding box center [587, 253] width 109 height 21
paste input "صودا كول"
type input "صودا كول"
click at [450, 257] on input "Choice" at bounding box center [469, 253] width 109 height 21
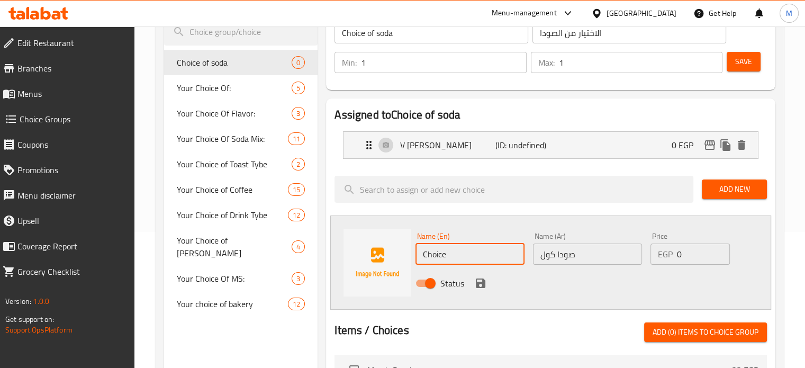
paste input "Soda col"
type input "[PERSON_NAME]"
click at [483, 281] on icon "save" at bounding box center [481, 283] width 10 height 10
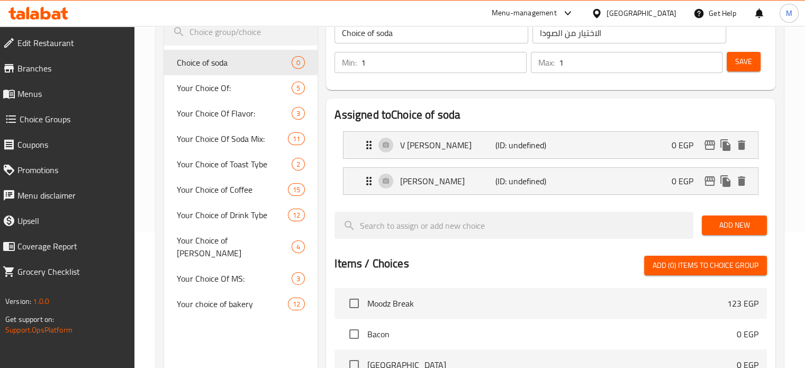
click at [736, 226] on span "Add New" at bounding box center [734, 225] width 48 height 13
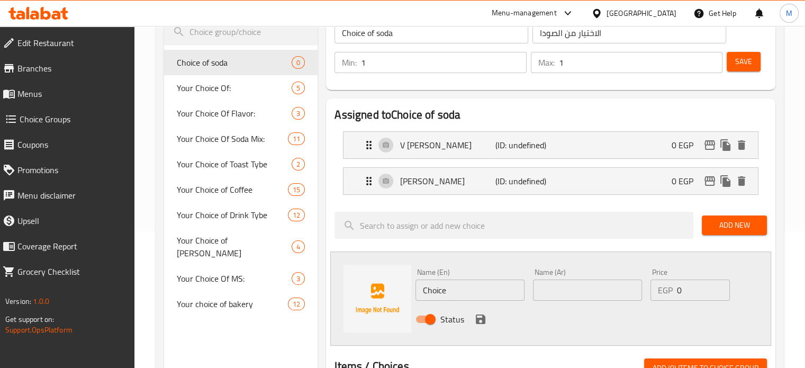
click at [495, 292] on input "Choice" at bounding box center [469, 289] width 109 height 21
paste input "Soda mango"
type input "Soda mango"
click at [546, 282] on input "text" at bounding box center [587, 289] width 109 height 21
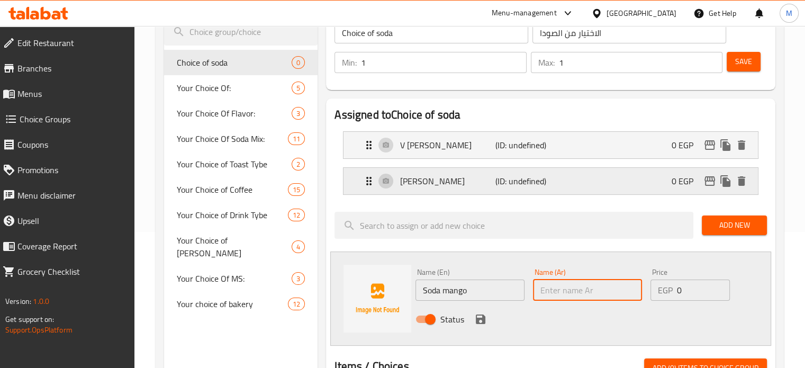
click at [483, 186] on p "[PERSON_NAME]" at bounding box center [447, 181] width 95 height 13
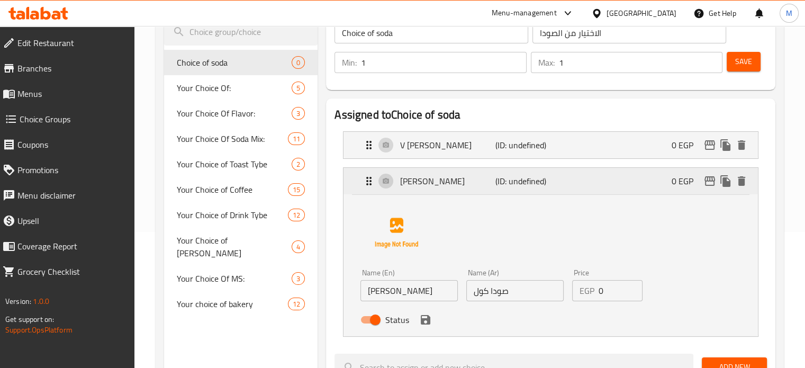
click at [522, 177] on p "(ID: undefined)" at bounding box center [526, 181] width 63 height 13
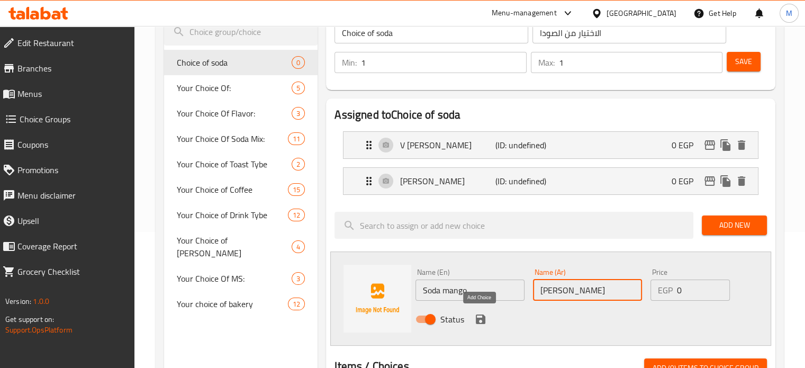
type input "[PERSON_NAME]"
click at [481, 313] on icon "save" at bounding box center [480, 319] width 13 height 13
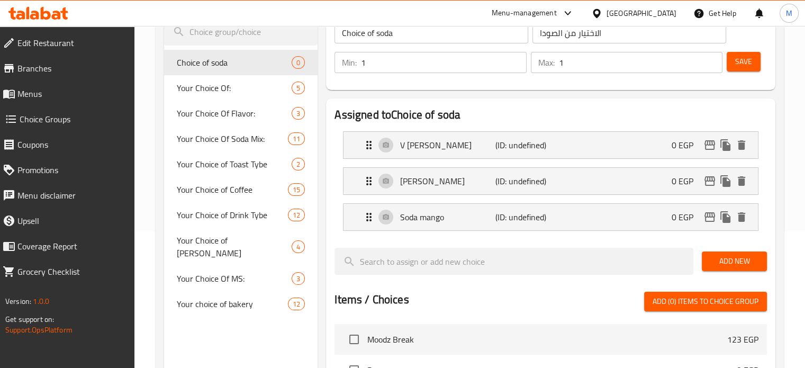
click at [739, 251] on button "Add New" at bounding box center [734, 261] width 65 height 20
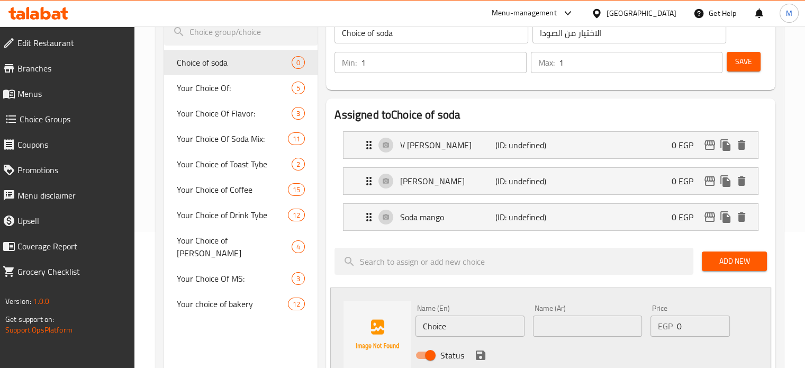
click at [474, 322] on input "Choice" at bounding box center [469, 325] width 109 height 21
paste input "Soda blue [PERSON_NAME]"
type input "Soda blue [PERSON_NAME]"
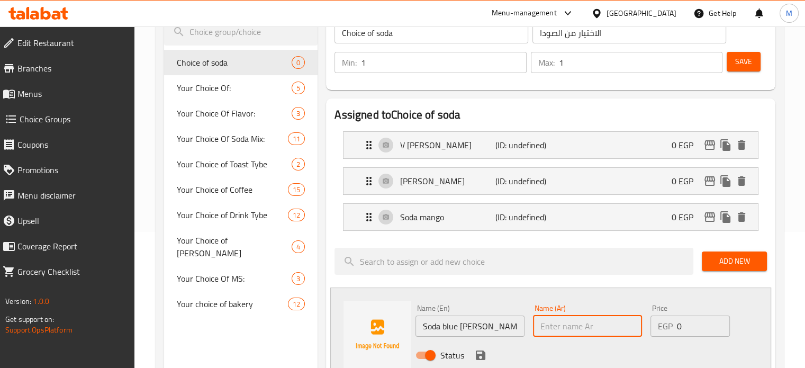
click at [572, 326] on input "text" at bounding box center [587, 325] width 109 height 21
type input "صودا بلو بيرى"
click at [478, 358] on icon "save" at bounding box center [481, 355] width 10 height 10
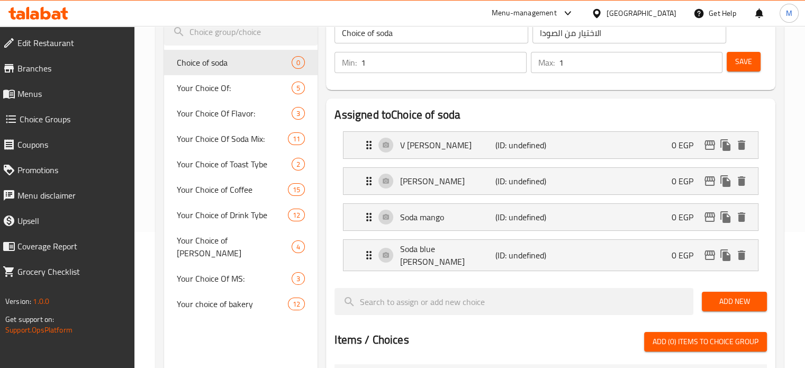
click at [753, 65] on button "Save" at bounding box center [743, 62] width 34 height 20
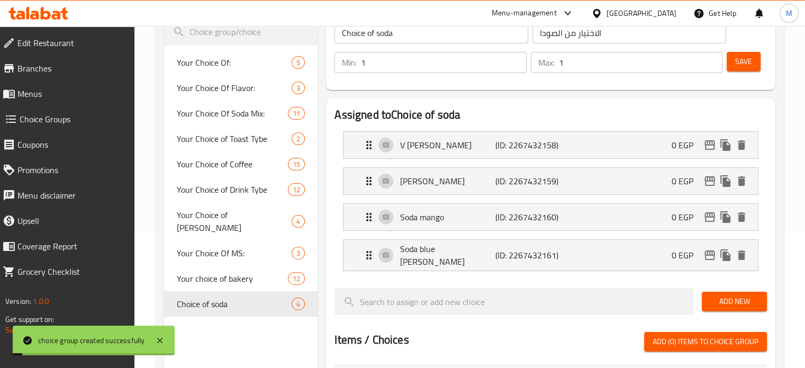
click at [28, 88] on span "Menus" at bounding box center [71, 93] width 108 height 13
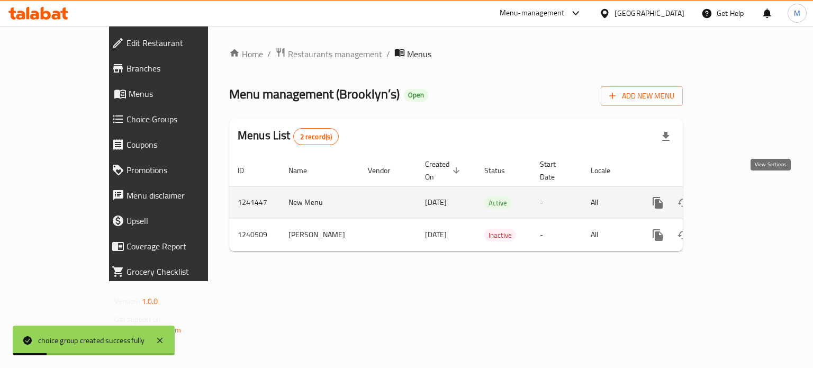
click at [740, 196] on icon "enhanced table" at bounding box center [733, 202] width 13 height 13
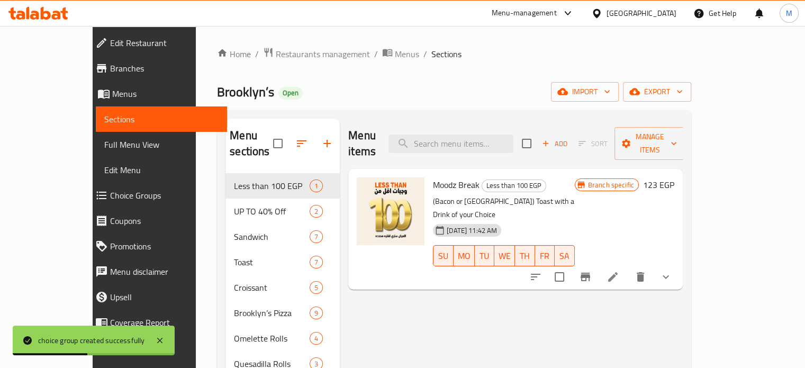
click at [627, 267] on li at bounding box center [613, 276] width 30 height 19
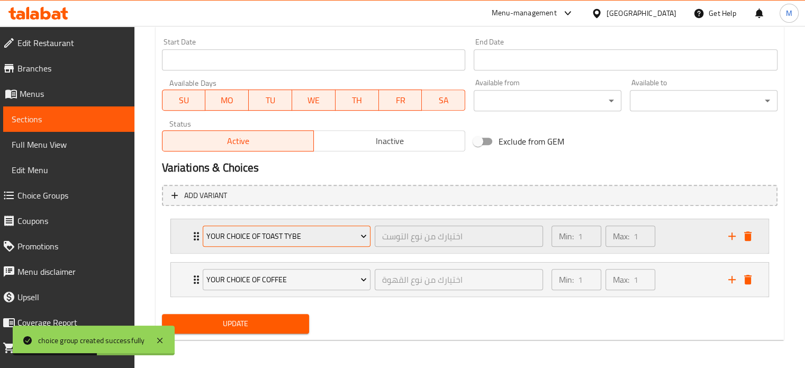
scroll to position [455, 0]
click at [286, 239] on span "Your Choice of Toast Tybe" at bounding box center [286, 235] width 160 height 13
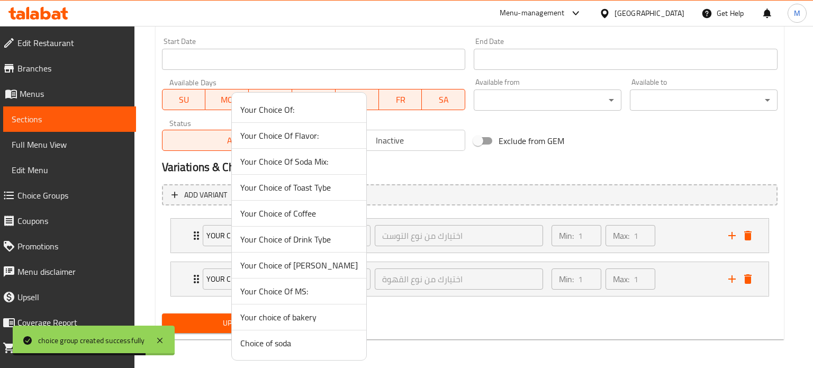
click at [293, 317] on span "Your choice of bakery" at bounding box center [298, 317] width 117 height 13
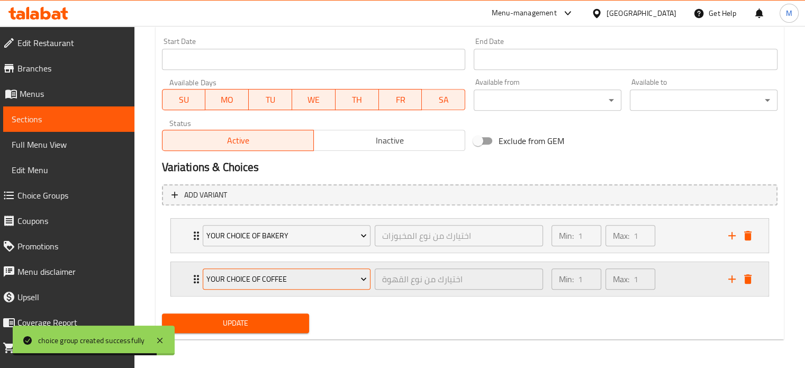
click at [313, 274] on span "Your Choice of Coffee" at bounding box center [286, 278] width 160 height 13
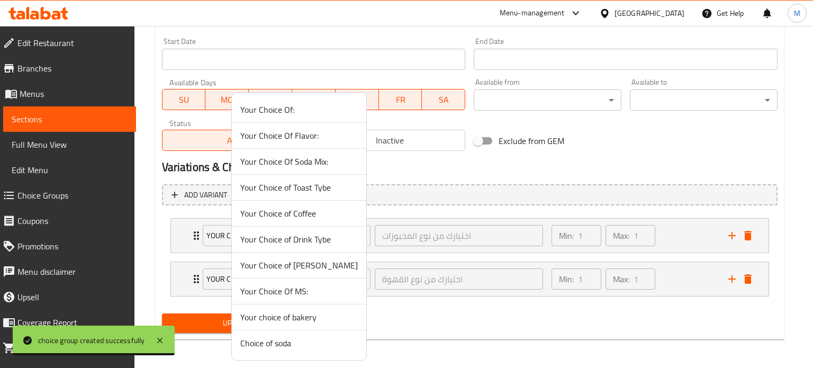
click at [281, 344] on span "Choice of soda" at bounding box center [298, 342] width 117 height 13
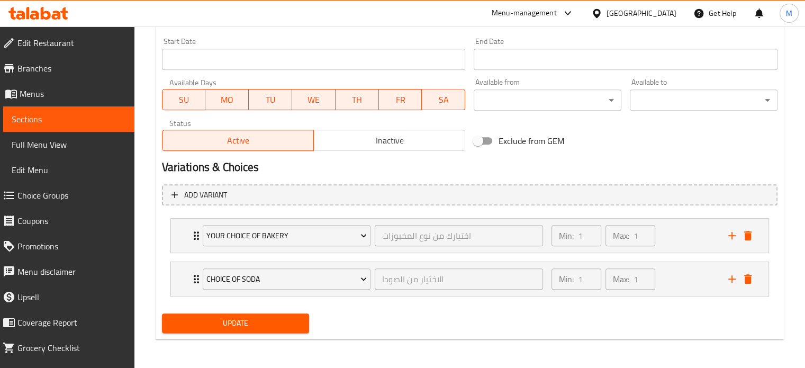
click at [256, 317] on span "Update" at bounding box center [235, 322] width 131 height 13
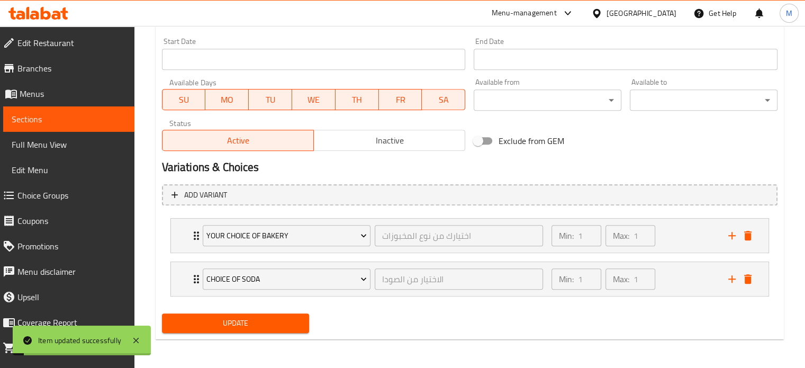
scroll to position [0, 0]
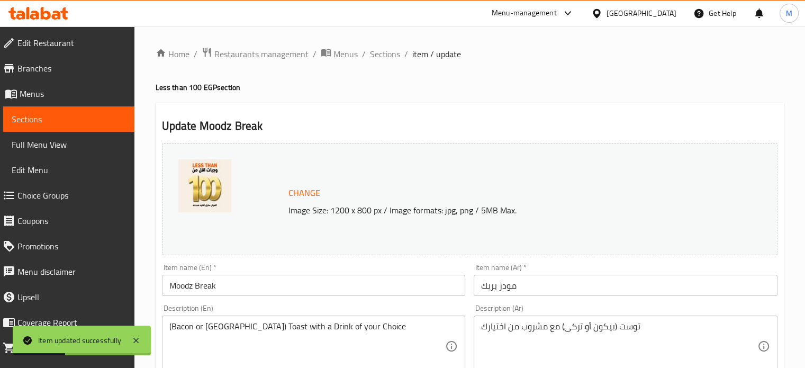
click at [49, 68] on span "Branches" at bounding box center [71, 68] width 108 height 13
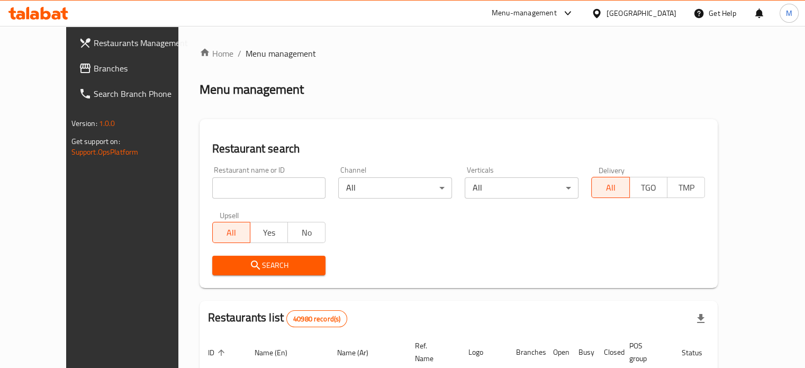
click at [215, 190] on input "search" at bounding box center [269, 187] width 114 height 21
paste input "697498"
type input "697498"
click button "Search" at bounding box center [269, 266] width 114 height 20
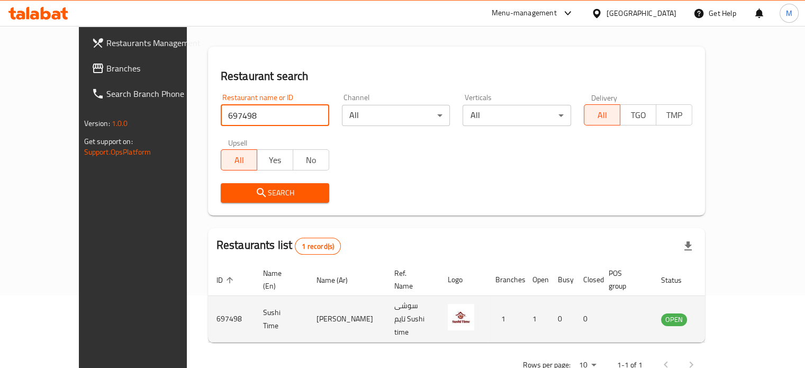
scroll to position [83, 0]
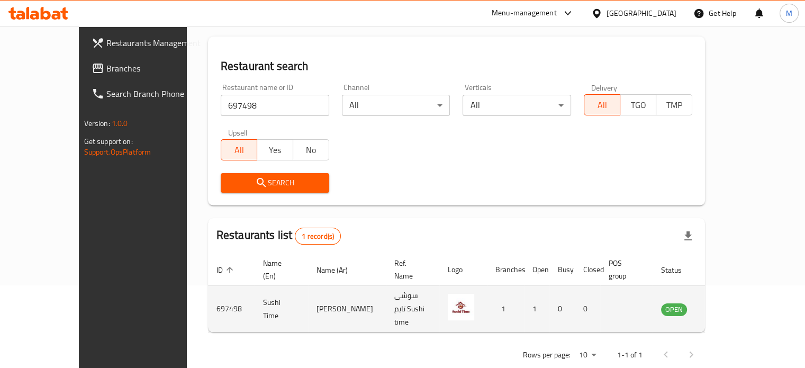
click at [729, 305] on icon "enhanced table" at bounding box center [723, 309] width 12 height 9
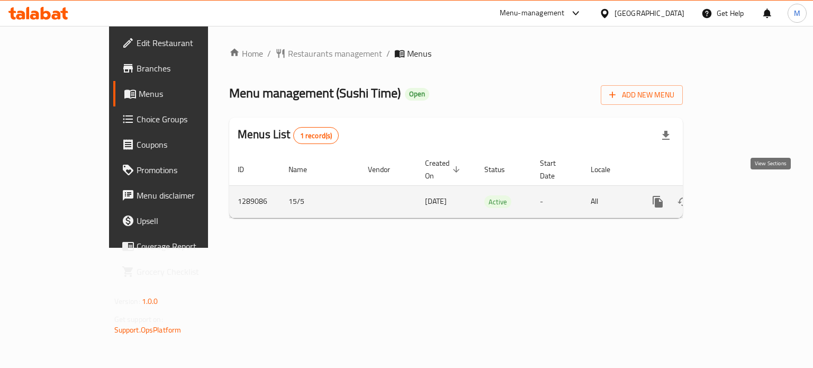
click at [740, 195] on icon "enhanced table" at bounding box center [733, 201] width 13 height 13
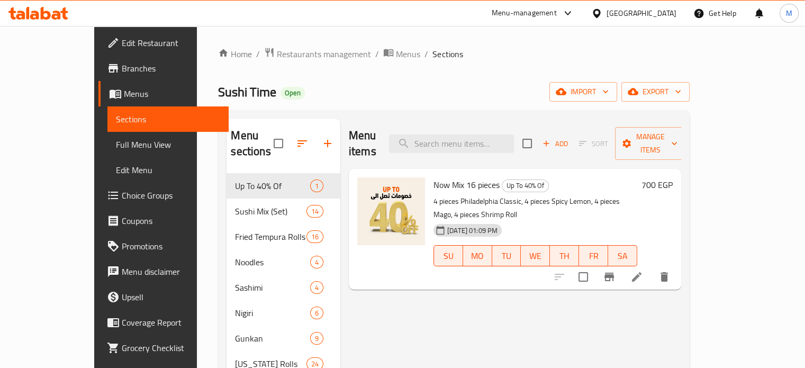
click at [353, 328] on div "Menu items Add Sort Manage items Now Mix 16 pieces Up To 40% Of 4 pieces Philad…" at bounding box center [510, 326] width 341 height 414
click at [366, 186] on icon "upload picture" at bounding box center [372, 192] width 13 height 13
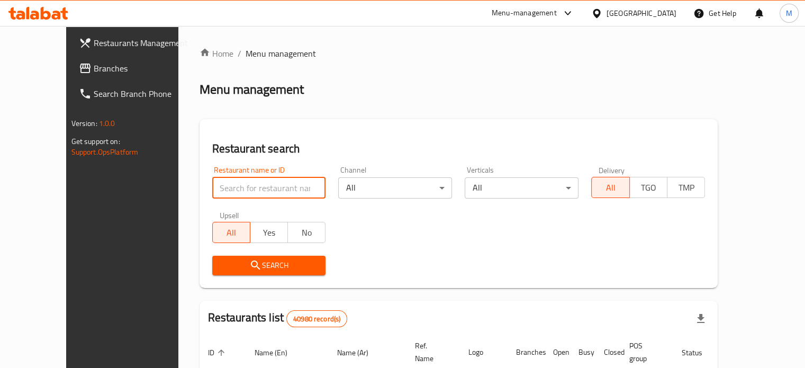
click at [277, 194] on input "search" at bounding box center [269, 187] width 114 height 21
paste input "680384"
type input "680384"
click button "Search" at bounding box center [269, 266] width 114 height 20
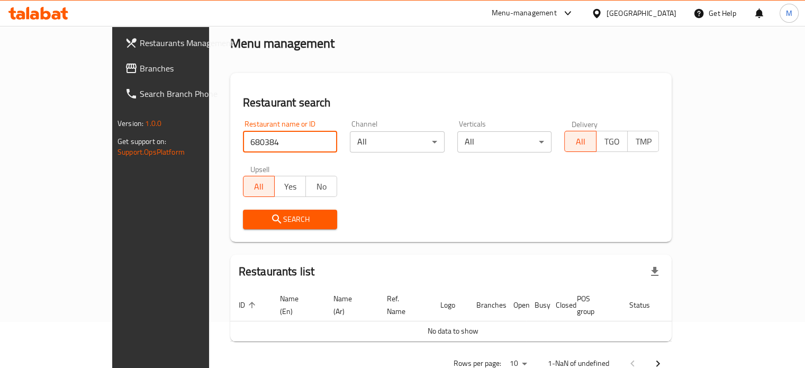
scroll to position [64, 0]
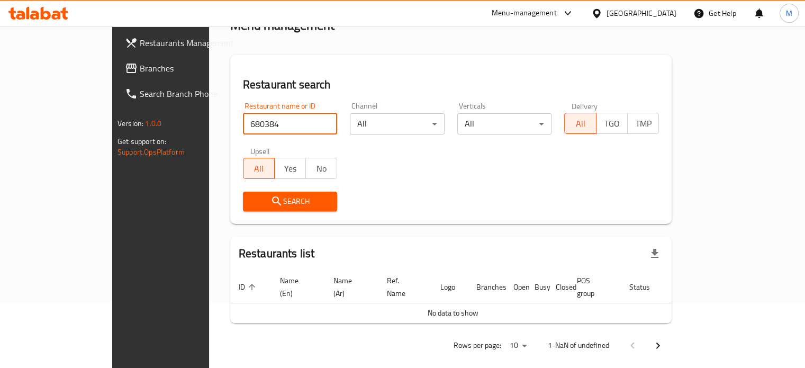
click at [270, 198] on icon "submit" at bounding box center [276, 201] width 13 height 13
click at [236, 188] on div "Search" at bounding box center [289, 201] width 107 height 32
click at [243, 129] on input "680384" at bounding box center [290, 123] width 95 height 21
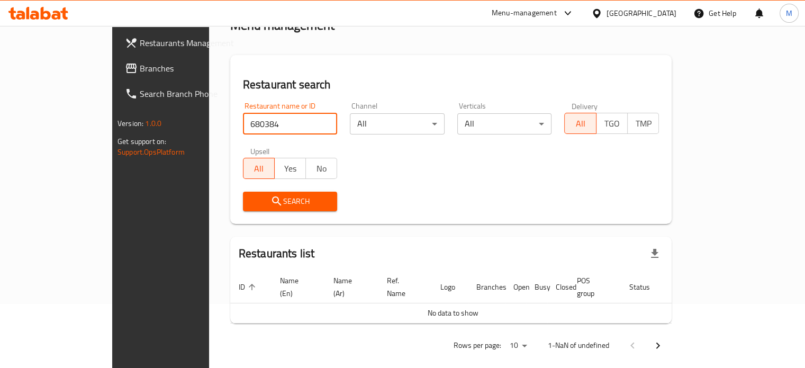
click at [243, 129] on input "680384" at bounding box center [290, 123] width 95 height 21
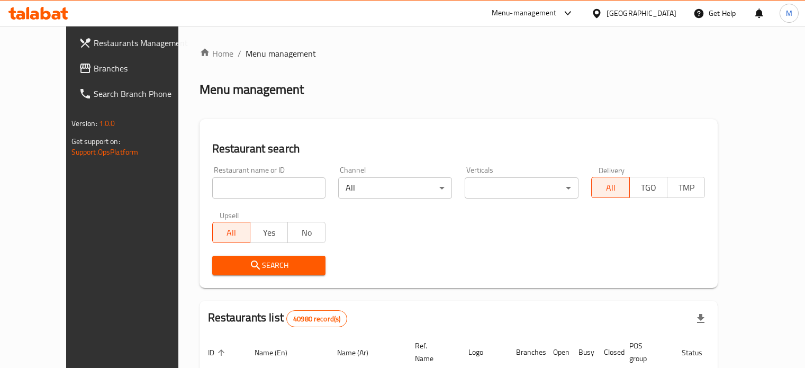
scroll to position [64, 0]
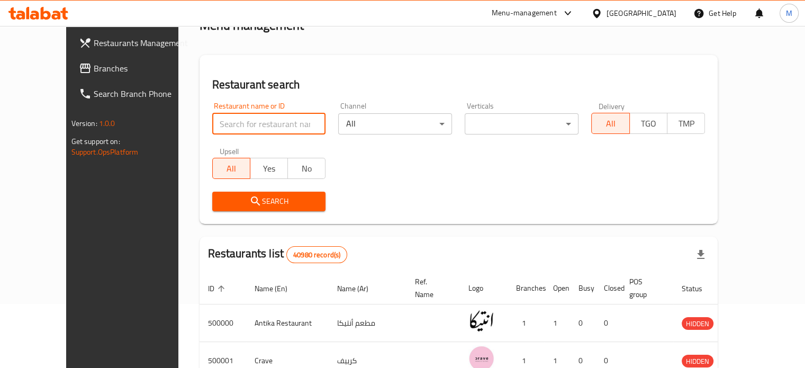
click at [240, 126] on input "search" at bounding box center [269, 123] width 114 height 21
paste input "680384"
type input "680384"
click button "Search" at bounding box center [269, 202] width 114 height 20
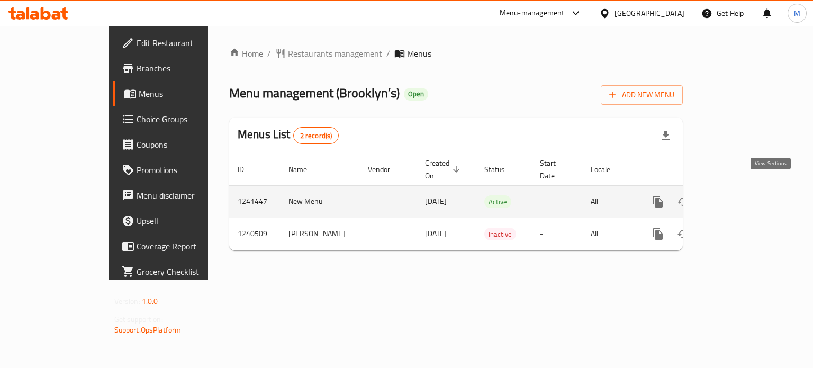
click at [740, 195] on icon "enhanced table" at bounding box center [733, 201] width 13 height 13
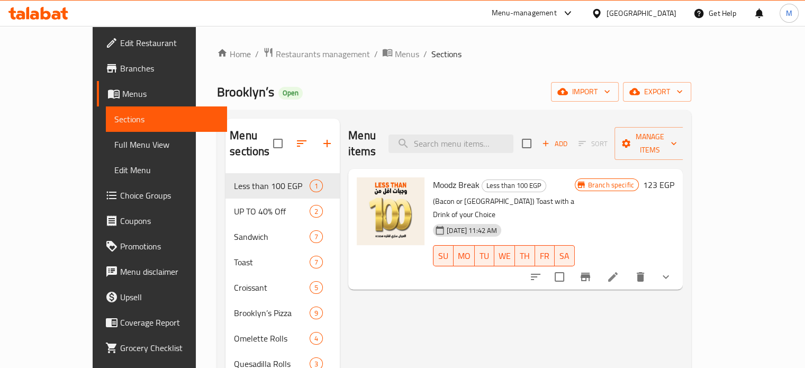
click at [678, 264] on div at bounding box center [601, 276] width 156 height 25
click at [617, 272] on icon at bounding box center [613, 277] width 10 height 10
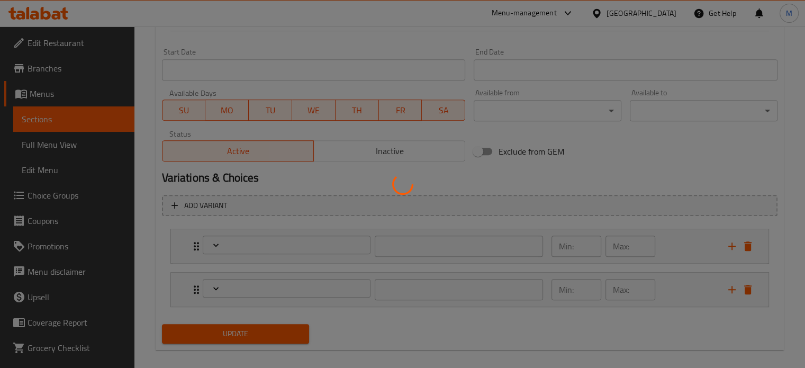
scroll to position [455, 0]
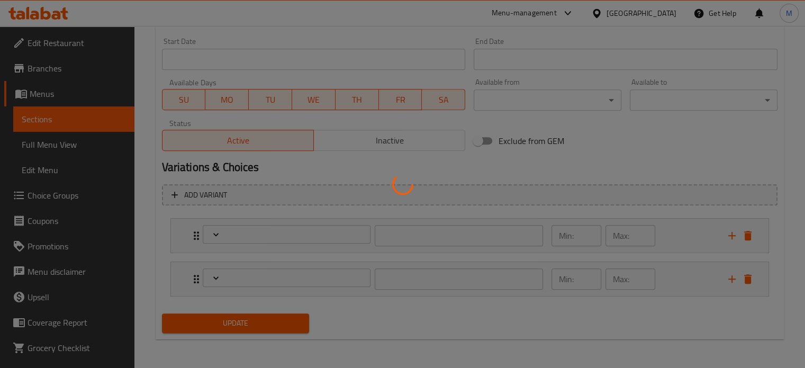
type input "اختيارك من نوع المخبوزات"
type input "1"
type input "الاختيار من الصودا"
type input "1"
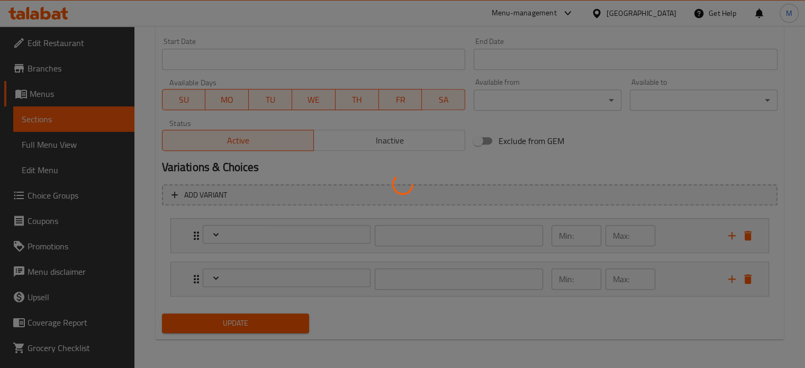
type input "1"
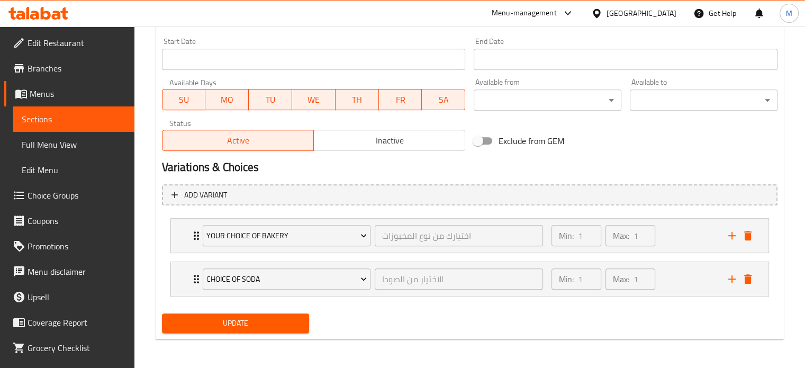
click at [358, 139] on span "Inactive" at bounding box center [389, 140] width 143 height 15
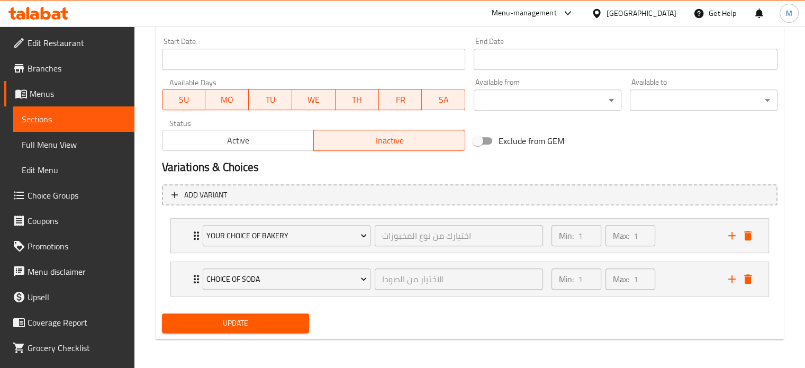
click at [259, 322] on span "Update" at bounding box center [235, 322] width 131 height 13
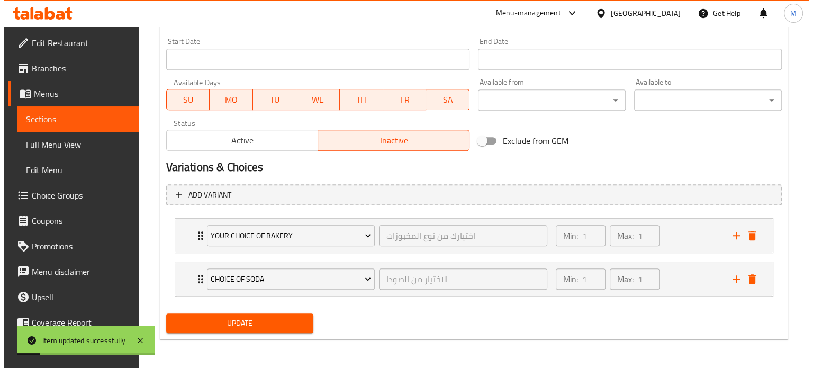
scroll to position [0, 0]
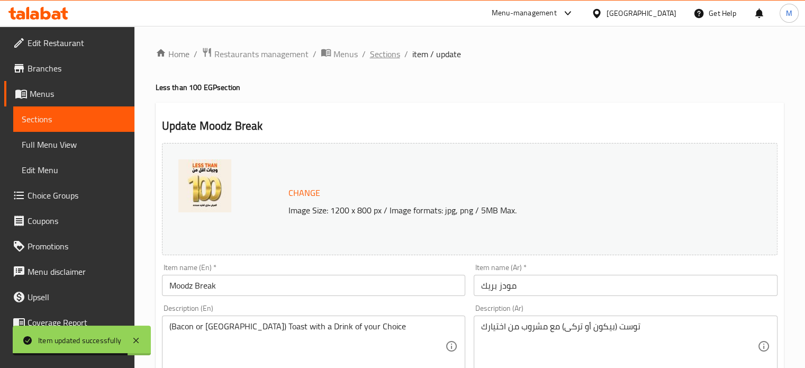
click at [386, 58] on span "Sections" at bounding box center [385, 54] width 30 height 13
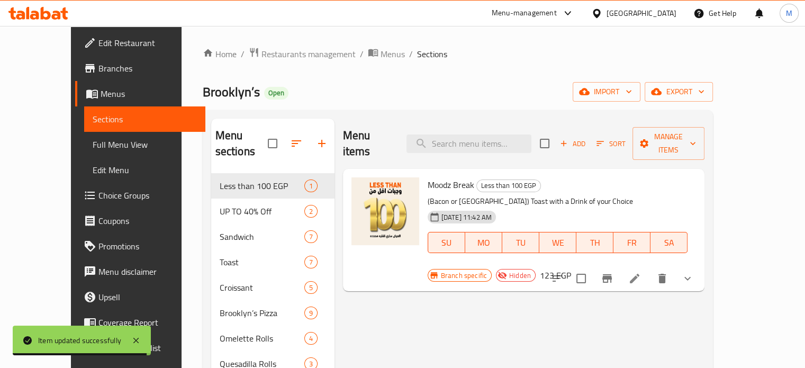
click at [203, 92] on span "Brooklyn’s" at bounding box center [231, 92] width 57 height 24
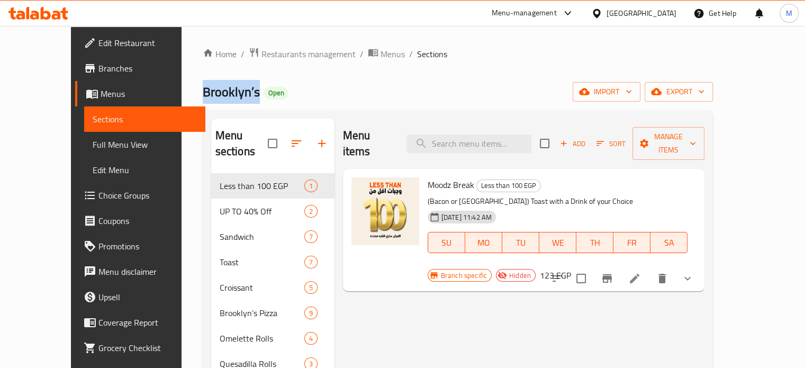
copy span "Brooklyn’s"
click at [641, 272] on icon at bounding box center [634, 278] width 13 height 13
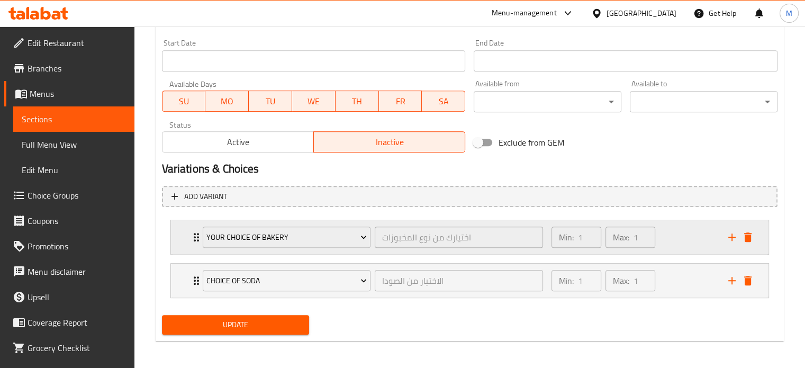
scroll to position [455, 0]
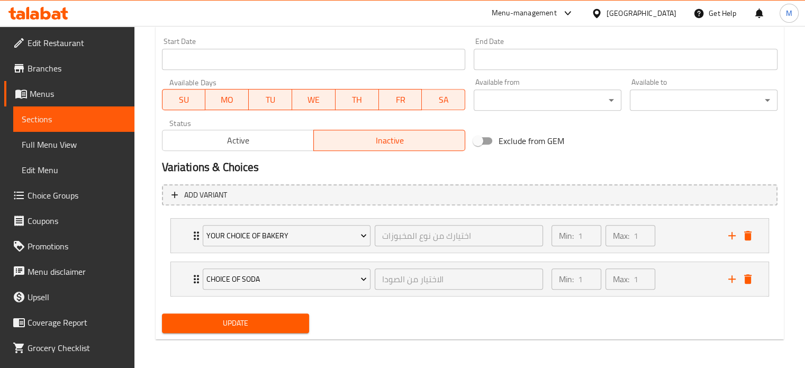
click at [245, 143] on span "Active" at bounding box center [238, 140] width 143 height 15
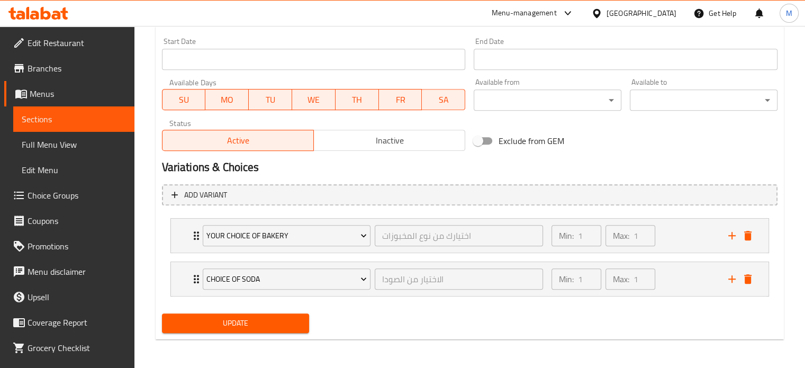
click at [271, 321] on span "Update" at bounding box center [235, 322] width 131 height 13
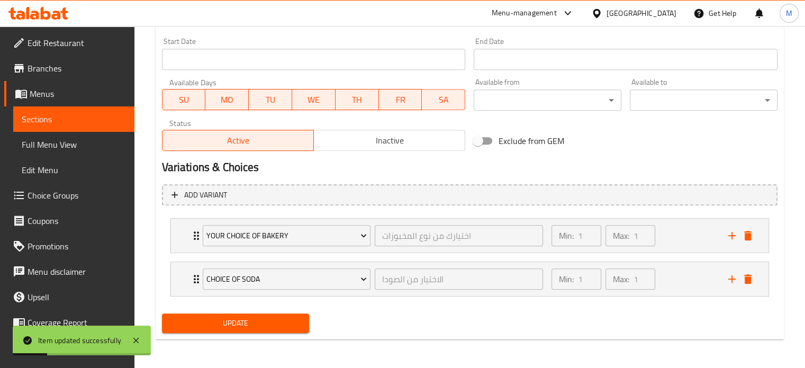
scroll to position [0, 0]
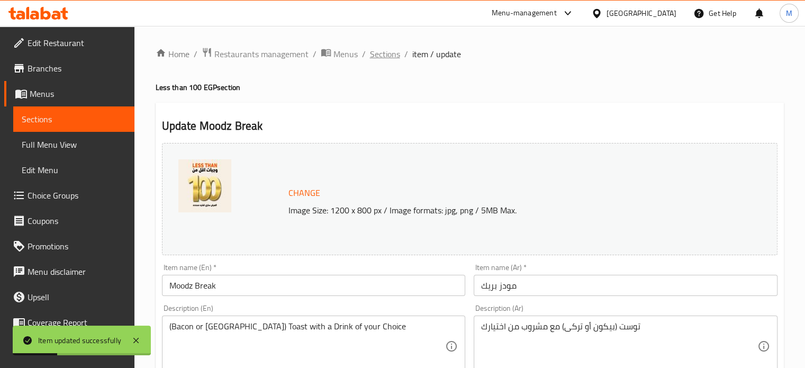
click at [386, 54] on span "Sections" at bounding box center [385, 54] width 30 height 13
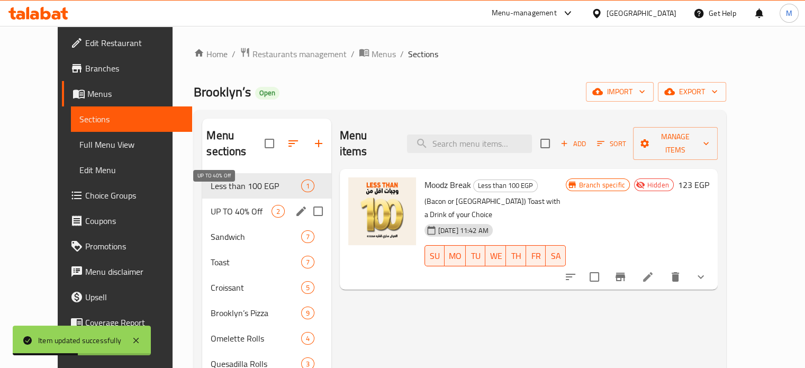
click at [238, 205] on span "UP TO 40% Off" at bounding box center [241, 211] width 60 height 13
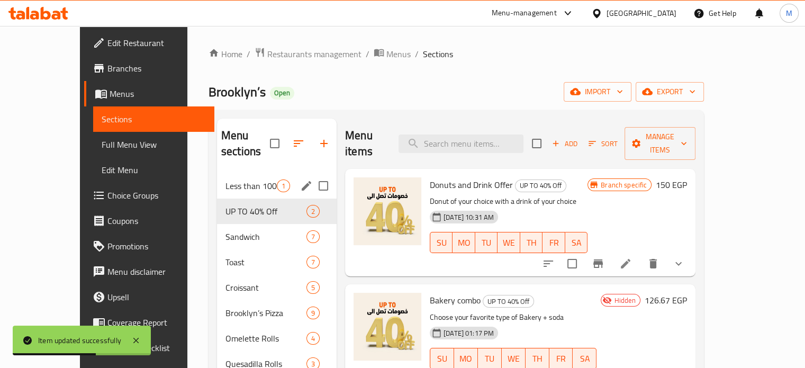
click at [247, 179] on span "Less than 100 EGP" at bounding box center [250, 185] width 51 height 13
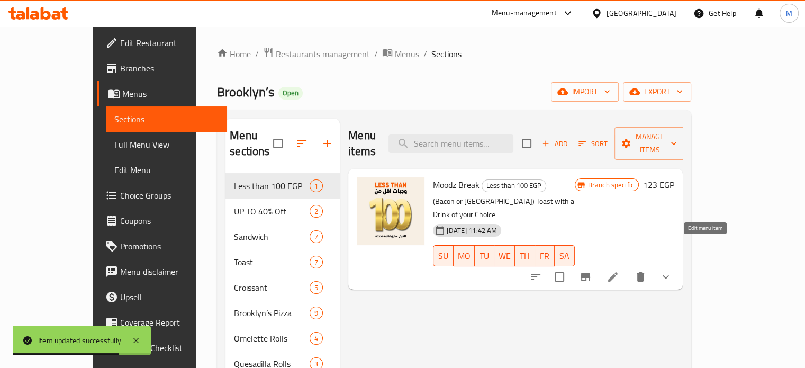
click at [617, 272] on icon at bounding box center [613, 277] width 10 height 10
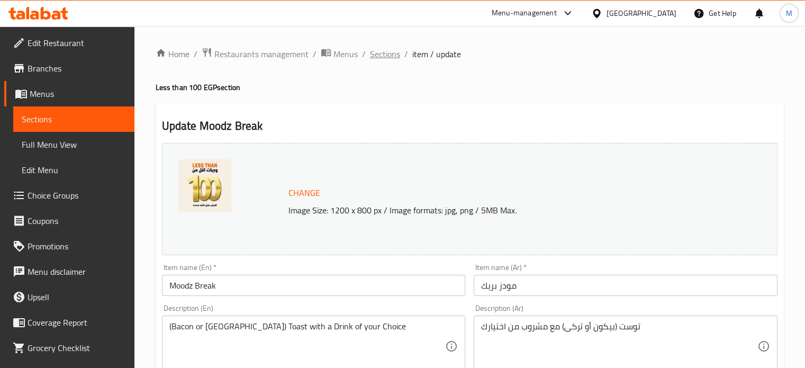
click at [383, 52] on span "Sections" at bounding box center [385, 54] width 30 height 13
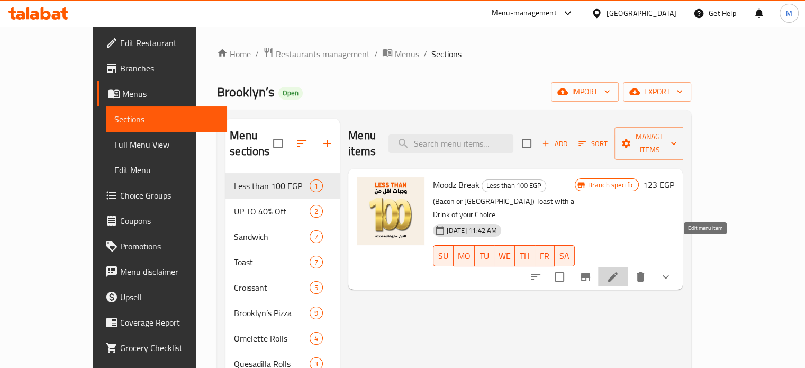
click at [617, 272] on icon at bounding box center [613, 277] width 10 height 10
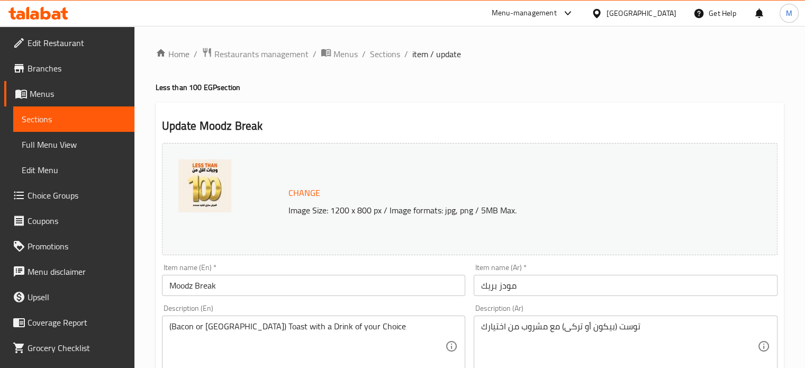
scroll to position [455, 0]
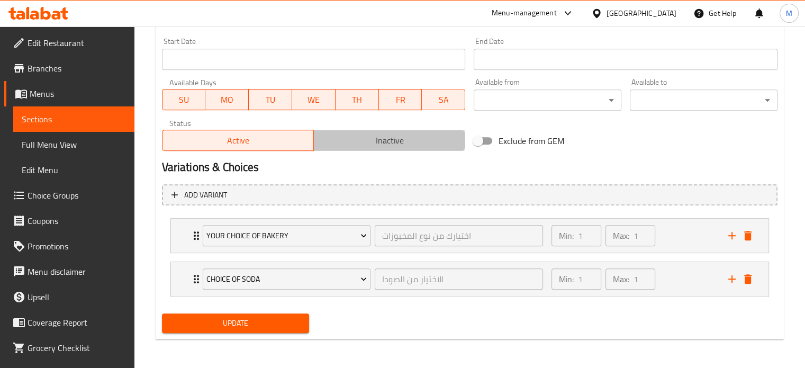
click at [366, 143] on span "Inactive" at bounding box center [389, 140] width 143 height 15
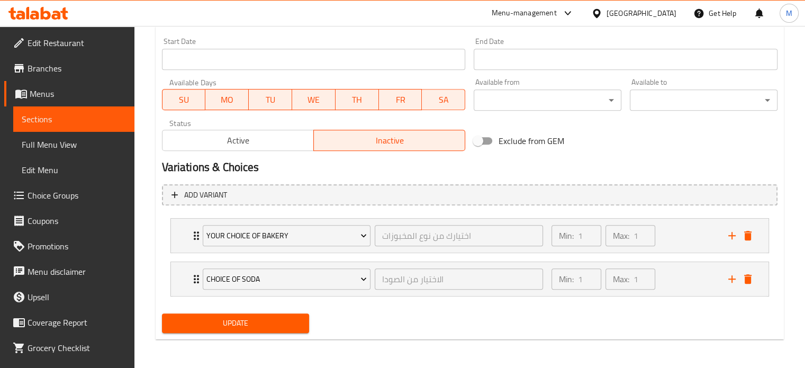
click at [273, 317] on span "Update" at bounding box center [235, 322] width 131 height 13
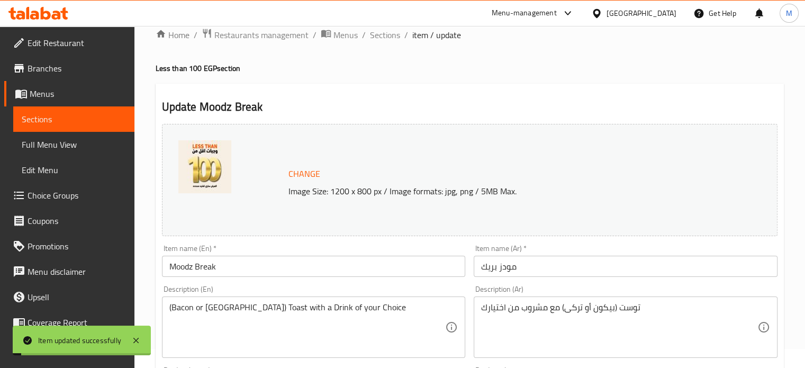
scroll to position [0, 0]
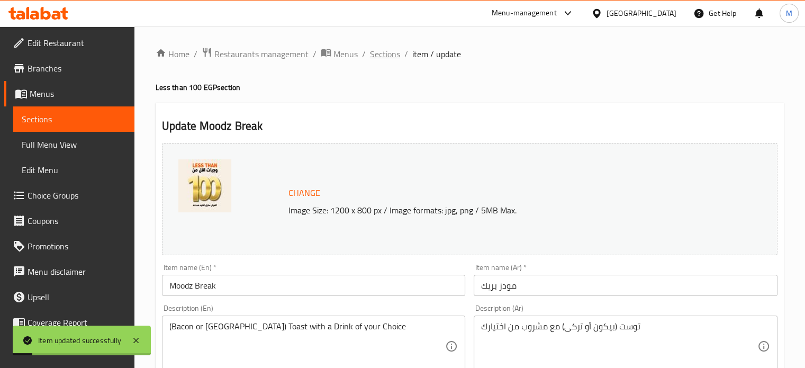
click at [378, 56] on span "Sections" at bounding box center [385, 54] width 30 height 13
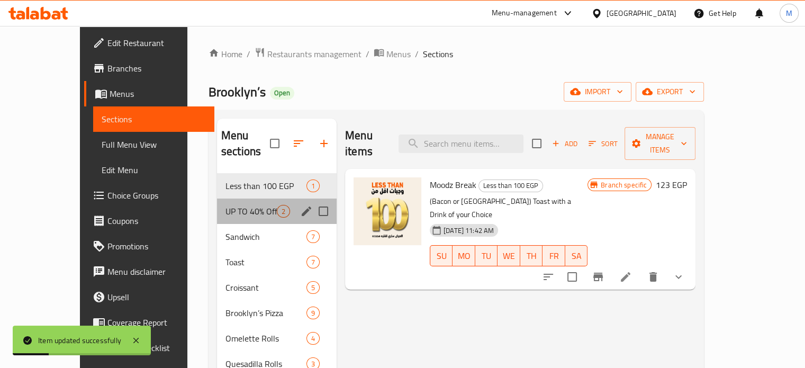
click at [221, 202] on div "UP TO 40% Off 2" at bounding box center [277, 210] width 120 height 25
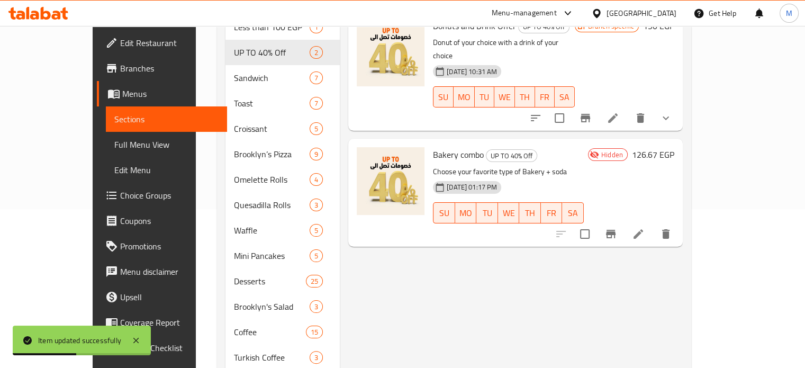
scroll to position [164, 0]
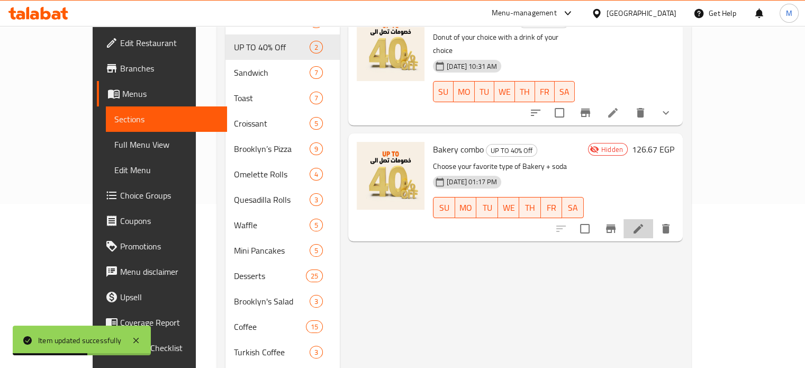
click at [644, 222] on icon at bounding box center [638, 228] width 13 height 13
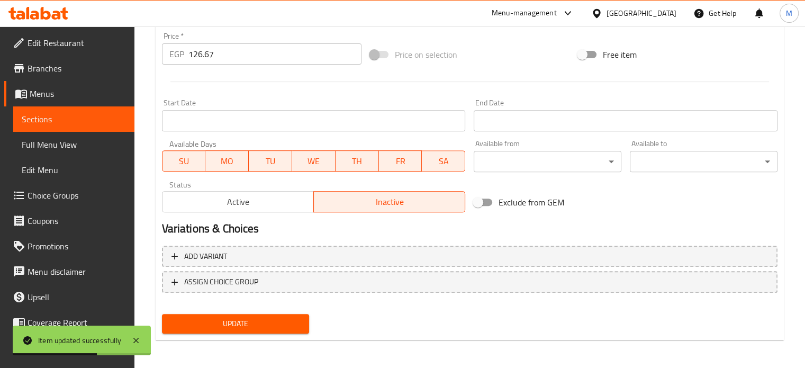
scroll to position [394, 0]
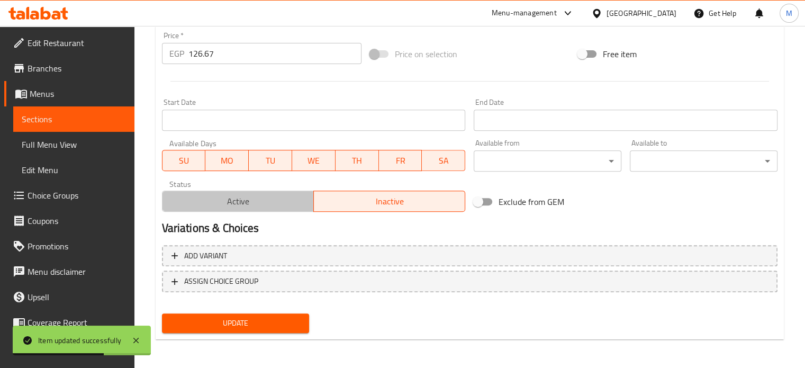
click at [274, 194] on span "Active" at bounding box center [238, 201] width 143 height 15
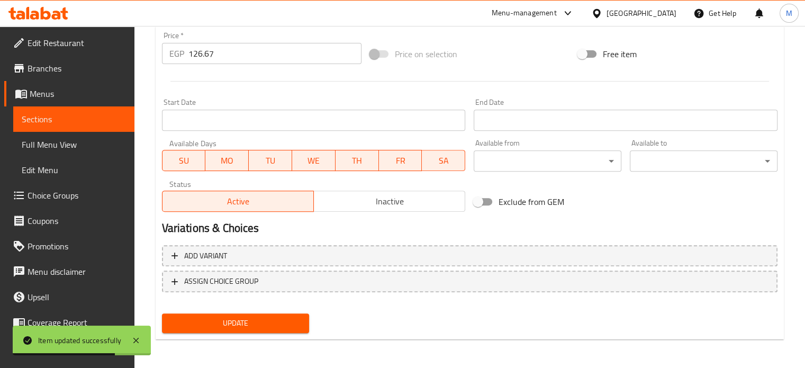
click at [259, 324] on span "Update" at bounding box center [235, 322] width 131 height 13
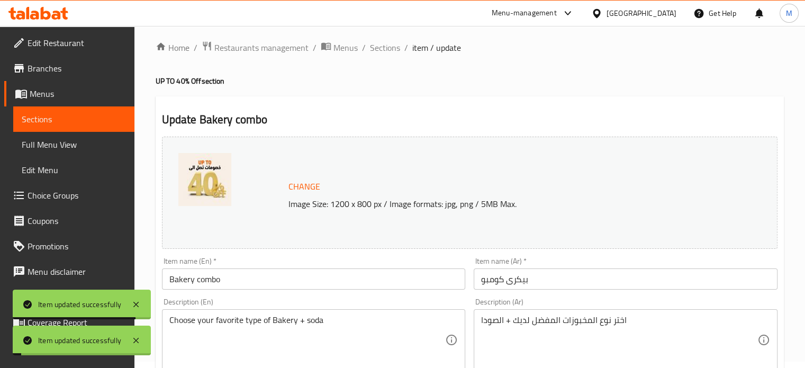
scroll to position [0, 0]
